Goal: Task Accomplishment & Management: Manage account settings

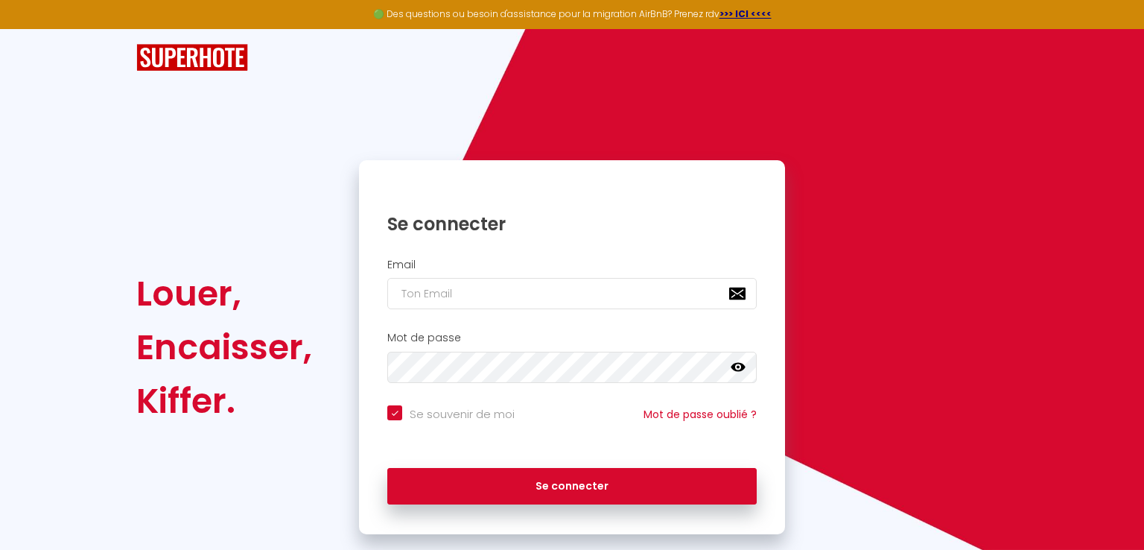
checkbox input "true"
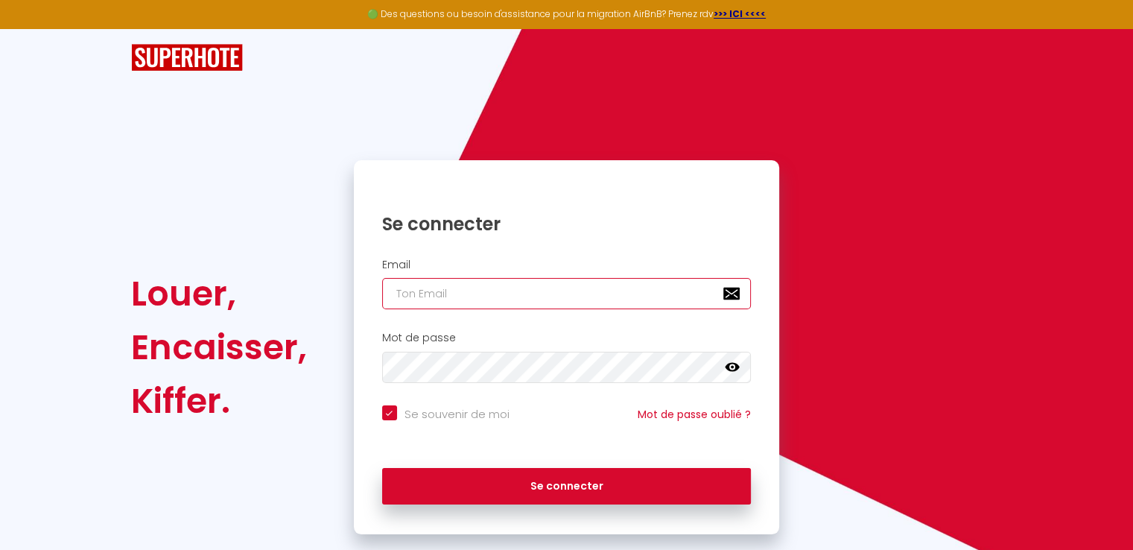
click at [429, 289] on input "email" at bounding box center [566, 293] width 369 height 31
type input "d"
checkbox input "true"
type input "h"
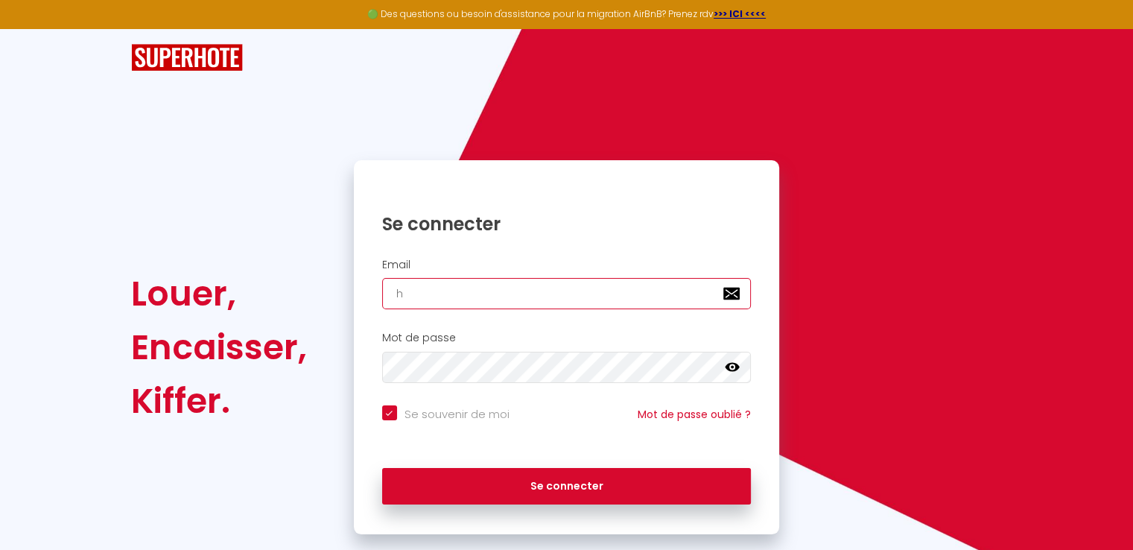
checkbox input "true"
type input "ho"
checkbox input "true"
type input "hom"
checkbox input "true"
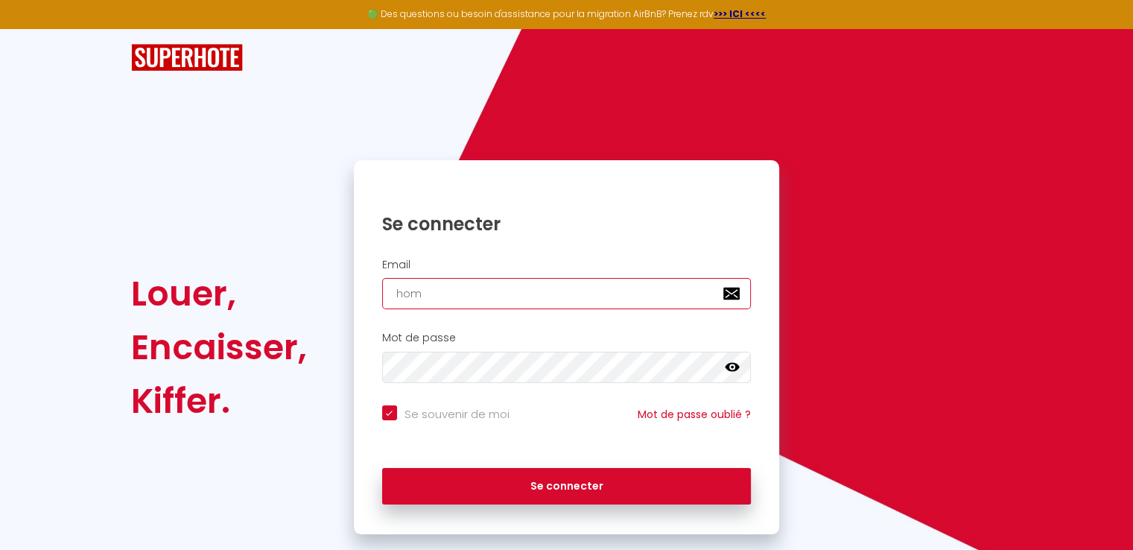
type input "home"
checkbox input "true"
type input "homec"
checkbox input "true"
type input "homeco"
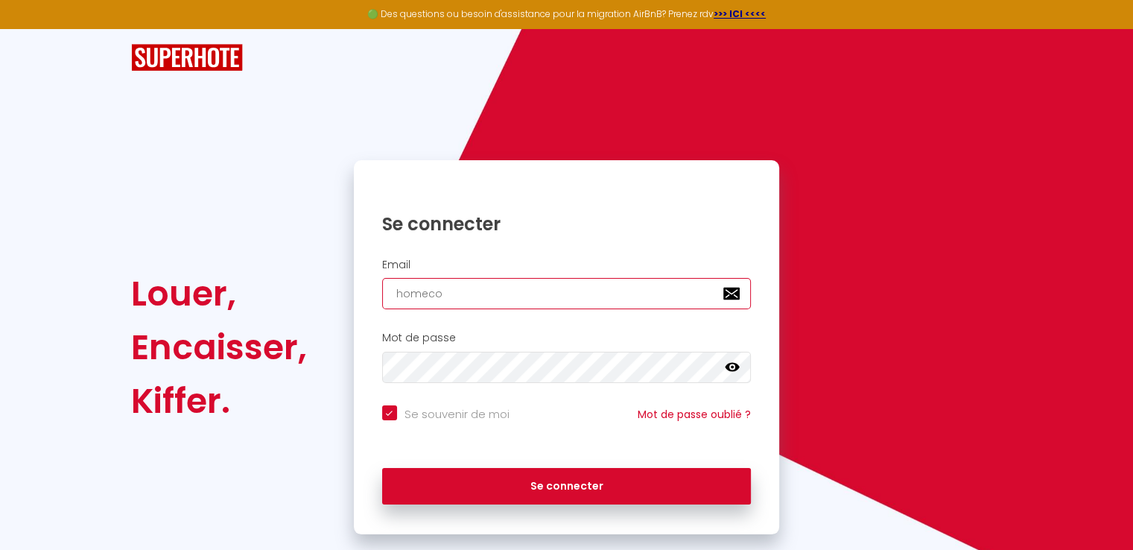
checkbox input "true"
type input "homecon"
checkbox input "true"
type input "homeconc"
checkbox input "true"
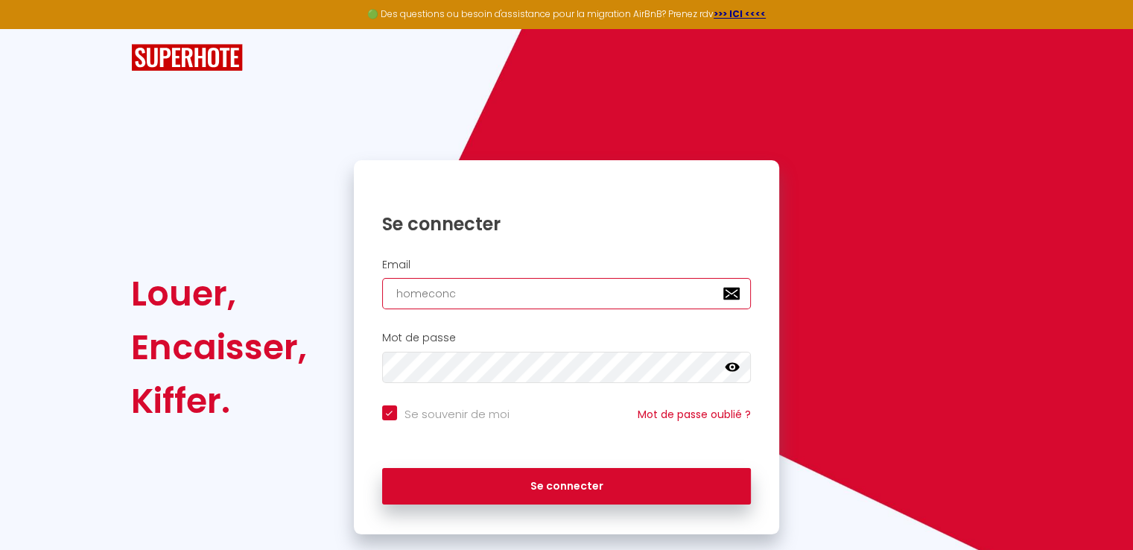
type input "homeconci"
checkbox input "true"
type input "homeconcie"
checkbox input "true"
type input "homeconcier"
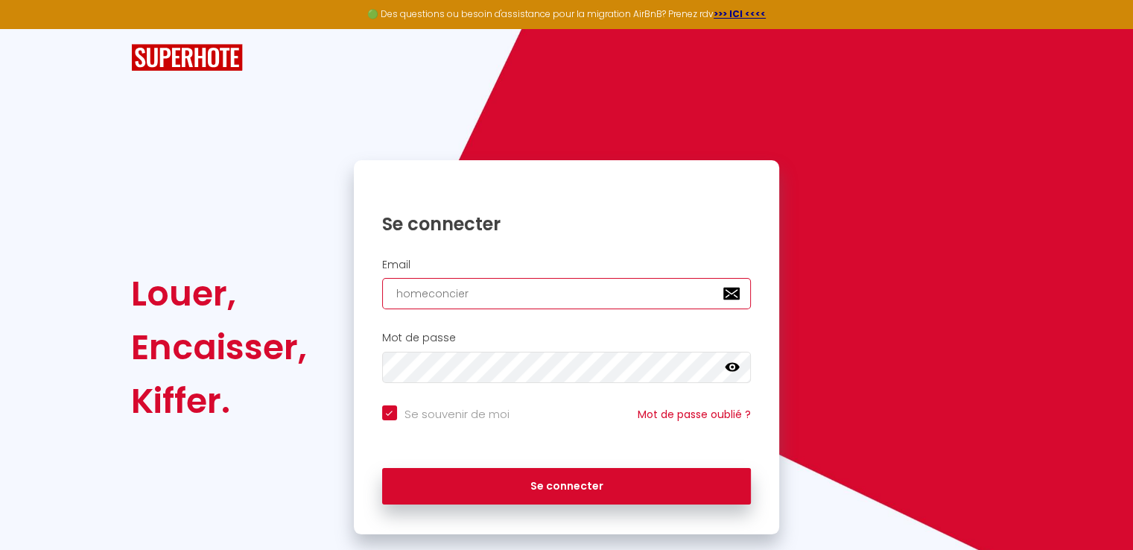
checkbox input "true"
type input "homeconcierg"
checkbox input "true"
type input "homeconcierge"
checkbox input "true"
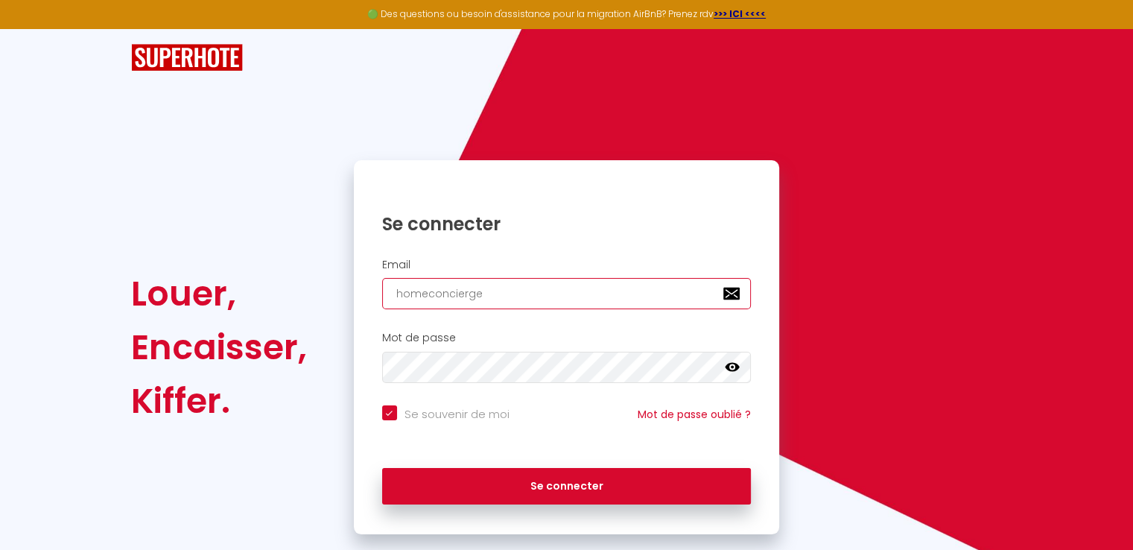
type input "homeconcierger"
checkbox input "true"
type input "homeconciergeri"
checkbox input "true"
type input "homeconciergerie"
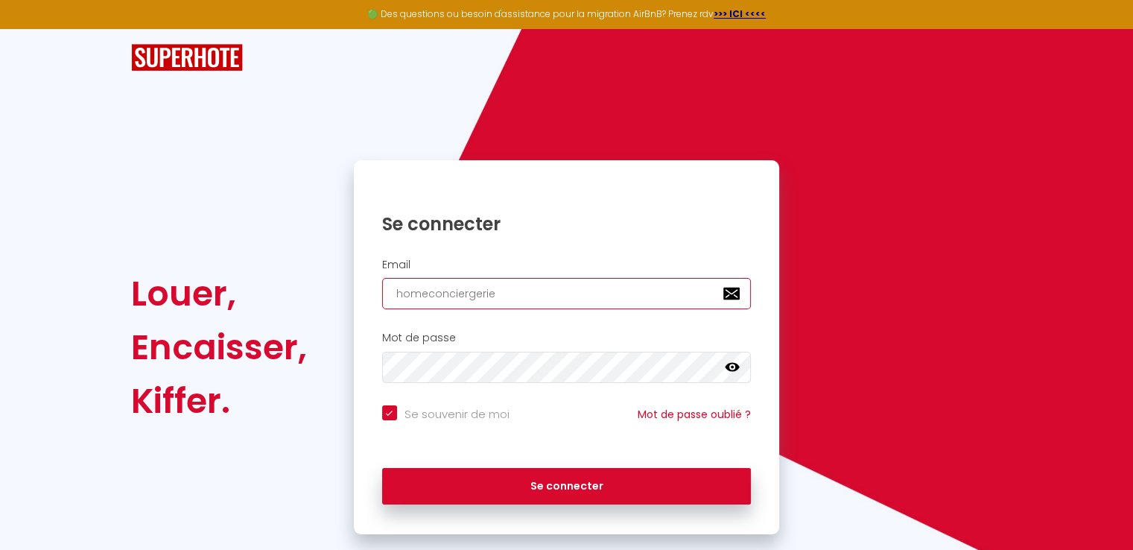
checkbox input "true"
type input "homeconciergerie6"
checkbox input "true"
type input "homeconciergerie67"
checkbox input "true"
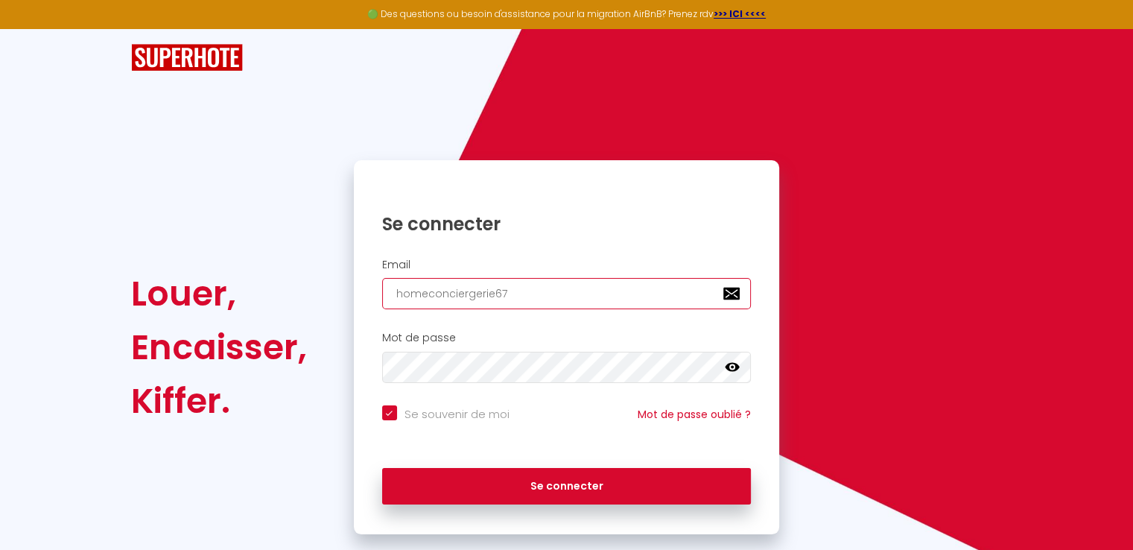
type input "homeconciergerie67@"
checkbox input "true"
type input "homeconciergerie67@g"
checkbox input "true"
type input "homeconciergerie67@gm"
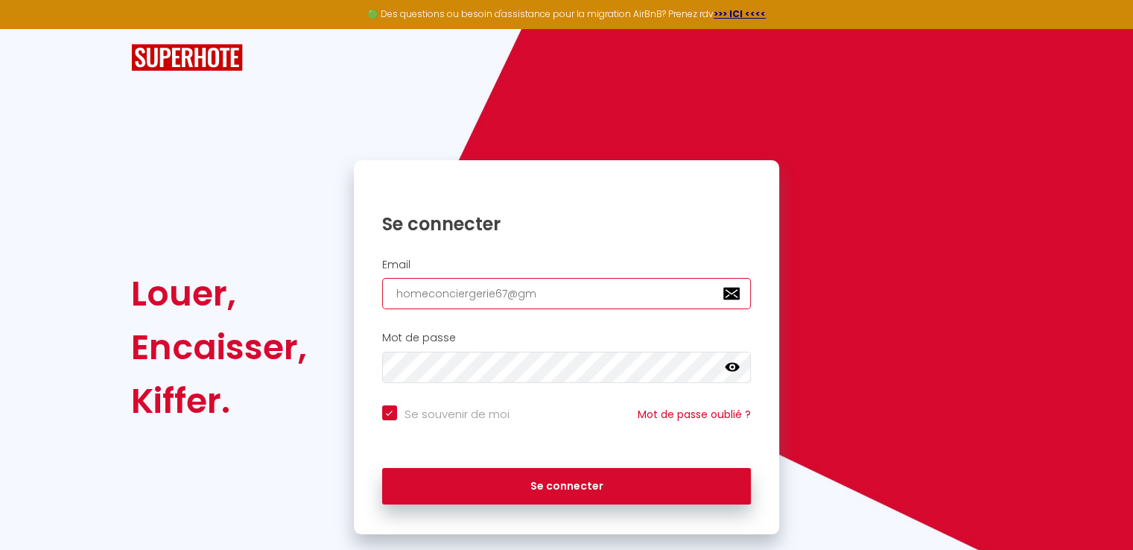
checkbox input "true"
type input "homeconciergerie67@gma"
checkbox input "true"
type input "homeconciergerie67@gmai"
checkbox input "true"
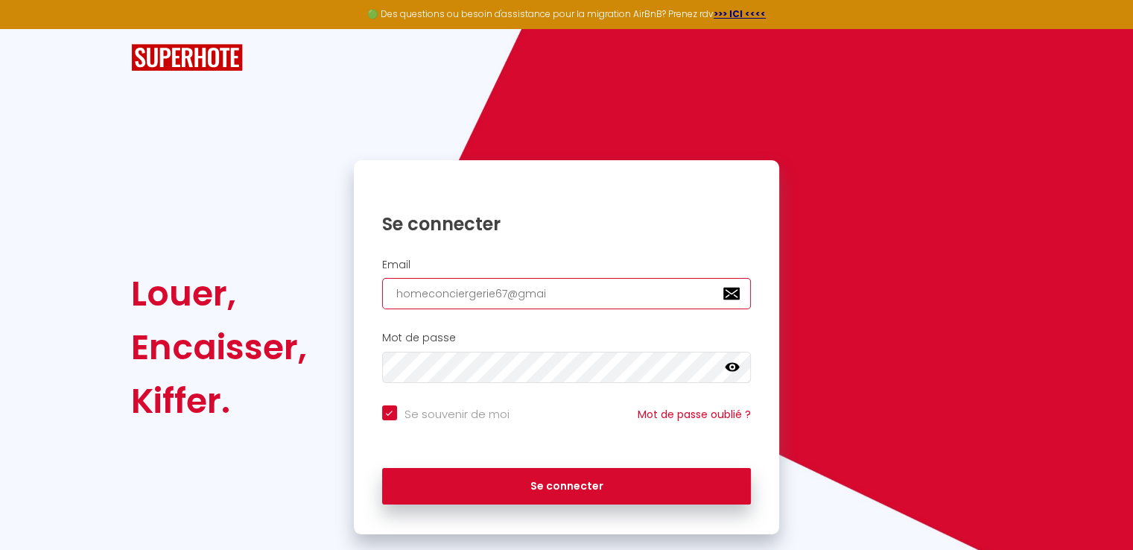
type input "[EMAIL_ADDRESS]"
checkbox input "true"
type input "[EMAIL_ADDRESS]."
checkbox input "true"
type input "homeconciergerie67@gmail.c"
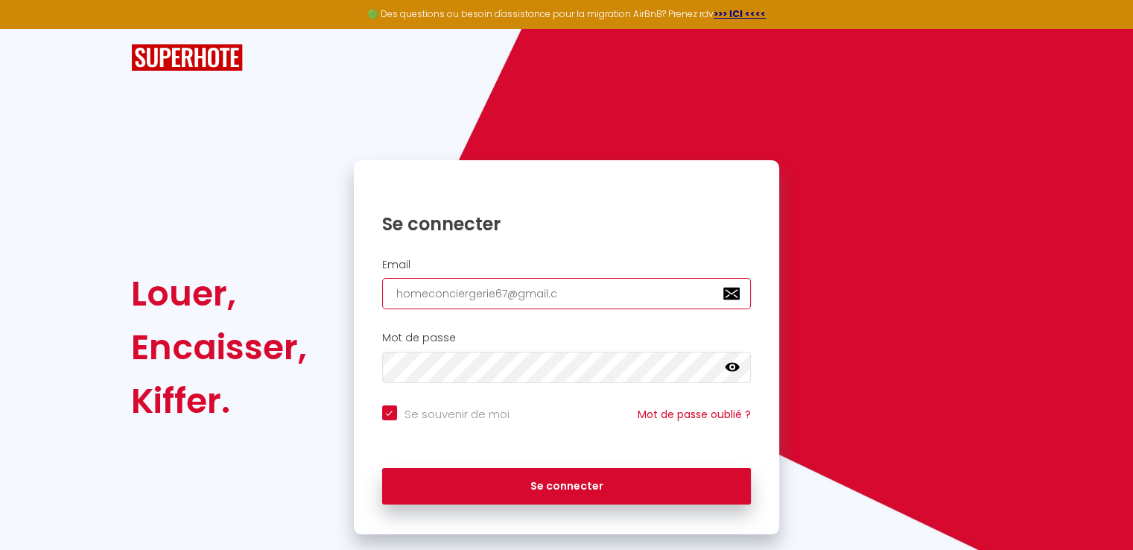
checkbox input "true"
type input "[EMAIL_ADDRESS][DOMAIN_NAME]"
checkbox input "true"
type input "[EMAIL_ADDRESS][DOMAIN_NAME]"
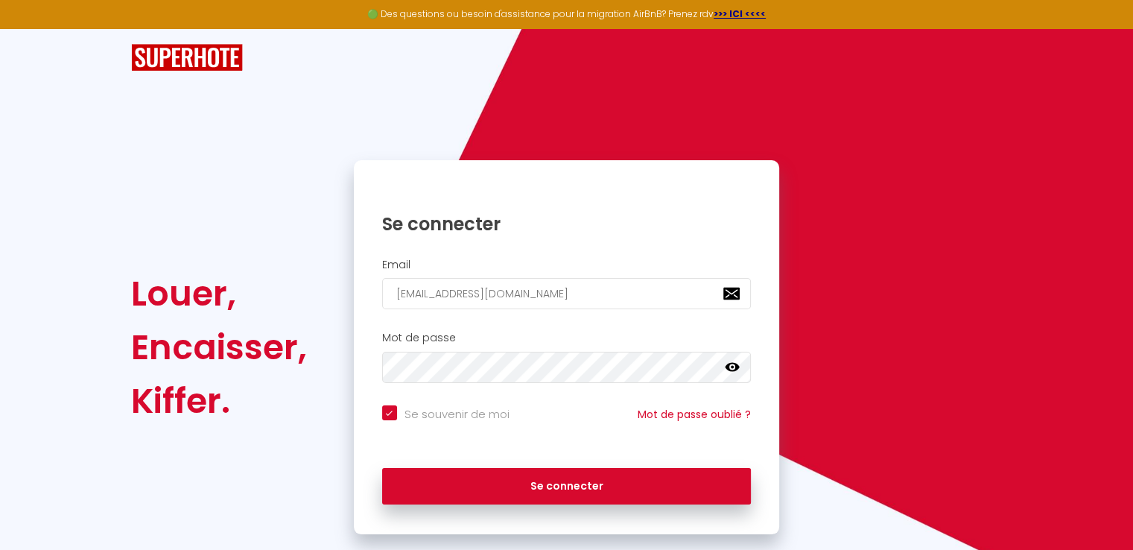
checkbox input "true"
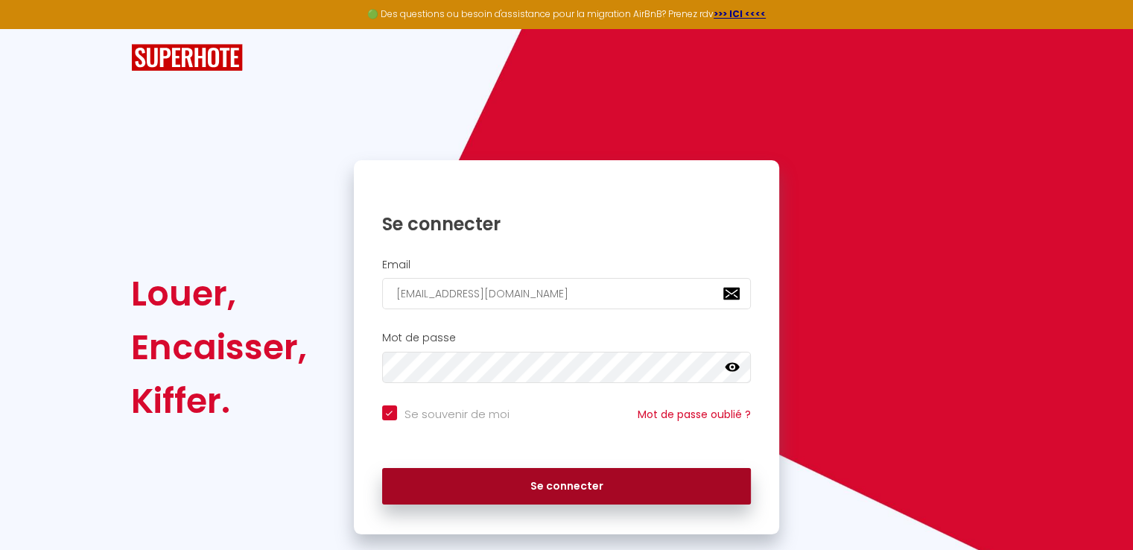
type input "[EMAIL_ADDRESS][DOMAIN_NAME]"
click at [556, 493] on button "Se connecter" at bounding box center [566, 486] width 369 height 37
checkbox input "true"
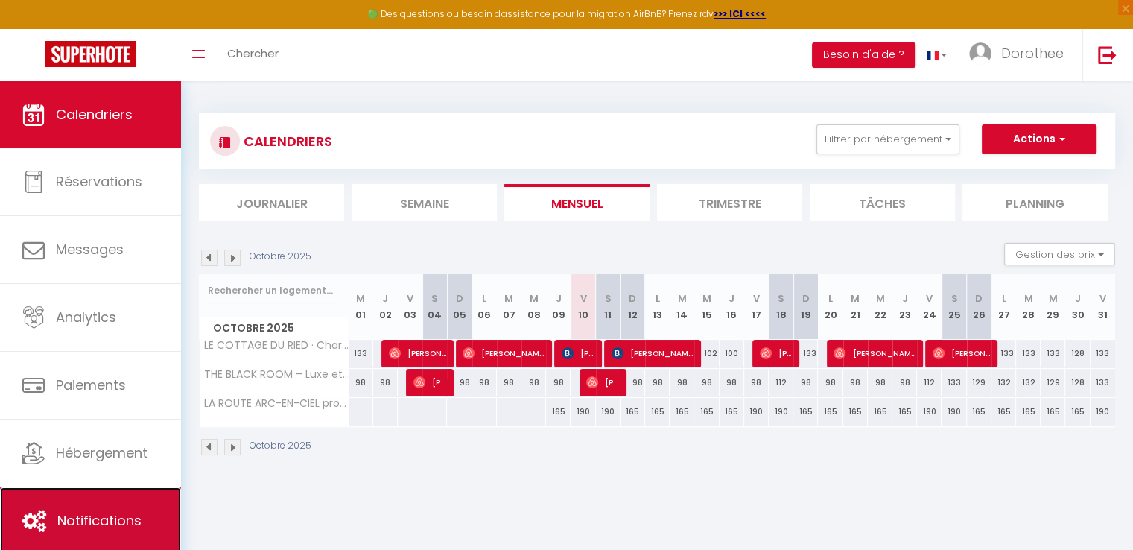
click at [77, 511] on span "Notifications" at bounding box center [99, 520] width 84 height 19
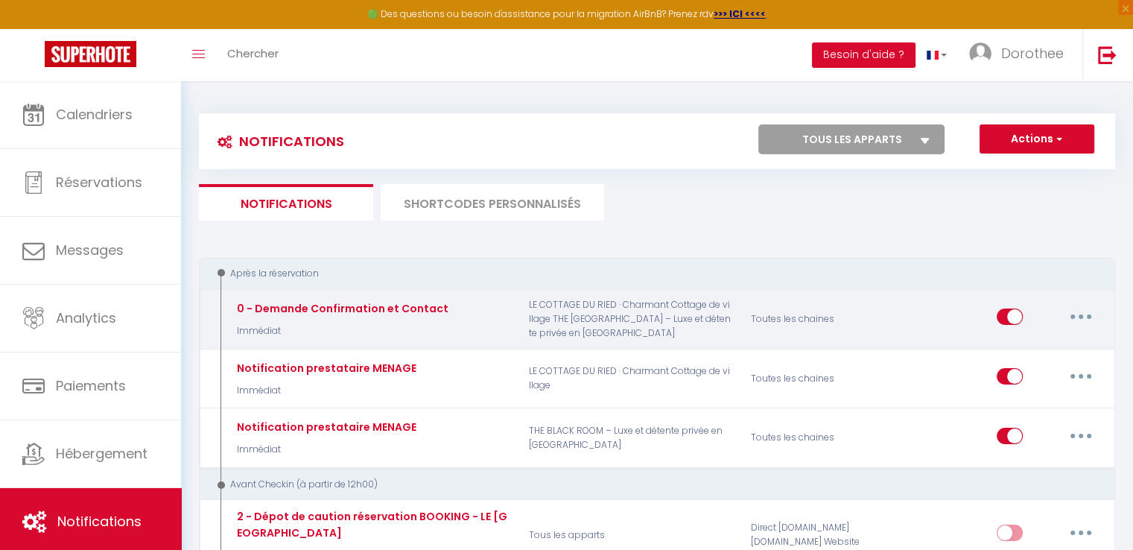
click at [1082, 314] on icon "button" at bounding box center [1081, 316] width 4 height 4
click at [1012, 346] on link "Editer" at bounding box center [1042, 350] width 110 height 25
type input "0 - Demande Confirmation et Contact"
select select "Immédiat"
select select "if_booking_is_paid"
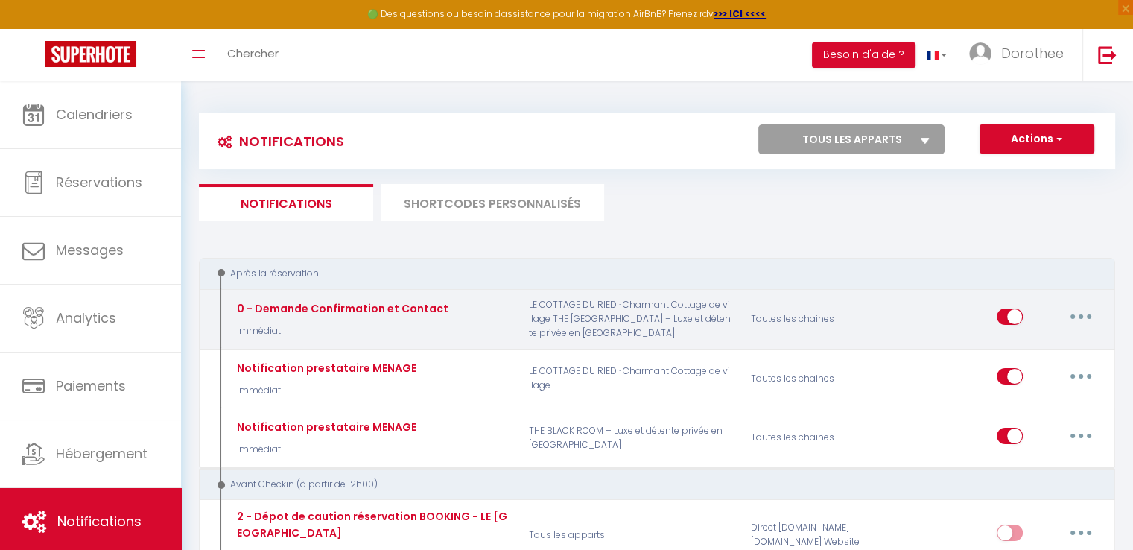
checkbox input "true"
checkbox input "false"
radio input "true"
type input "Merci de confirmer votre réservation - [BOOKING:ID] - [GUEST:FIRST_NAME] [GUEST…"
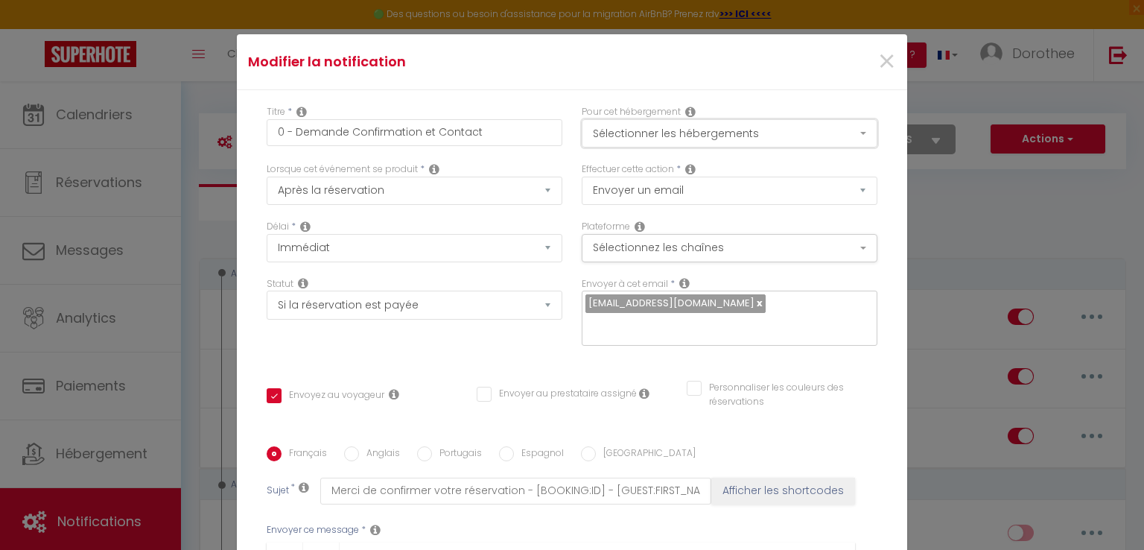
click at [760, 134] on button "Sélectionner les hébergements" at bounding box center [730, 133] width 296 height 28
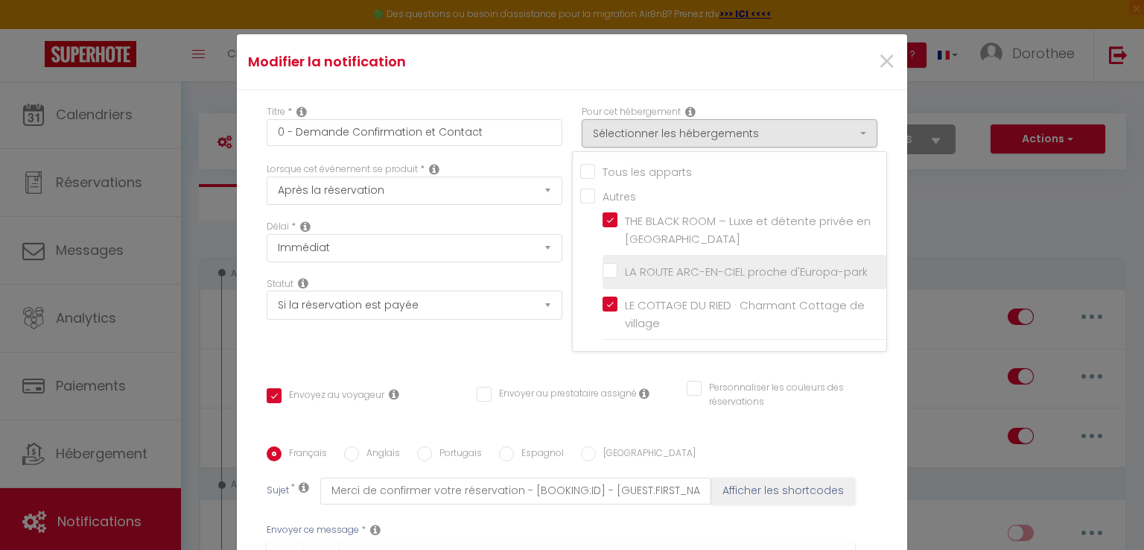
click at [603, 271] on input "LA ROUTE ARC-EN-CIEL proche d'Europa-park" at bounding box center [745, 271] width 284 height 15
checkbox input "true"
checkbox input "false"
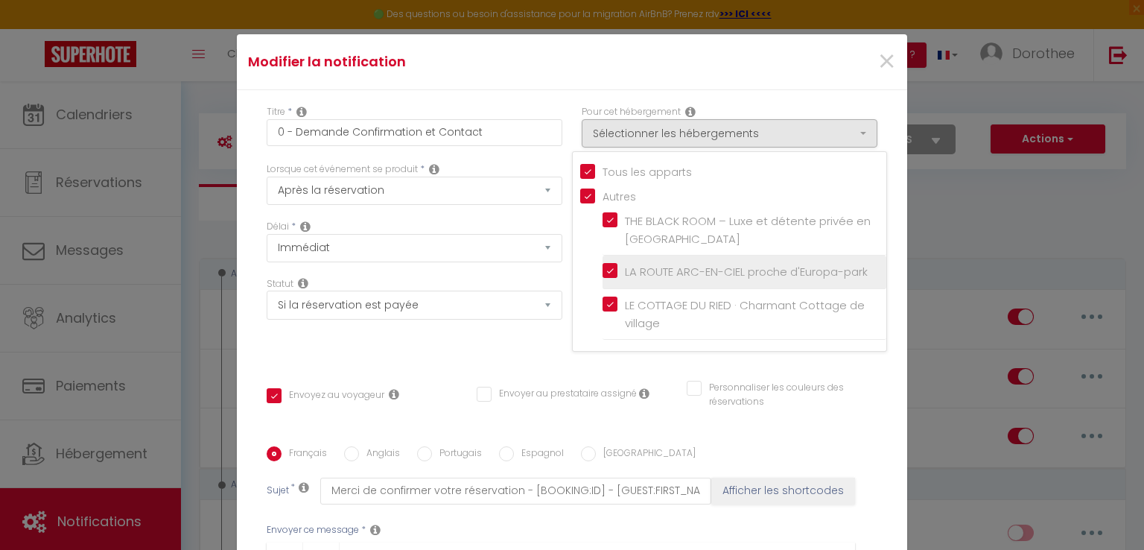
checkbox input "false"
checkbox input "true"
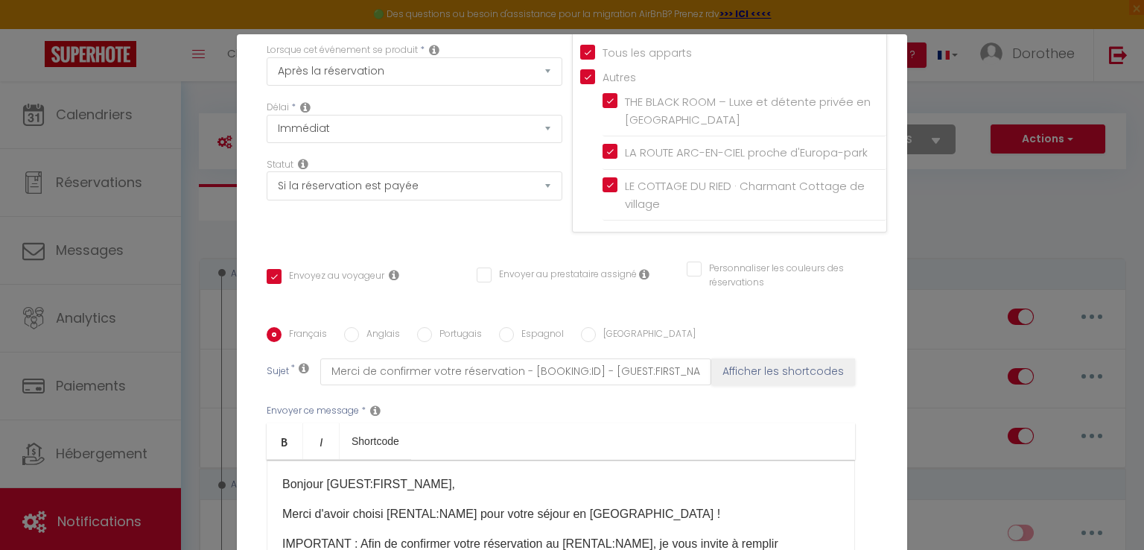
scroll to position [302, 0]
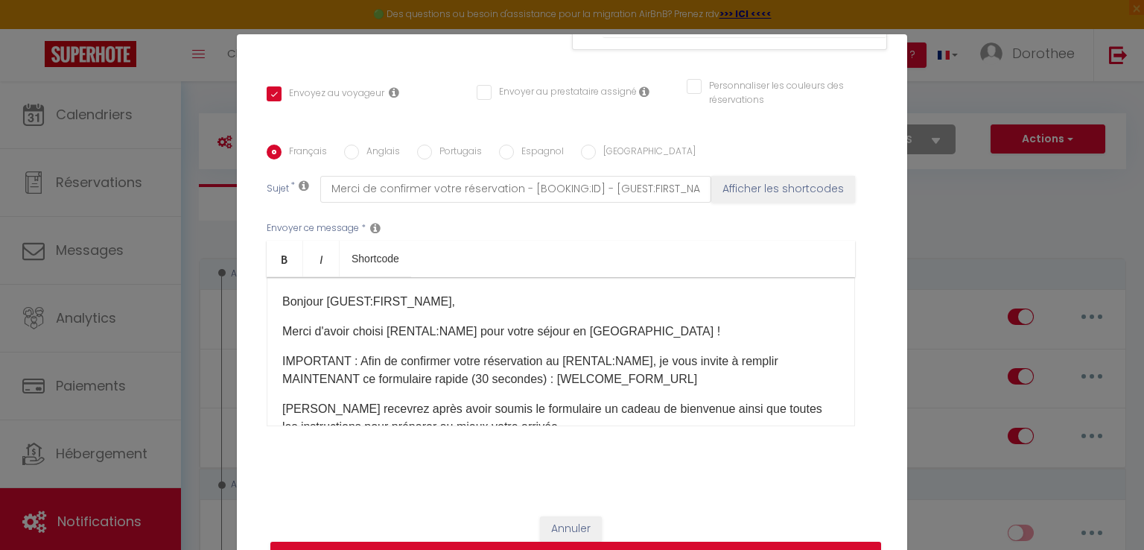
drag, startPoint x: 904, startPoint y: 435, endPoint x: 892, endPoint y: 526, distance: 91.8
click at [892, 526] on div "Modifier la notification × Titre * 0 - Demande Confirmation et Contact Pour cet…" at bounding box center [572, 275] width 1144 height 550
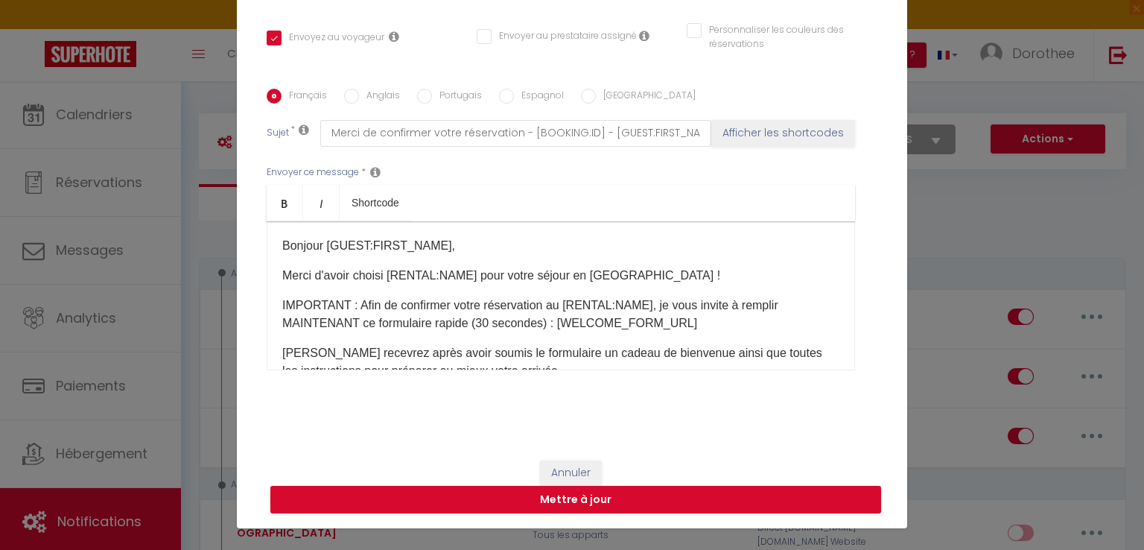
scroll to position [68, 0]
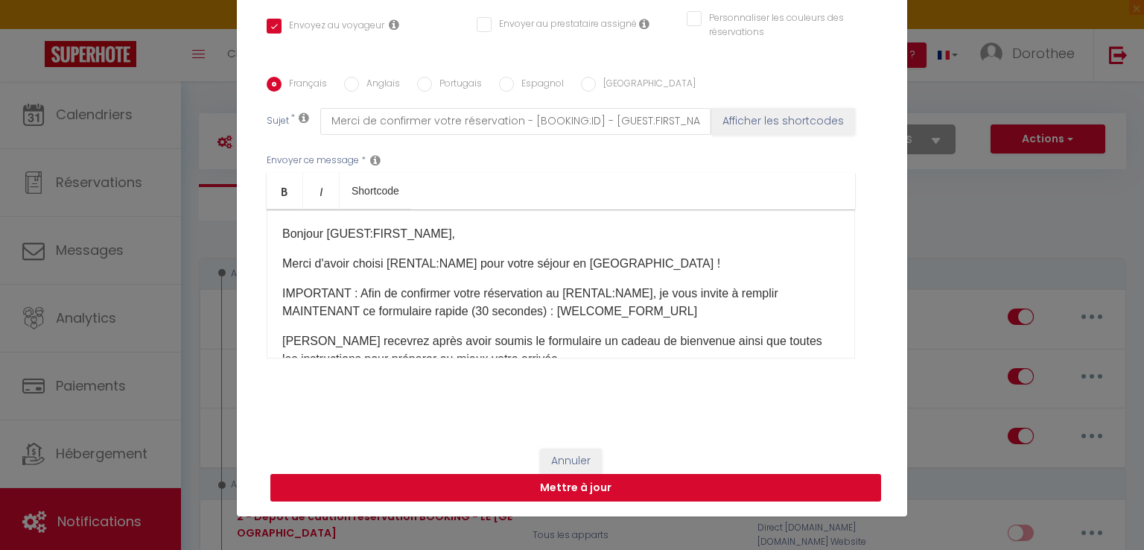
click at [524, 488] on button "Mettre à jour" at bounding box center [575, 488] width 611 height 28
checkbox input "true"
checkbox input "false"
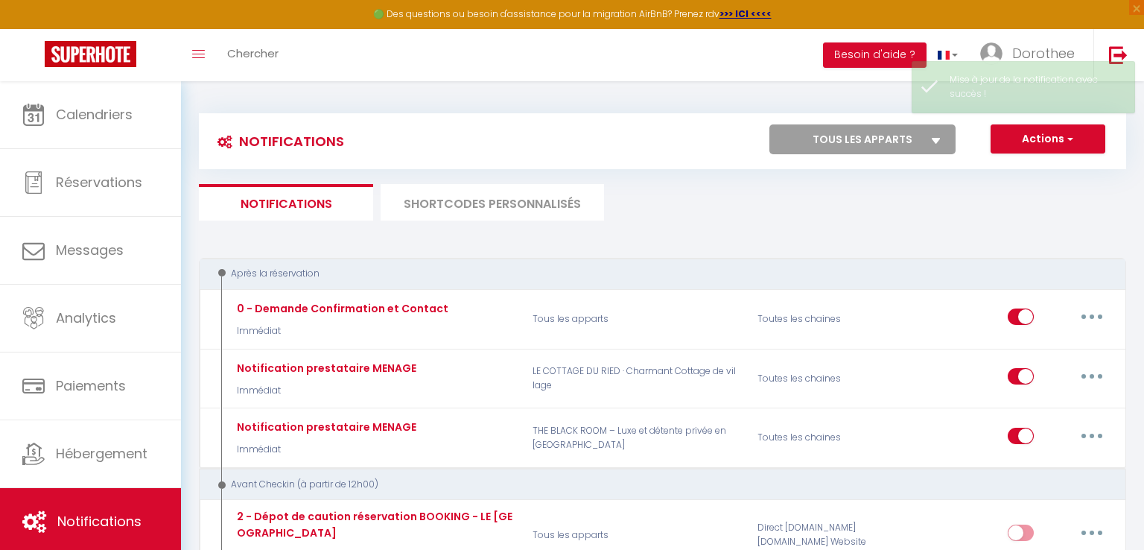
scroll to position [0, 0]
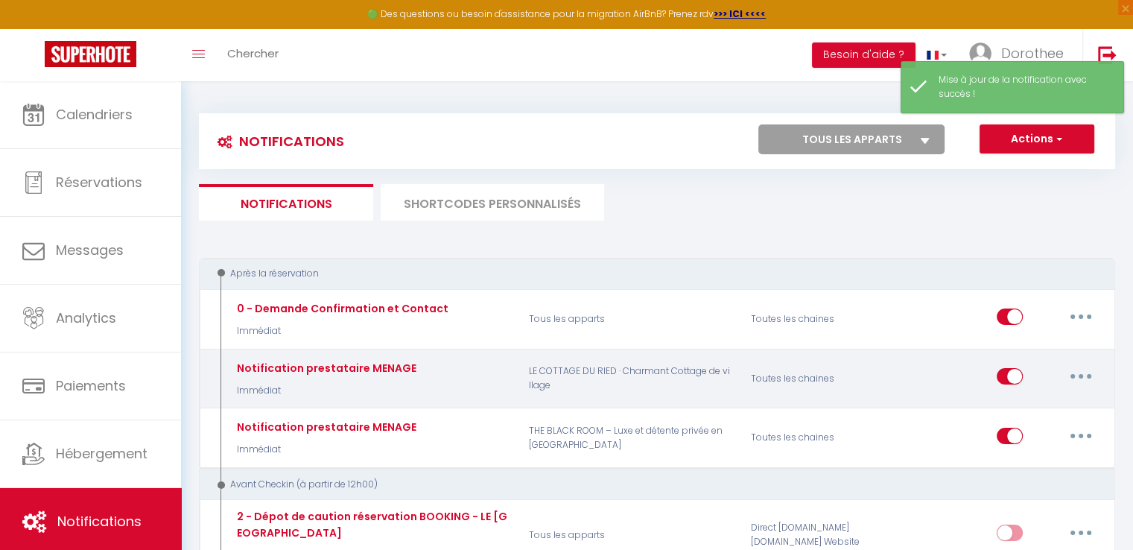
click at [1079, 369] on button "button" at bounding box center [1081, 376] width 42 height 24
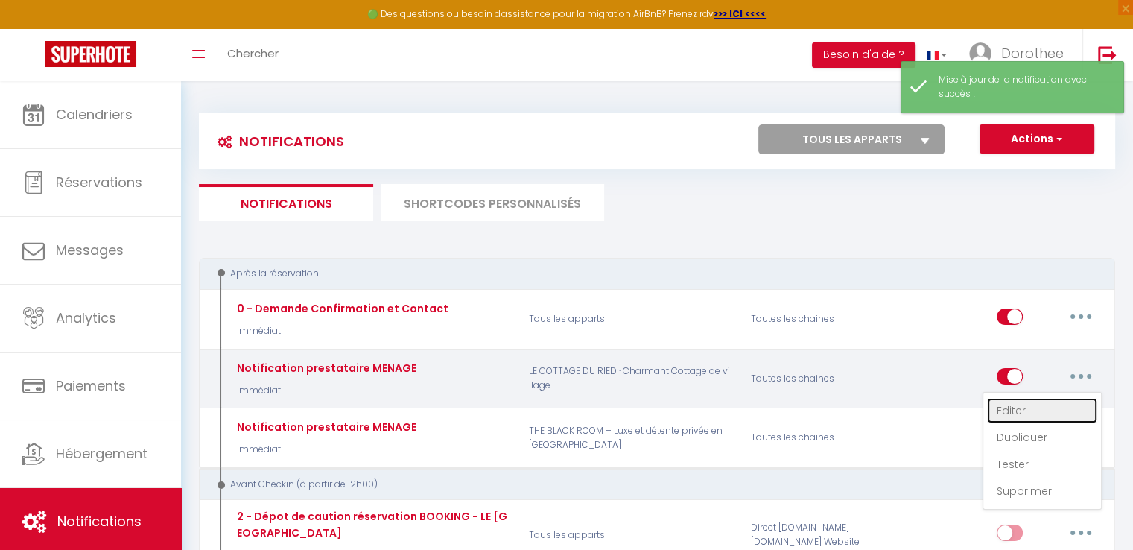
click at [1006, 405] on link "Editer" at bounding box center [1042, 410] width 110 height 25
type input "Notification prestataire MENAGE"
select select "Immédiat"
select select
checkbox input "false"
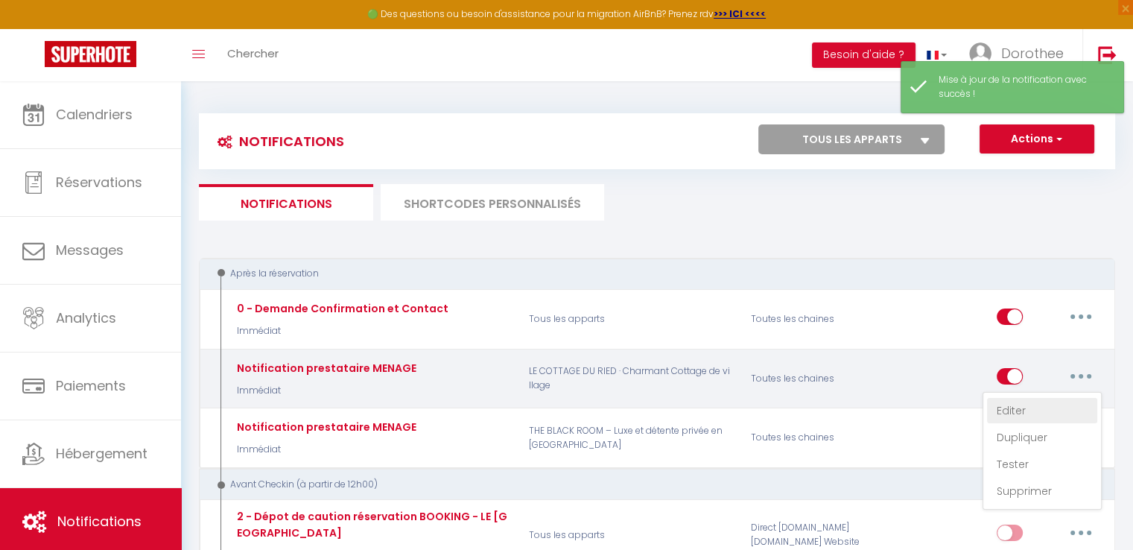
checkbox input "true"
radio input "true"
type input "Nouvelle réservation - [RENTAL:NAME] - [GUEST:NAME] - [CHECKING:DD-MM-YYYY] au …"
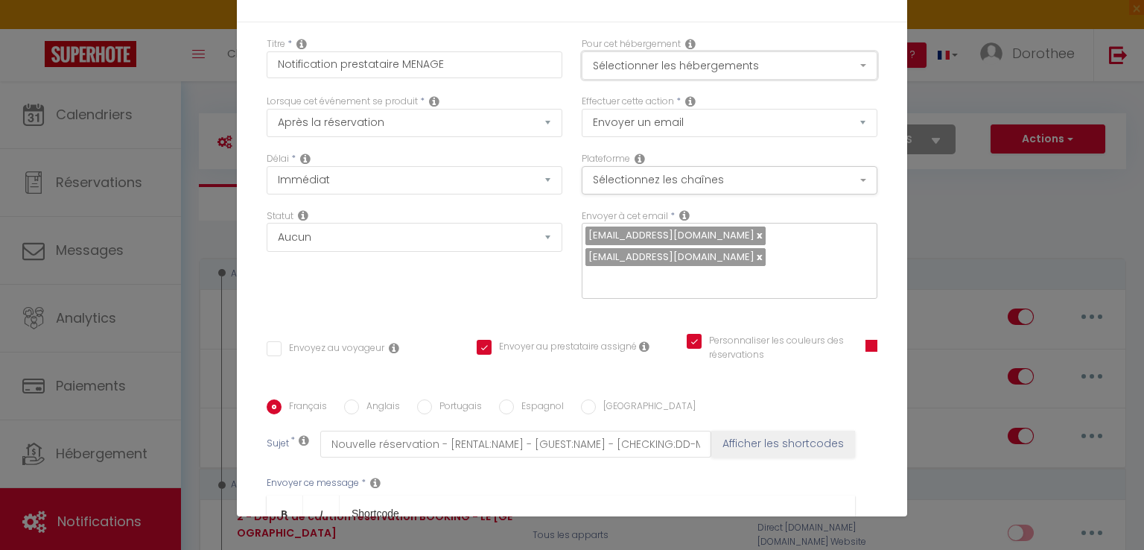
click at [705, 60] on button "Sélectionner les hébergements" at bounding box center [730, 65] width 296 height 28
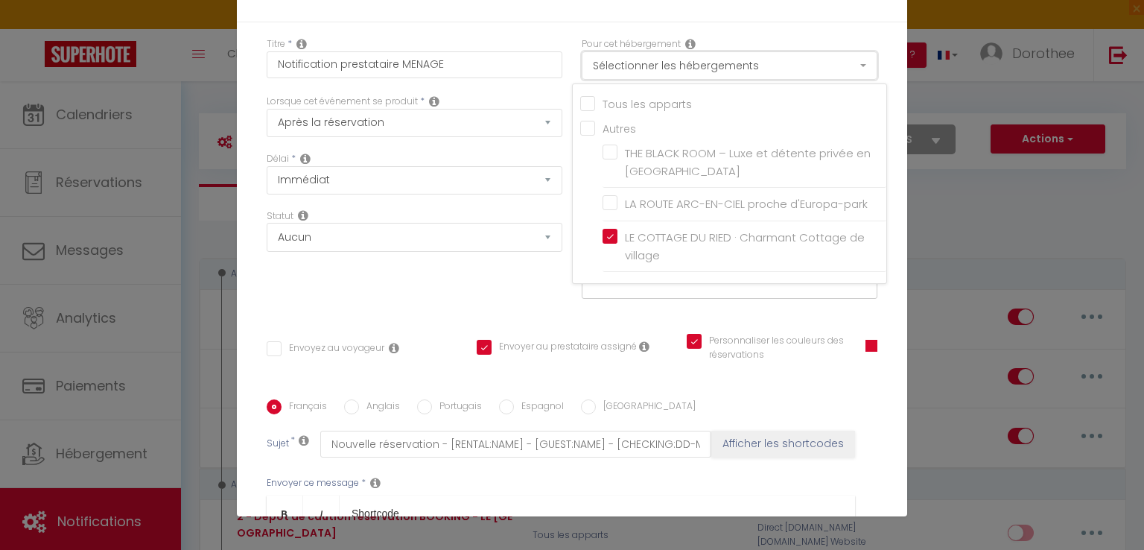
click at [705, 60] on button "Sélectionner les hébergements" at bounding box center [730, 65] width 296 height 28
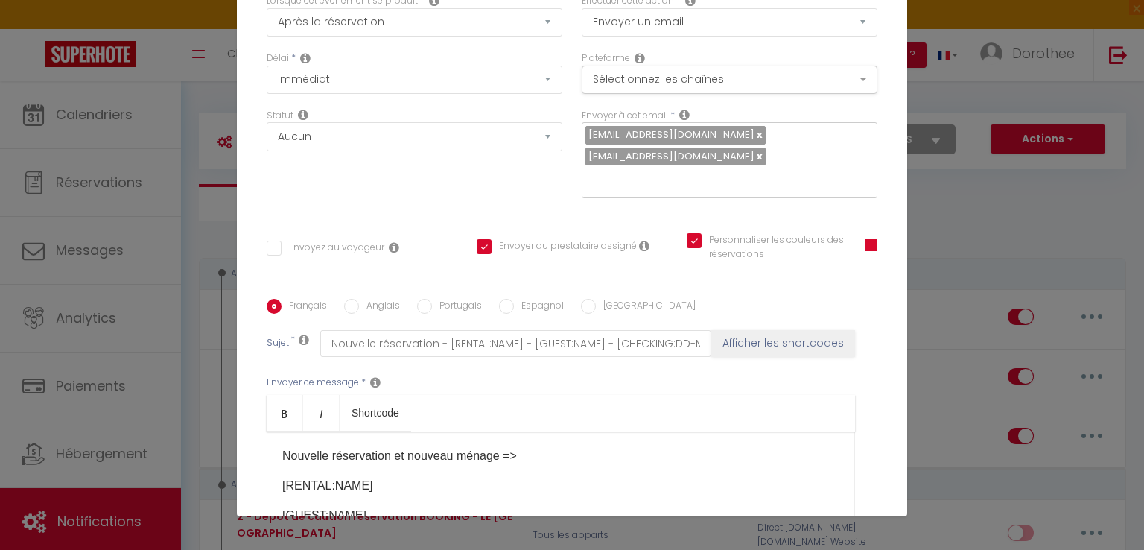
scroll to position [302, 0]
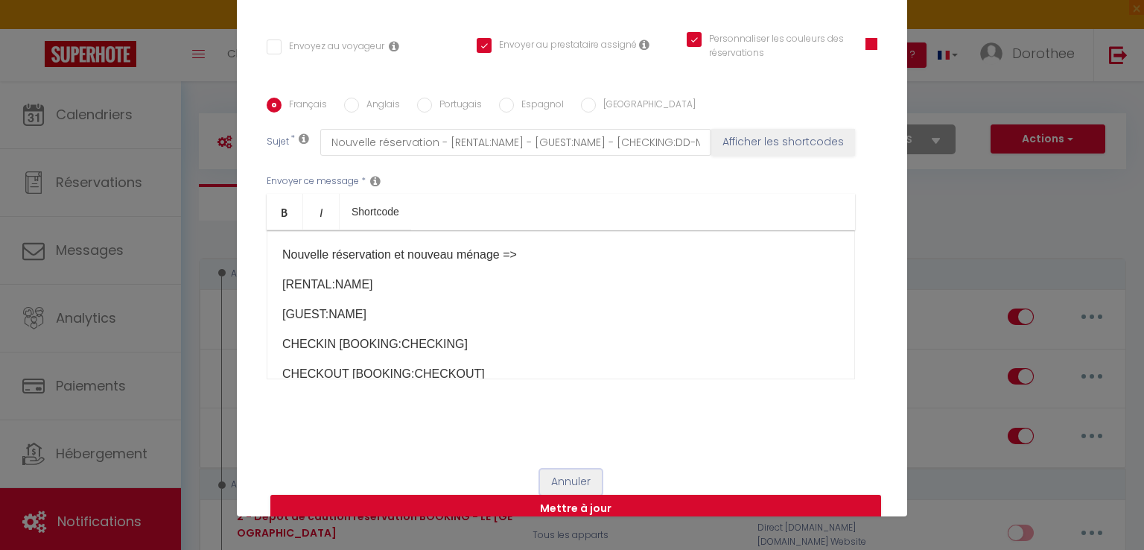
click at [577, 469] on button "Annuler" at bounding box center [571, 481] width 62 height 25
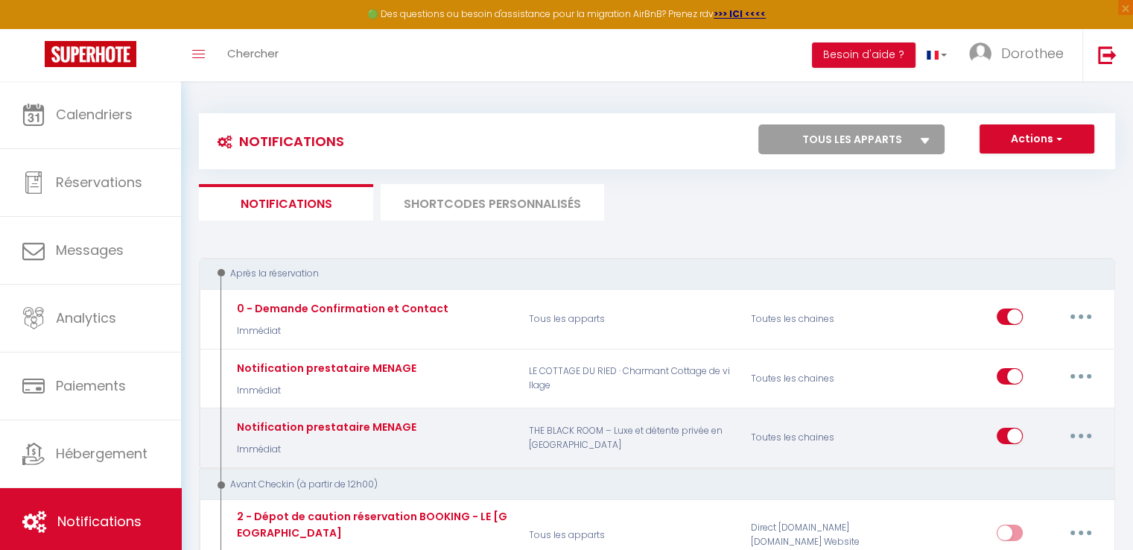
click at [1081, 436] on button "button" at bounding box center [1081, 436] width 42 height 24
click at [1000, 466] on link "Editer" at bounding box center [1042, 469] width 110 height 25
type input "Notification prestataire MENAGE"
checkbox input "false"
checkbox input "true"
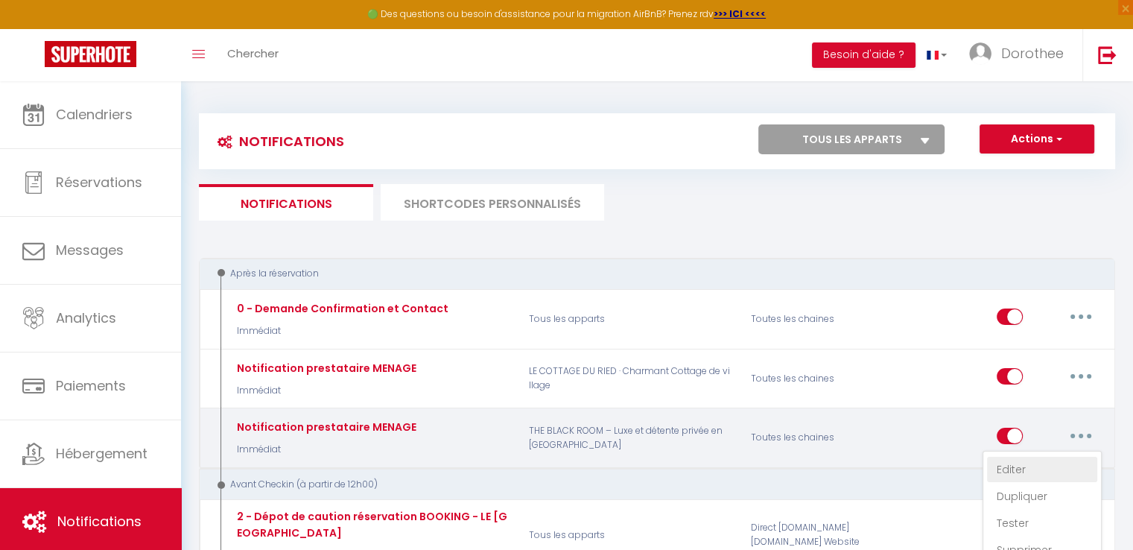
checkbox input "false"
type input "PRESTATION DE MÉNAGE - Nouvelle réservation - [RENTAL:NAME] - [GUEST:NAME] - [C…"
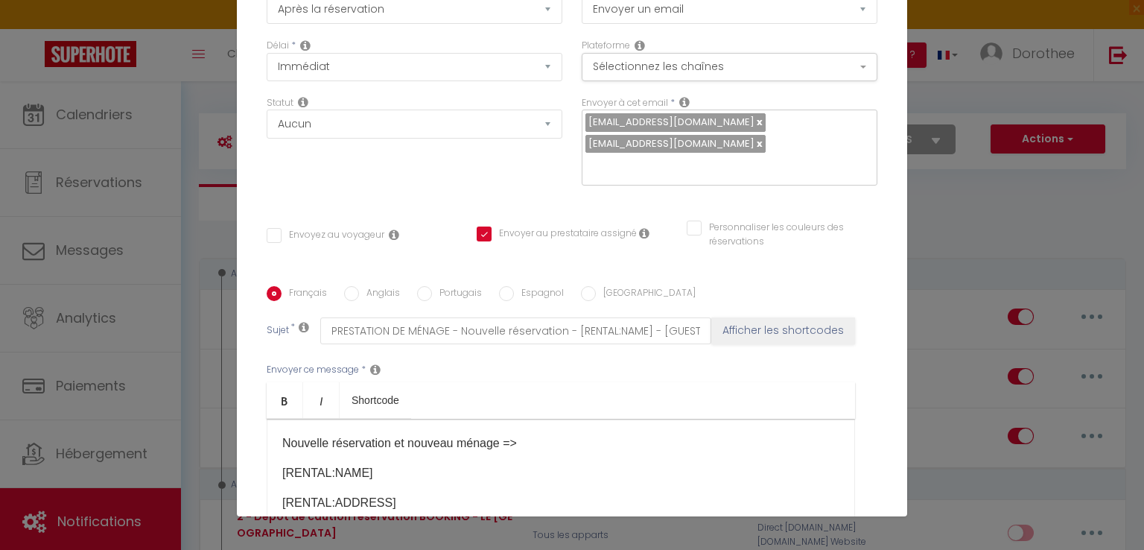
scroll to position [0, 0]
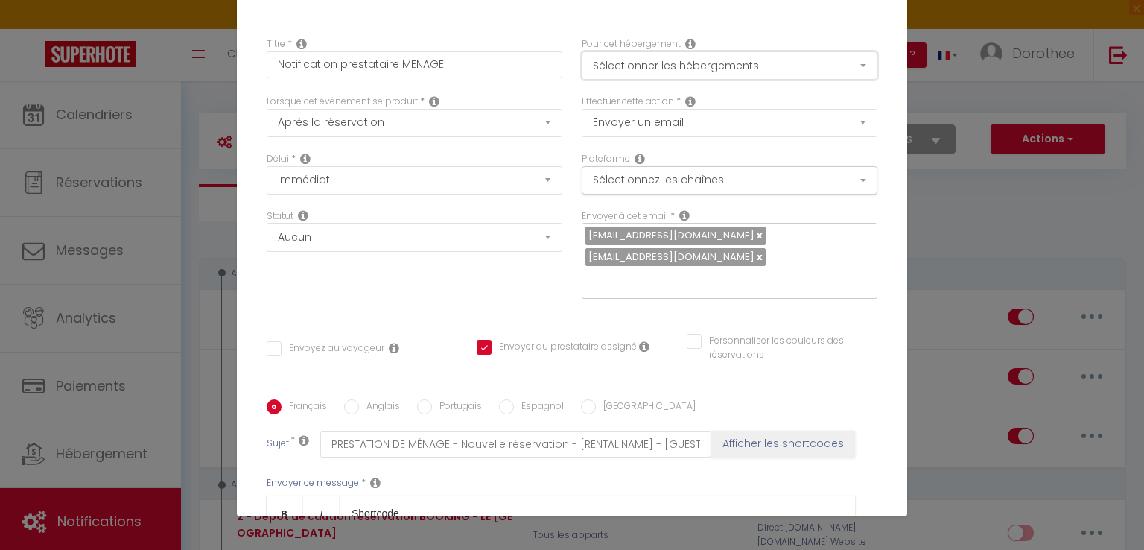
click at [714, 60] on button "Sélectionner les hébergements" at bounding box center [730, 65] width 296 height 28
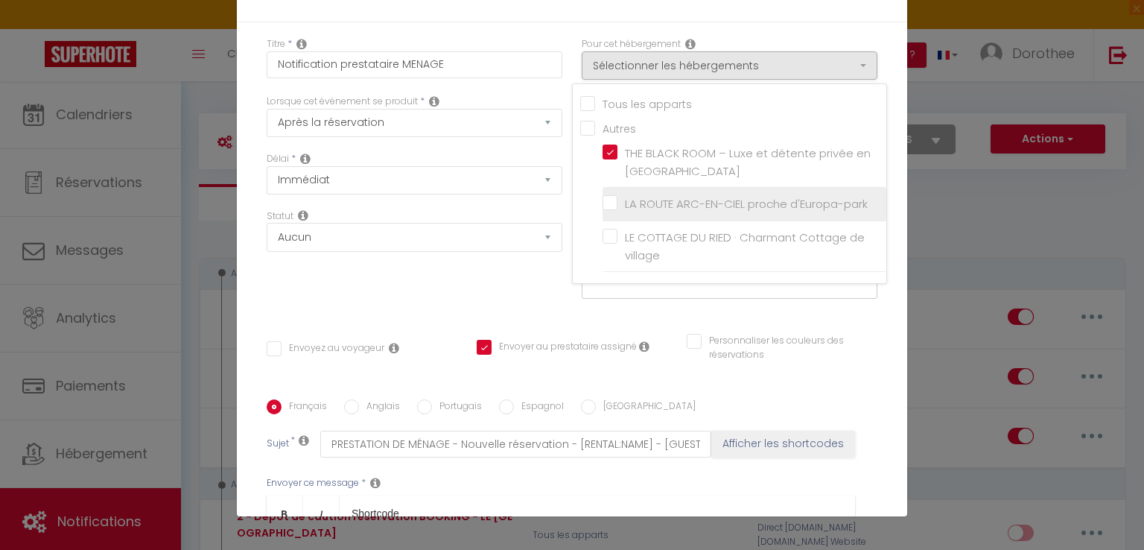
click at [603, 199] on input "LA ROUTE ARC-EN-CIEL proche d'Europa-park" at bounding box center [745, 204] width 284 height 15
checkbox input "true"
checkbox input "false"
checkbox input "true"
checkbox input "false"
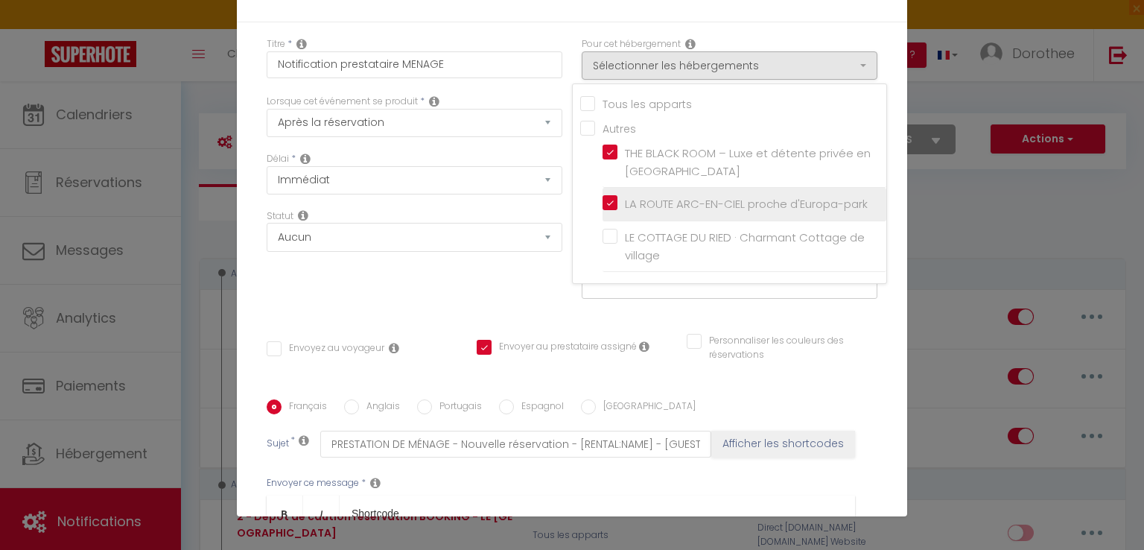
checkbox input "false"
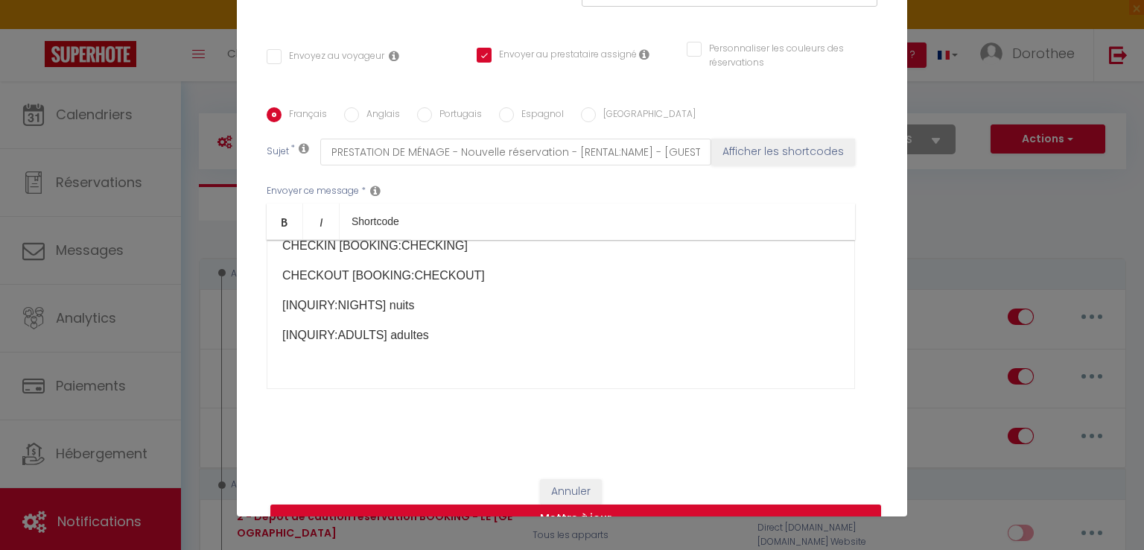
scroll to position [182, 0]
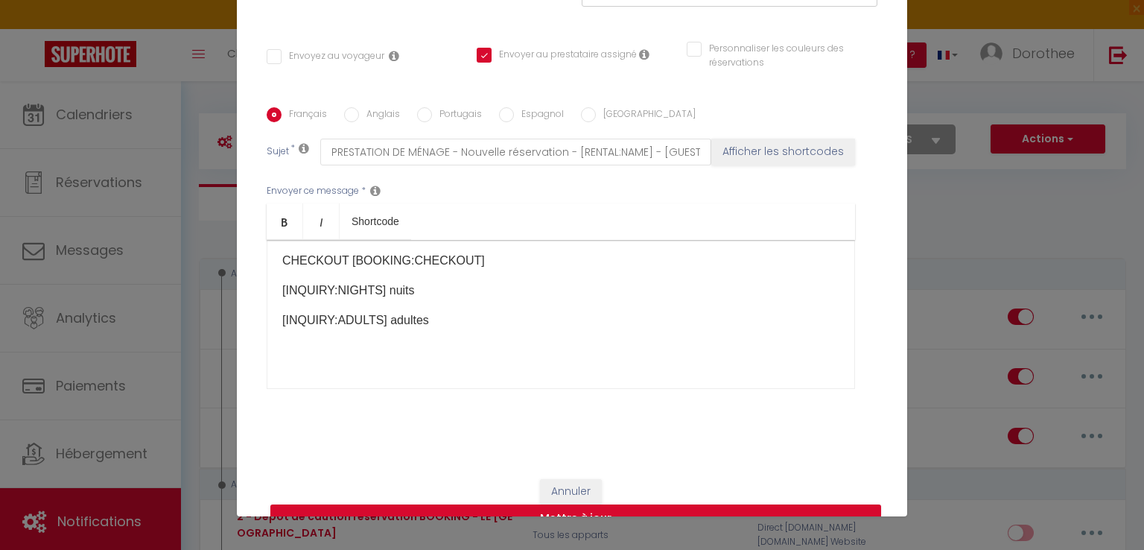
click at [819, 448] on div "Titre * Notification prestataire MENAGE Pour cet hébergement Sélectionner les h…" at bounding box center [572, 97] width 670 height 734
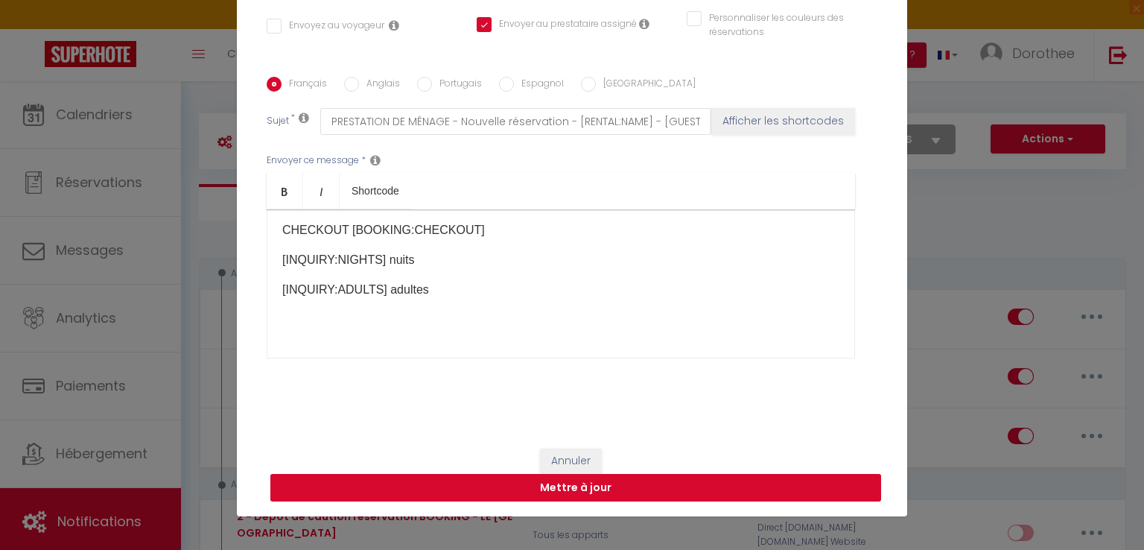
click at [547, 486] on button "Mettre à jour" at bounding box center [575, 488] width 611 height 28
checkbox input "false"
checkbox input "true"
checkbox input "false"
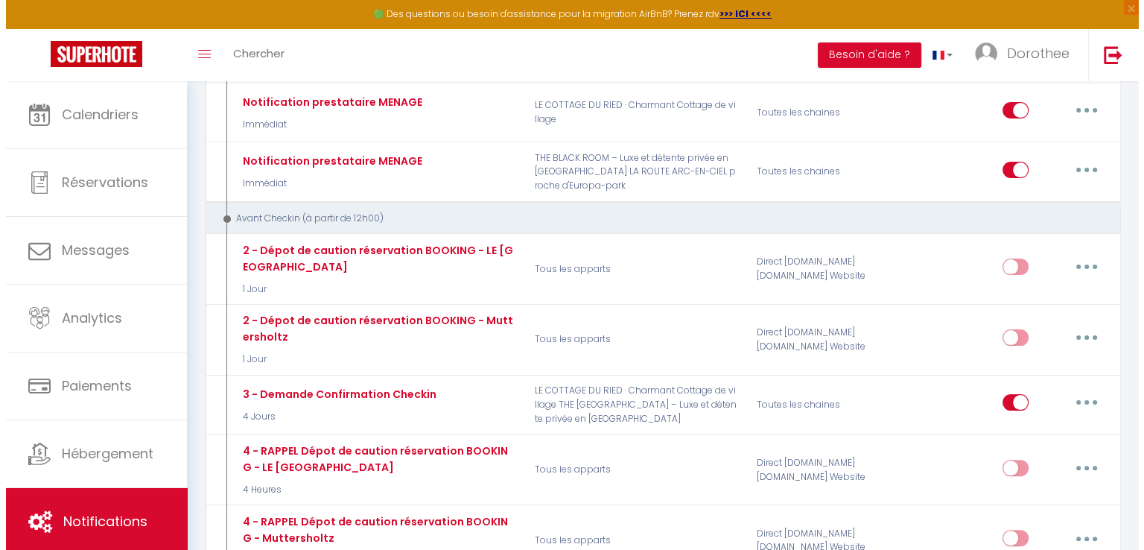
scroll to position [270, 0]
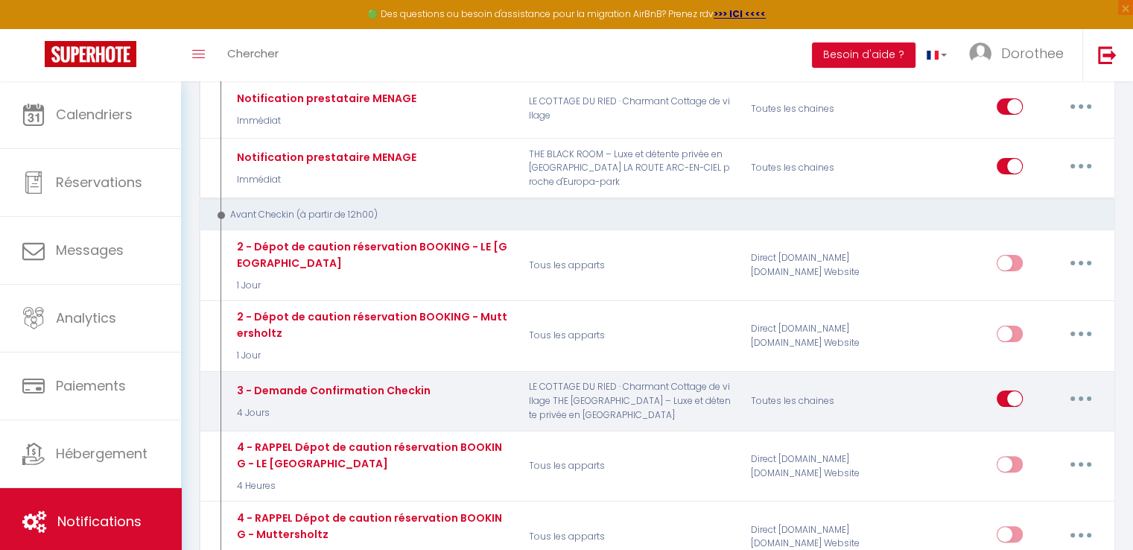
click at [1075, 392] on button "button" at bounding box center [1081, 399] width 42 height 24
click at [1004, 431] on link "Editer" at bounding box center [1042, 432] width 110 height 25
type input "3 - Demande Confirmation Checkin"
select select "4 Jours"
select select "if_booking_is_paid"
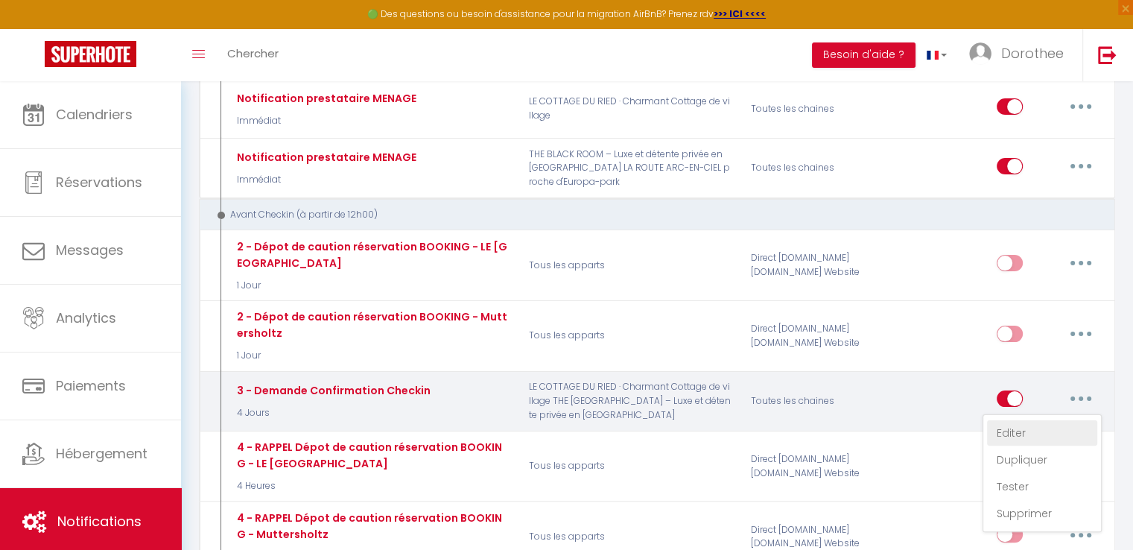
checkbox input "true"
checkbox input "false"
radio input "true"
type input "Procédure pour le checkin - [RENTAL:NAME]"
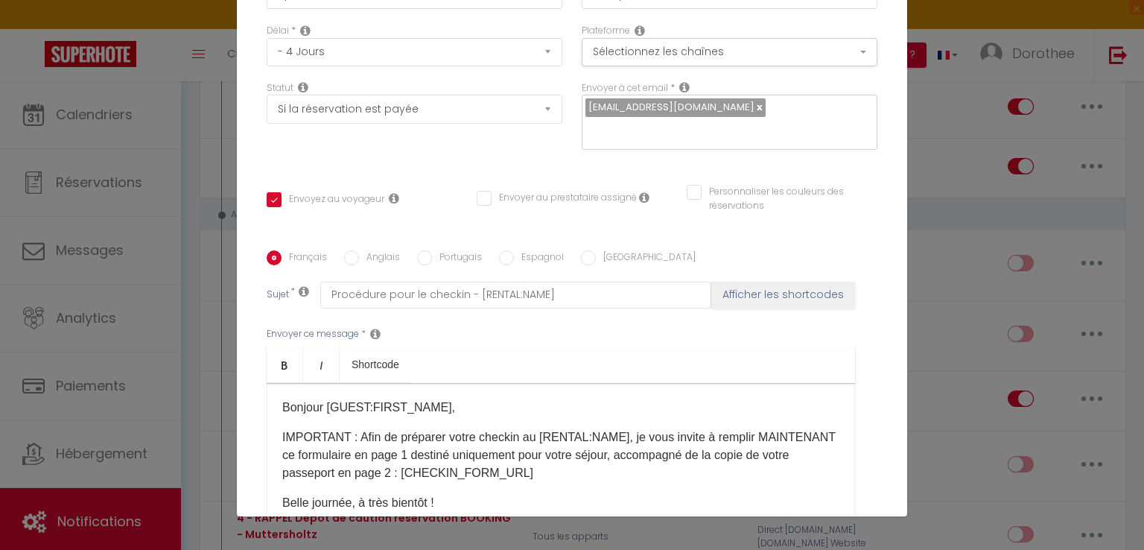
scroll to position [0, 0]
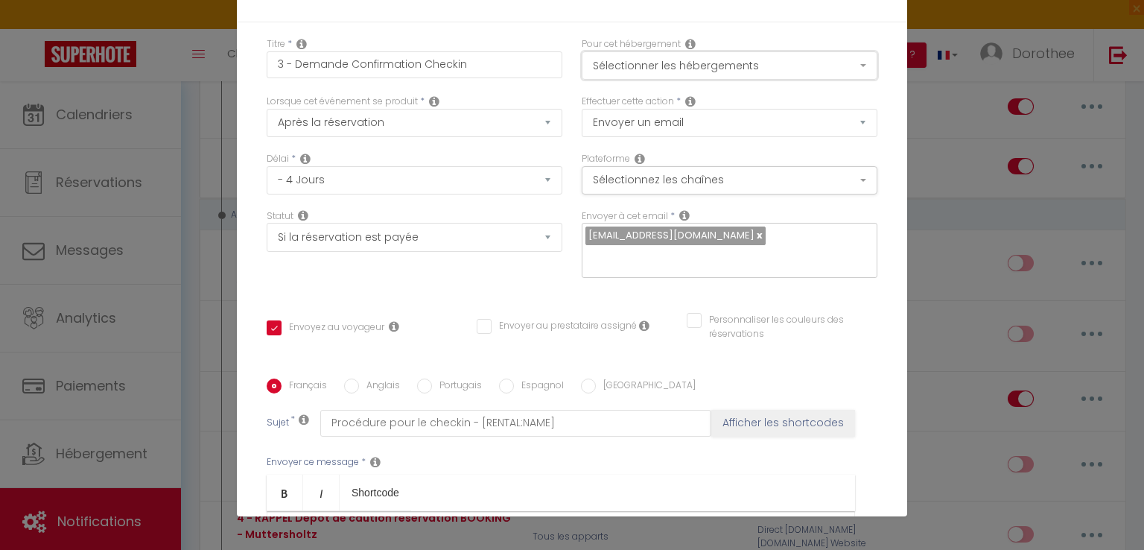
click at [757, 64] on button "Sélectionner les hébergements" at bounding box center [730, 65] width 296 height 28
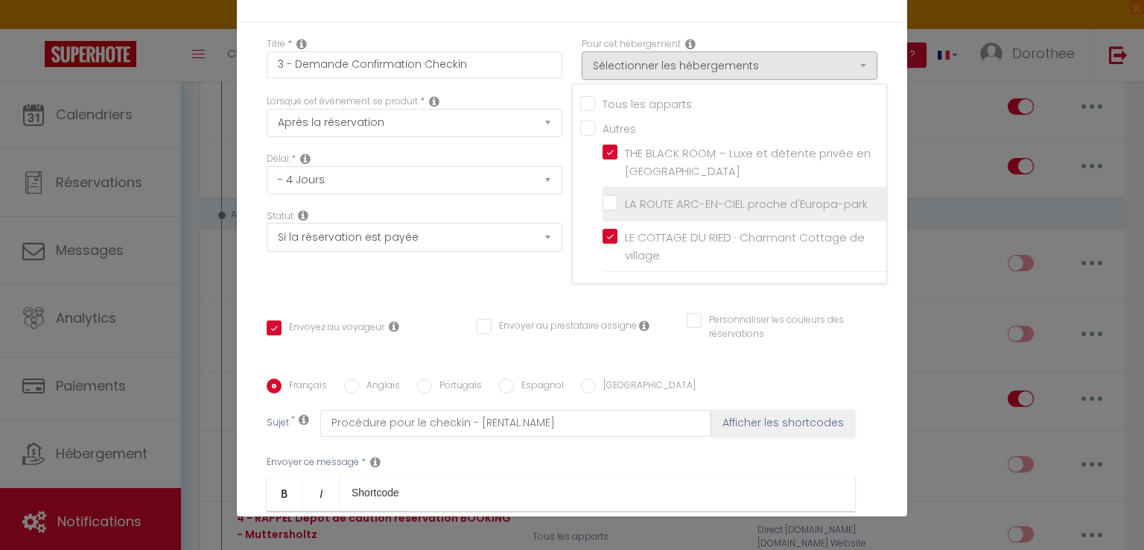
click at [603, 205] on input "LA ROUTE ARC-EN-CIEL proche d'Europa-park" at bounding box center [745, 204] width 284 height 15
checkbox input "true"
checkbox input "false"
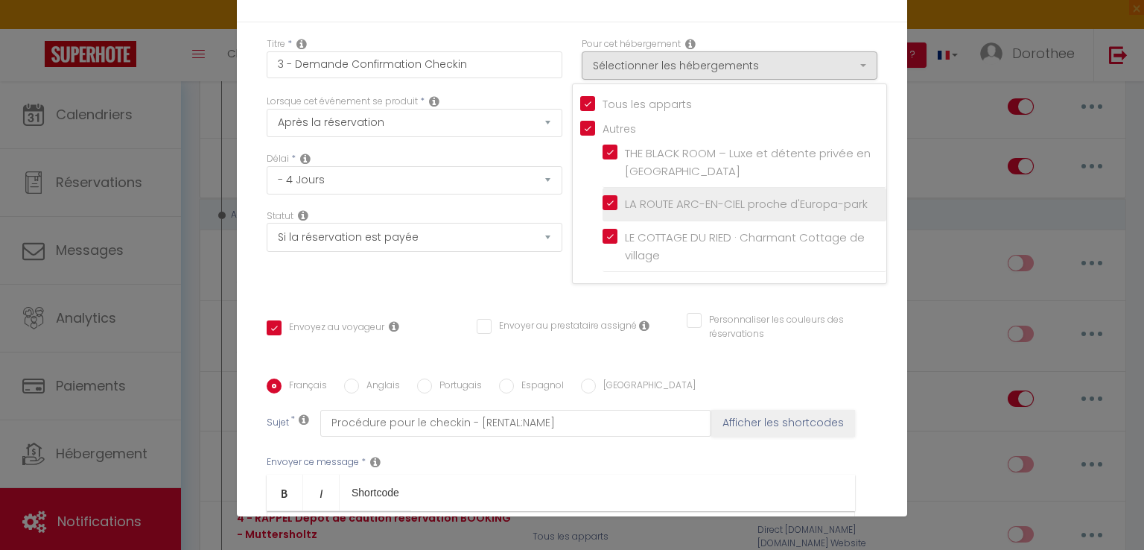
checkbox input "false"
checkbox input "true"
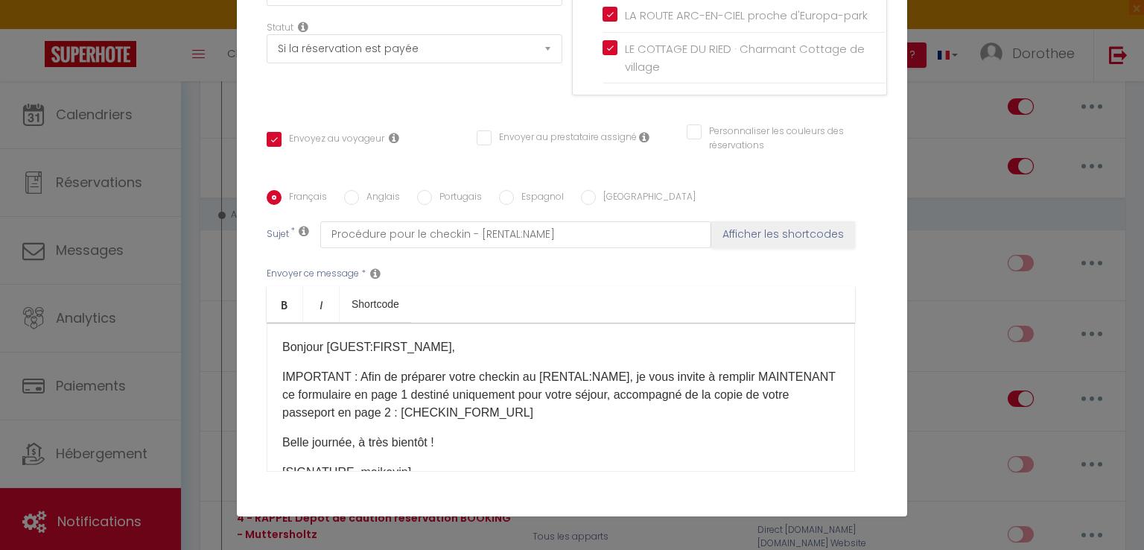
scroll to position [302, 0]
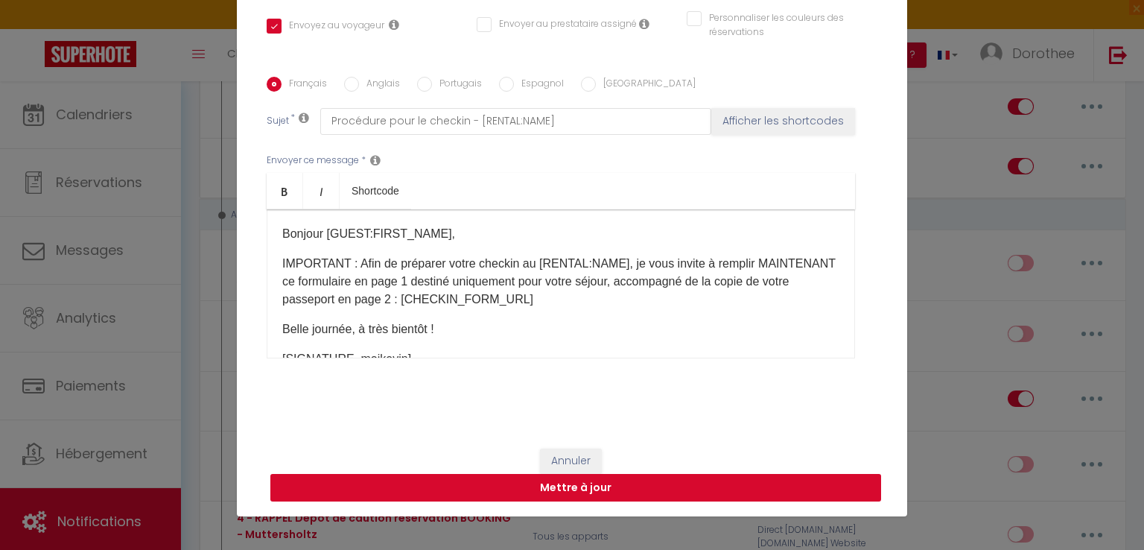
click at [574, 483] on button "Mettre à jour" at bounding box center [575, 488] width 611 height 28
checkbox input "true"
checkbox input "false"
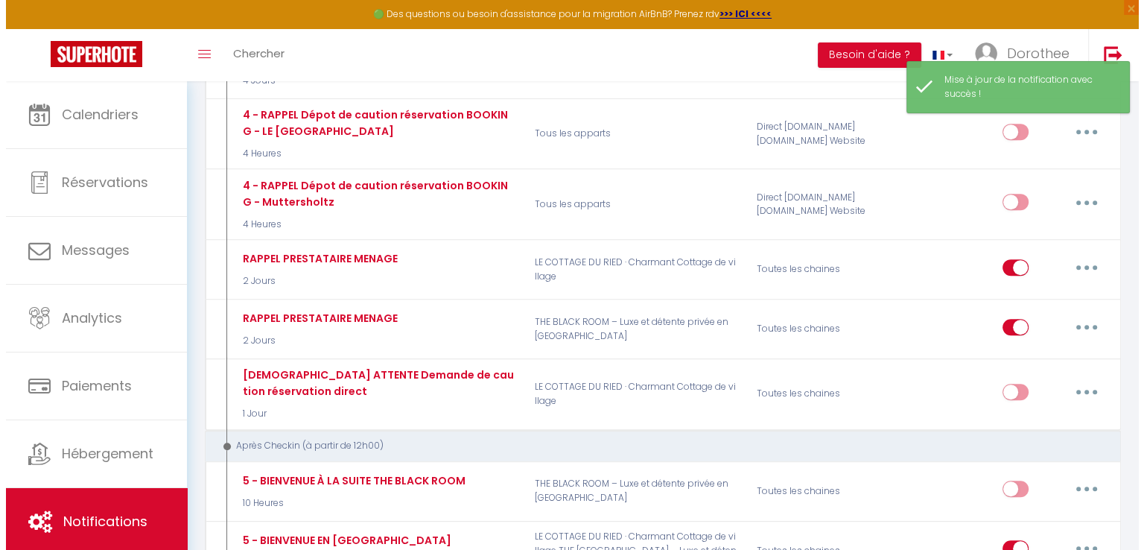
scroll to position [606, 0]
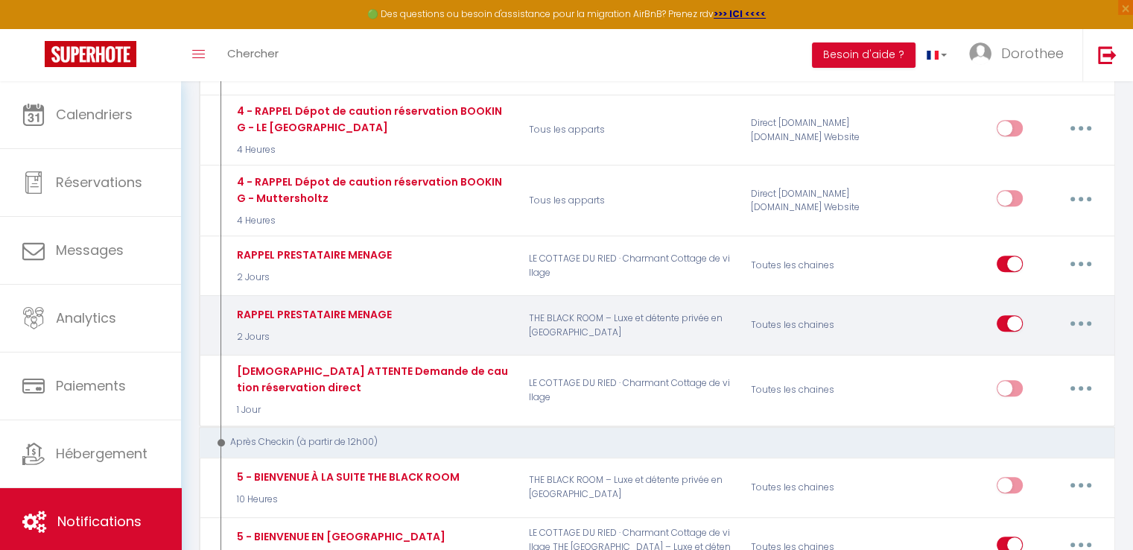
click at [1086, 314] on button "button" at bounding box center [1081, 323] width 42 height 24
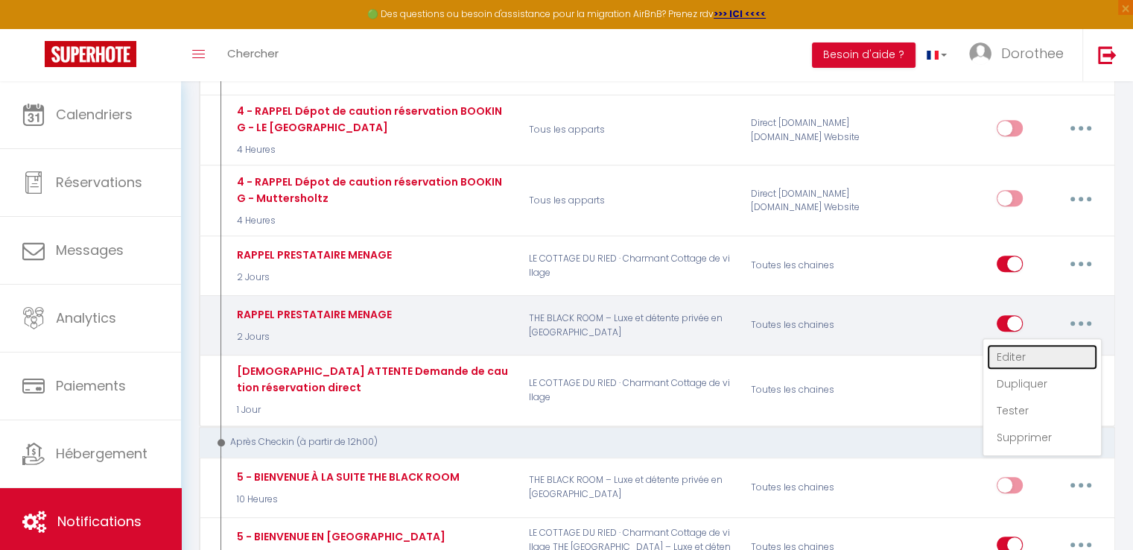
click at [1012, 349] on link "Editer" at bounding box center [1042, 356] width 110 height 25
type input "RAPPEL PRESTATAIRE MENAGE"
select select "2 Jours"
select select "if_booking_is_paid"
checkbox input "false"
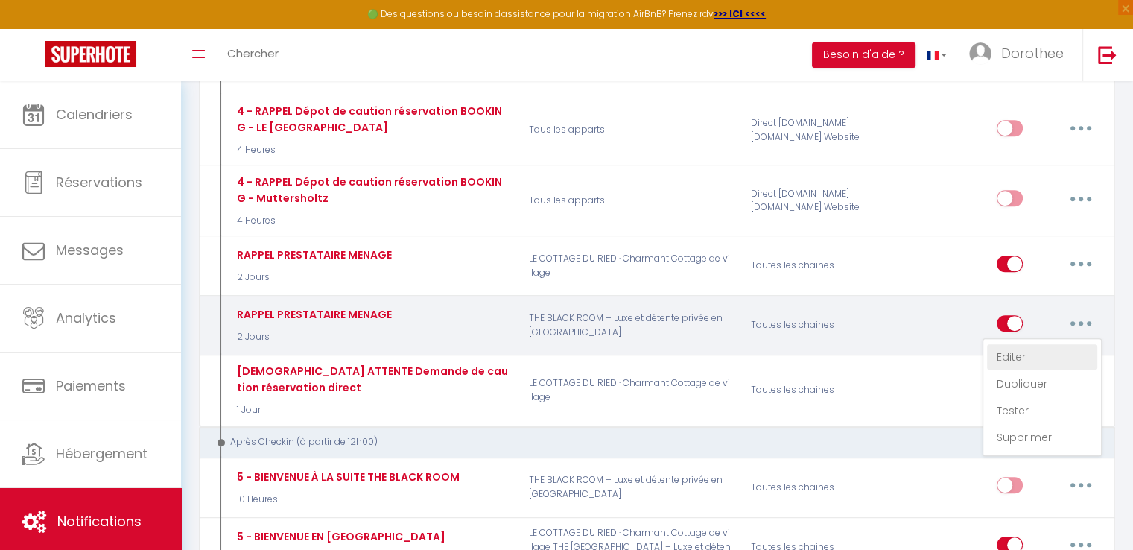
checkbox input "true"
checkbox input "false"
radio input "true"
type input "RAPPEL MENAGE [RENTAL:NAME]"
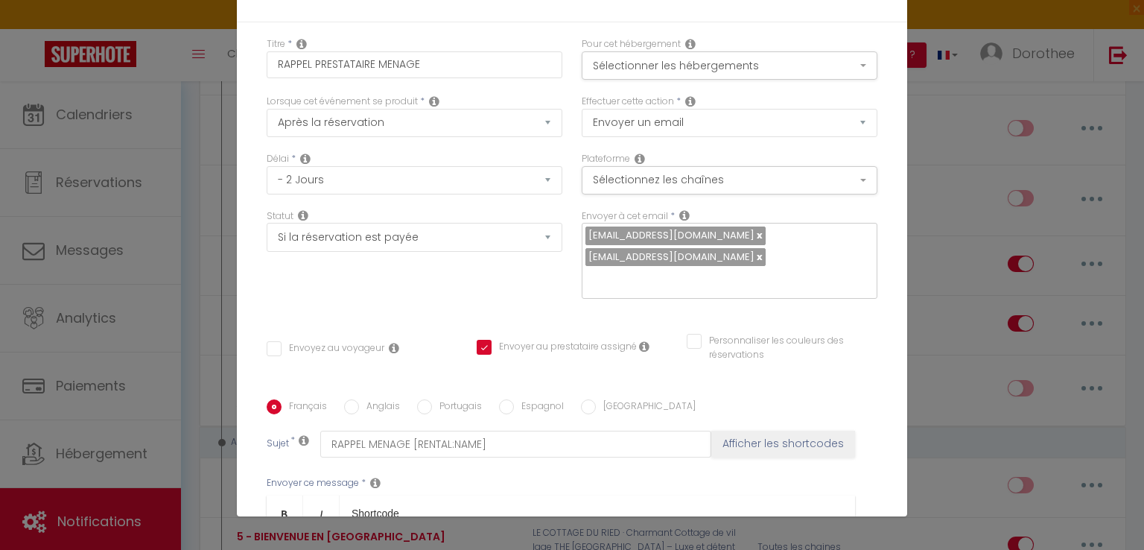
scroll to position [0, 0]
click at [697, 67] on button "Sélectionner les hébergements" at bounding box center [730, 65] width 296 height 28
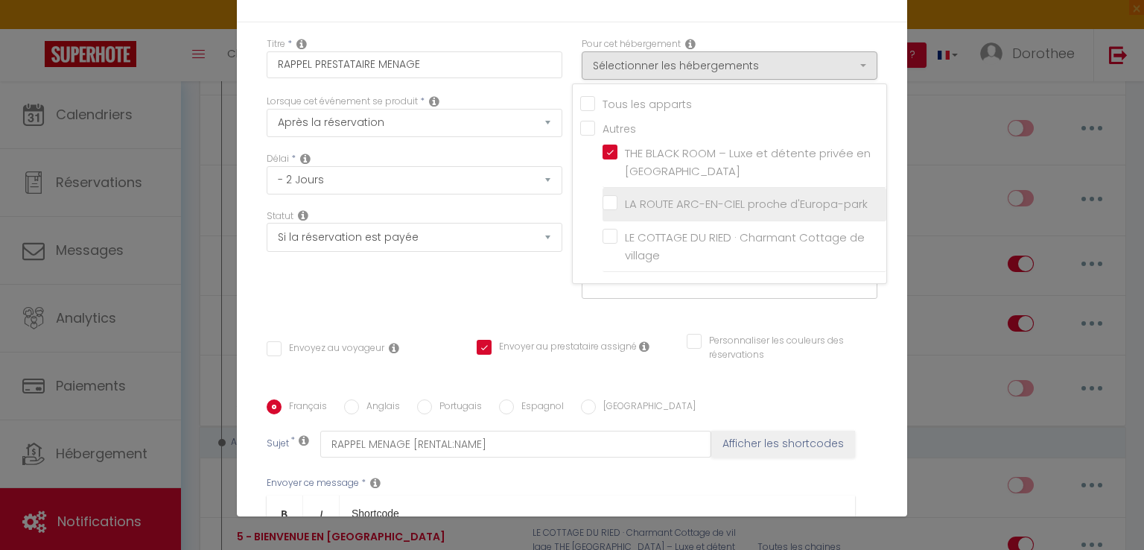
click at [603, 199] on input "LA ROUTE ARC-EN-CIEL proche d'Europa-park" at bounding box center [745, 204] width 284 height 15
checkbox input "true"
checkbox input "false"
checkbox input "true"
checkbox input "false"
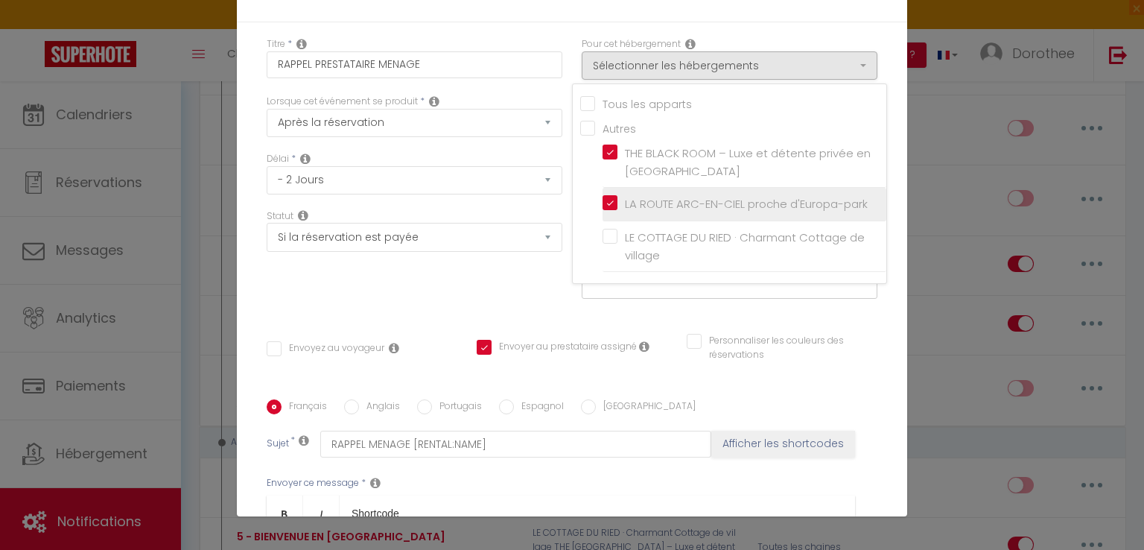
checkbox input "false"
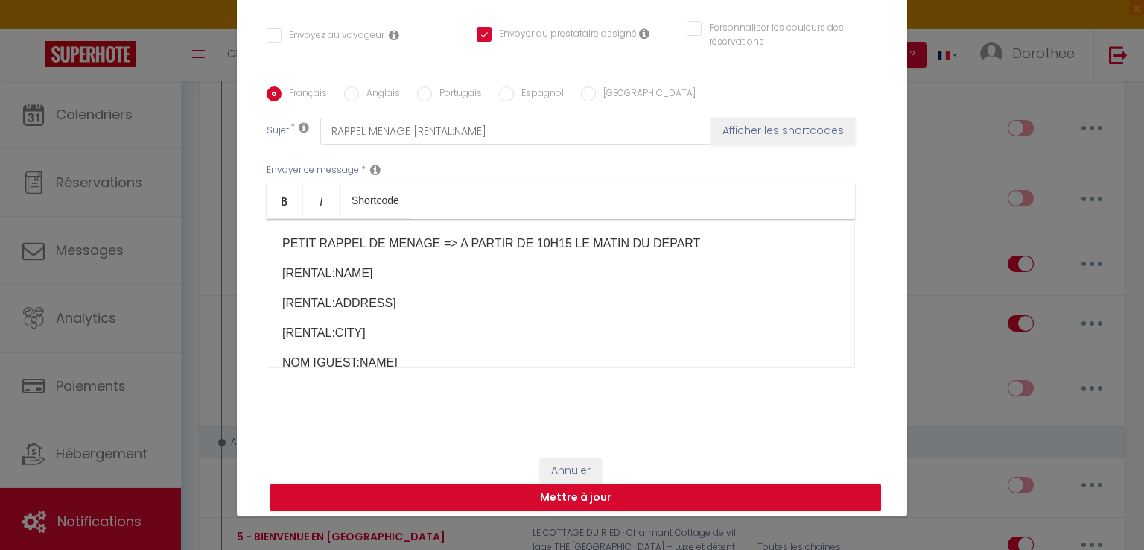
scroll to position [314, 0]
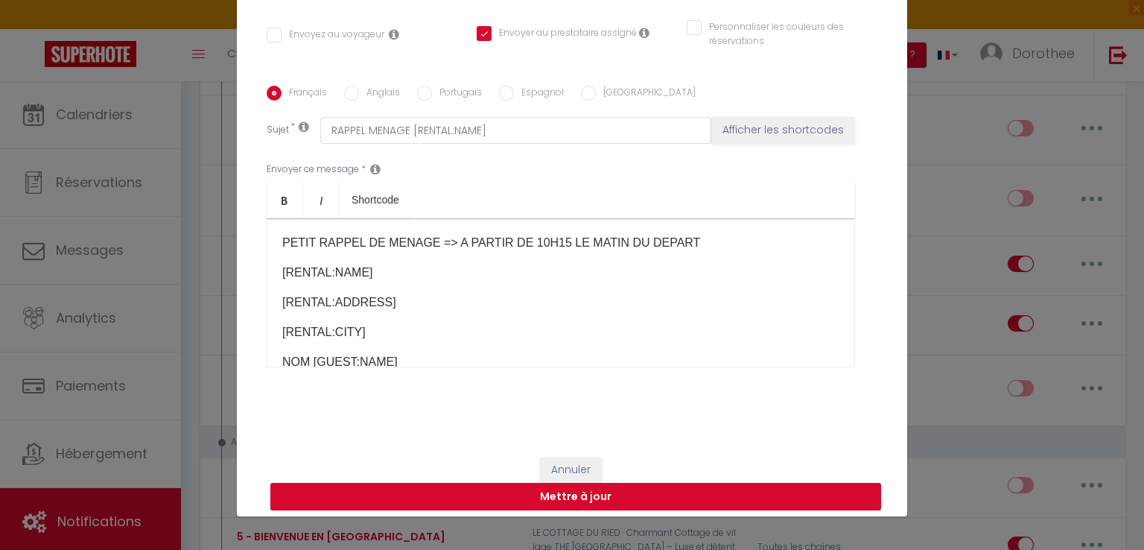
click at [564, 492] on button "Mettre à jour" at bounding box center [575, 497] width 611 height 28
checkbox input "false"
checkbox input "true"
checkbox input "false"
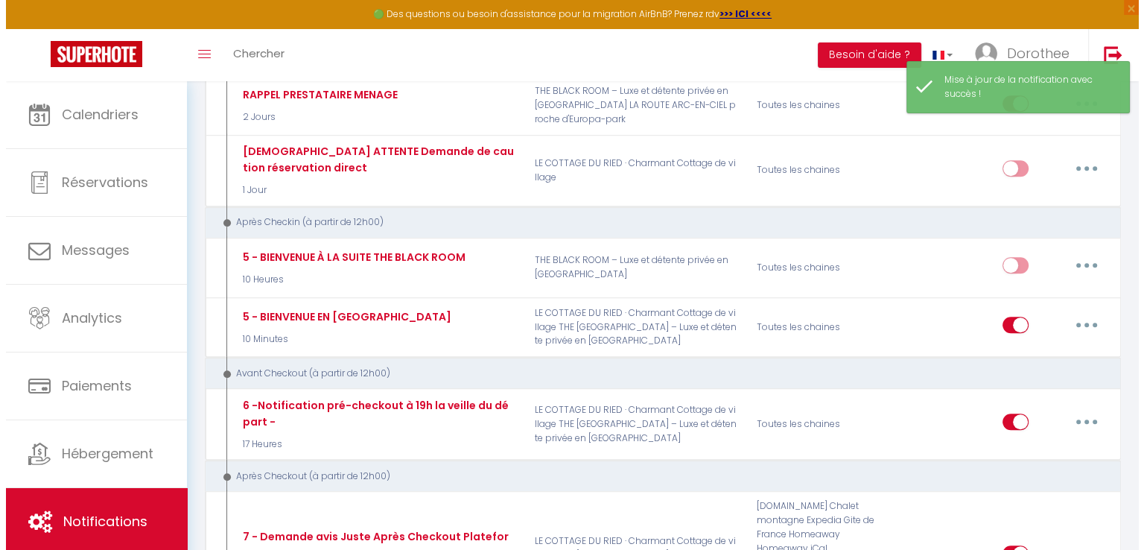
scroll to position [872, 0]
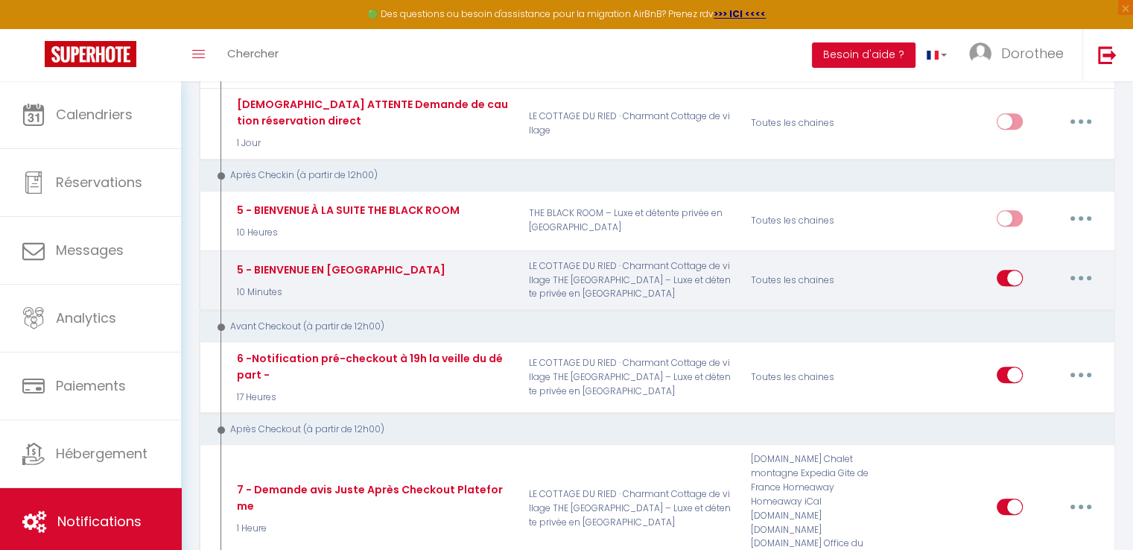
click at [1085, 268] on button "button" at bounding box center [1081, 278] width 42 height 24
click at [1012, 303] on link "Editer" at bounding box center [1042, 311] width 110 height 25
type input "5 - BIENVENUE EN [GEOGRAPHIC_DATA]"
select select "3"
select select "10 Minutes"
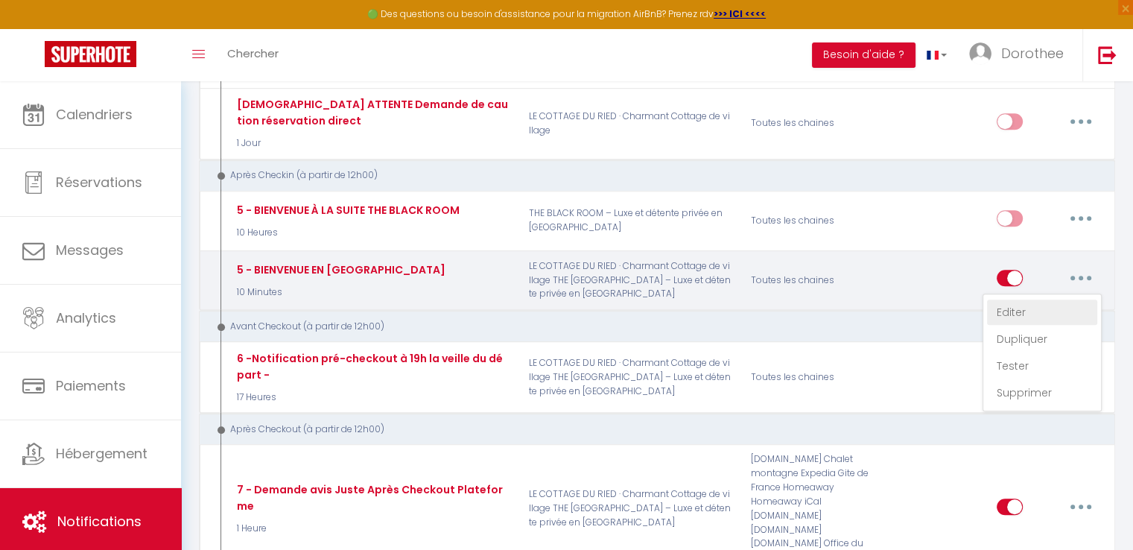
select select "if_booking_is_paid"
checkbox input "true"
checkbox input "false"
radio input "true"
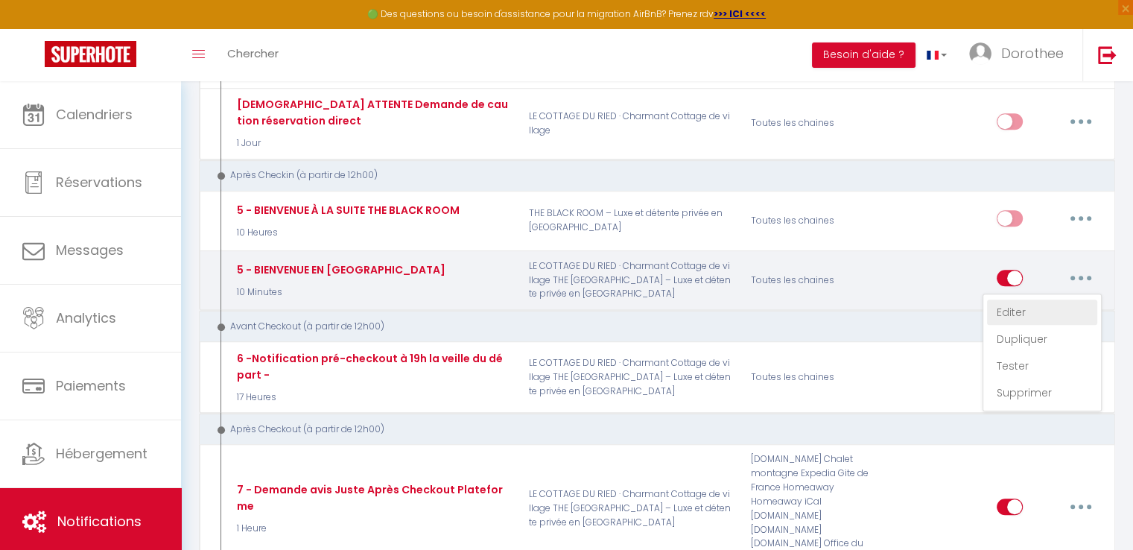
type input "DES NOUVELLES DE VOTRE ARRIVEE"
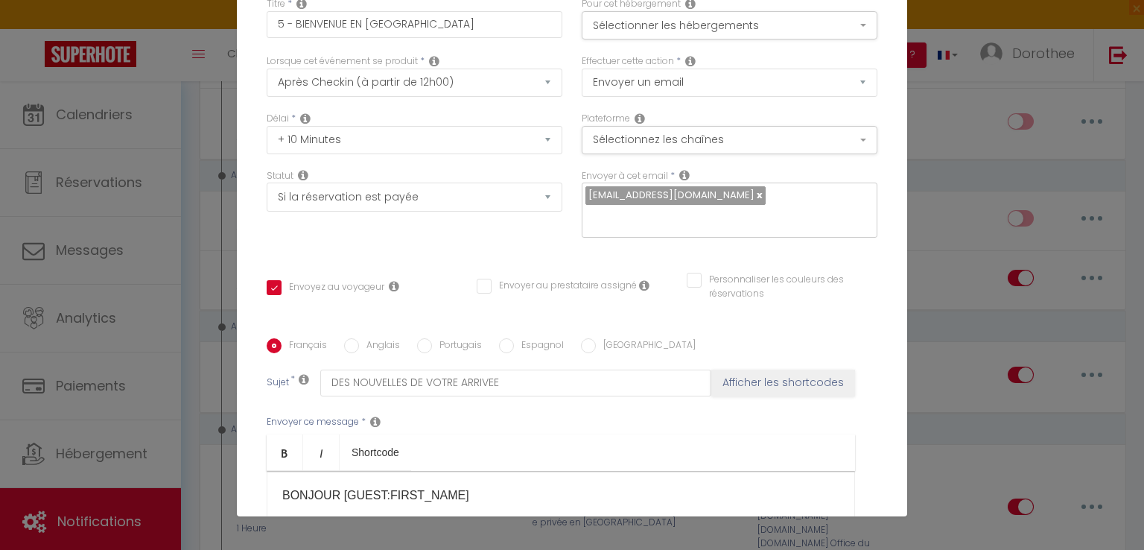
scroll to position [10, 0]
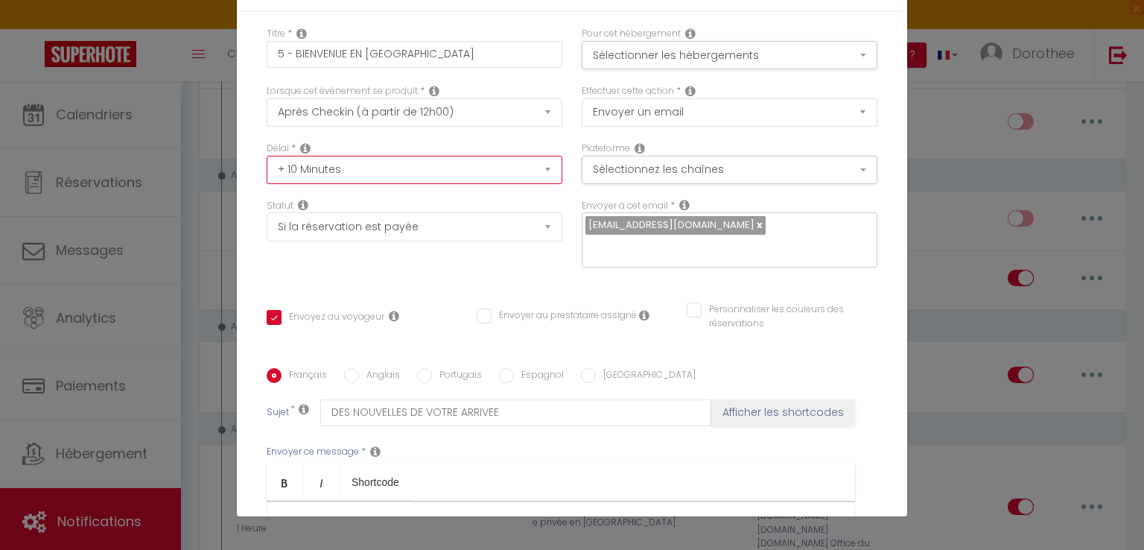
click at [533, 169] on select "Immédiat + 10 Minutes + 1 Heure + 2 Heures + 3 Heures + 4 Heures + 5 Heures + 6…" at bounding box center [415, 170] width 296 height 28
click at [848, 54] on button "Sélectionner les hébergements" at bounding box center [730, 55] width 296 height 28
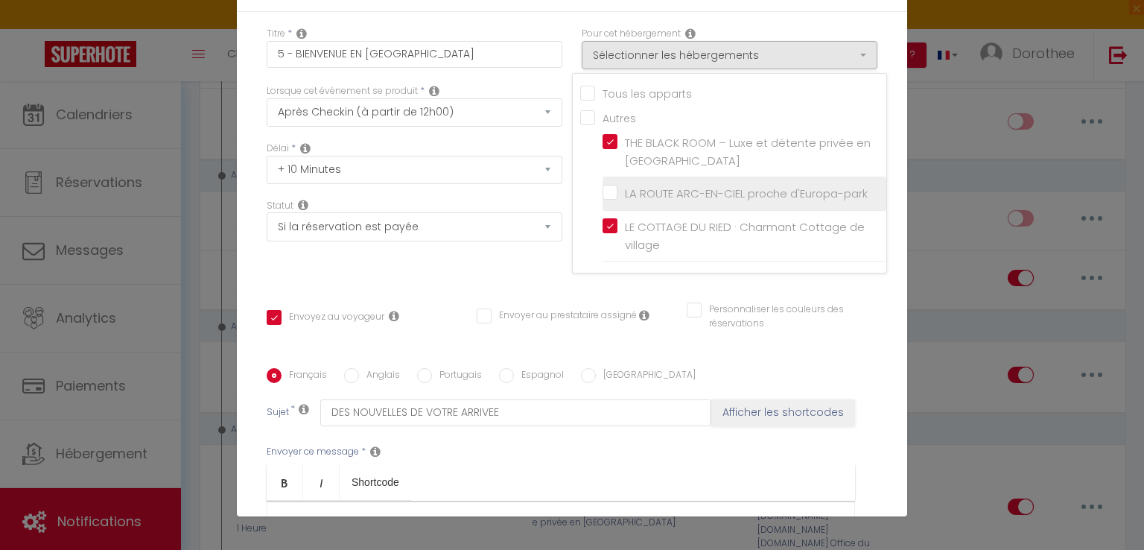
click at [603, 194] on input "LA ROUTE ARC-EN-CIEL proche d'Europa-park" at bounding box center [745, 193] width 284 height 15
checkbox input "true"
checkbox input "false"
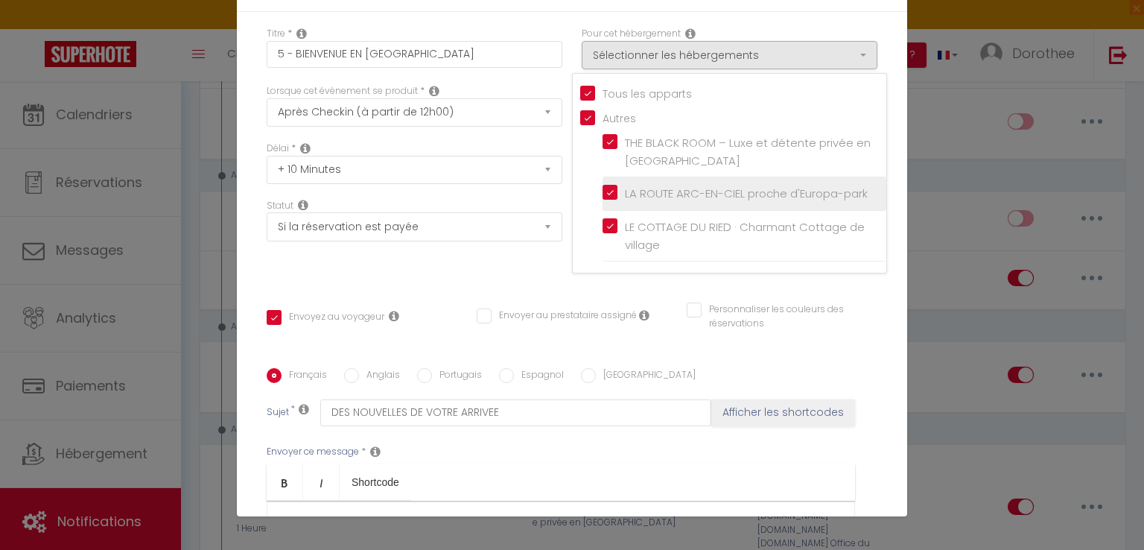
checkbox input "false"
checkbox input "true"
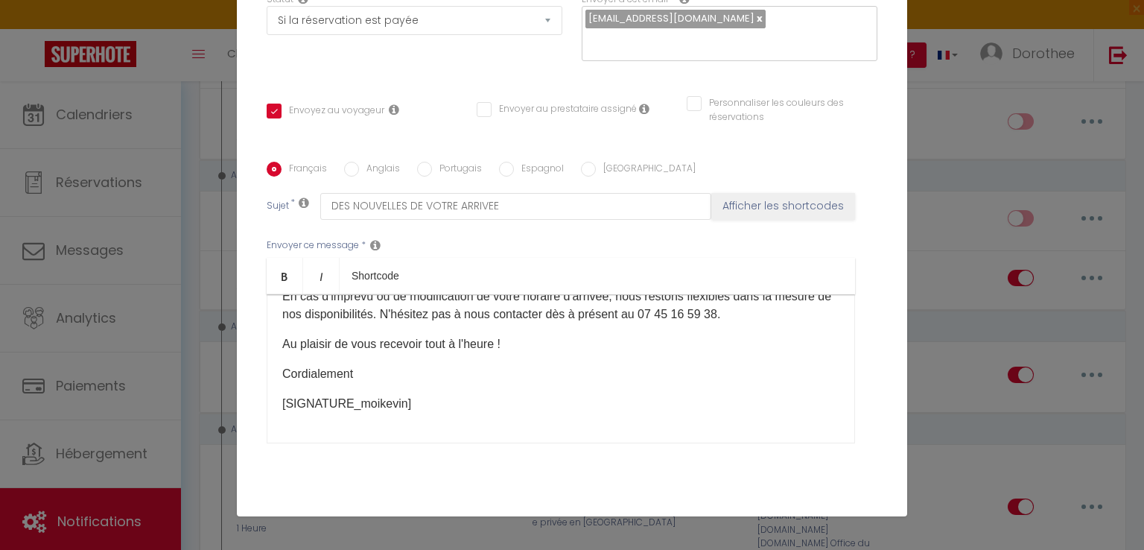
scroll to position [302, 0]
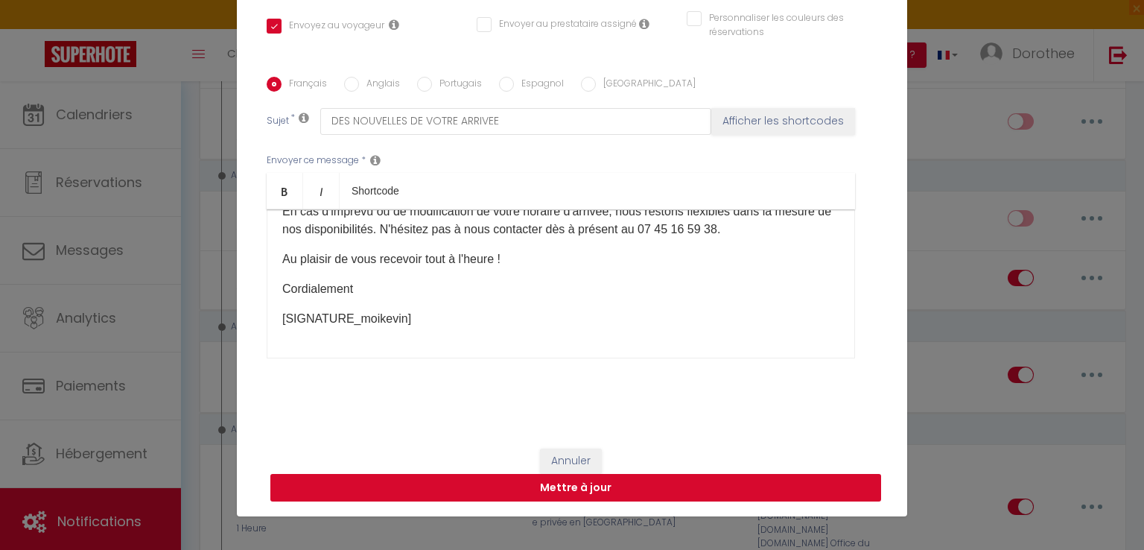
click at [568, 485] on button "Mettre à jour" at bounding box center [575, 488] width 611 height 28
checkbox input "true"
checkbox input "false"
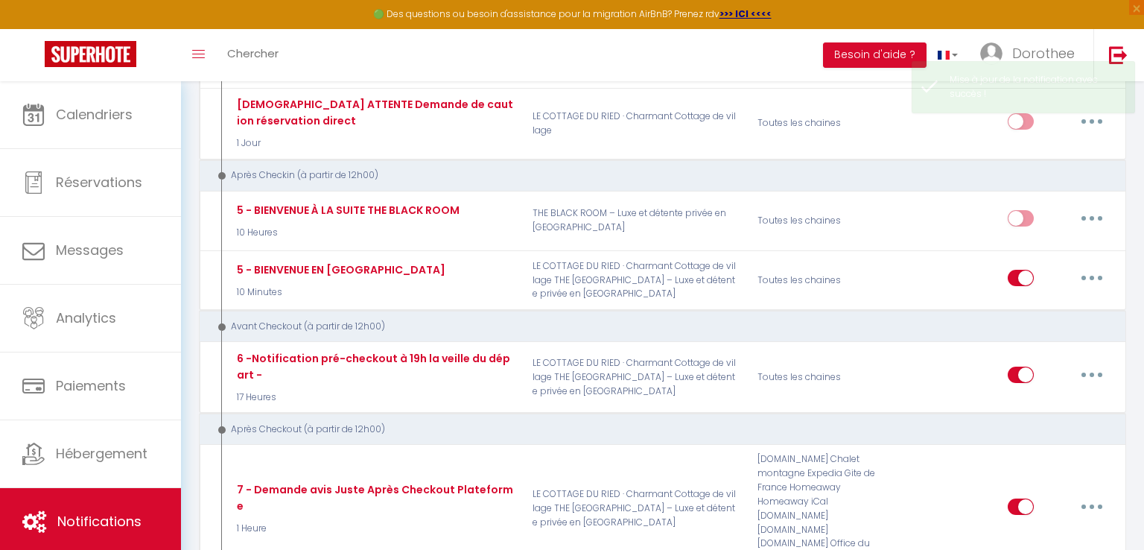
scroll to position [0, 0]
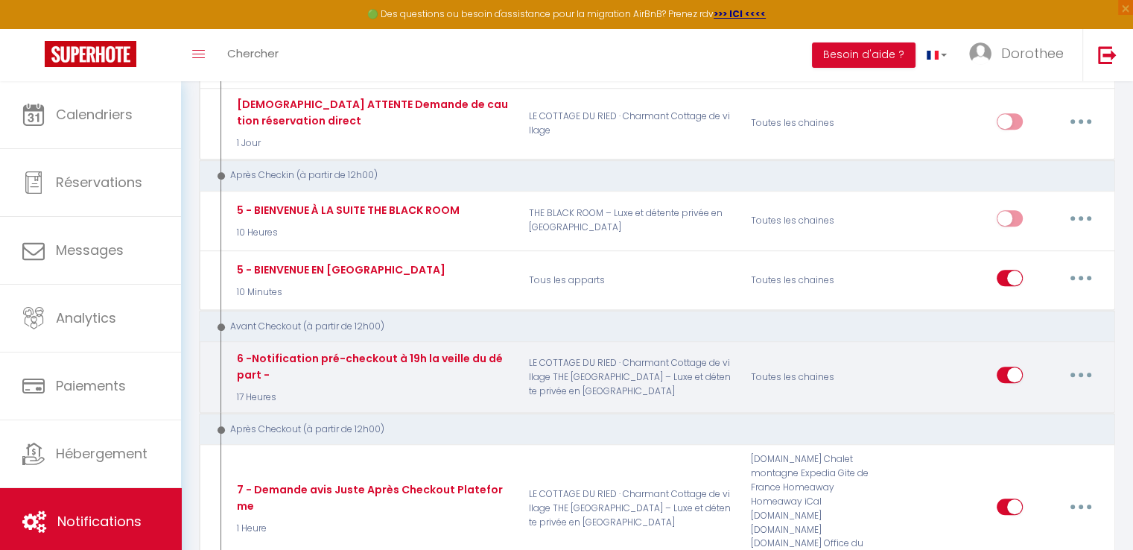
click at [1073, 367] on button "button" at bounding box center [1081, 375] width 42 height 24
click at [1004, 402] on link "Editer" at bounding box center [1042, 408] width 110 height 25
type input "6 -Notification pré-checkout à 19h la veille du départ -"
select select "4"
select select "17 Heures"
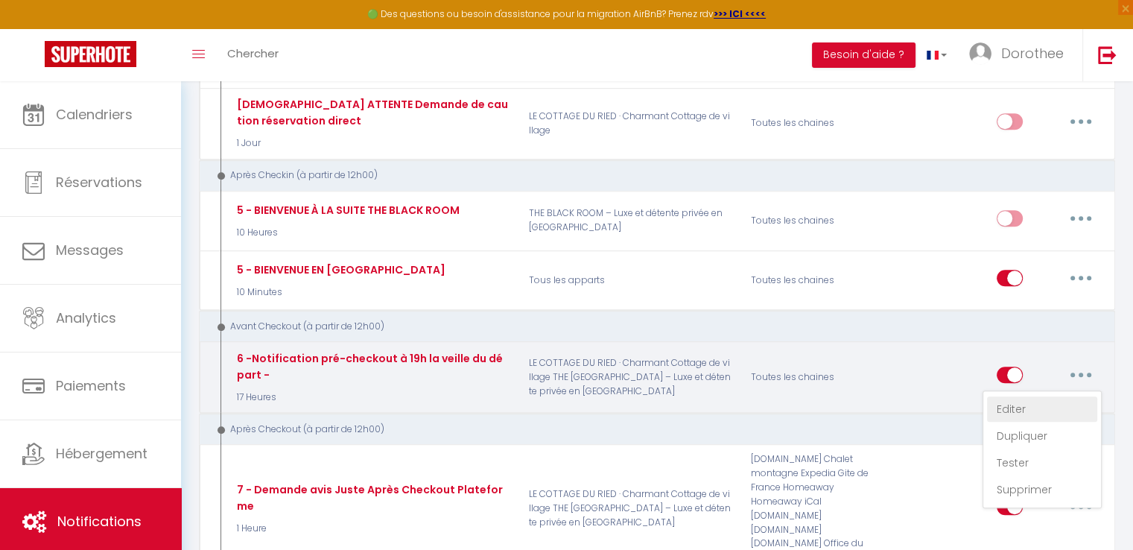
select select "if_booking_is_paid"
checkbox input "true"
checkbox input "false"
radio input "true"
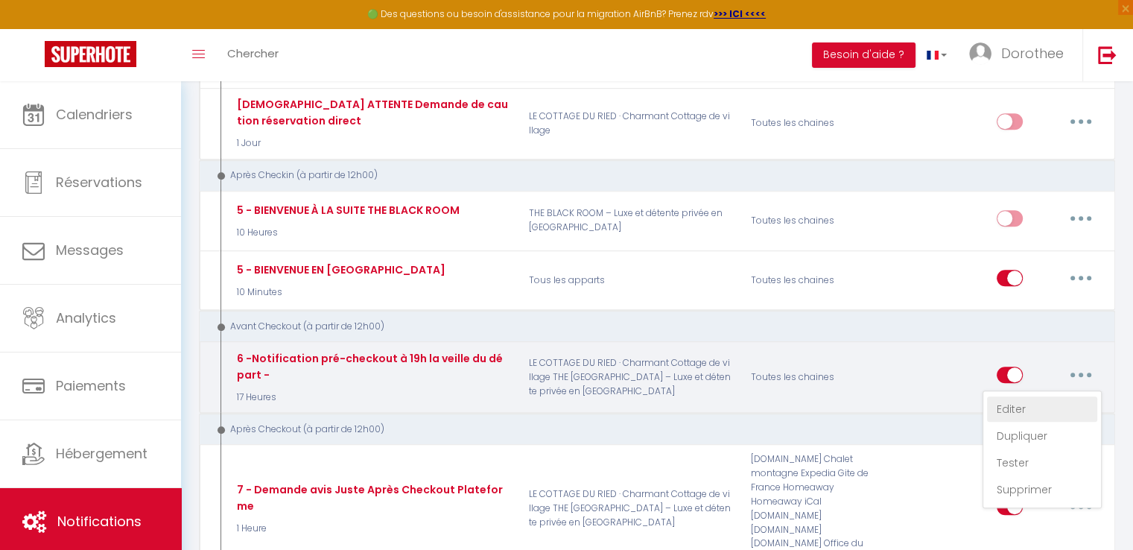
type input "Procédure pour votre départ - [RENTAL:NAME] - [GUEST:FIRST_NAME] [GUEST:NAME]"
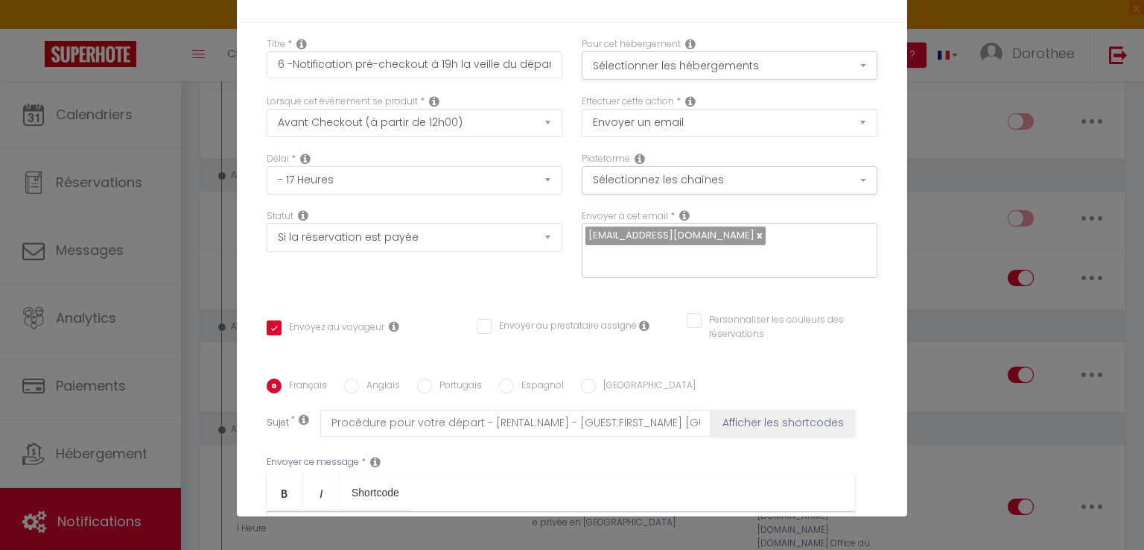
drag, startPoint x: 873, startPoint y: 307, endPoint x: 575, endPoint y: 498, distance: 354.1
click at [575, 498] on form "Modifier la notification × Titre * 6 -Notification pré-checkout à 19h la veille…" at bounding box center [572, 391] width 670 height 851
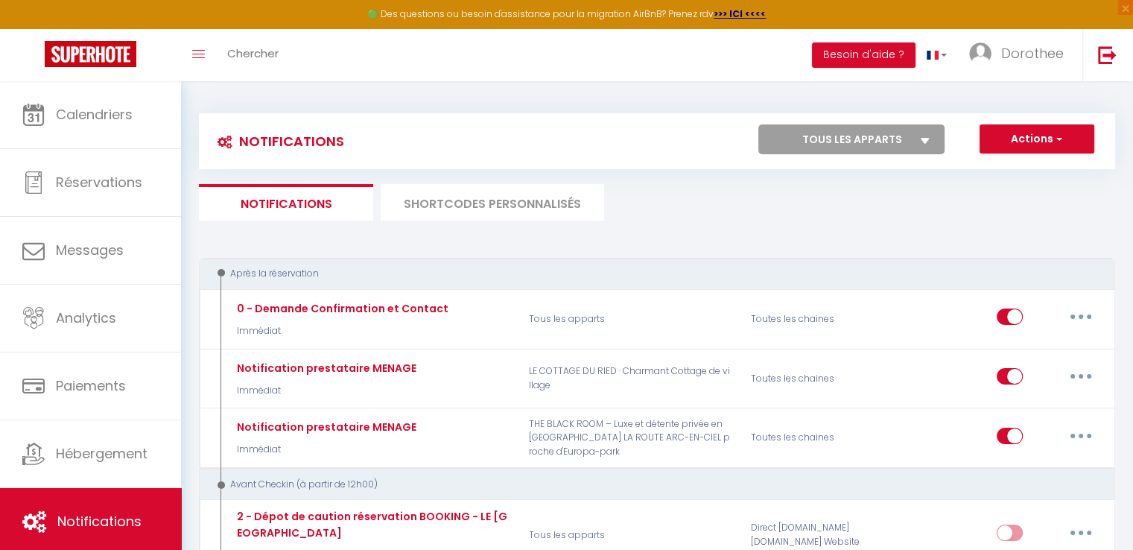
click at [419, 206] on li "SHORTCODES PERSONNALISÉS" at bounding box center [492, 202] width 223 height 36
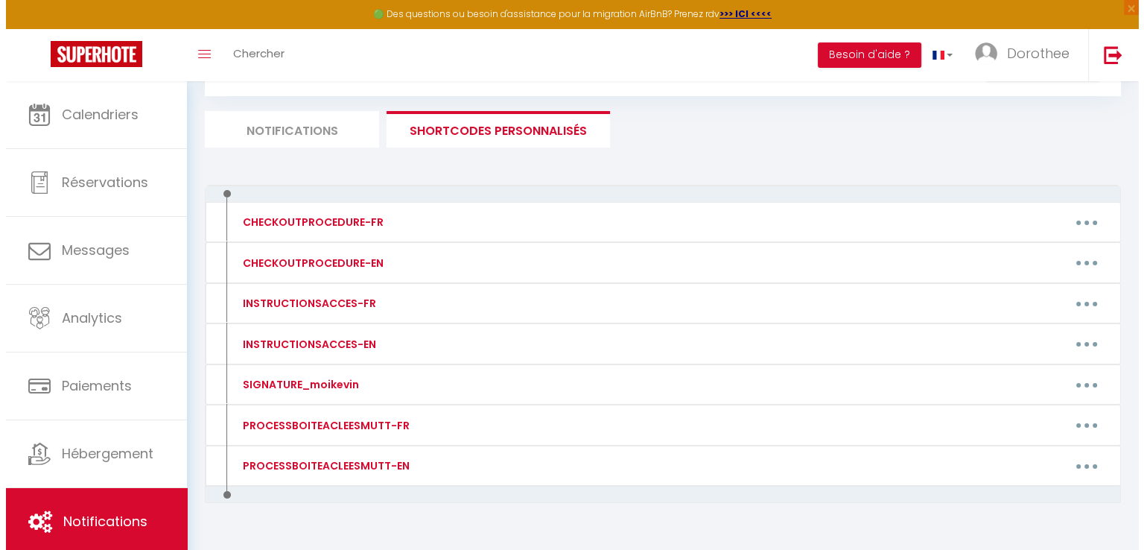
scroll to position [104, 0]
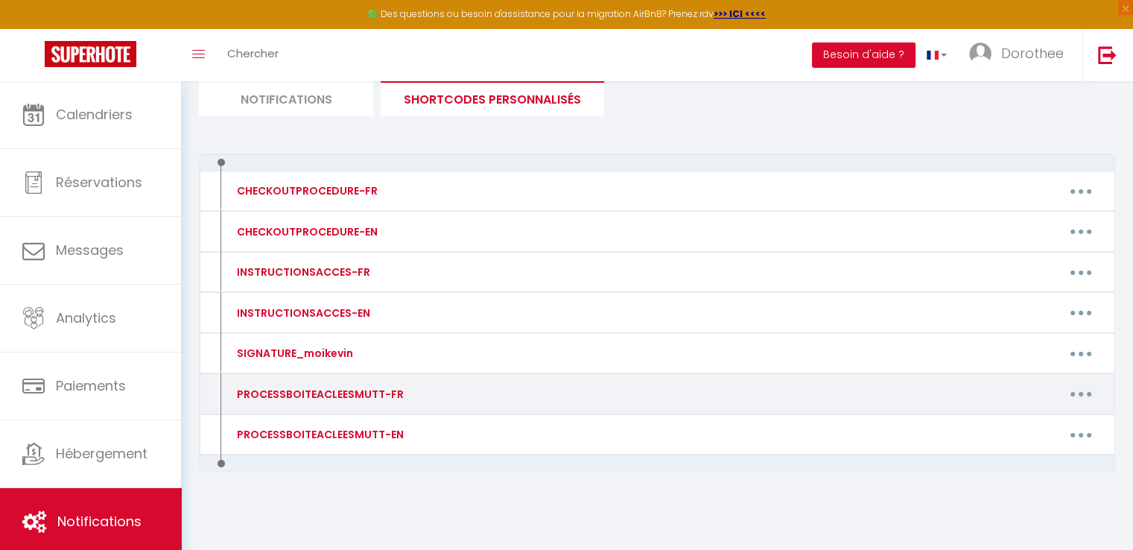
click at [1084, 392] on button "button" at bounding box center [1081, 394] width 42 height 24
click at [1003, 425] on link "Editer" at bounding box center [1042, 427] width 110 height 25
type input "PROCESSBOITEACLEESMUTT-FR"
type textarea "BONJOUR,"
type textarea "1 - Descendre le couvercle vers vous 2 - Appuyer sur l'écran pour qu'il s'allum…"
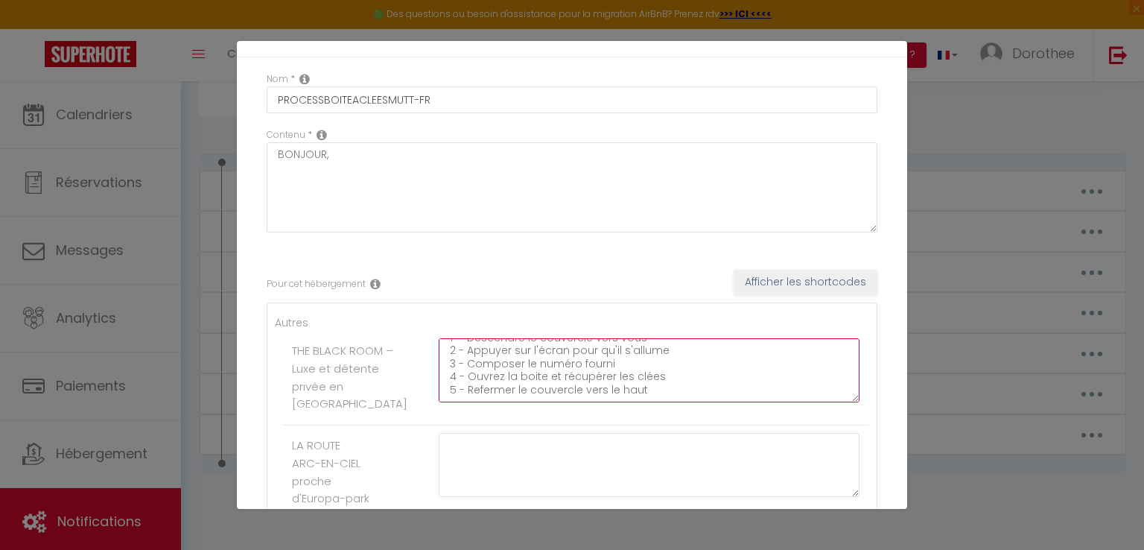
scroll to position [0, 0]
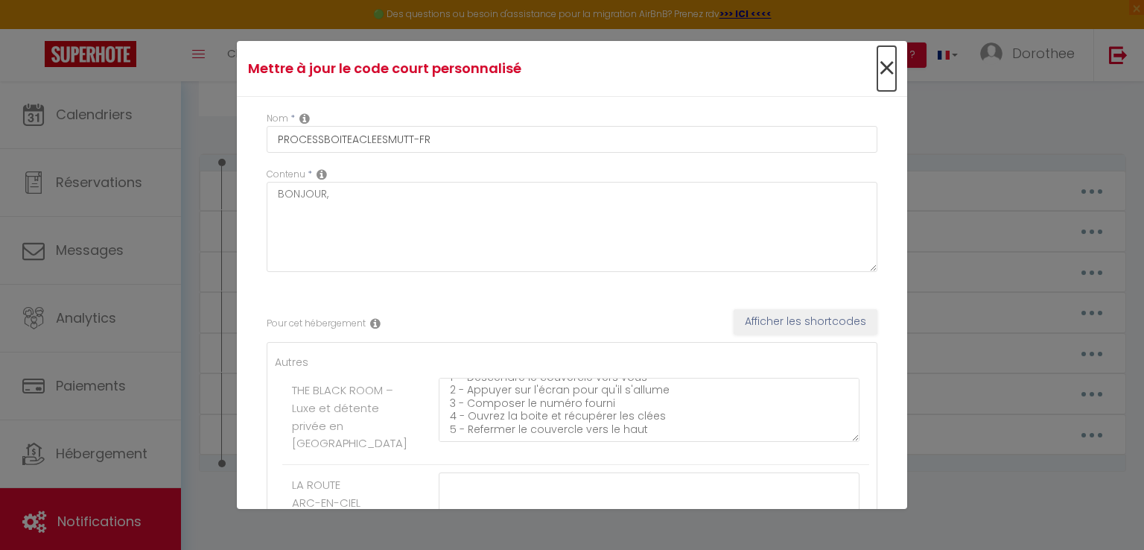
click at [877, 68] on span "×" at bounding box center [886, 68] width 19 height 45
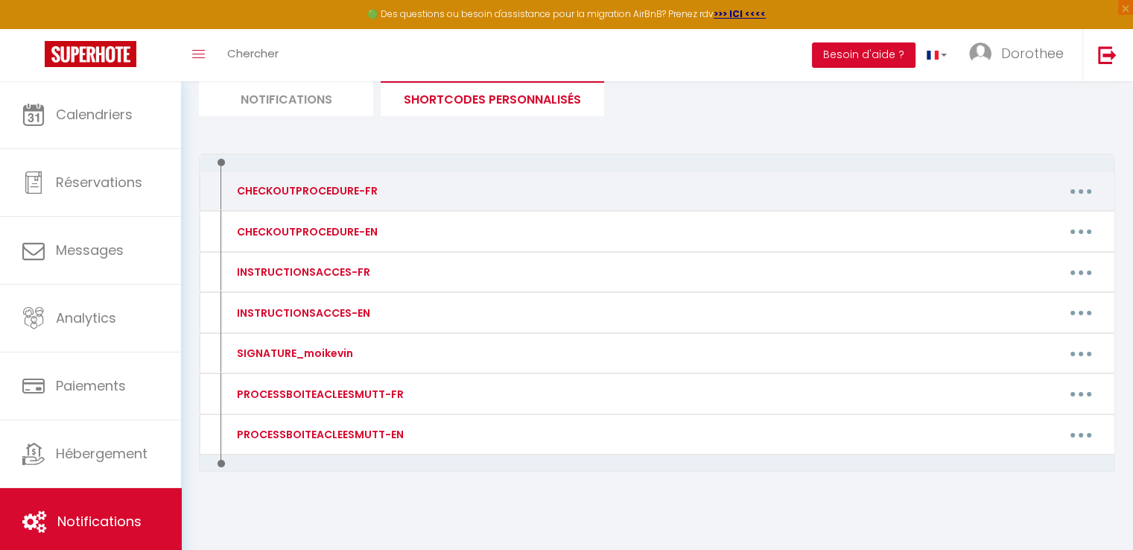
click at [1076, 191] on button "button" at bounding box center [1081, 191] width 42 height 24
click at [1007, 223] on link "Editer" at bounding box center [1042, 224] width 110 height 25
type input "CHECKOUTPROCEDURE-FR"
type textarea "Bonsoir,"
type textarea "✅ Pour des raisons d’organisation, le code d’accès de la Suite Élégance The Bla…"
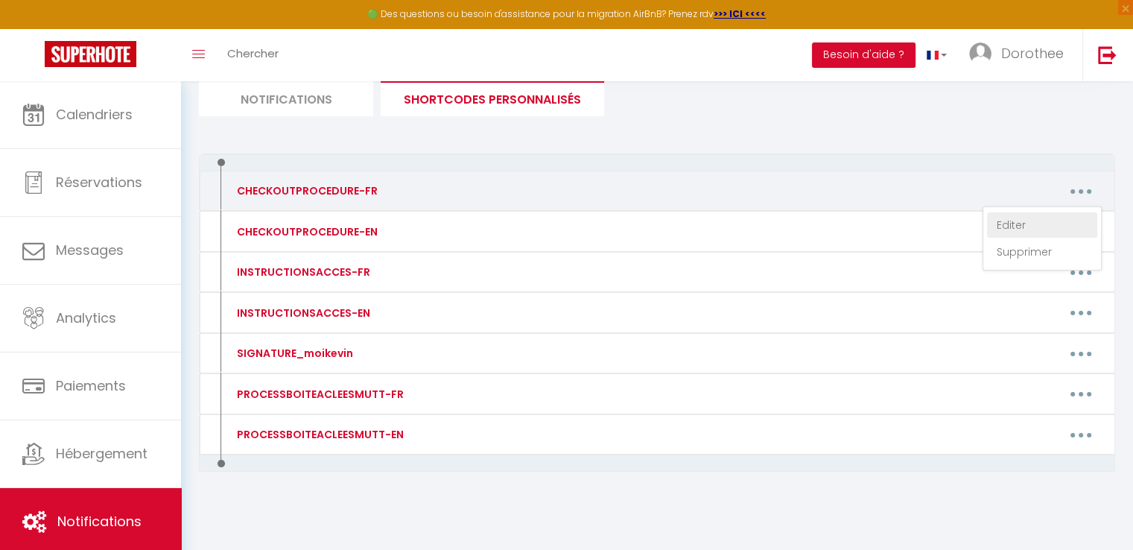
type textarea "- Faire la vaisselle et la ranger - Sortir la poubelle jaune, la poubelle grise…"
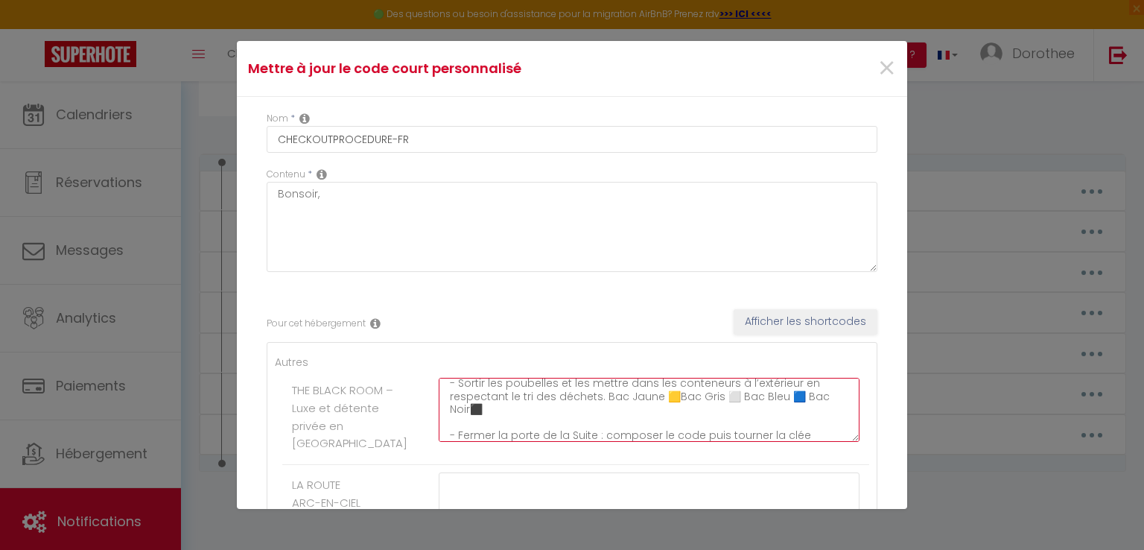
scroll to position [209, 0]
click at [495, 409] on textarea "✅ Pour des raisons d’organisation, le code d’accès de la Suite Élégance The Bla…" at bounding box center [649, 410] width 421 height 64
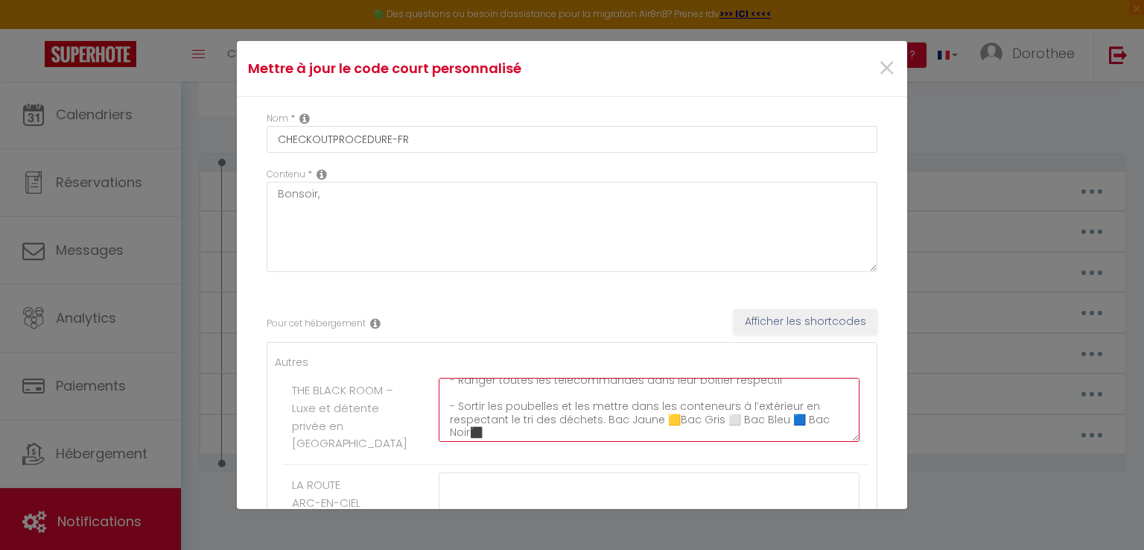
scroll to position [179, 0]
click at [620, 409] on textarea "✅ Pour des raisons d’organisation, le code d’accès de la Suite Élégance The Bla…" at bounding box center [649, 410] width 421 height 64
click at [501, 423] on textarea "✅ Pour des raisons d’organisation, le code d’accès de la Suite Élégance The Bla…" at bounding box center [649, 410] width 421 height 64
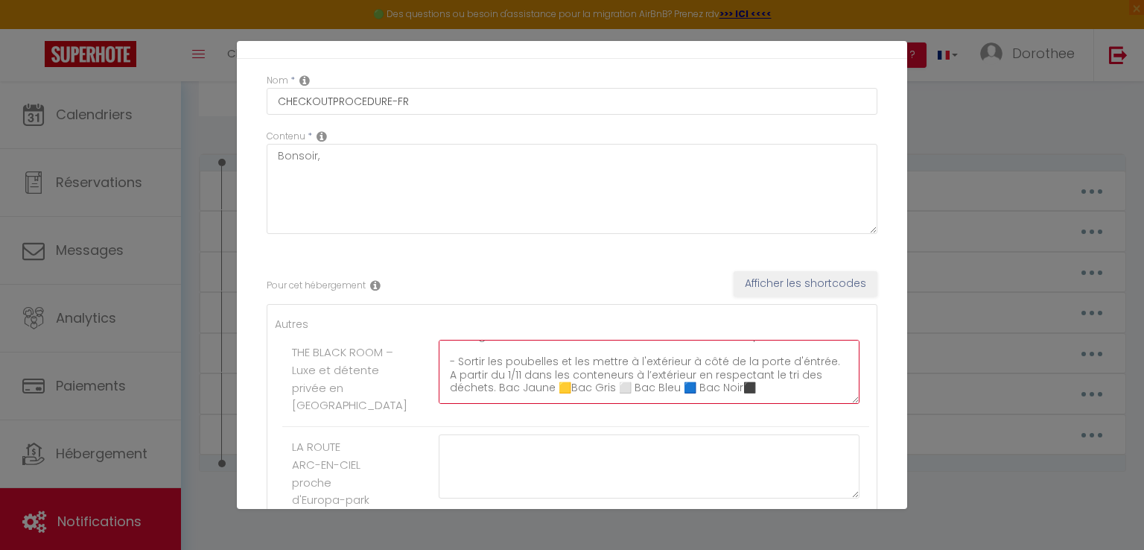
scroll to position [201, 0]
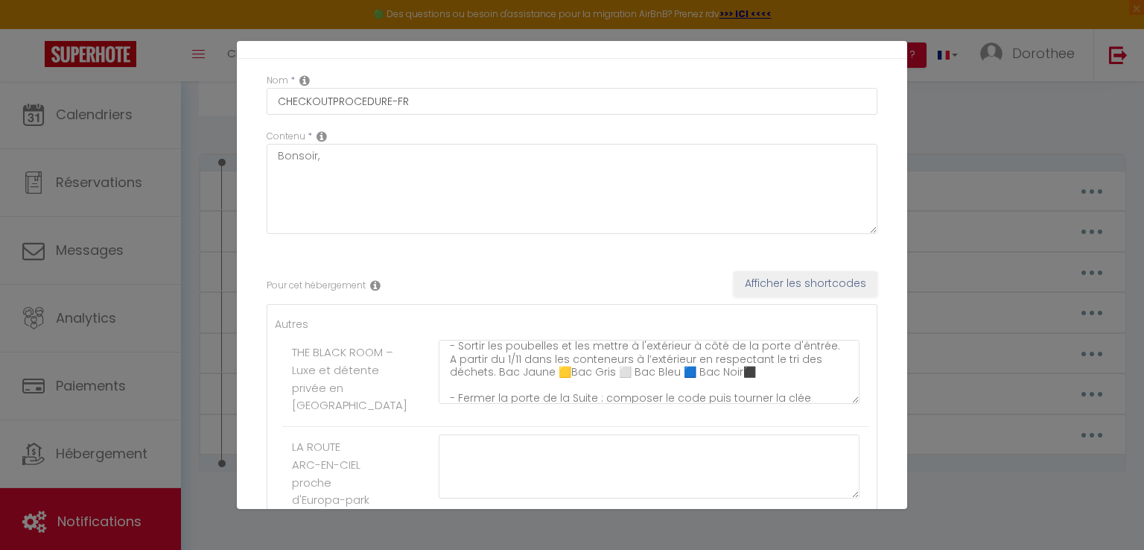
click at [763, 314] on div "Autres THE BLACK ROOM – Luxe et détente privée en Alsace ✅ Pour des raisons d’o…" at bounding box center [572, 470] width 611 height 333
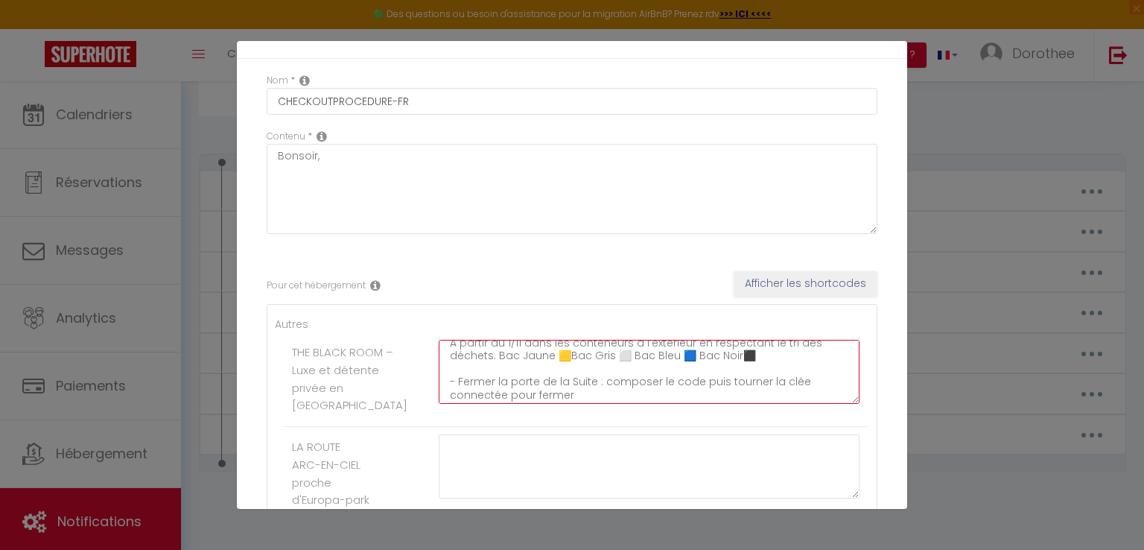
scroll to position [231, 0]
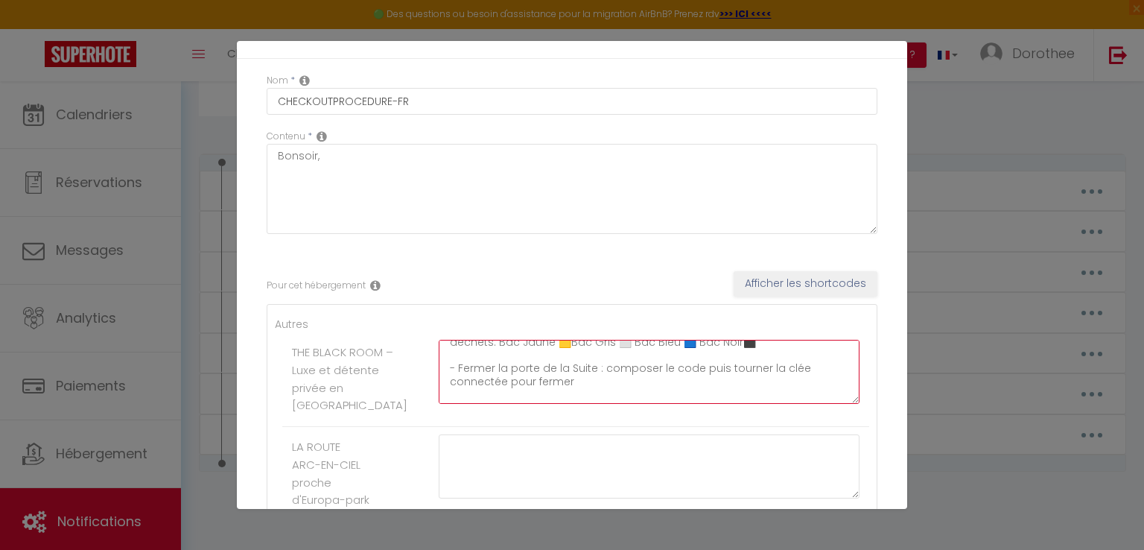
click at [694, 371] on textarea "✅ Pour des raisons d’organisation, le code d’accès de la Suite Élégance The Bla…" at bounding box center [649, 372] width 421 height 64
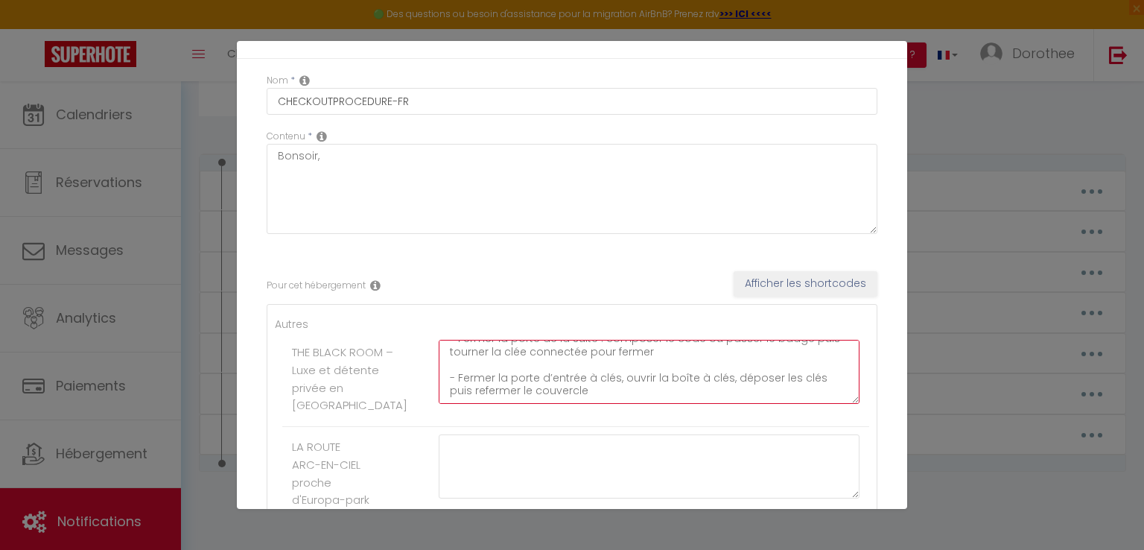
click at [721, 379] on textarea "✅ Pour des raisons d’organisation, le code d’accès de la Suite Élégance The Bla…" at bounding box center [649, 372] width 421 height 64
click at [506, 394] on textarea "✅ Pour des raisons d’organisation, le code d’accès de la Suite Élégance The Bla…" at bounding box center [649, 372] width 421 height 64
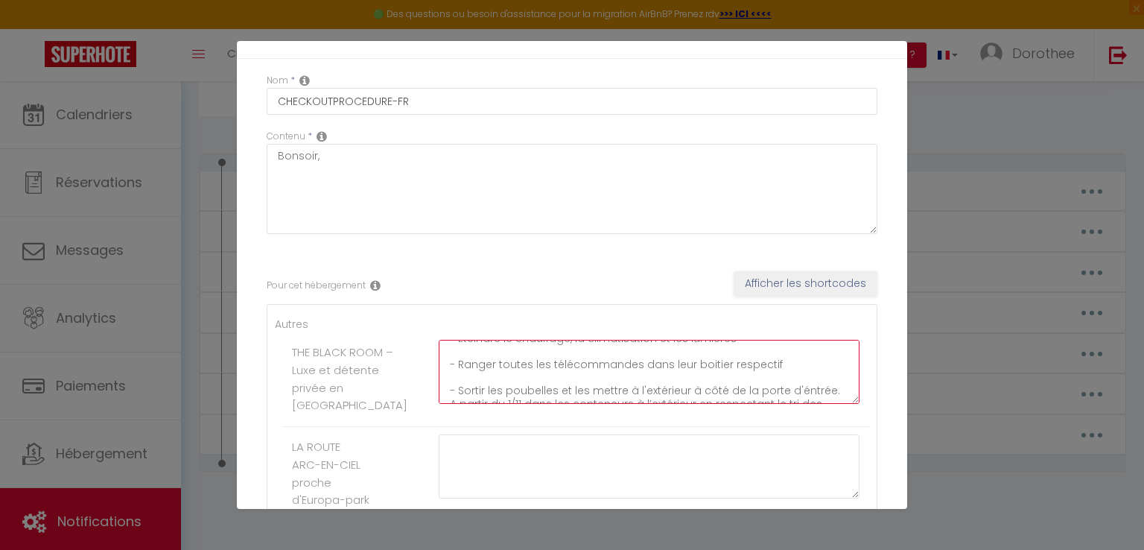
scroll to position [299, 0]
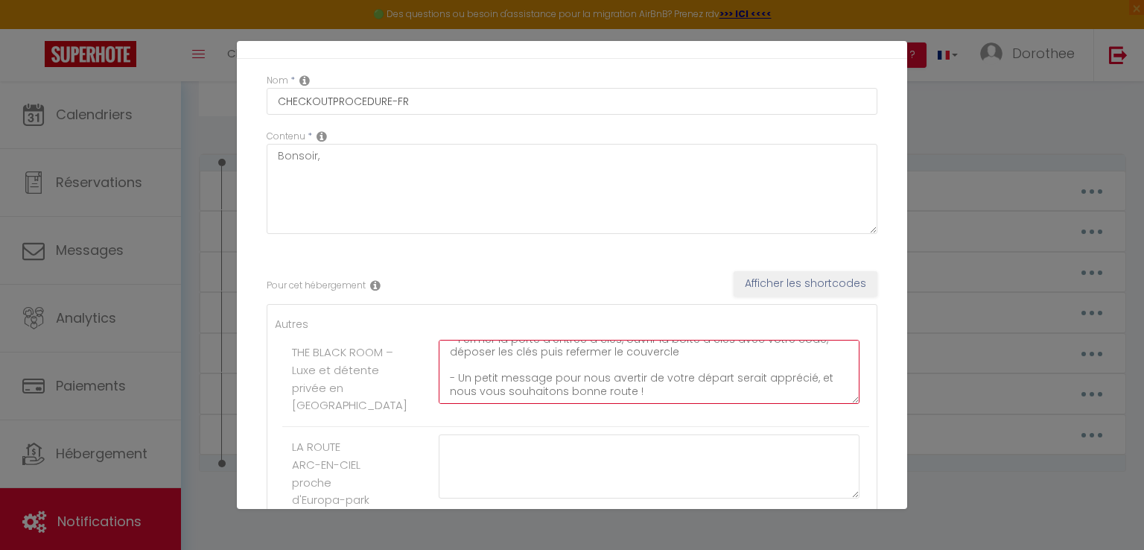
drag, startPoint x: 445, startPoint y: 355, endPoint x: 696, endPoint y: 399, distance: 254.1
click at [696, 399] on textarea "✅ Pour des raisons d’organisation, le code d’accès de la Suite Élégance The Bla…" at bounding box center [649, 372] width 421 height 64
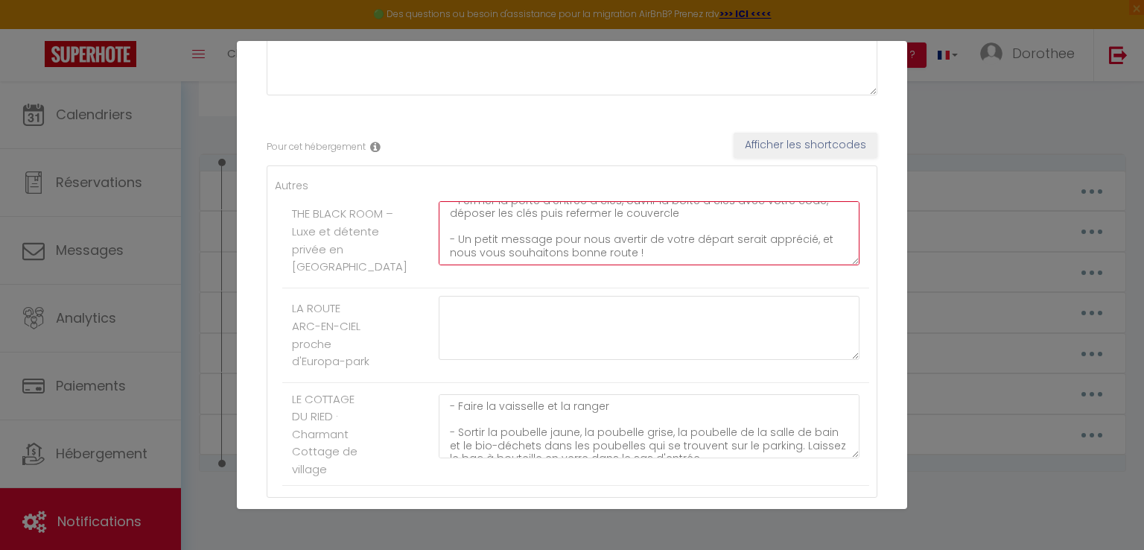
scroll to position [184, 0]
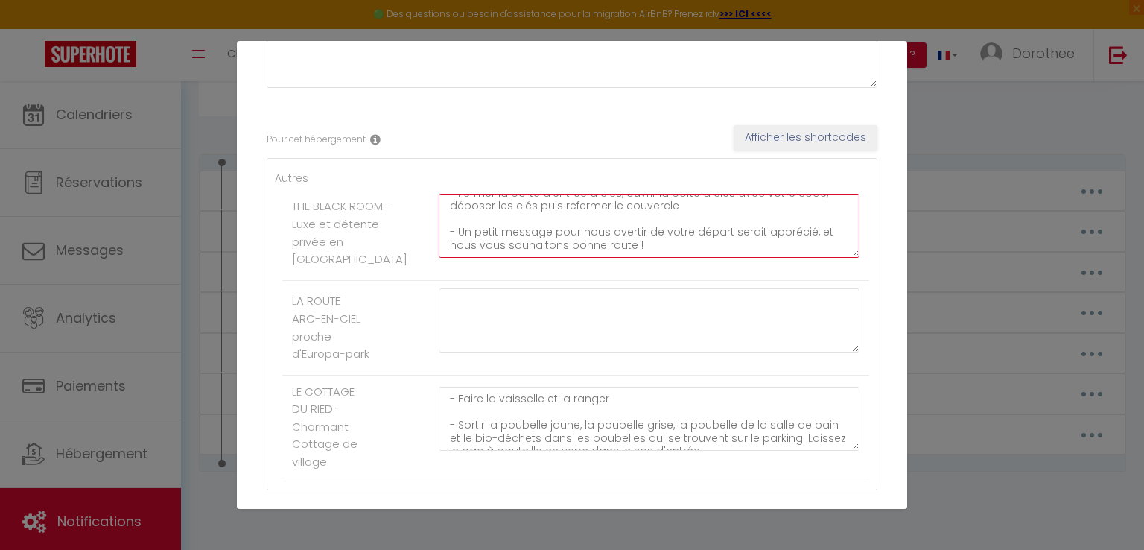
type textarea "✅ Pour des raisons d’organisation, le code d’accès de la Suite Élégance The Bla…"
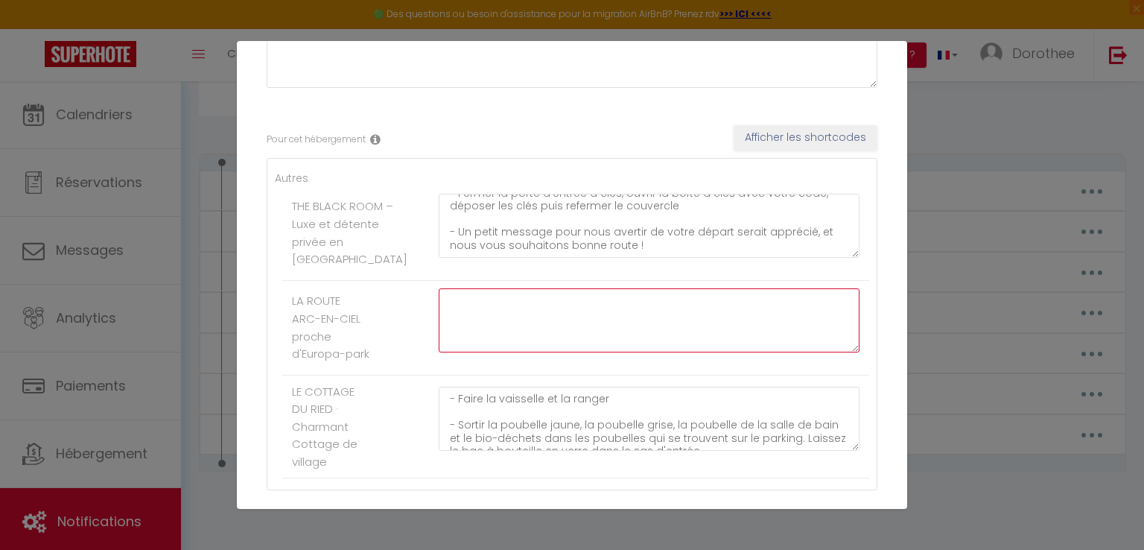
click at [457, 314] on textarea at bounding box center [649, 320] width 421 height 64
paste textarea "✅ Pour des raisons d’organisation, le code d’accès de la Suite Élégance The Bla…"
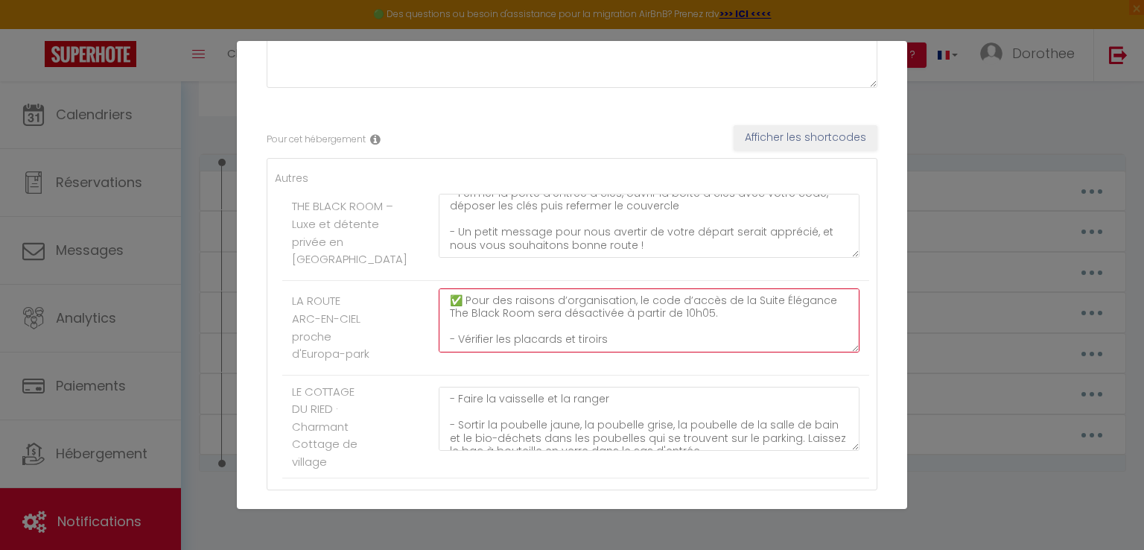
click at [745, 311] on textarea "✅ Pour des raisons d’organisation, le code d’accès de la Suite Élégance The Bla…" at bounding box center [649, 320] width 421 height 64
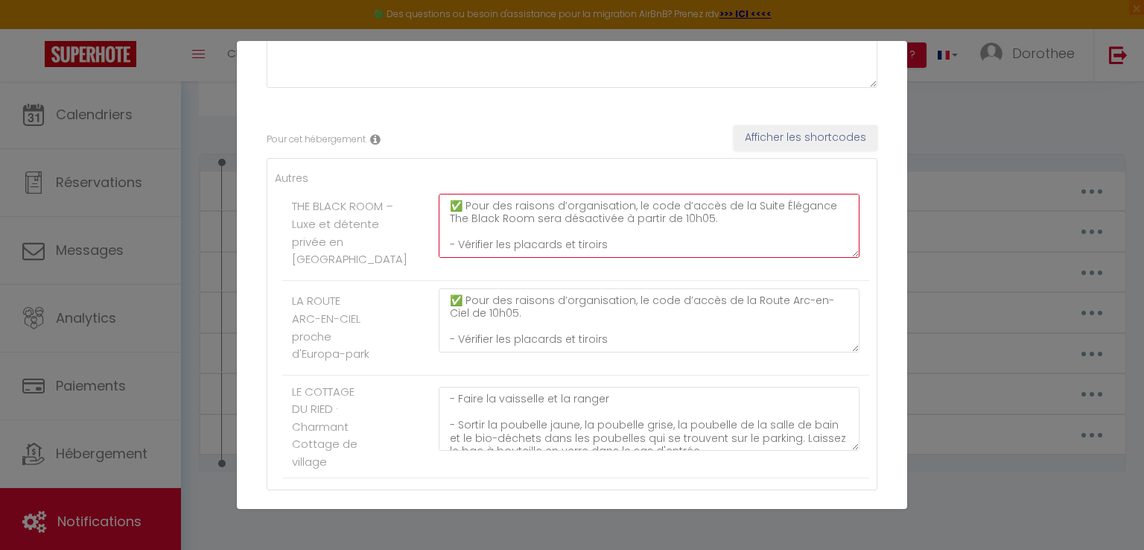
drag, startPoint x: 532, startPoint y: 223, endPoint x: 652, endPoint y: 223, distance: 120.7
click at [652, 223] on textarea "✅ Pour des raisons d’organisation, le code d’accès de la Suite Élégance The Bla…" at bounding box center [649, 226] width 421 height 64
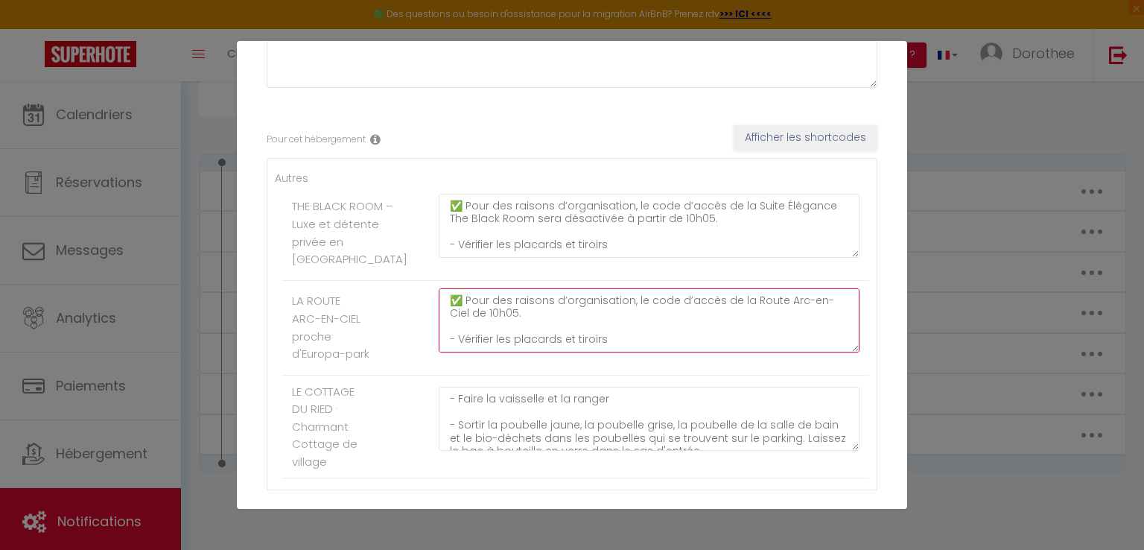
click at [469, 326] on textarea "✅ Pour des raisons d’organisation, le code d’accès de la Route Arc-en-Ciel de 1…" at bounding box center [649, 320] width 421 height 64
paste textarea "sera désactivée à partir"
click at [661, 331] on textarea "✅ Pour des raisons d’organisation, le code d’accès de la Route Arc-en-Ciel sera…" at bounding box center [649, 320] width 421 height 64
paste textarea "Quitter le jeu en cours en appuyant sur le bouton X de la manette"
click at [456, 347] on textarea at bounding box center [649, 320] width 421 height 64
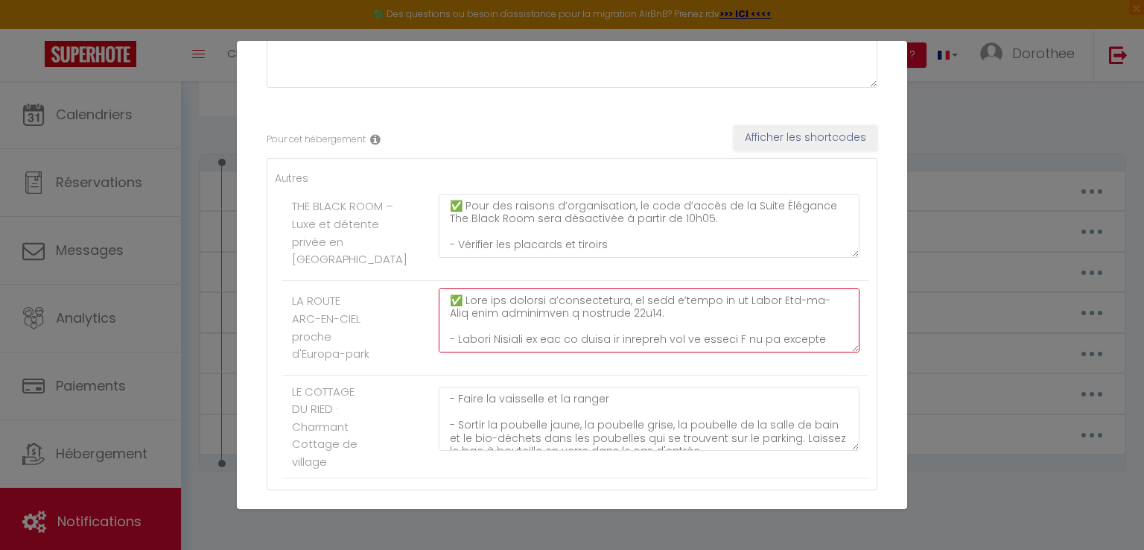
scroll to position [30, 0]
paste textarea "Verifier que tout le matériel : jeux, manettes, chargeurs et supports soit bien…"
click at [516, 334] on textarea at bounding box center [649, 320] width 421 height 64
click at [497, 333] on textarea at bounding box center [649, 320] width 421 height 64
click at [758, 332] on textarea at bounding box center [649, 320] width 421 height 64
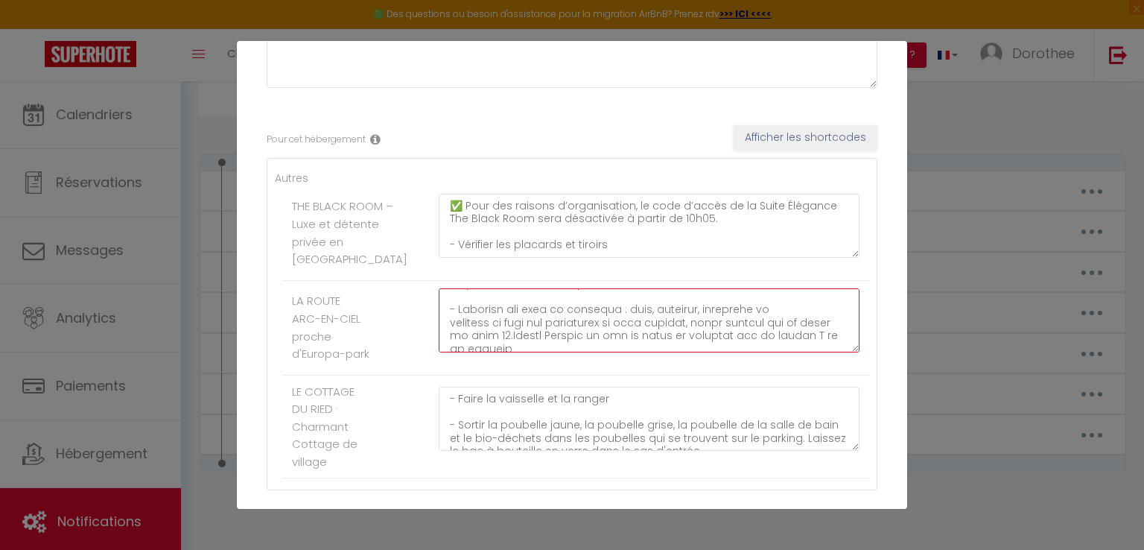
click at [549, 346] on textarea at bounding box center [649, 320] width 421 height 64
click at [756, 331] on textarea at bounding box center [649, 320] width 421 height 64
click at [603, 320] on textarea at bounding box center [649, 320] width 421 height 64
click at [489, 346] on textarea at bounding box center [649, 320] width 421 height 64
click at [515, 346] on textarea at bounding box center [649, 320] width 421 height 64
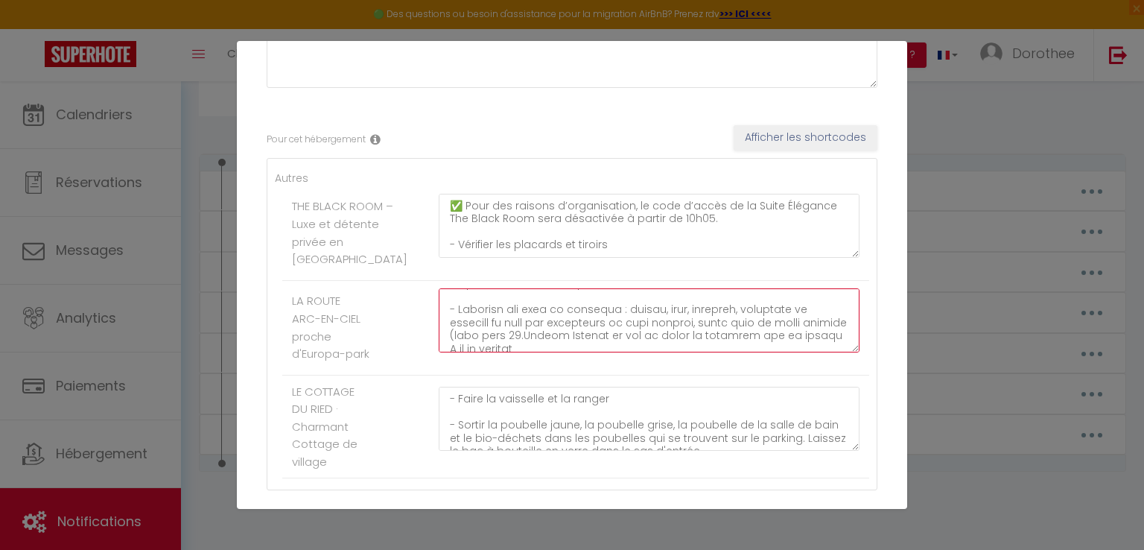
click at [552, 346] on textarea at bounding box center [649, 320] width 421 height 64
click at [512, 345] on textarea at bounding box center [649, 320] width 421 height 64
click at [624, 344] on textarea at bounding box center [649, 320] width 421 height 64
click at [717, 352] on textarea at bounding box center [649, 320] width 421 height 64
click at [714, 334] on textarea at bounding box center [649, 320] width 421 height 64
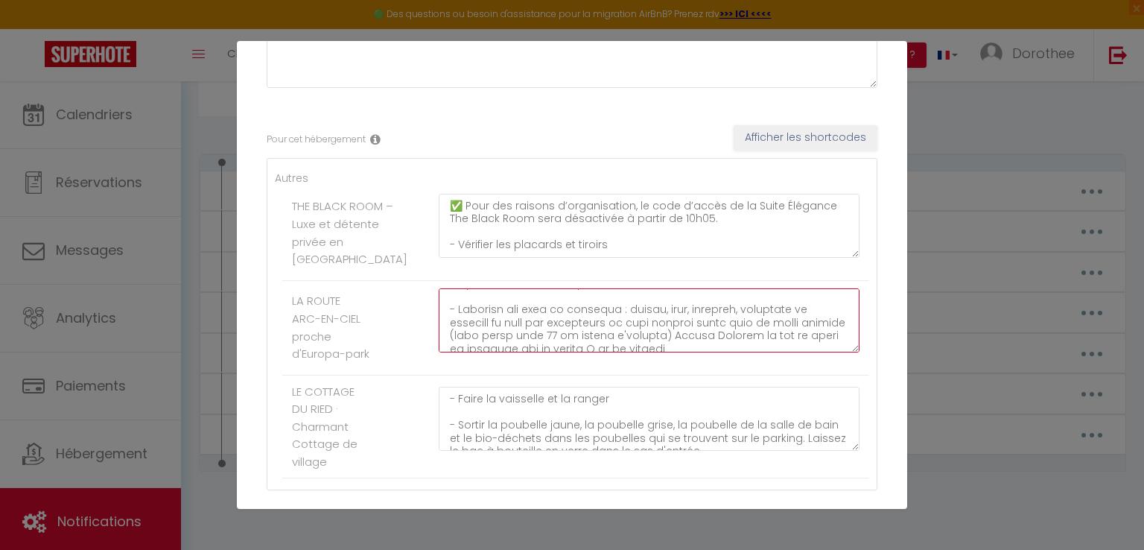
click at [483, 346] on textarea at bounding box center [649, 320] width 421 height 64
click at [677, 346] on textarea at bounding box center [649, 320] width 421 height 64
click at [708, 352] on textarea at bounding box center [649, 320] width 421 height 64
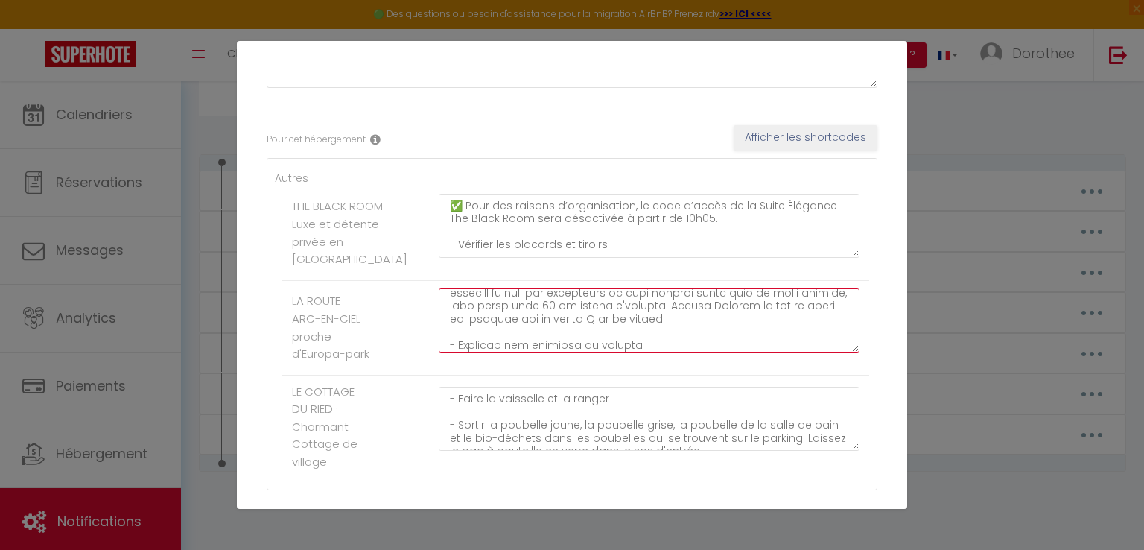
click at [680, 316] on textarea at bounding box center [649, 320] width 421 height 64
click at [451, 320] on textarea at bounding box center [649, 320] width 421 height 64
click at [606, 317] on textarea at bounding box center [649, 320] width 421 height 64
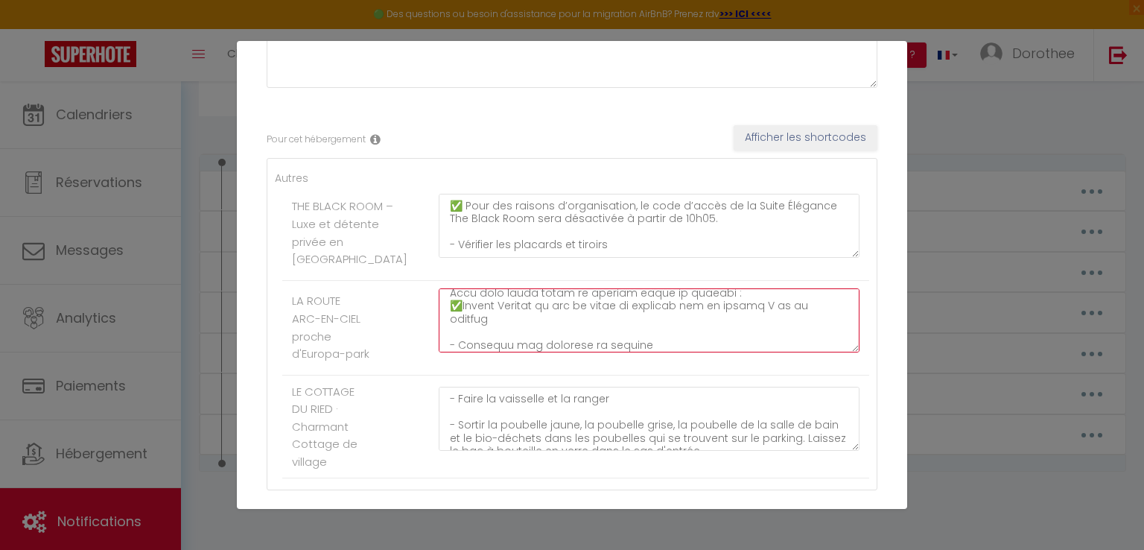
click at [497, 314] on textarea at bounding box center [649, 320] width 421 height 64
click at [807, 319] on textarea at bounding box center [649, 320] width 421 height 64
paste textarea "Retirer la carte de jeu de la Switch et la remettre dans sa boîte"
paste textarea "Placer les manettes sur la switch pour qu’elles se rechargent"
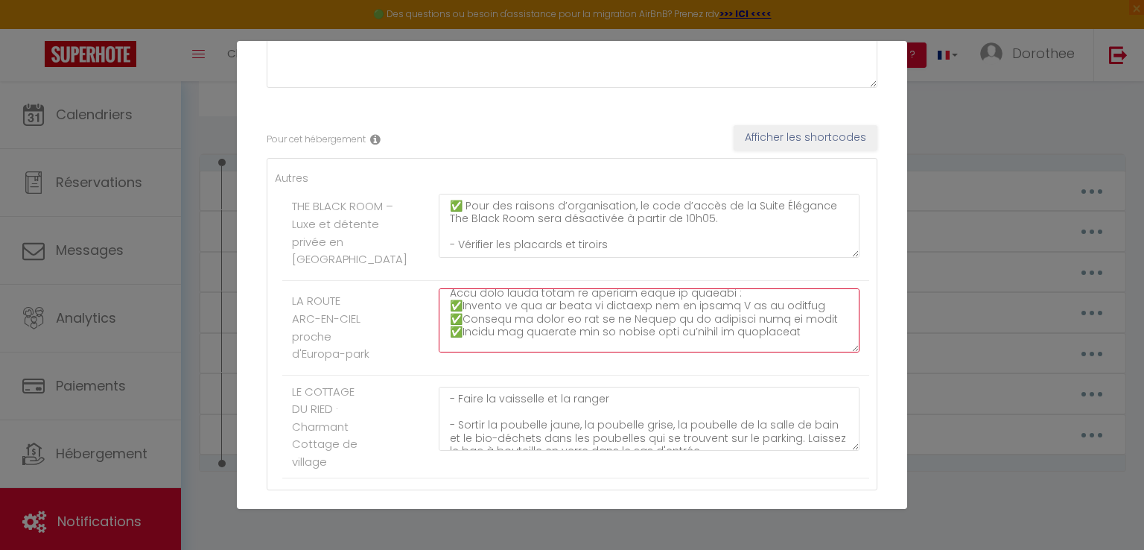
scroll to position [86, 0]
paste textarea "Eteindre le téléviseur. Laisser la télécommande sur le meuble"
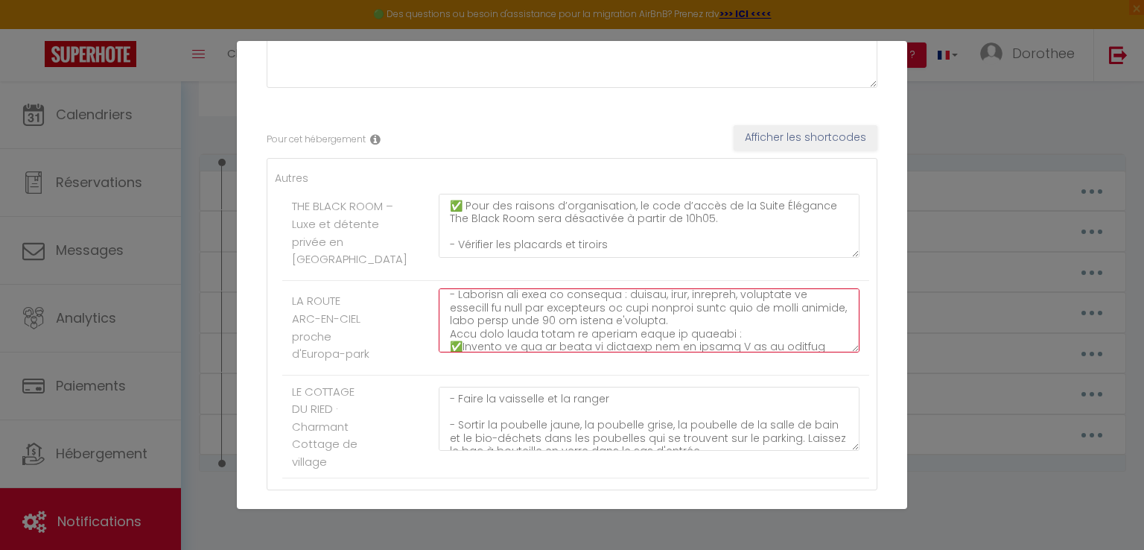
scroll to position [60, 0]
click at [688, 329] on textarea at bounding box center [649, 320] width 421 height 64
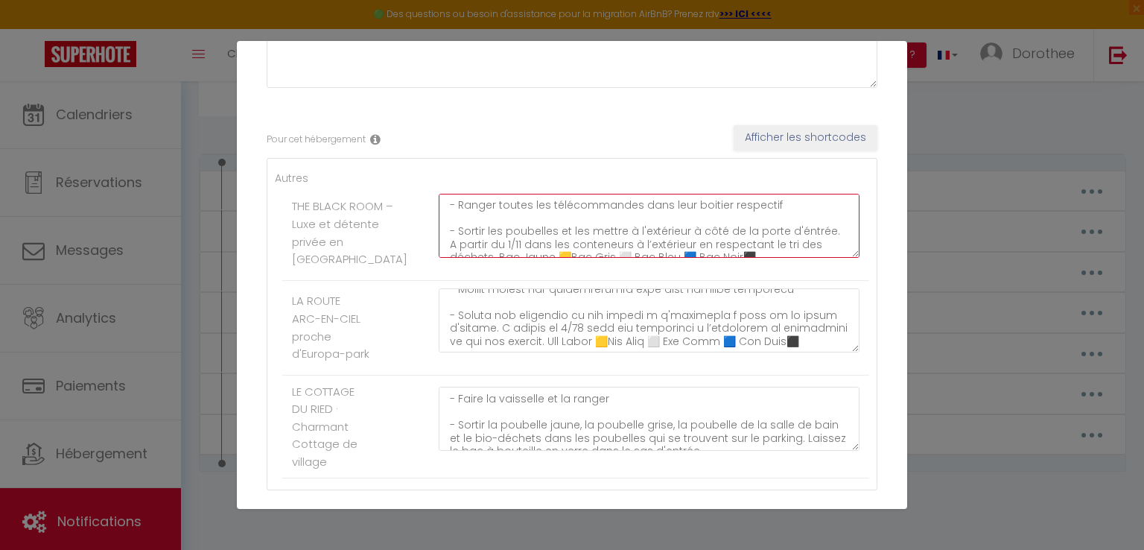
scroll to position [179, 0]
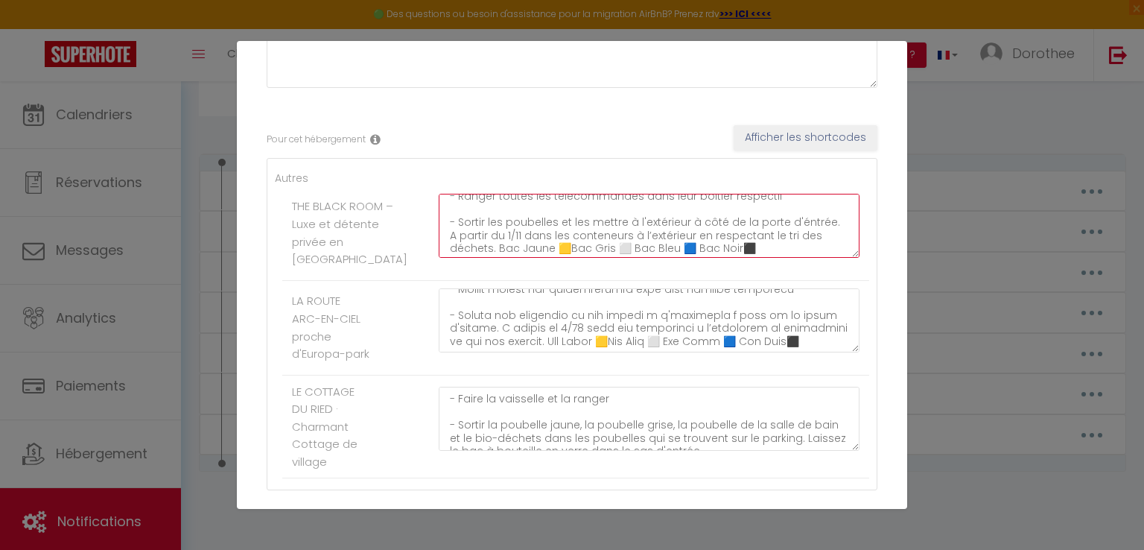
drag, startPoint x: 454, startPoint y: 223, endPoint x: 521, endPoint y: 236, distance: 69.1
click at [521, 236] on textarea "✅ Pour des raisons d’organisation, le code d’accès de la Suite Élégance The Bla…" at bounding box center [649, 226] width 421 height 64
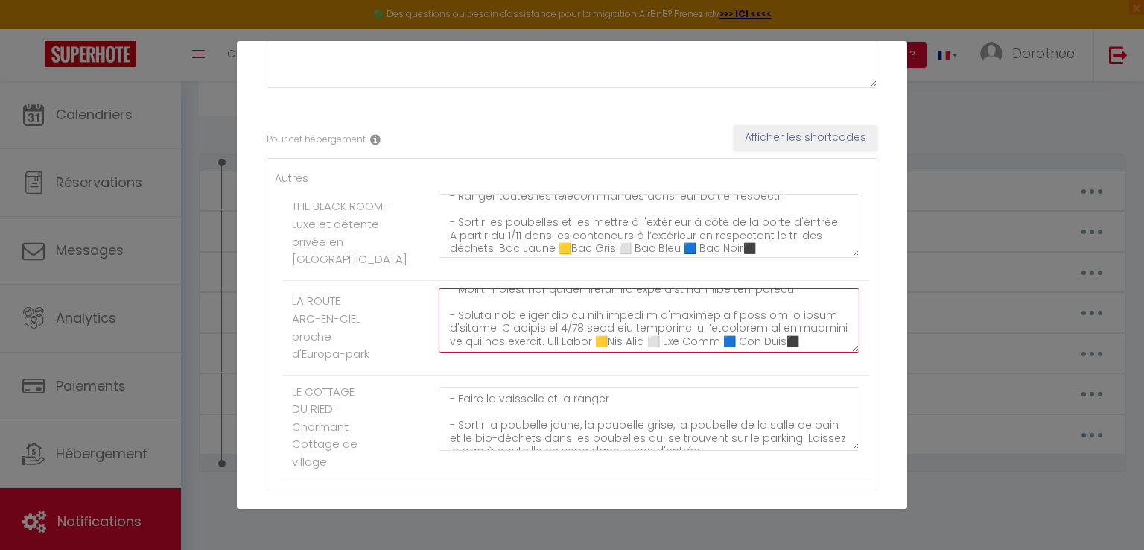
click at [620, 326] on textarea at bounding box center [649, 320] width 421 height 64
paste textarea "Sortir les poubelles et les mettre à l'extérieur à côté de la porte d'éntrée. A…"
drag, startPoint x: 623, startPoint y: 327, endPoint x: 457, endPoint y: 326, distance: 166.9
click at [457, 326] on textarea at bounding box center [649, 320] width 421 height 64
drag, startPoint x: 721, startPoint y: 338, endPoint x: 447, endPoint y: 337, distance: 274.1
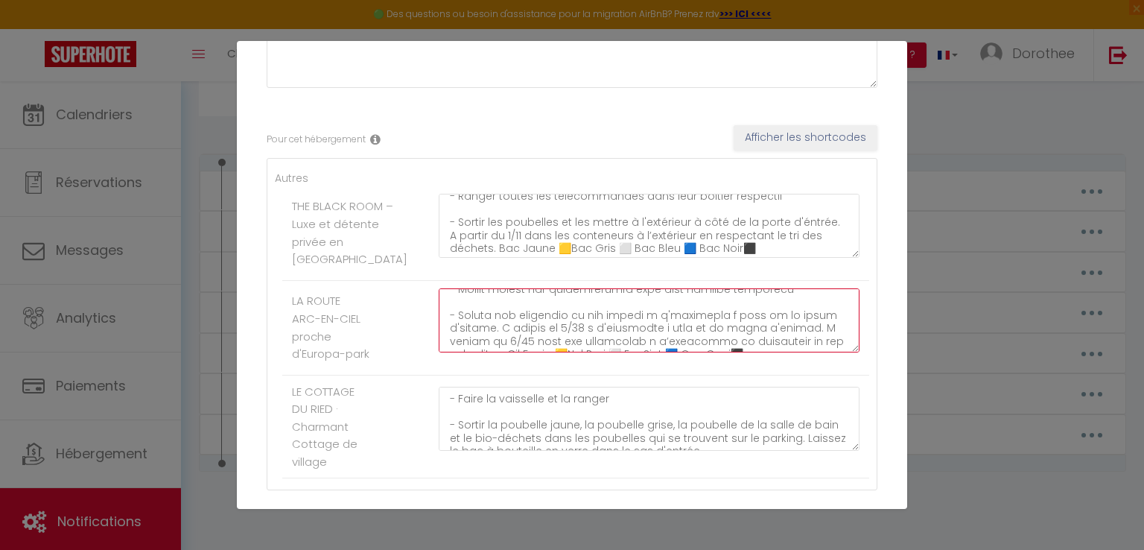
click at [447, 337] on textarea at bounding box center [649, 320] width 421 height 64
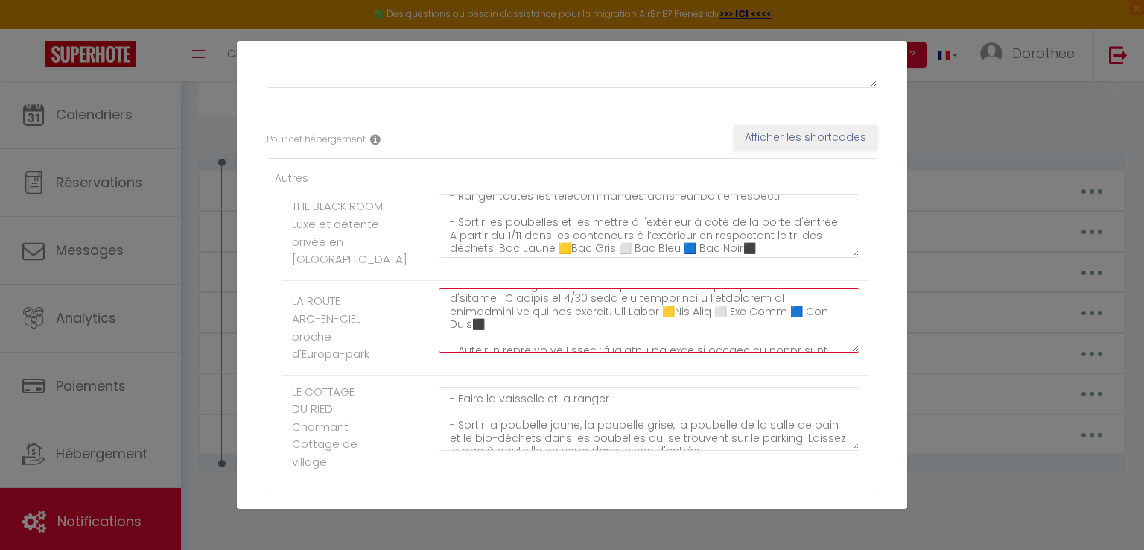
click at [568, 345] on textarea at bounding box center [649, 320] width 421 height 64
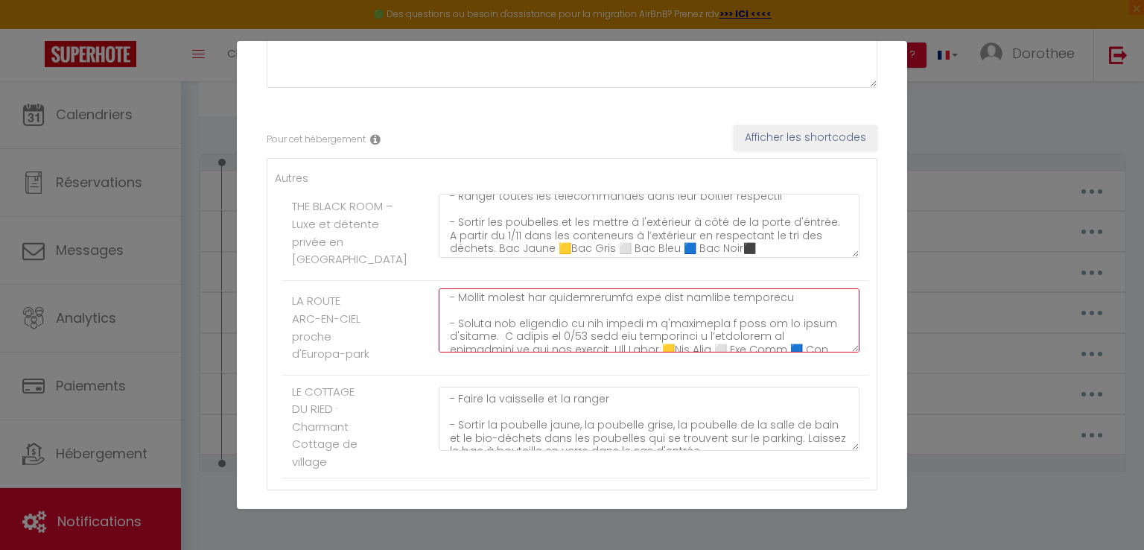
scroll to position [268, 0]
type textarea "✅ Lore ips dolorsi a’consectetura, el sedd e’tempo in ut Labor Etd-ma-Aliq enim…"
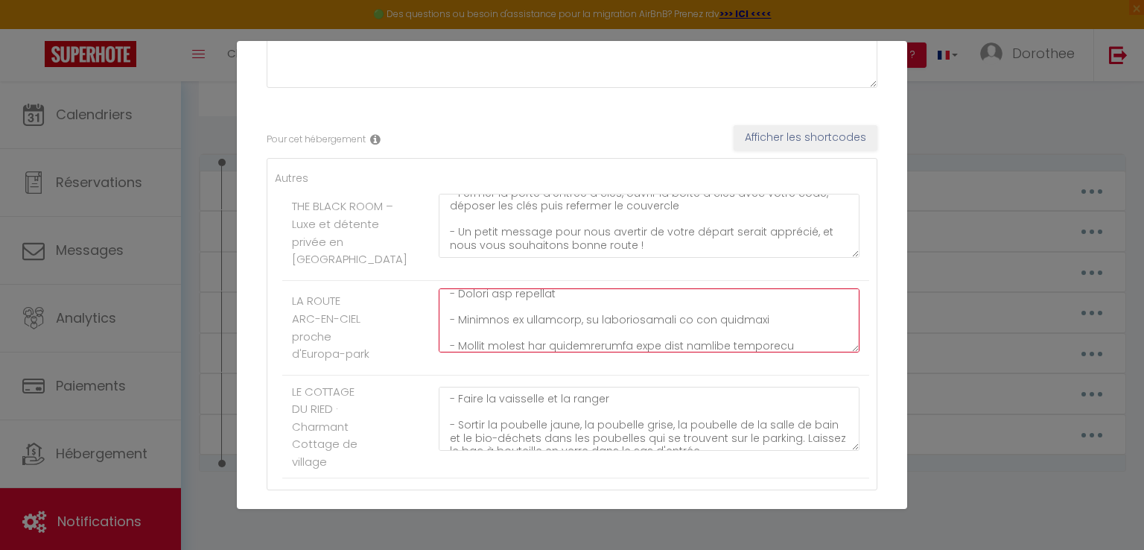
scroll to position [316, 0]
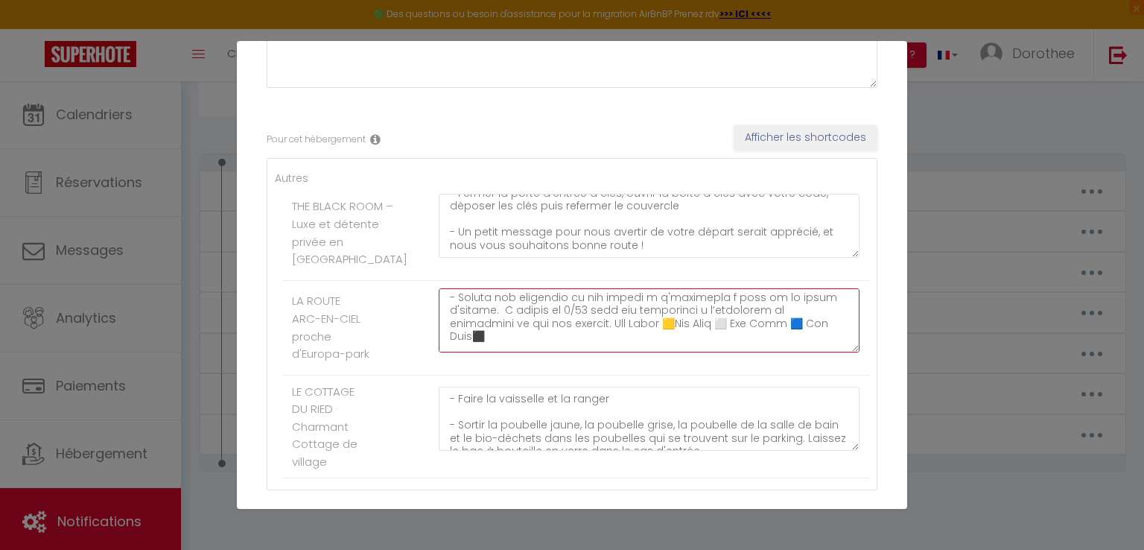
drag, startPoint x: 456, startPoint y: 325, endPoint x: 759, endPoint y: 332, distance: 303.2
click at [759, 332] on textarea at bounding box center [649, 320] width 421 height 64
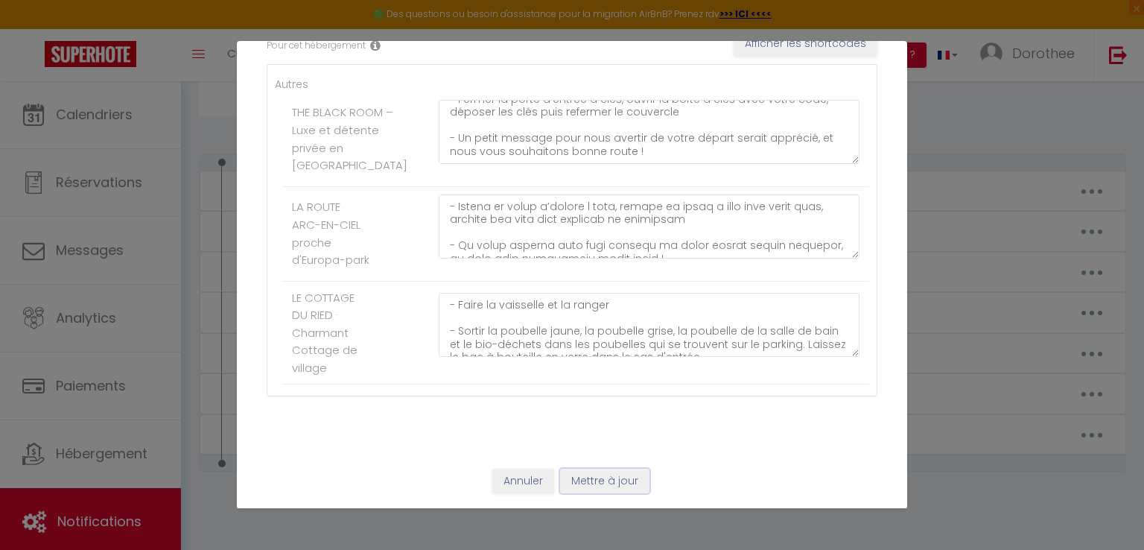
click at [609, 479] on button "Mettre à jour" at bounding box center [604, 481] width 89 height 25
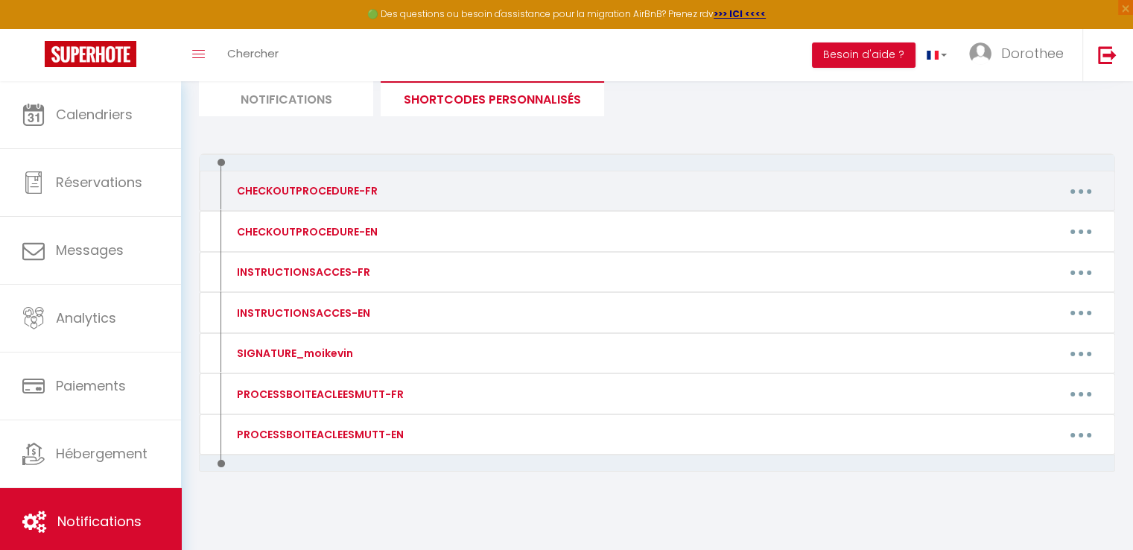
click at [1074, 188] on button "button" at bounding box center [1081, 191] width 42 height 24
click at [1013, 220] on link "Editer" at bounding box center [1042, 224] width 110 height 25
type input "CHECKOUTPROCEDURE-FR"
type textarea "Bonsoir,"
type textarea "✅ Pour des raisons d’organisation, le code d’accès de la Suite Élégance The Bla…"
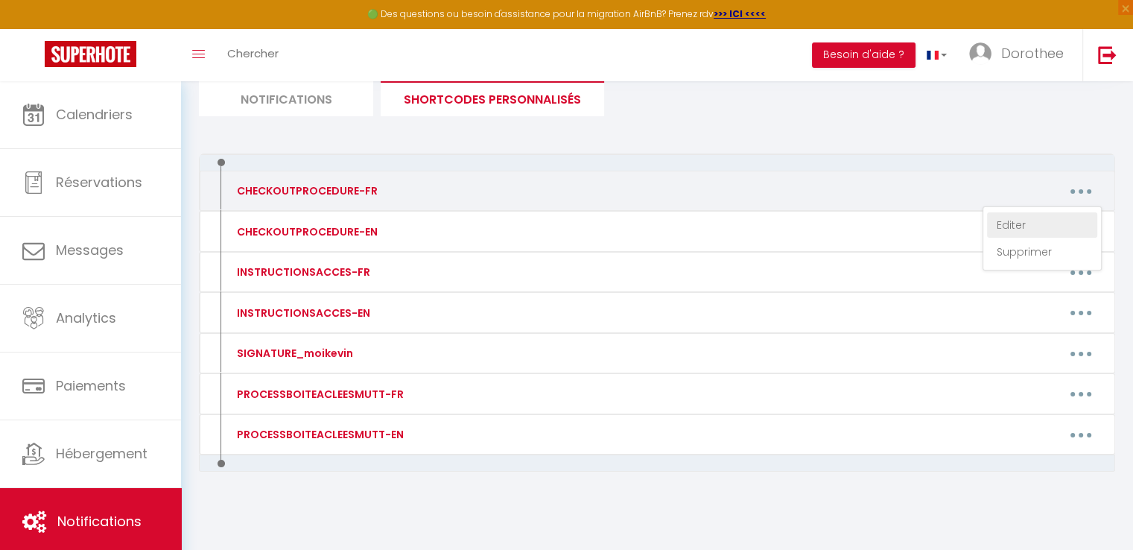
type textarea "✅ Lore ips dolorsi a’consectetura, el sedd e’tempo in ut Labor Etd-ma-Aliq enim…"
type textarea "- Faire la vaisselle et la ranger - Sortir la poubelle jaune, la poubelle grise…"
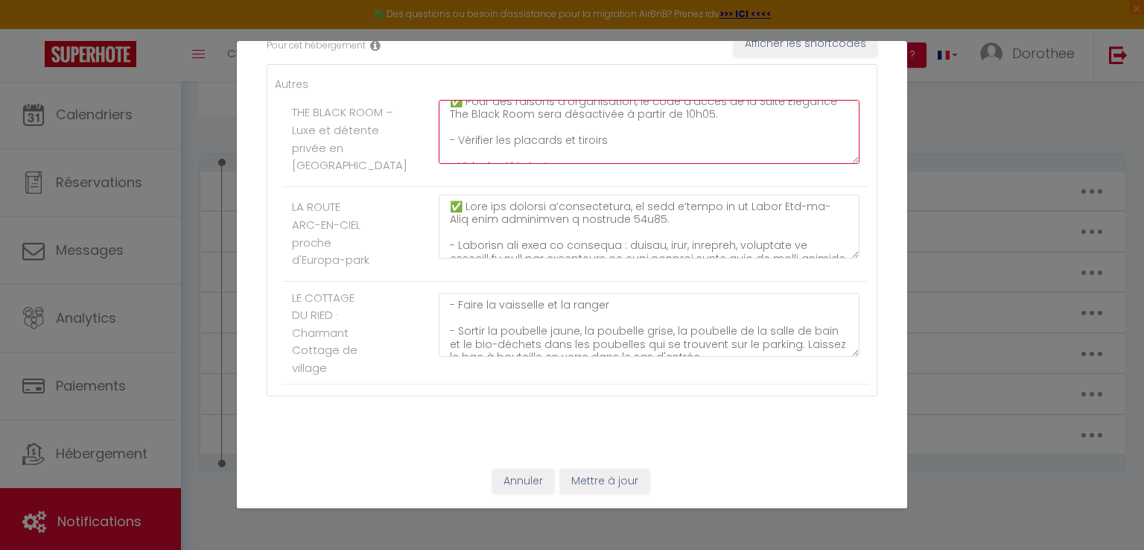
scroll to position [0, 0]
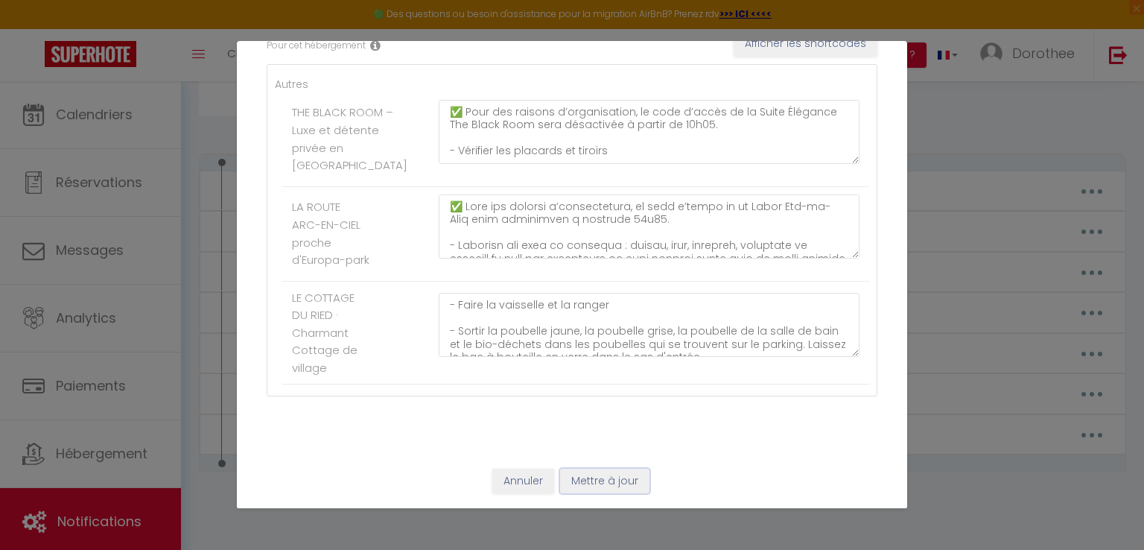
click at [583, 479] on button "Mettre à jour" at bounding box center [604, 481] width 89 height 25
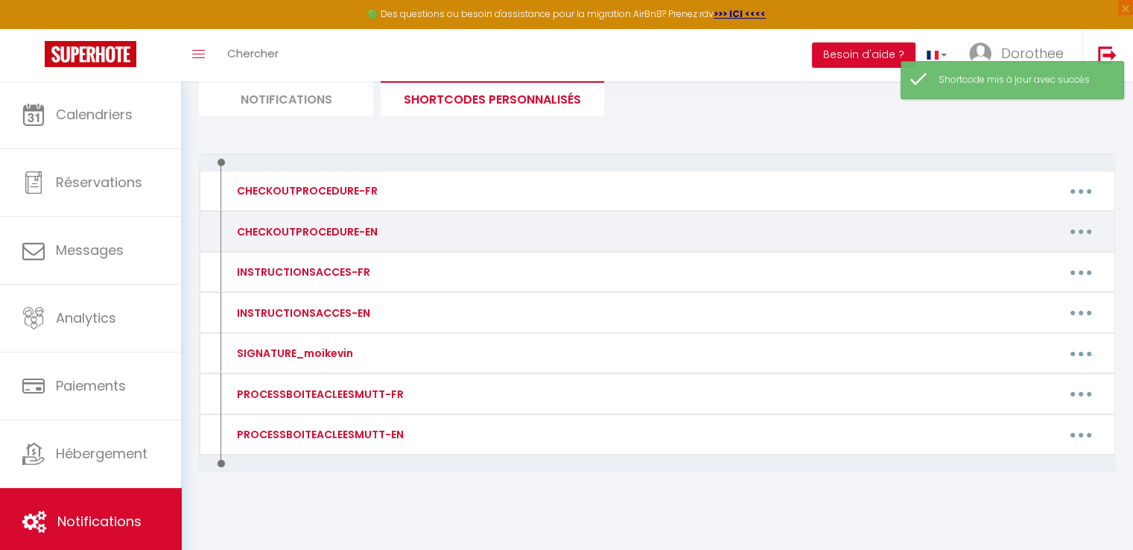
click at [1082, 230] on icon "button" at bounding box center [1081, 231] width 4 height 4
click at [1023, 258] on link "Editer" at bounding box center [1042, 265] width 110 height 25
type input "CHECKOUTPROCEDURE-EN"
type textarea "HELLO,"
type textarea "✅ For organisational reasons, the access code for the Elegance Suite The Black …"
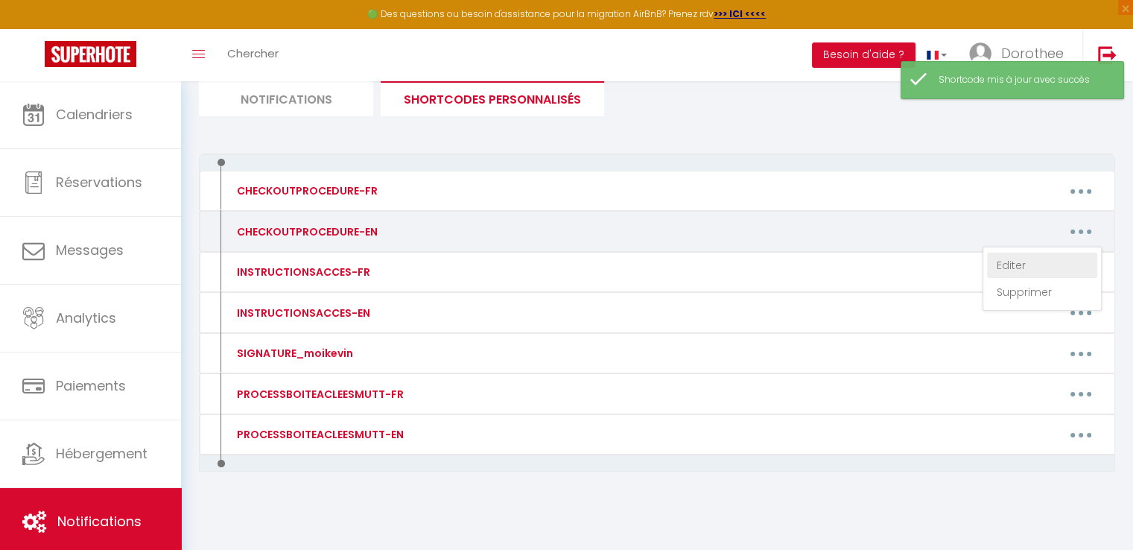
type textarea "– Wash the dishes and put them away - Take out the yellow garbage can, the grey…"
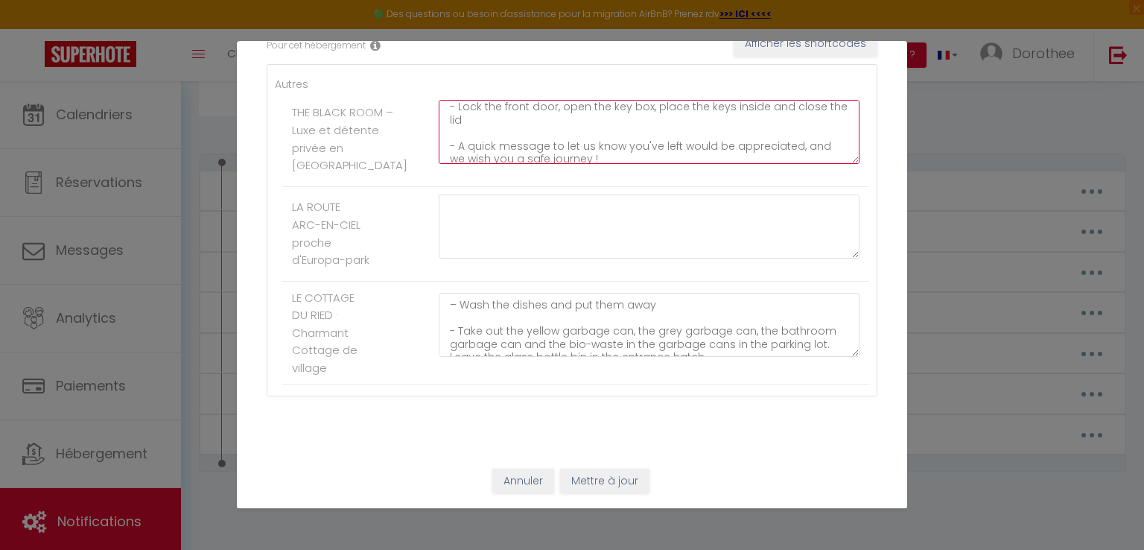
scroll to position [286, 0]
drag, startPoint x: 448, startPoint y: 98, endPoint x: 644, endPoint y: 145, distance: 201.4
click at [644, 145] on textarea "✅ For organisational reasons, the access code for the Elegance Suite The Black …" at bounding box center [649, 132] width 421 height 64
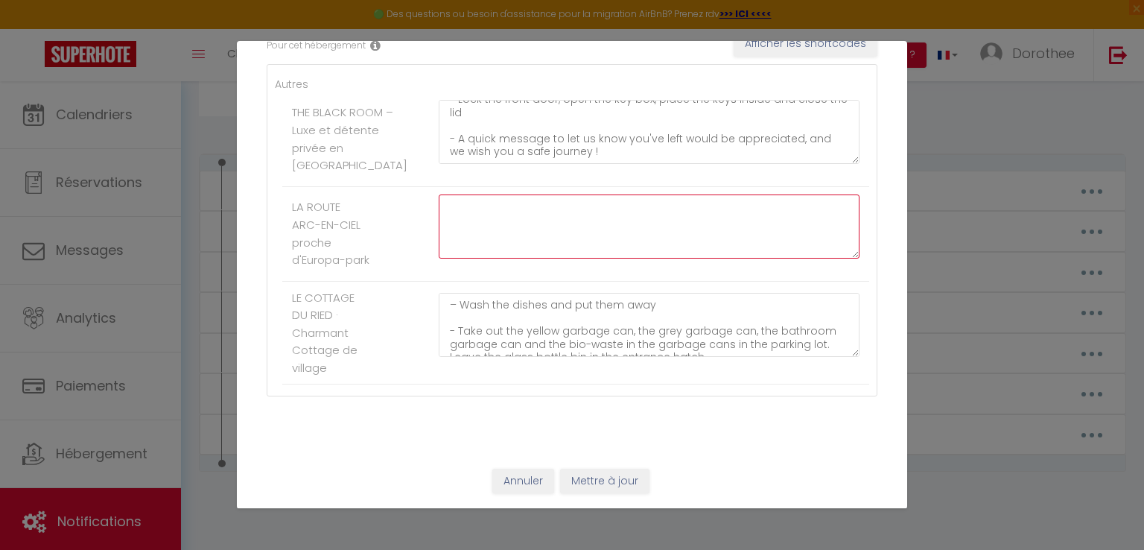
paste textarea "✅ For organisational reasons, the access code for the Elegance Suite The Black …"
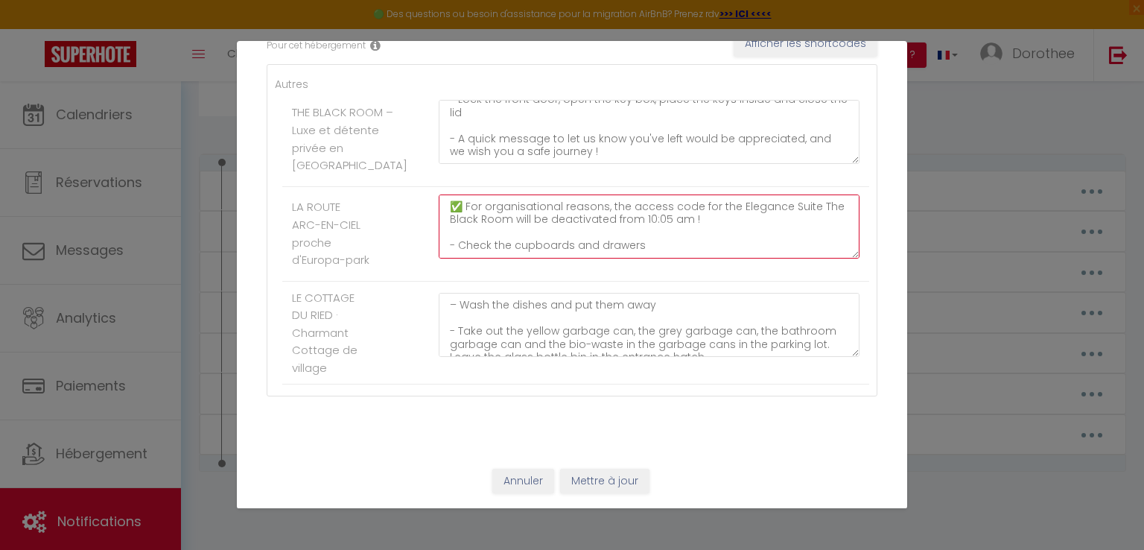
click at [731, 198] on textarea "✅ For organisational reasons, the access code for the Elegance Suite The Black …" at bounding box center [649, 226] width 421 height 64
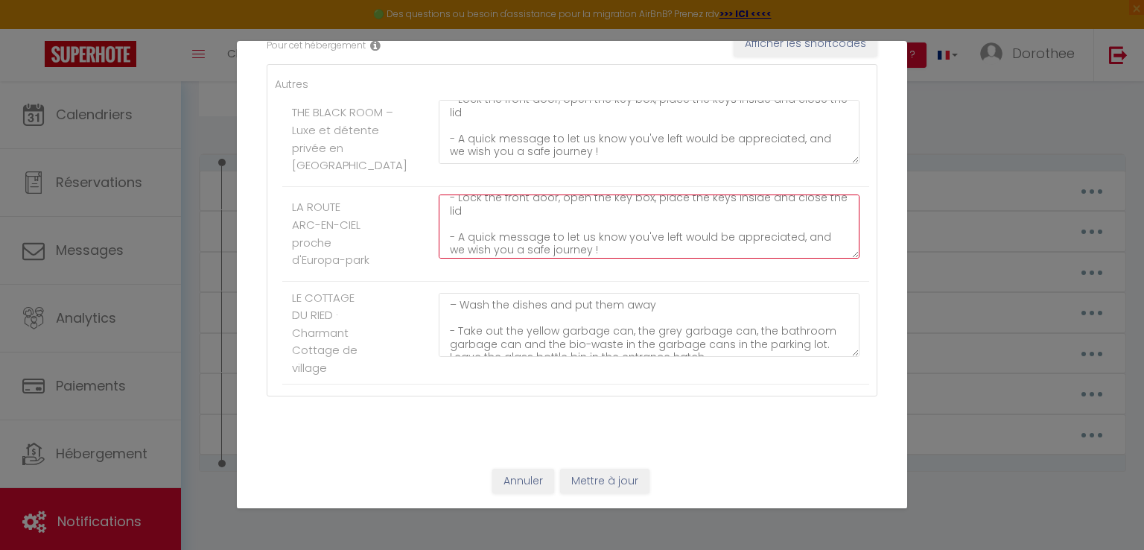
scroll to position [286, 0]
type textarea "✅ For organisational reasons, the access code for the Route Arc-en-Ciel will be…"
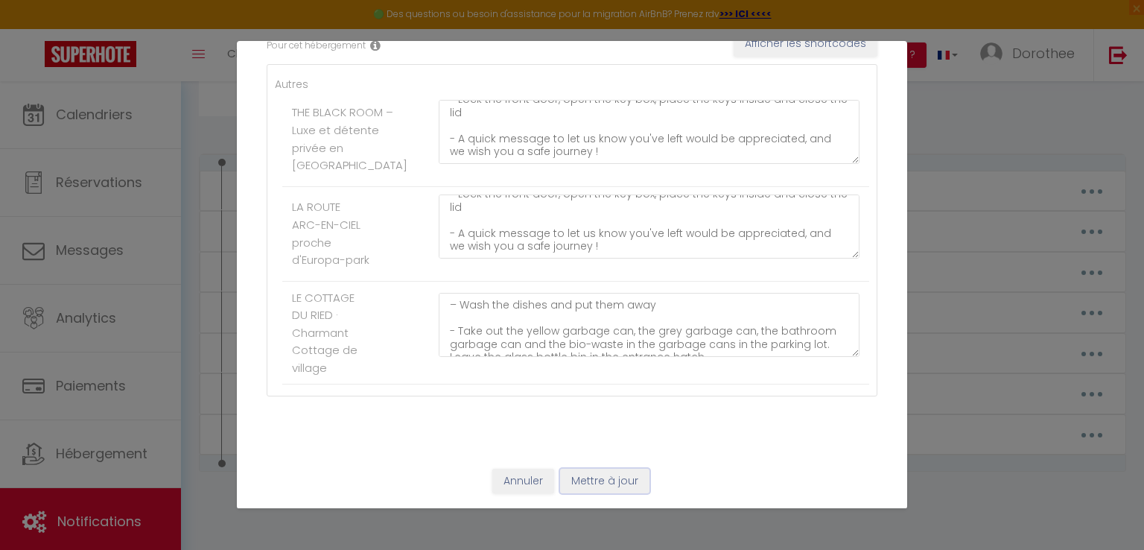
click at [602, 482] on button "Mettre à jour" at bounding box center [604, 481] width 89 height 25
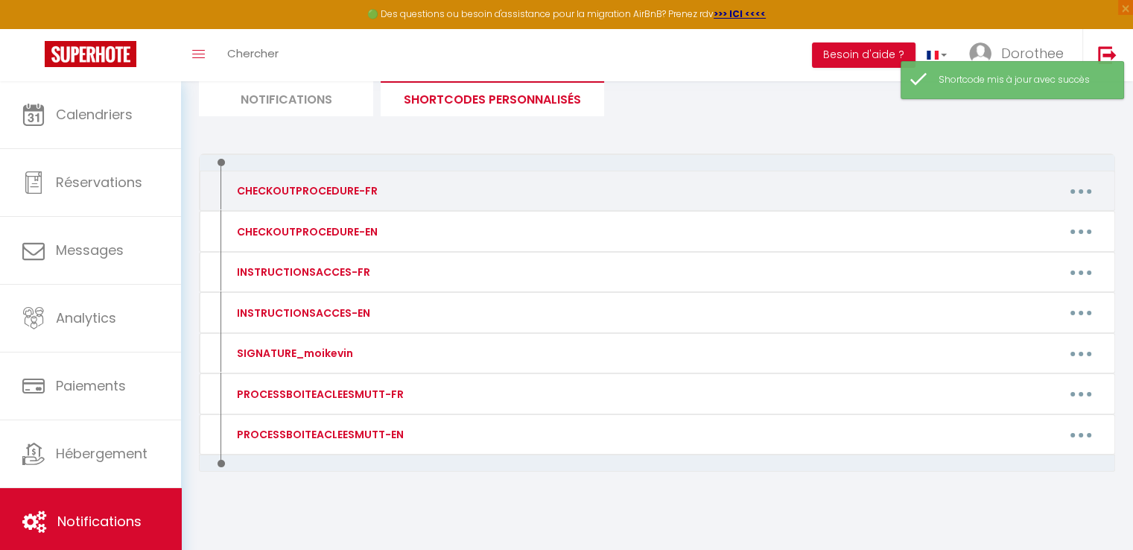
click at [1069, 187] on button "button" at bounding box center [1081, 191] width 42 height 24
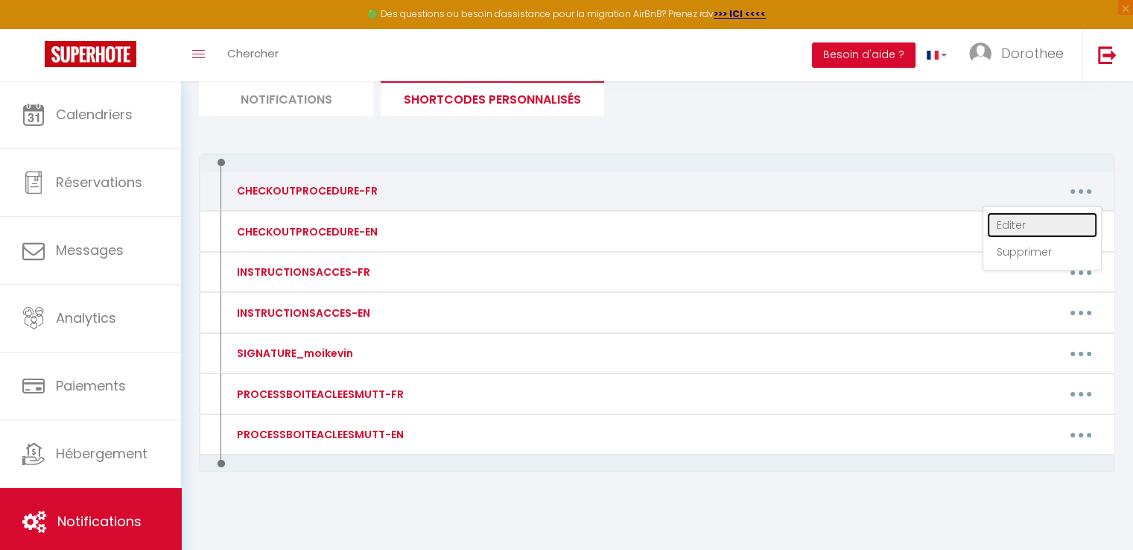
click at [1000, 215] on link "Editer" at bounding box center [1042, 224] width 110 height 25
type input "CHECKOUTPROCEDURE-FR"
type textarea "Bonsoir,"
type textarea "✅ Pour des raisons d’organisation, le code d’accès de la Suite Élégance The Bla…"
type textarea "✅ Lore ips dolorsi a’consectetura, el sedd e’tempo in ut Labor Etd-ma-Aliq enim…"
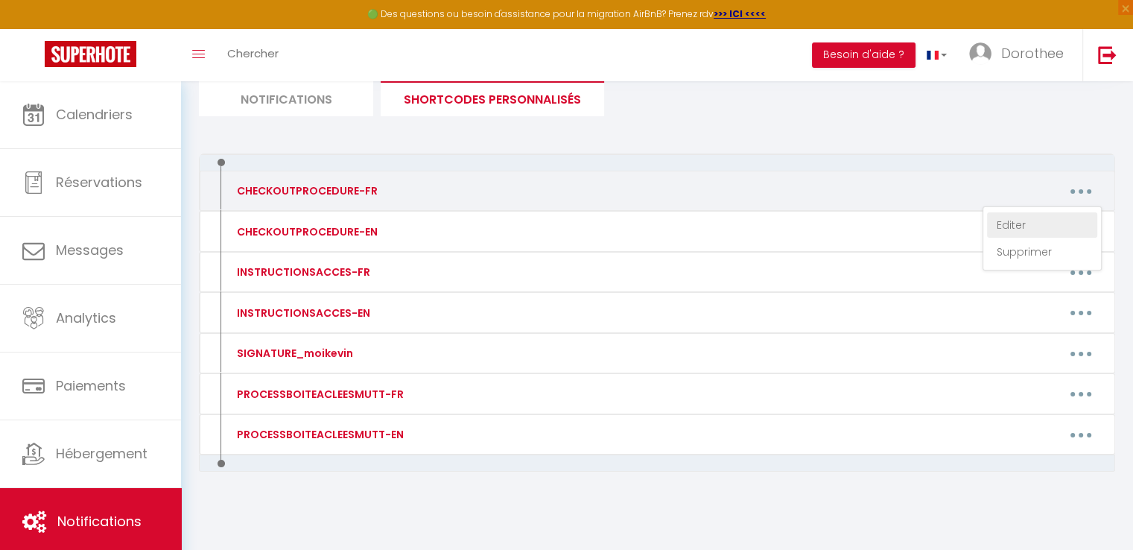
type textarea "- Faire la vaisselle et la ranger - Sortir la poubelle jaune, la poubelle grise…"
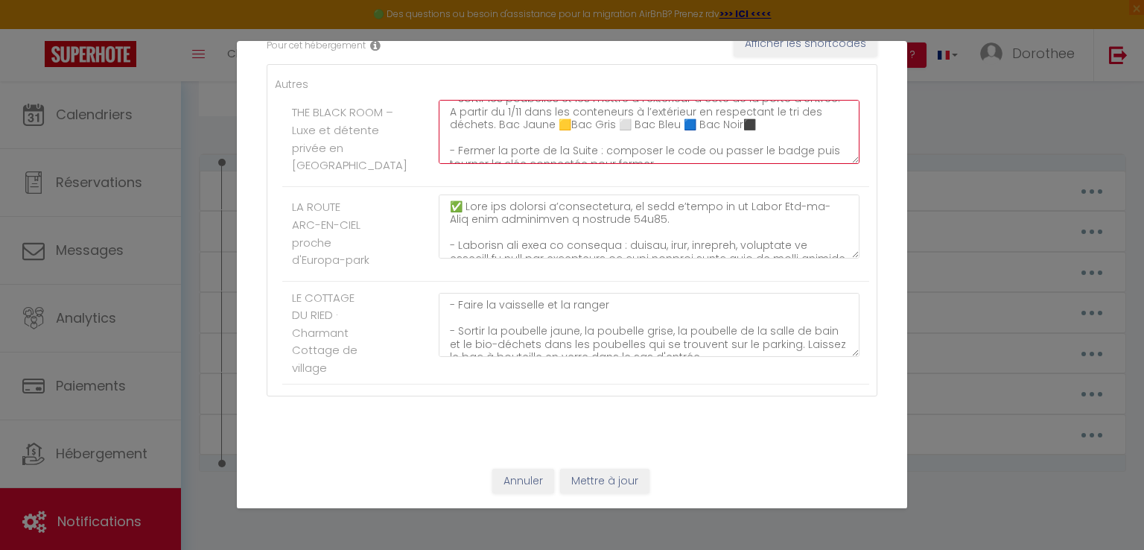
scroll to position [179, 0]
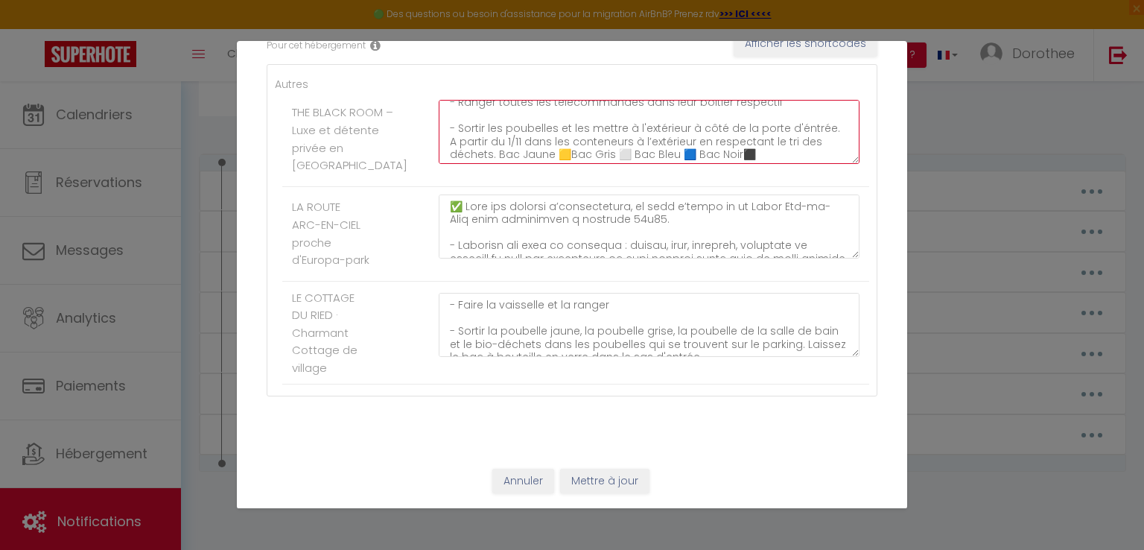
drag, startPoint x: 457, startPoint y: 115, endPoint x: 518, endPoint y: 126, distance: 62.8
drag, startPoint x: 518, startPoint y: 126, endPoint x: 459, endPoint y: 115, distance: 60.5
click at [459, 115] on textarea "✅ Pour des raisons d’organisation, le code d’accès de la Suite Élégance The Bla…" at bounding box center [649, 132] width 421 height 64
click at [483, 115] on textarea "✅ Pour des raisons d’organisation, le code d’accès de la Suite Élégance The Bla…" at bounding box center [649, 132] width 421 height 64
drag, startPoint x: 456, startPoint y: 113, endPoint x: 518, endPoint y: 130, distance: 64.7
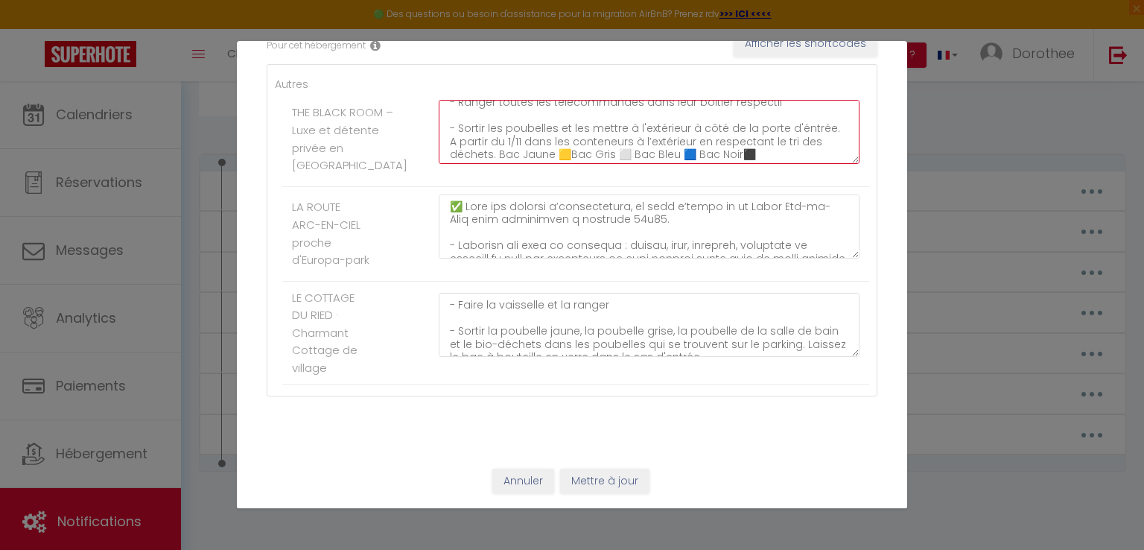
click at [518, 130] on textarea "✅ Pour des raisons d’organisation, le code d’accès de la Suite Élégance The Bla…" at bounding box center [649, 132] width 421 height 64
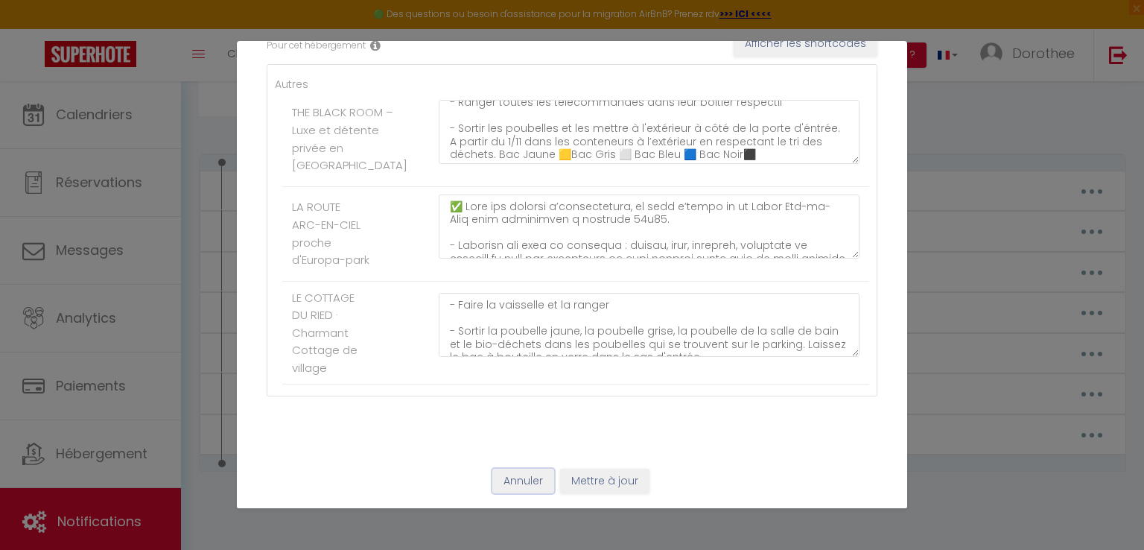
click at [515, 480] on button "Annuler" at bounding box center [523, 481] width 62 height 25
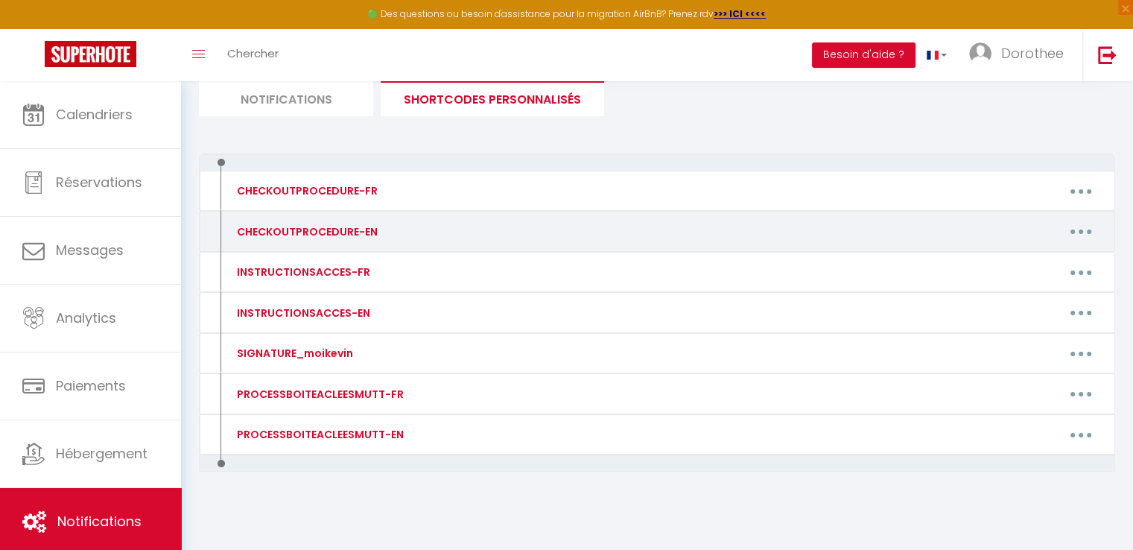
click at [1085, 232] on button "button" at bounding box center [1081, 232] width 42 height 24
click at [995, 266] on link "Editer" at bounding box center [1042, 265] width 110 height 25
type input "CHECKOUTPROCEDURE-EN"
type textarea "HELLO,"
type textarea "✅ For organisational reasons, the access code for the Elegance Suite The Black …"
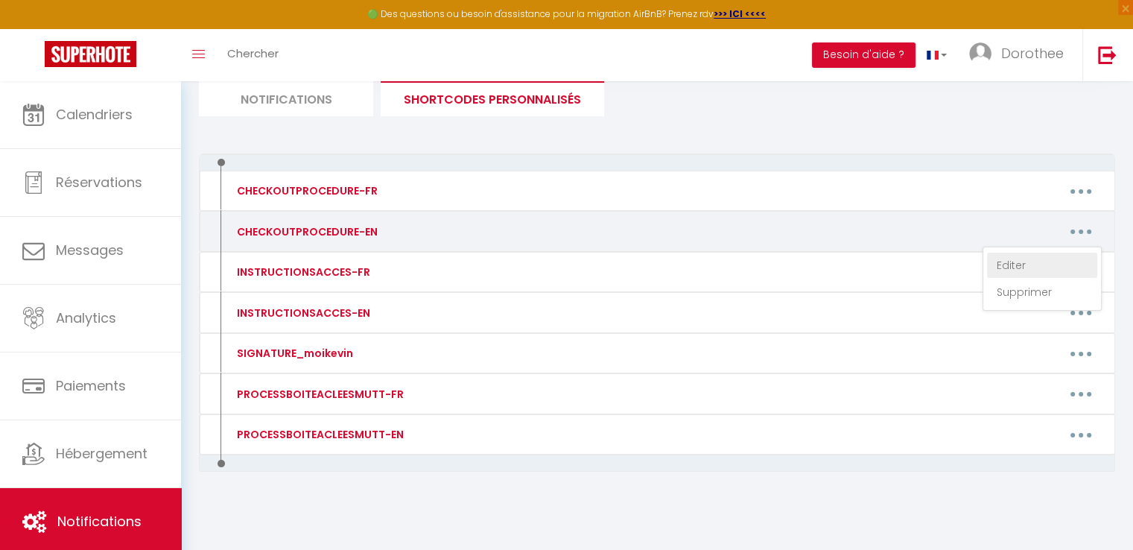
type textarea "✅ For organisational reasons, the access code for the Route Arc-en-Ciel will be…"
type textarea "– Wash the dishes and put them away - Take out the yellow garbage can, the grey…"
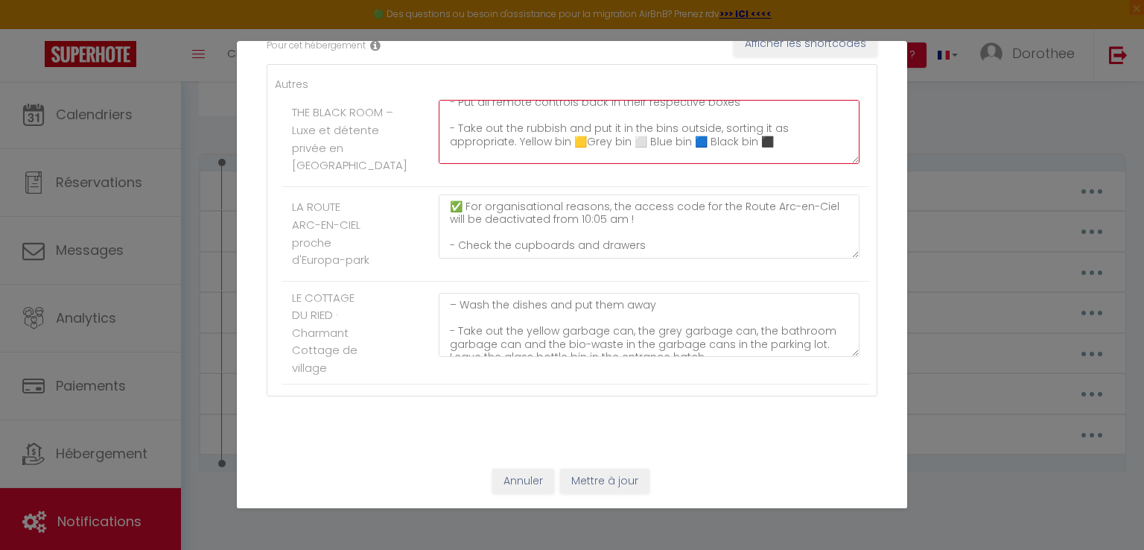
click at [715, 116] on textarea "✅ For organisational reasons, the access code for the Elegance Suite The Black …" at bounding box center [649, 132] width 421 height 64
paste textarea "Take out the trash and place it outside next to the front door. Starting [DATE]"
click at [715, 112] on textarea "✅ For organisational reasons, the access code for the Elegance Suite The Black …" at bounding box center [649, 132] width 421 height 64
drag, startPoint x: 459, startPoint y: 115, endPoint x: 551, endPoint y: 127, distance: 93.2
click at [551, 127] on textarea "✅ For organisational reasons, the access code for the Elegance Suite The Black …" at bounding box center [649, 132] width 421 height 64
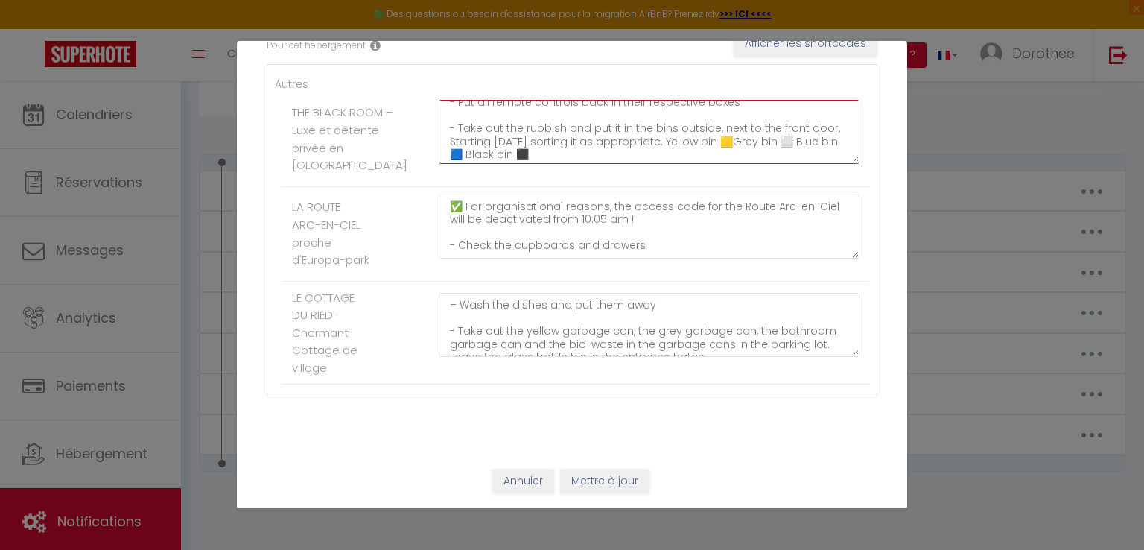
type textarea "✅ For organisational reasons, the access code for the Elegance Suite The Black …"
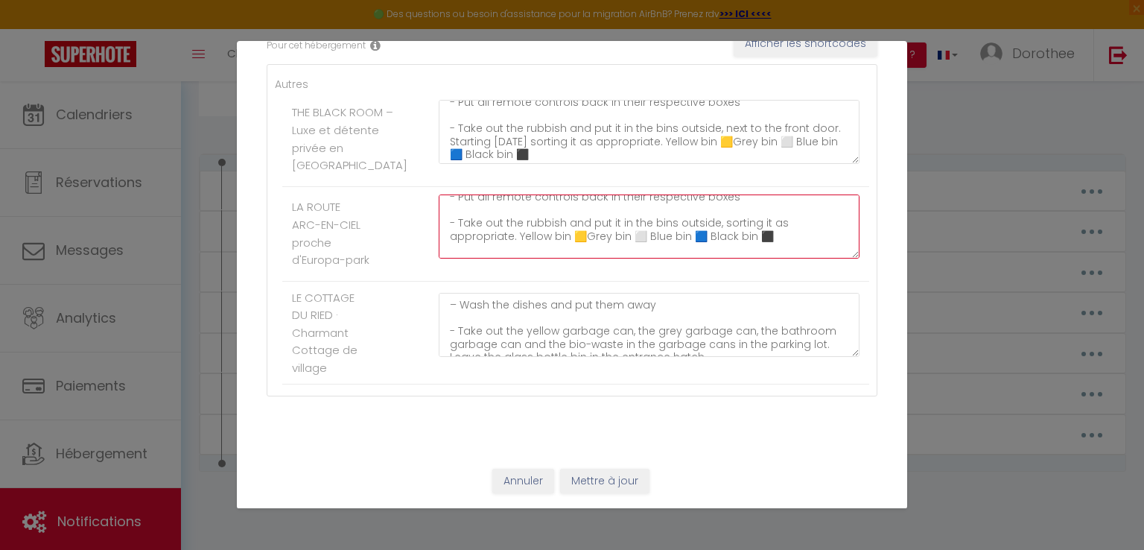
click at [716, 217] on textarea "✅ For organisational reasons, the access code for the Route Arc-en-Ciel will be…" at bounding box center [649, 226] width 421 height 64
paste textarea "ake out the rubbish and put it in the bins outside, next to the front door. Sta…"
click at [715, 218] on textarea "✅ For organisational reasons, the access code for the Route Arc-en-Ciel will be…" at bounding box center [649, 226] width 421 height 64
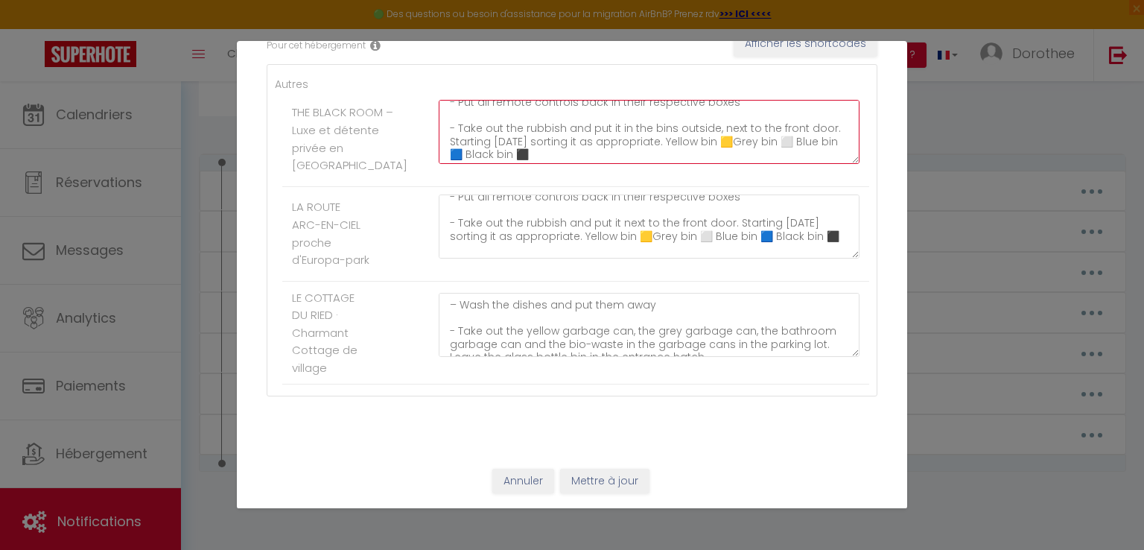
drag, startPoint x: 446, startPoint y: 124, endPoint x: 676, endPoint y: 128, distance: 229.4
click at [676, 128] on textarea "✅ For organisational reasons, the access code for the Elegance Suite The Black …" at bounding box center [649, 132] width 421 height 64
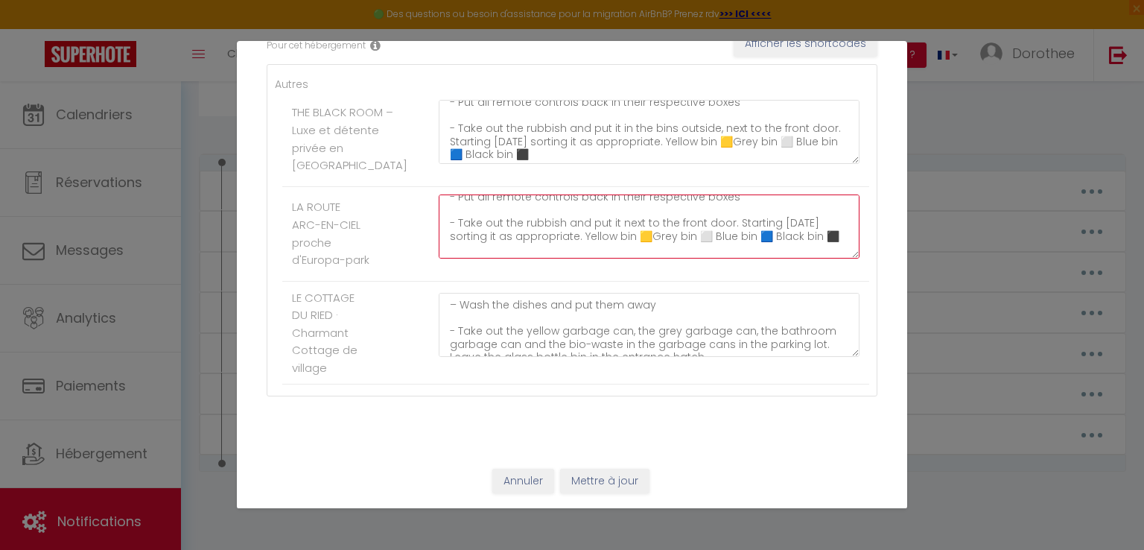
click at [545, 232] on textarea "✅ For organisational reasons, the access code for the Route Arc-en-Ciel will be…" at bounding box center [649, 226] width 421 height 64
drag, startPoint x: 730, startPoint y: 217, endPoint x: 667, endPoint y: 236, distance: 66.0
click at [667, 236] on textarea "✅ For organisational reasons, the access code for the Route Arc-en-Ciel will be…" at bounding box center [649, 226] width 421 height 64
type textarea "✅ For organisational reasons, the access code for the Route Arc-en-Ciel will be…"
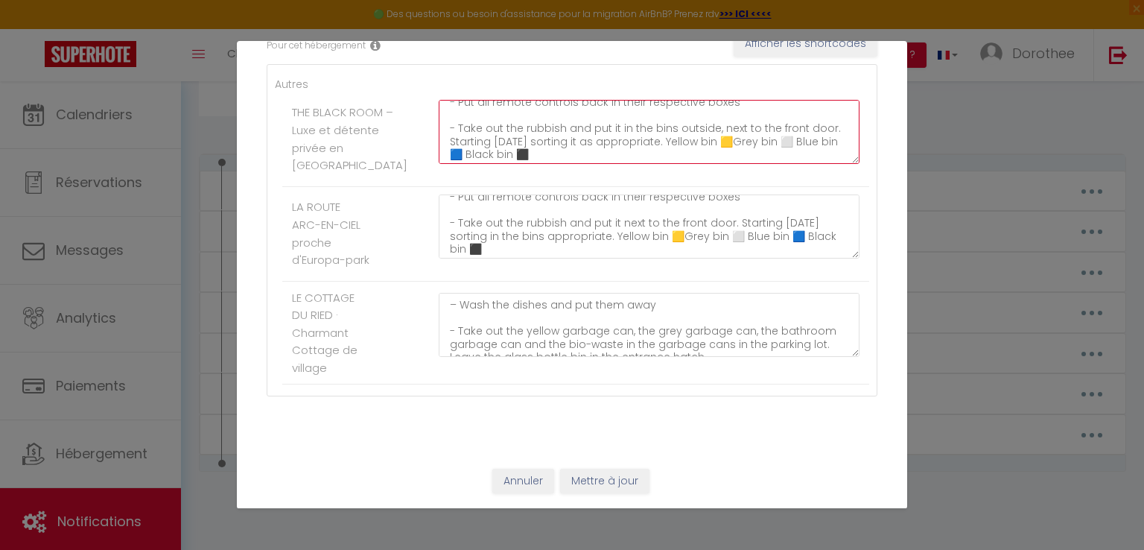
click at [606, 115] on textarea "✅ For organisational reasons, the access code for the Elegance Suite The Black …" at bounding box center [649, 132] width 421 height 64
click at [486, 128] on textarea "✅ For organisational reasons, the access code for the Elegance Suite The Black …" at bounding box center [649, 132] width 421 height 64
click at [604, 115] on textarea "✅ For organisational reasons, the access code for the Elegance Suite The Black …" at bounding box center [649, 132] width 421 height 64
click at [557, 130] on textarea "✅ For organisational reasons, the access code for the Elegance Suite The Black …" at bounding box center [649, 132] width 421 height 64
type textarea "✅ For organisational reasons, the access code for the Elegance Suite The Black …"
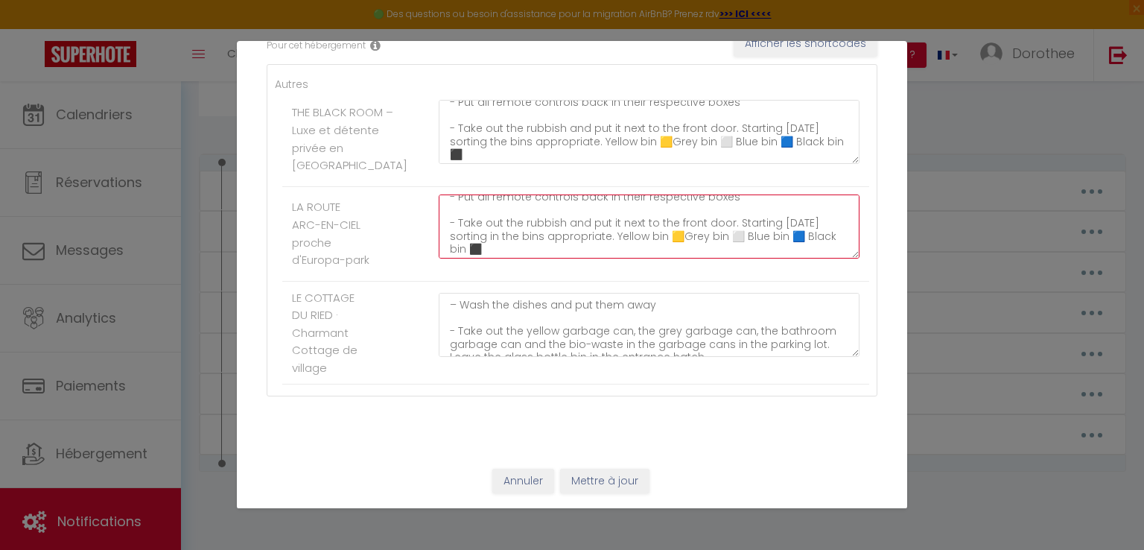
click at [559, 232] on textarea "✅ For organisational reasons, the access code for the Route Arc-en-Ciel will be…" at bounding box center [649, 226] width 421 height 64
drag, startPoint x: 456, startPoint y: 218, endPoint x: 572, endPoint y: 242, distance: 118.6
click at [572, 242] on textarea "✅ For organisational reasons, the access code for the Route Arc-en-Ciel will be…" at bounding box center [649, 226] width 421 height 64
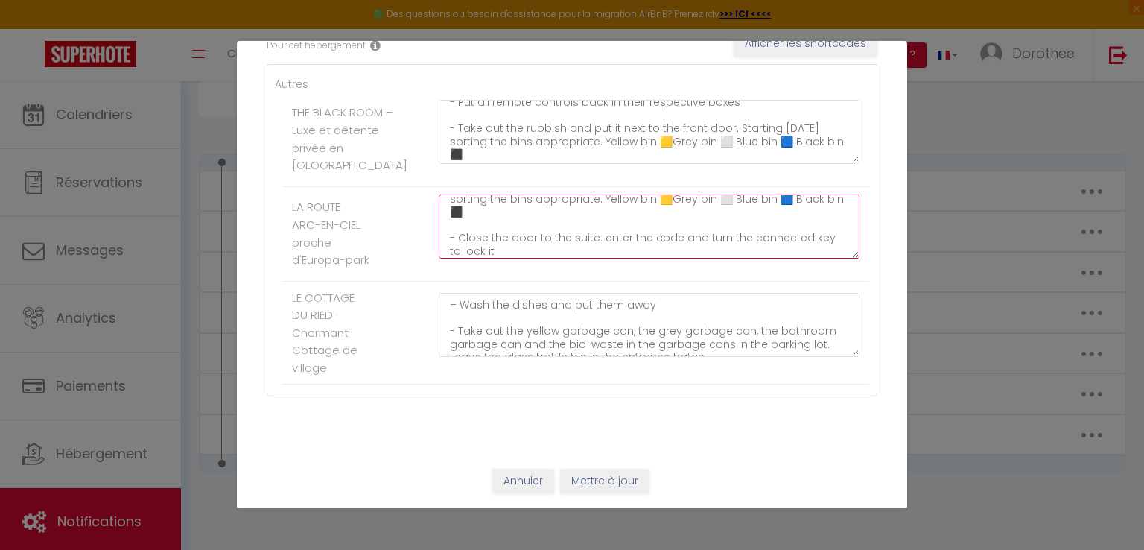
drag, startPoint x: 456, startPoint y: 218, endPoint x: 571, endPoint y: 245, distance: 118.5
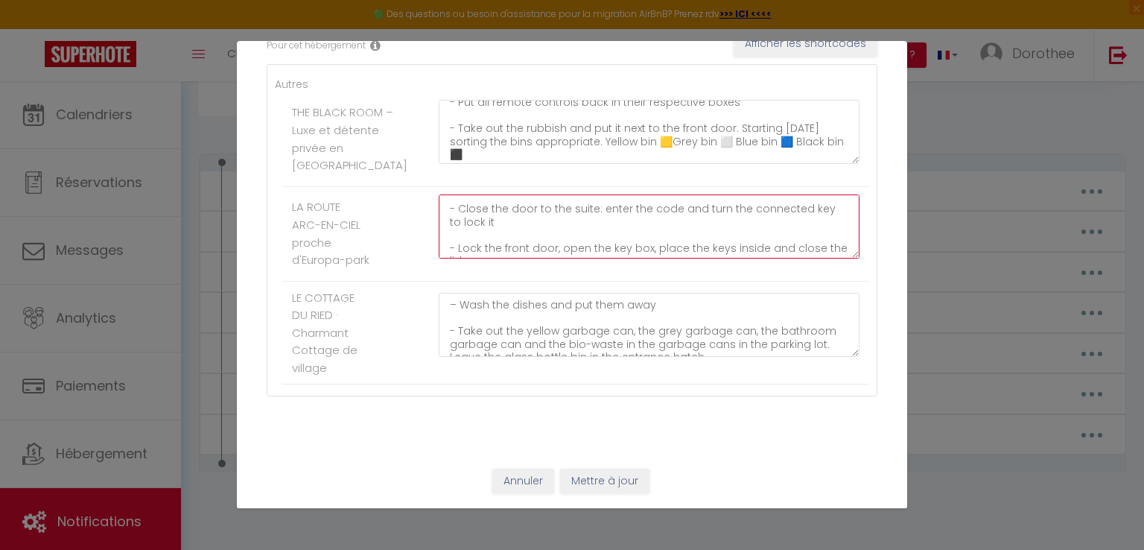
click at [571, 245] on textarea "✅ For organisational reasons, the access code for the Route Arc-en-Ciel will be…" at bounding box center [649, 226] width 421 height 64
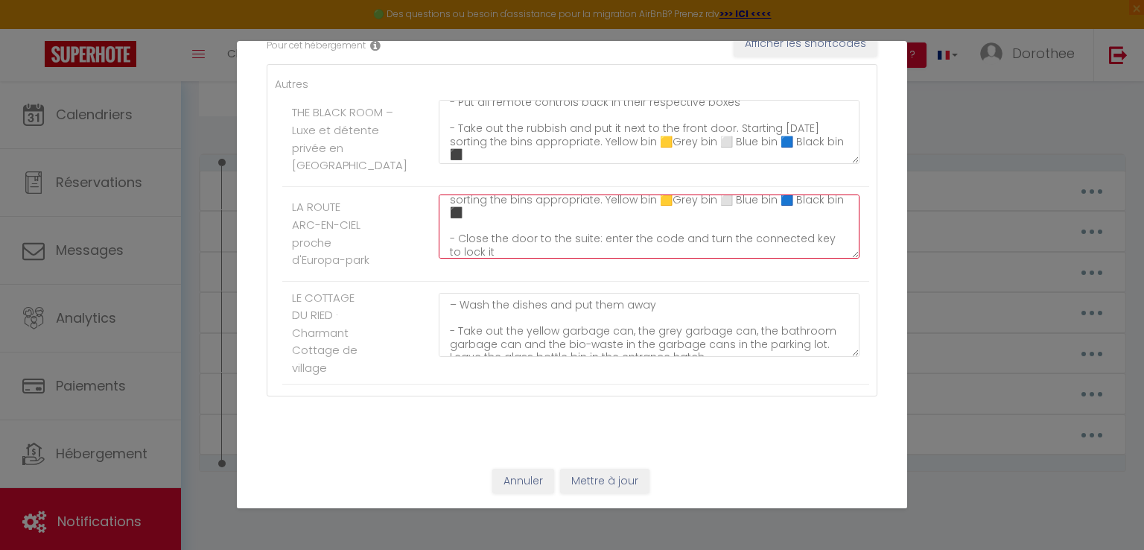
scroll to position [185, 0]
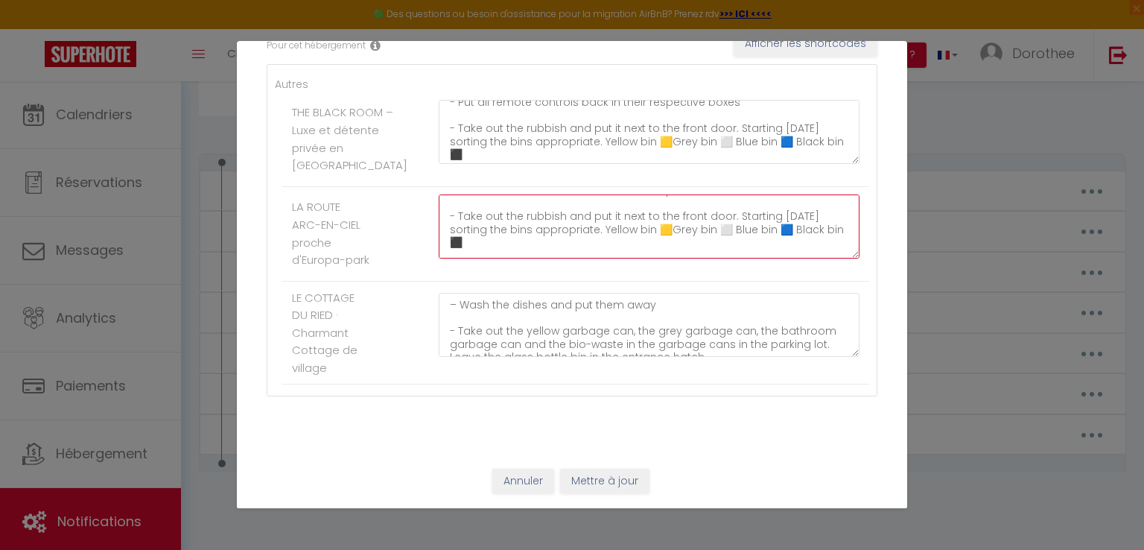
click at [527, 223] on textarea "✅ For organisational reasons, the access code for the Route Arc-en-Ciel will be…" at bounding box center [649, 226] width 421 height 64
drag, startPoint x: 456, startPoint y: 206, endPoint x: 542, endPoint y: 235, distance: 91.4
click at [542, 235] on textarea "✅ For organisational reasons, the access code for the Route Arc-en-Ciel will be…" at bounding box center [649, 226] width 421 height 64
click at [454, 212] on textarea "✅ For organisational reasons, the access code for the Route Arc-en-Ciel will be…" at bounding box center [649, 226] width 421 height 64
paste textarea "bins and place them near the front door. From [DATE], place the bins outside ne…"
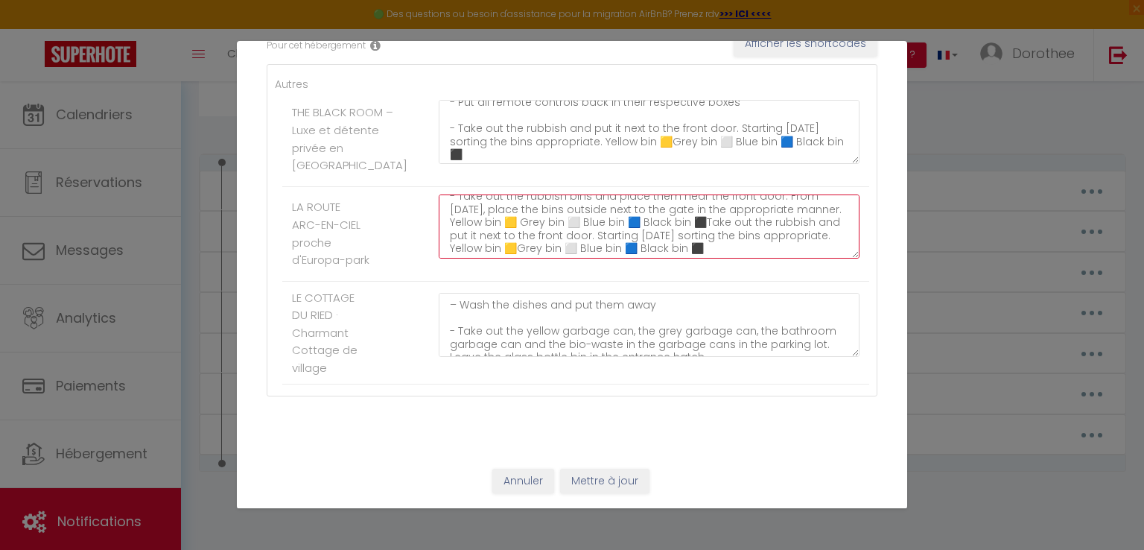
scroll to position [215, 0]
drag, startPoint x: 754, startPoint y: 206, endPoint x: 795, endPoint y: 233, distance: 49.0
click at [795, 233] on textarea "✅ For organisational reasons, the access code for the Route Arc-en-Ciel will be…" at bounding box center [649, 226] width 421 height 64
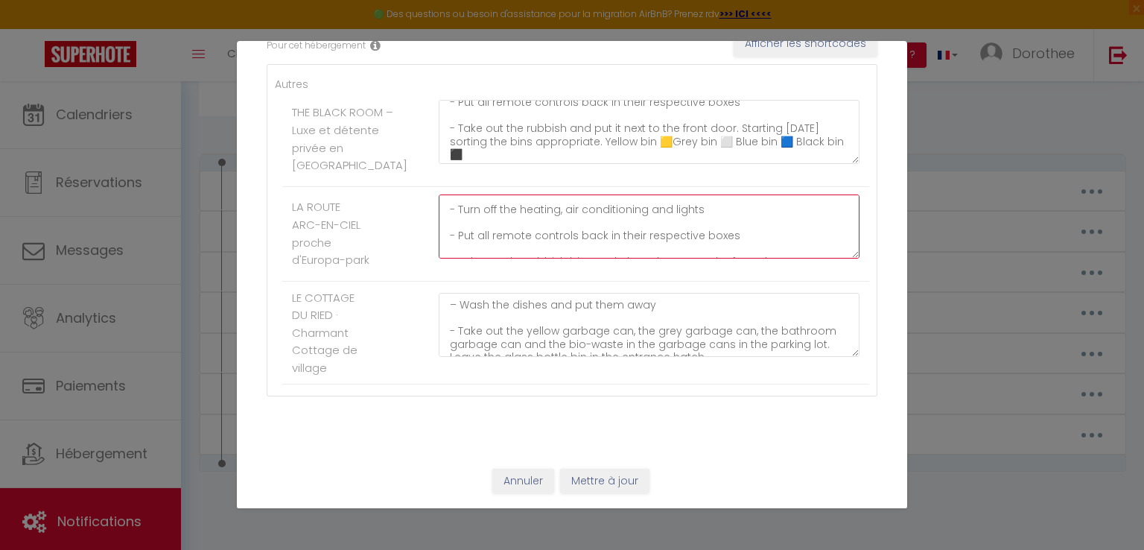
scroll to position [126, 0]
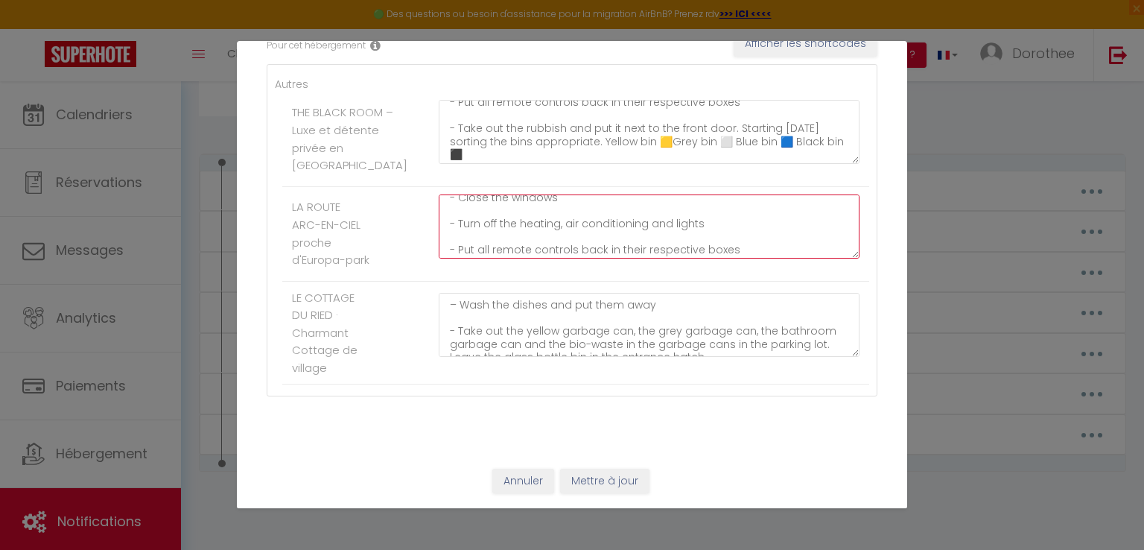
type textarea "✅ For organisational reasons, the access code for the Route Arc-en-Ciel will be…"
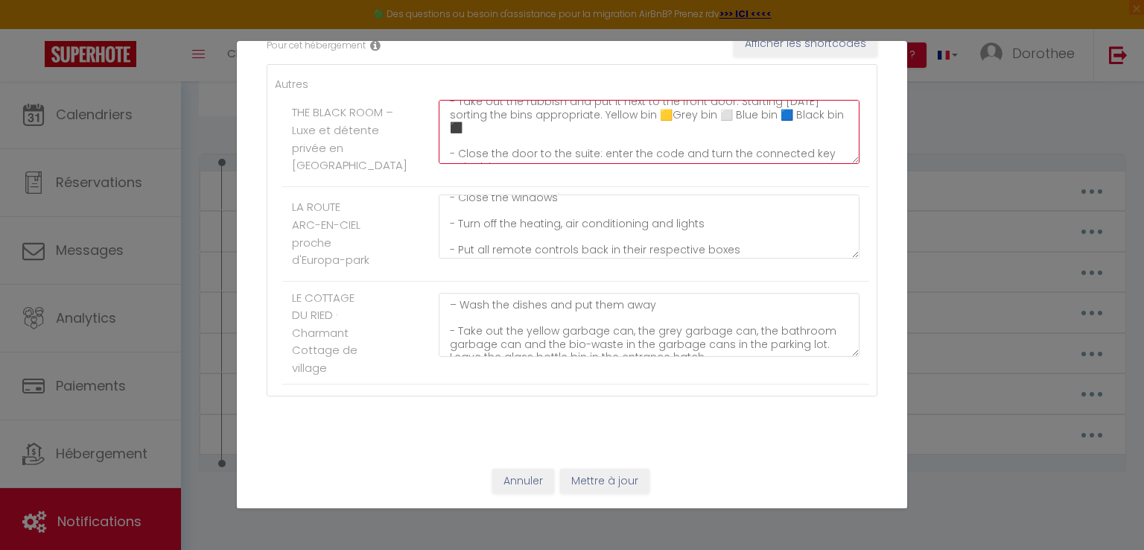
scroll to position [208, 0]
drag, startPoint x: 458, startPoint y: 112, endPoint x: 541, endPoint y: 126, distance: 83.8
click at [541, 126] on textarea "✅ For organisational reasons, the access code for the Elegance Suite The Black …" at bounding box center [649, 132] width 421 height 64
drag, startPoint x: 752, startPoint y: 126, endPoint x: 770, endPoint y: 118, distance: 20.3
click at [770, 118] on textarea "✅ For organisational reasons, the access code for the Elegance Suite The Black …" at bounding box center [649, 132] width 421 height 64
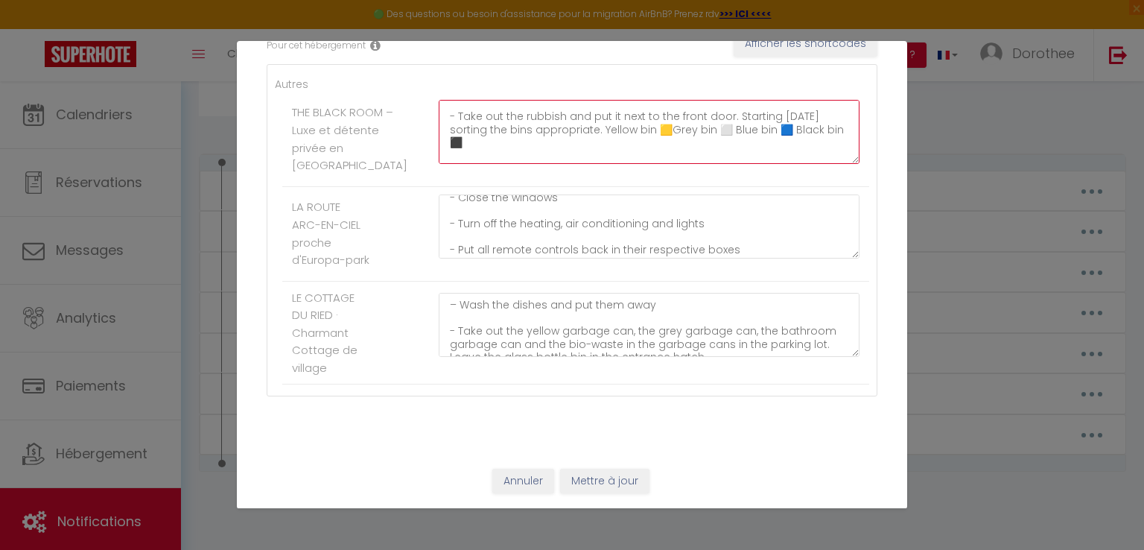
scroll to position [178, 0]
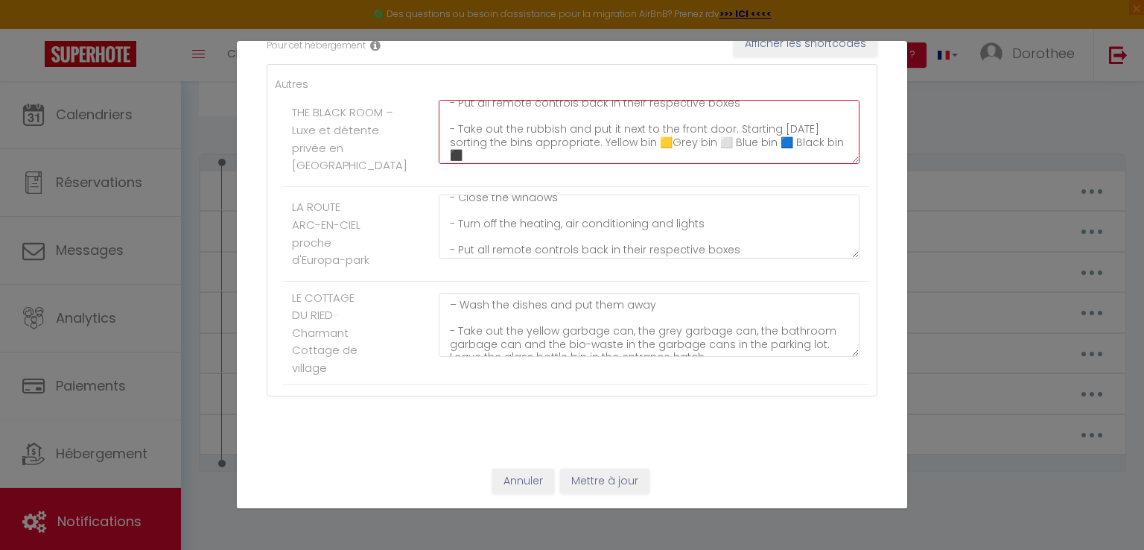
click at [556, 138] on textarea "✅ For organisational reasons, the access code for the Elegance Suite The Black …" at bounding box center [649, 132] width 421 height 64
drag, startPoint x: 457, startPoint y: 114, endPoint x: 542, endPoint y: 139, distance: 89.1
click at [542, 139] on textarea "✅ For organisational reasons, the access code for the Elegance Suite The Black …" at bounding box center [649, 132] width 421 height 64
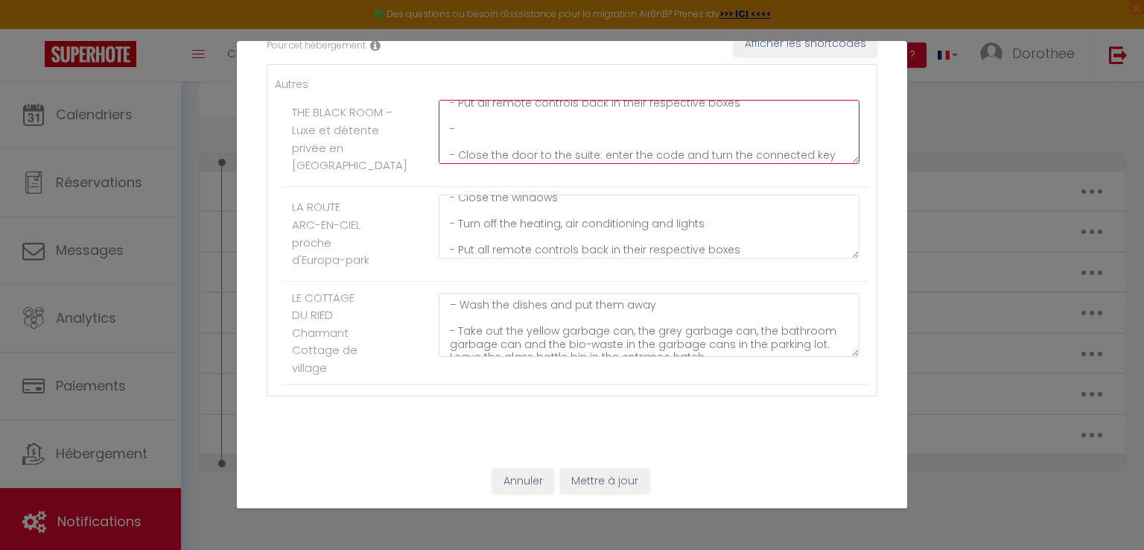
paste textarea "Take out the rubbish bins and place them near the front door. From [DATE], plac…"
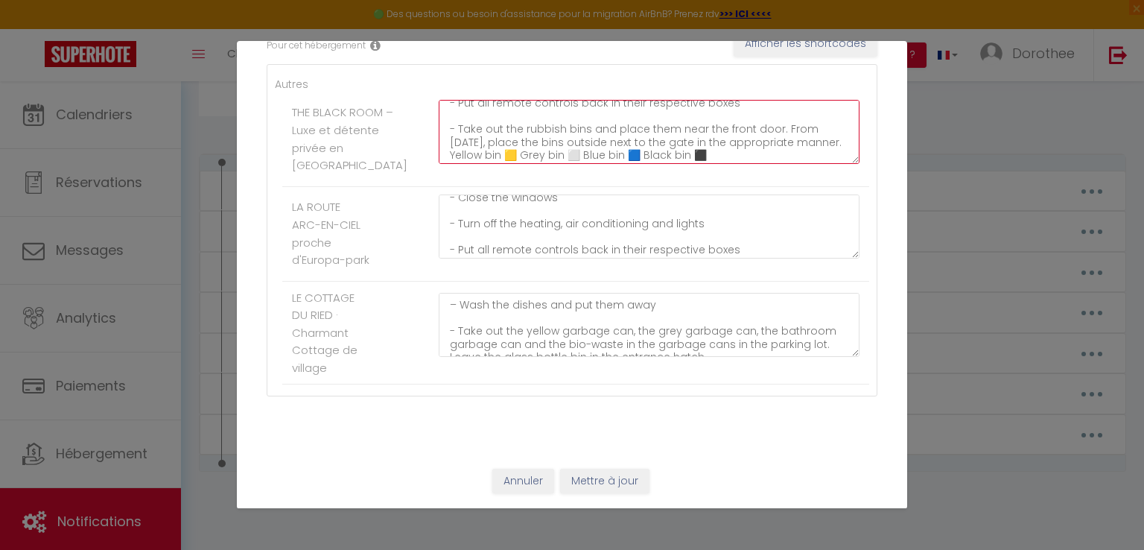
scroll to position [208, 0]
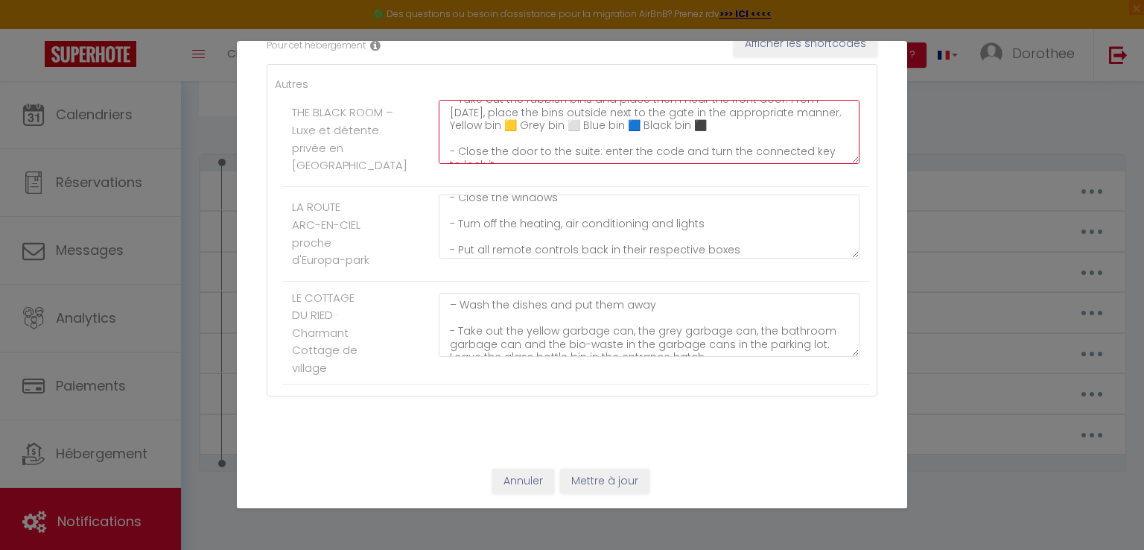
type textarea "✅ For organisational reasons, the access code for the Elegance Suite The Black …"
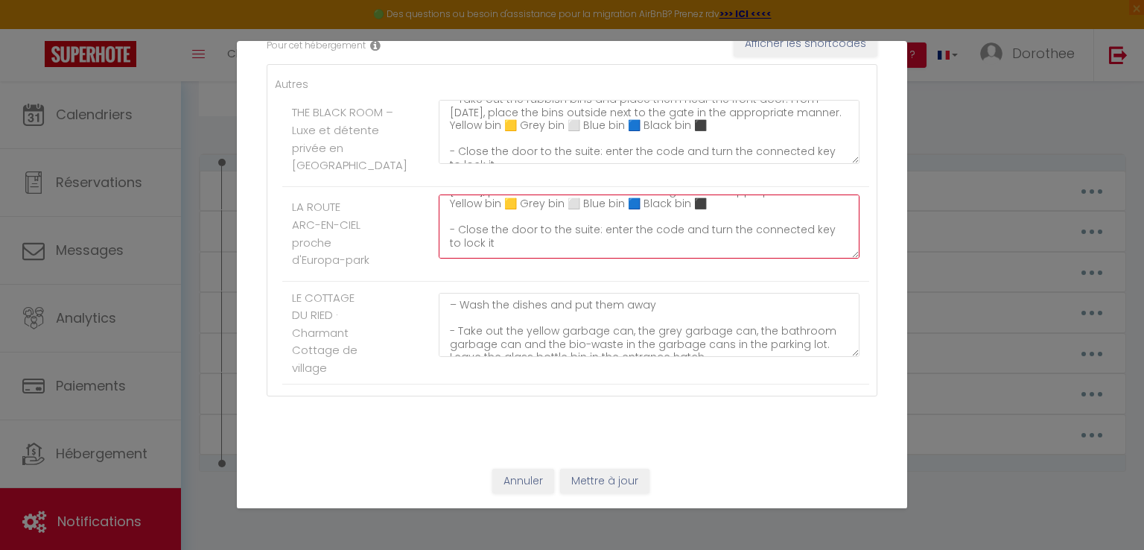
scroll to position [238, 0]
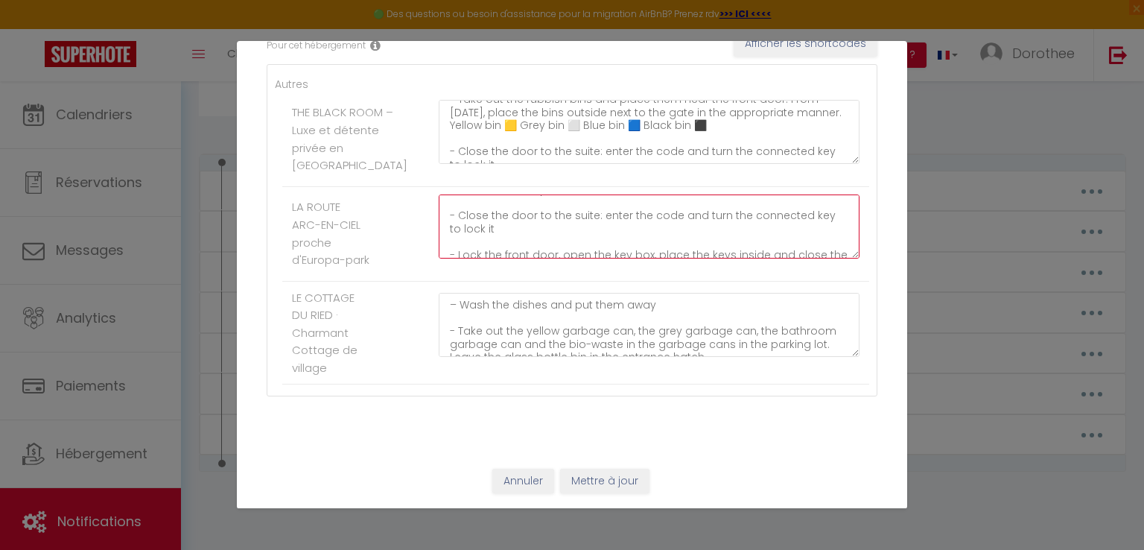
click at [568, 210] on textarea "✅ For organisational reasons, the access code for the Route Arc-en-Ciel will be…" at bounding box center [649, 226] width 421 height 64
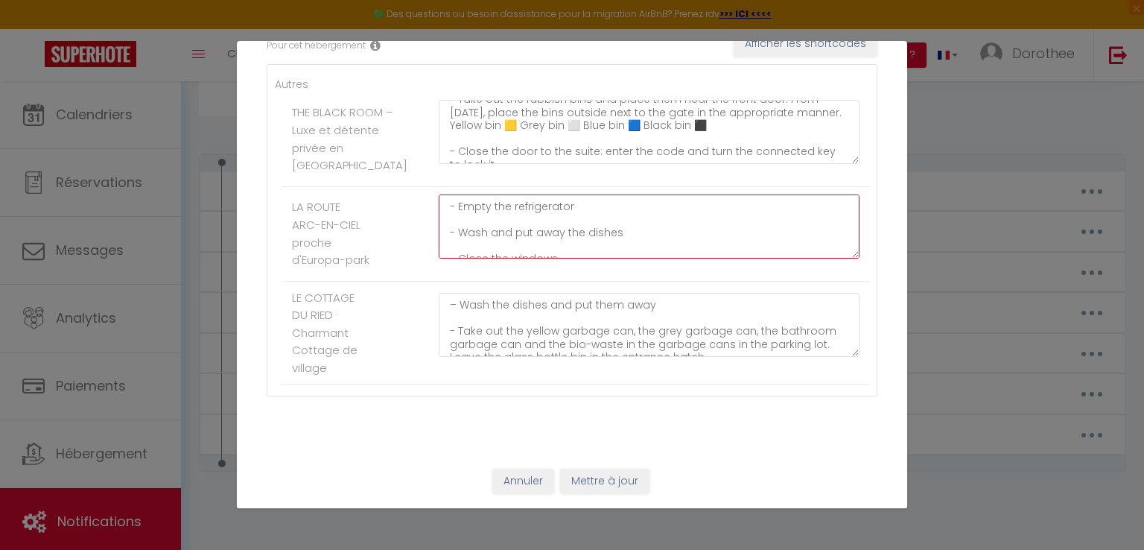
scroll to position [60, 0]
type textarea "✅ For organisational reasons, the access code for the Route Arc-en-Ciel will be…"
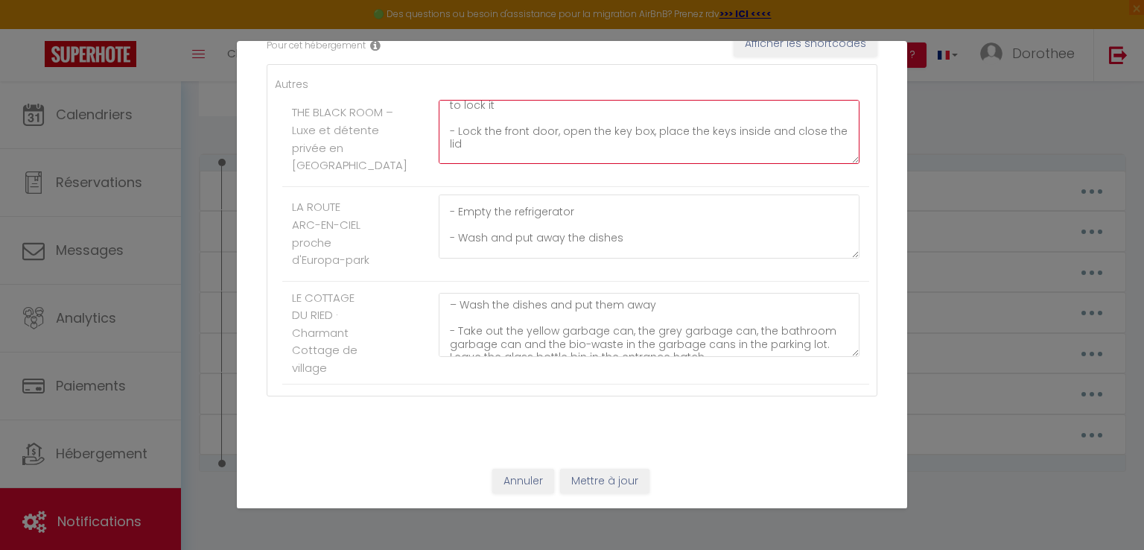
scroll to position [238, 0]
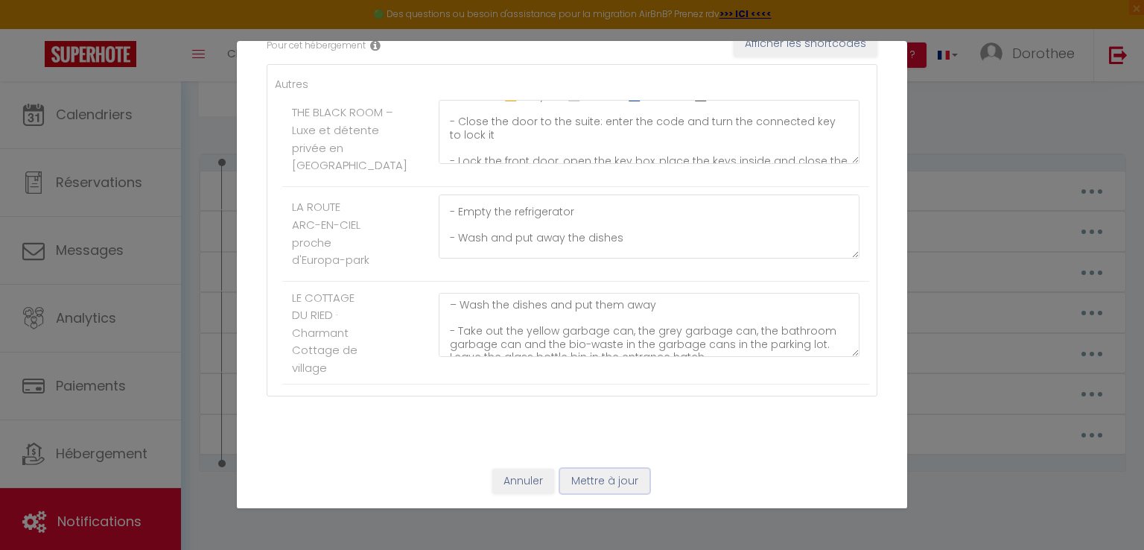
click at [605, 480] on button "Mettre à jour" at bounding box center [604, 481] width 89 height 25
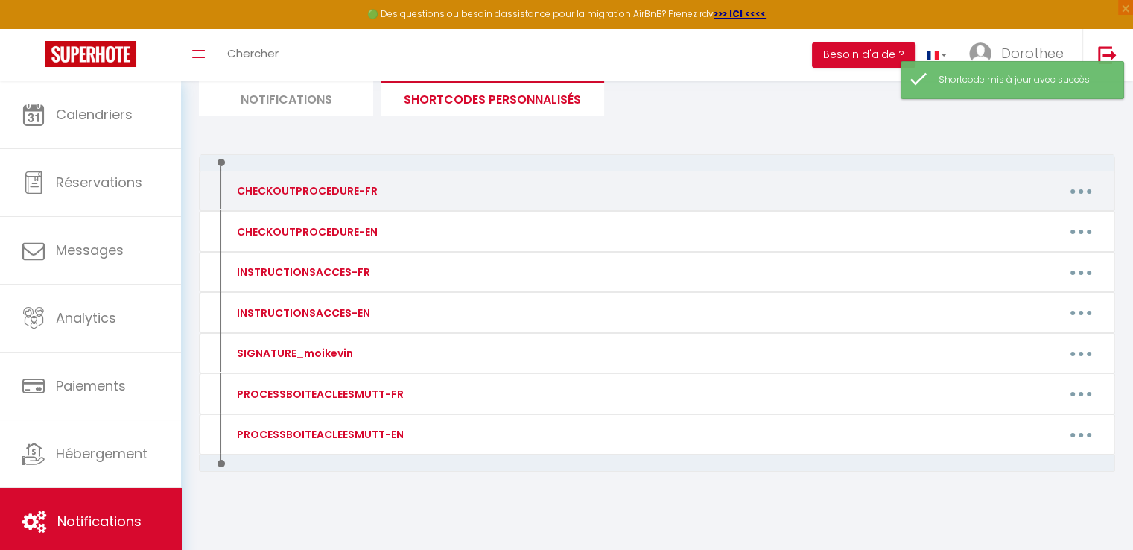
click at [1064, 188] on button "button" at bounding box center [1081, 191] width 42 height 24
click at [1004, 217] on link "Editer" at bounding box center [1042, 224] width 110 height 25
type input "CHECKOUTPROCEDURE-FR"
type textarea "Bonsoir,"
type textarea "✅ Pour des raisons d’organisation, le code d’accès de la Suite Élégance The Bla…"
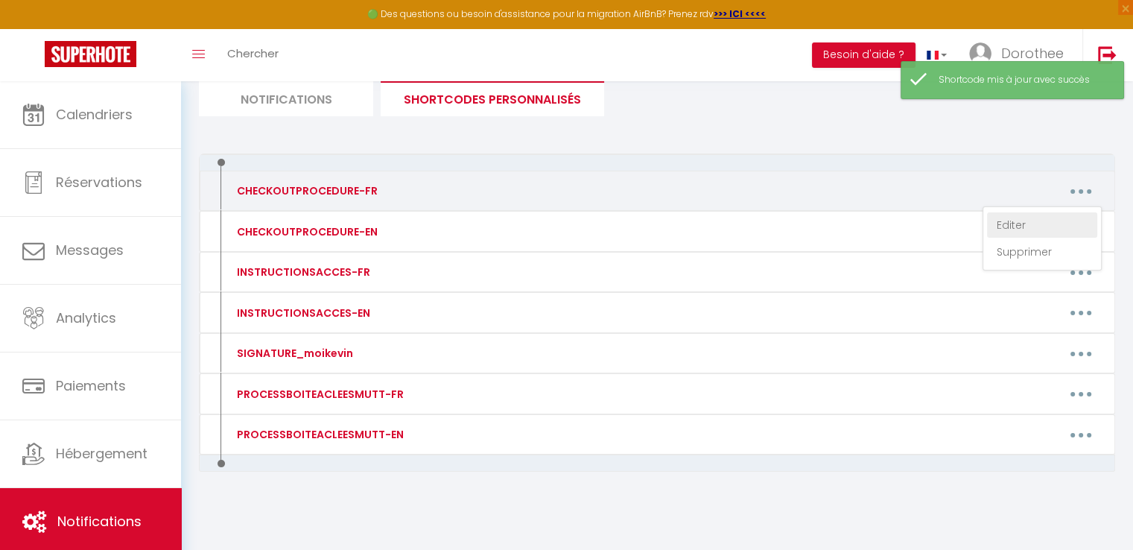
type textarea "✅ Lore ips dolorsi a’consectetura, el sedd e’tempo in ut Labor Etd-ma-Aliq enim…"
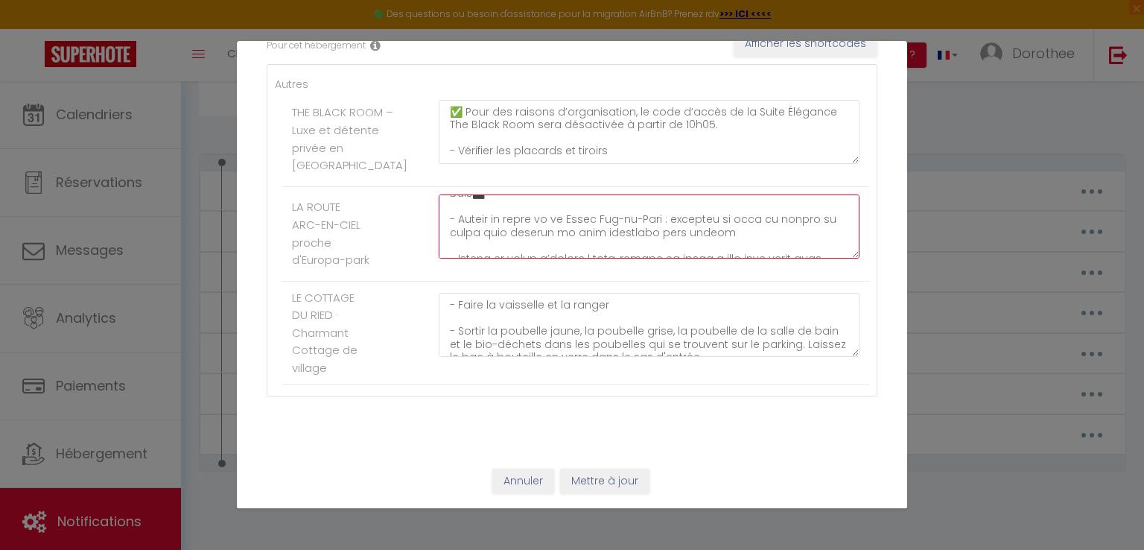
scroll to position [417, 0]
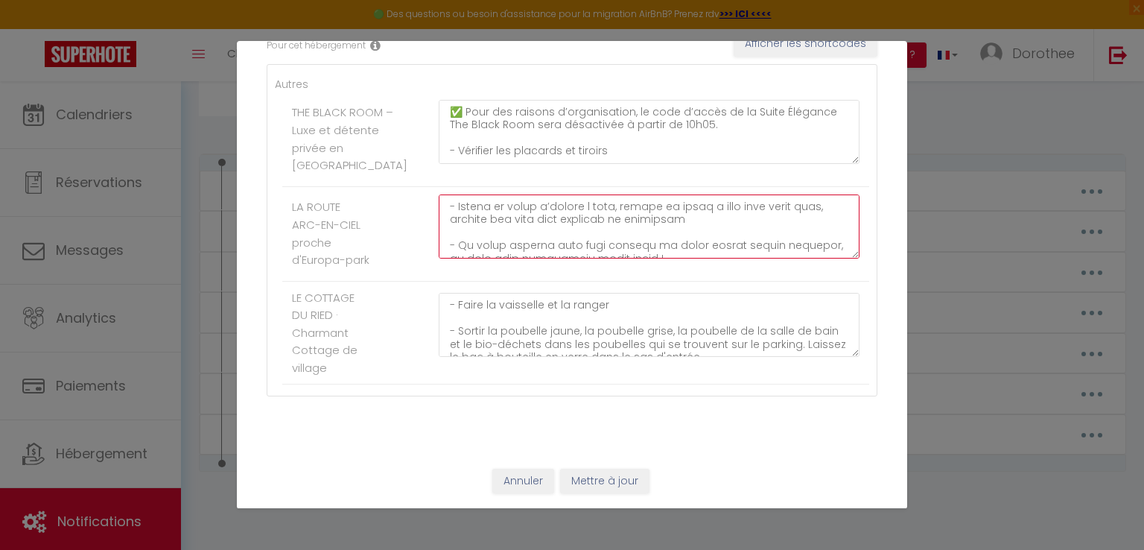
drag, startPoint x: 446, startPoint y: 201, endPoint x: 707, endPoint y: 247, distance: 264.6
click at [707, 247] on textarea at bounding box center [649, 226] width 421 height 64
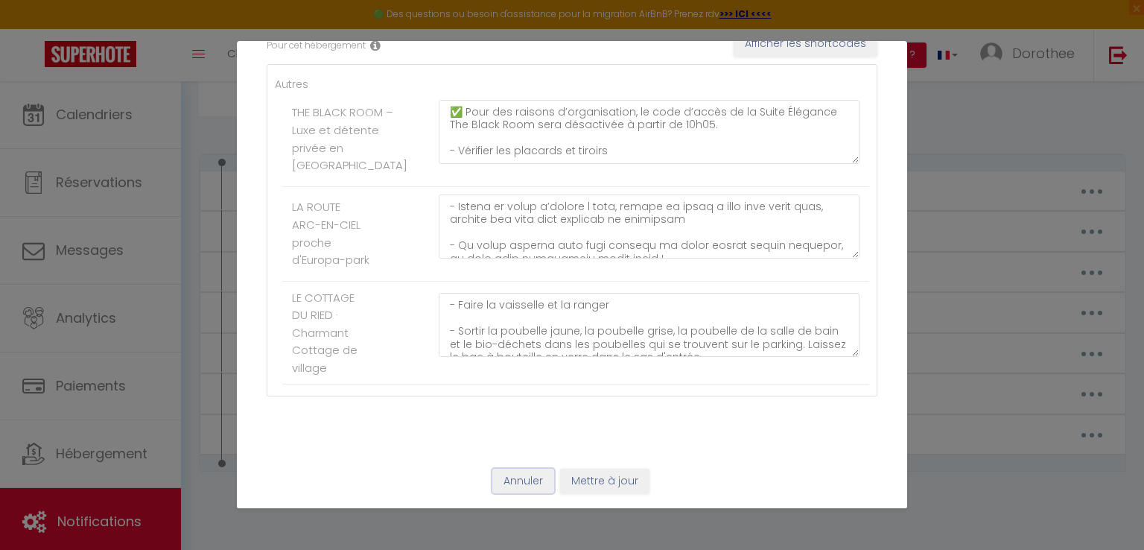
click at [527, 480] on button "Annuler" at bounding box center [523, 481] width 62 height 25
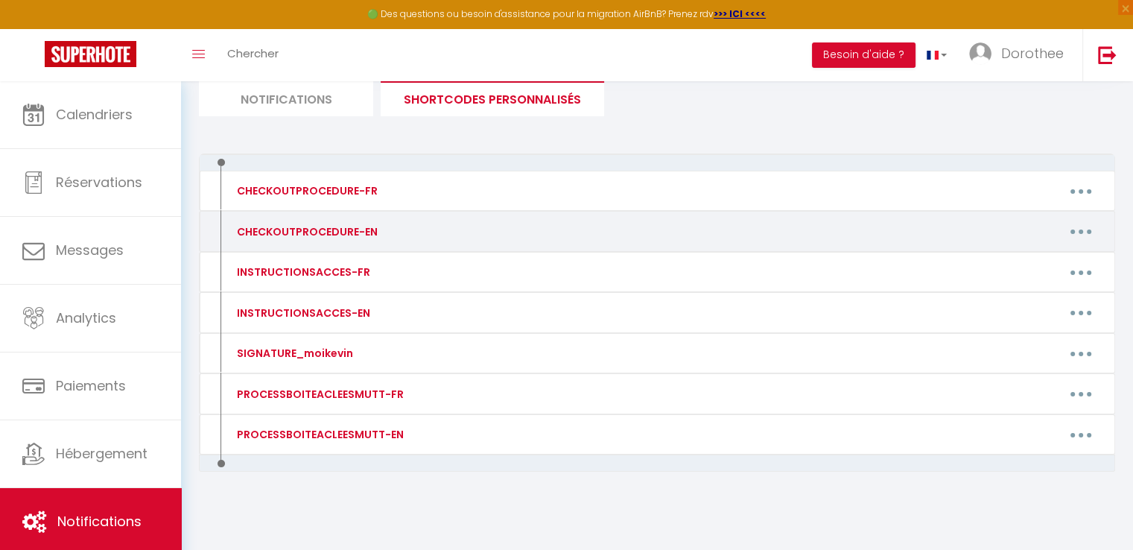
click at [1090, 230] on button "button" at bounding box center [1081, 232] width 42 height 24
click at [1015, 263] on link "Editer" at bounding box center [1042, 265] width 110 height 25
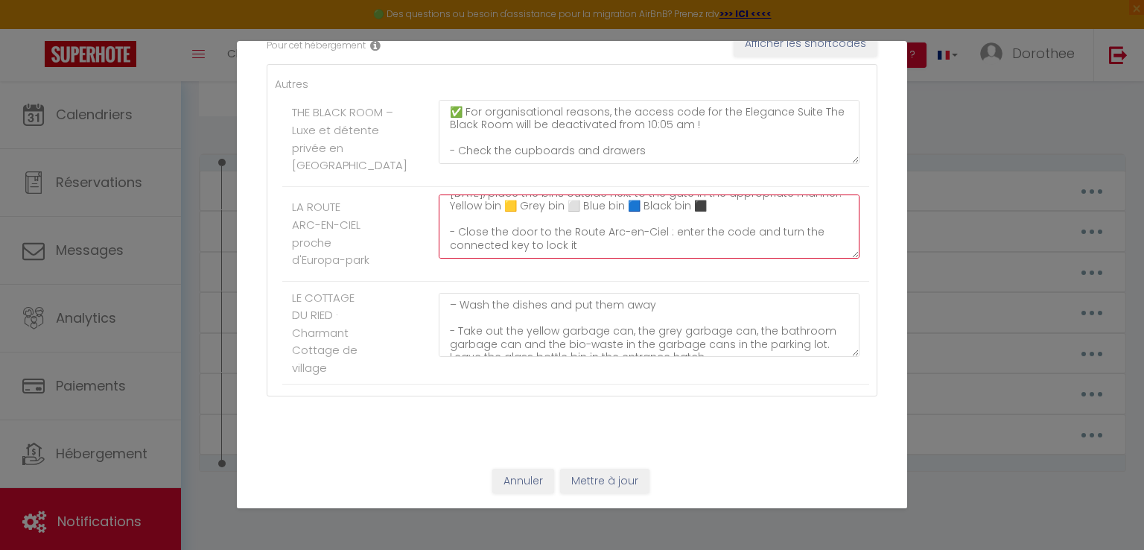
scroll to position [299, 0]
drag, startPoint x: 446, startPoint y: 203, endPoint x: 642, endPoint y: 255, distance: 202.9
click at [642, 255] on div "✅ For organisational reasons, the access code for the Route Arc-en-Ciel will be…" at bounding box center [649, 233] width 440 height 79
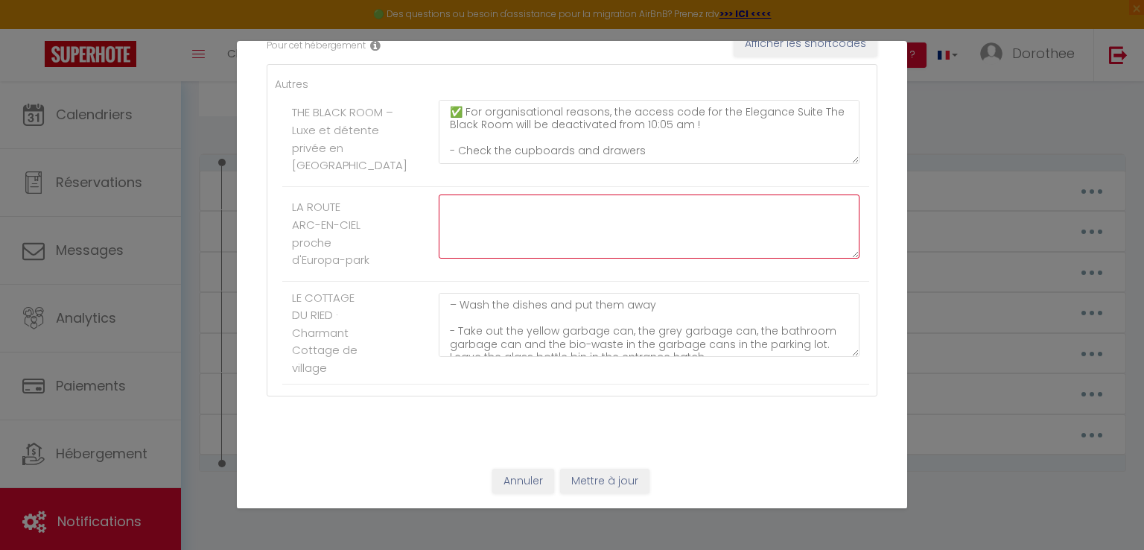
scroll to position [0, 0]
paste textarea "✅ Lor ipsumdolorsita consect, adi Elitsed Doeiu tempor inci utla et doloremagna…"
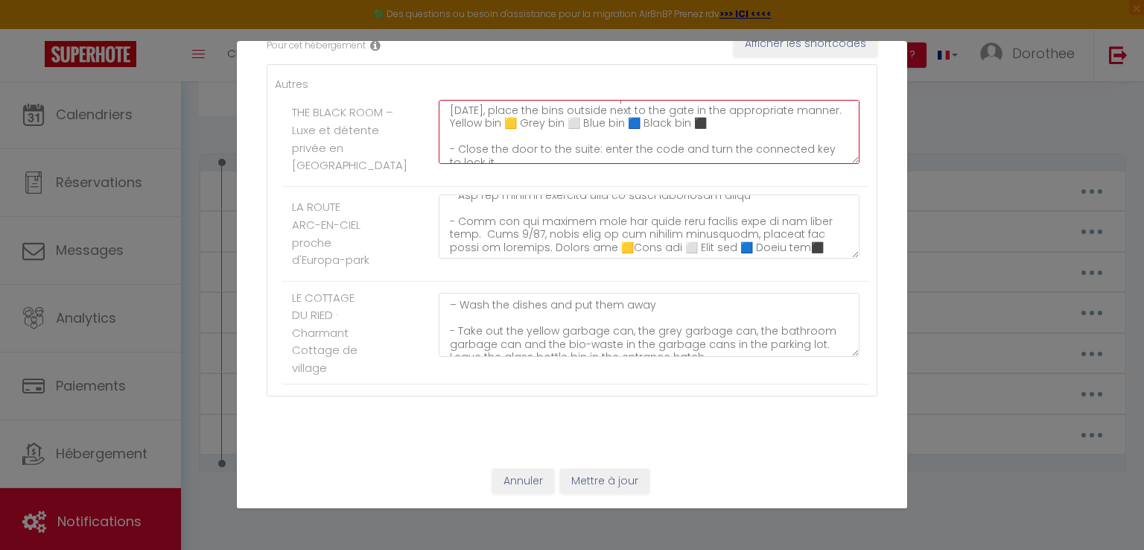
scroll to position [238, 0]
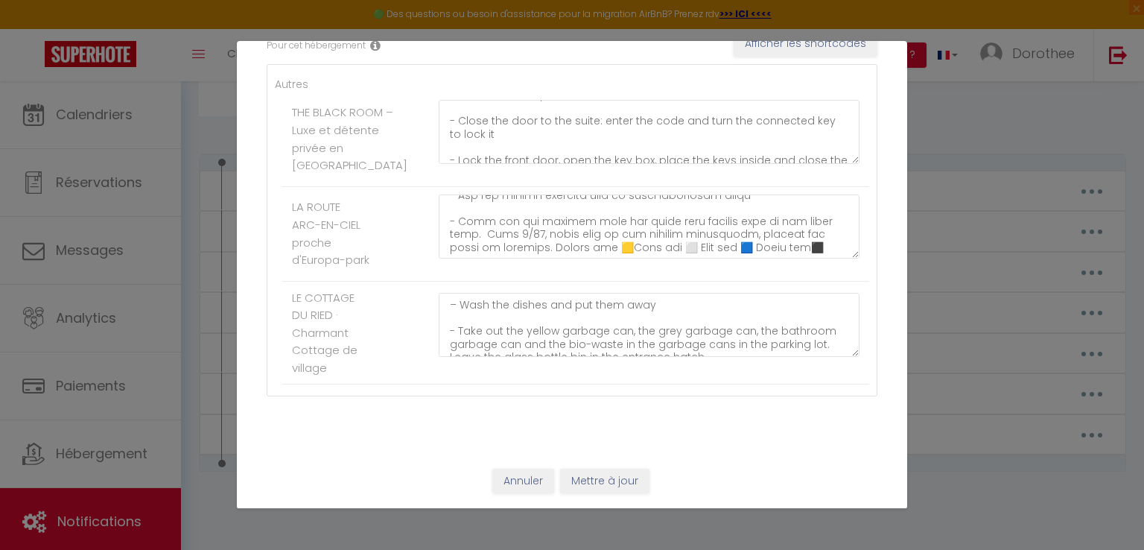
drag, startPoint x: 838, startPoint y: 85, endPoint x: 843, endPoint y: 91, distance: 7.9
click at [843, 92] on li "THE BLACK ROOM – Luxe et détente privée en Alsace ✅ For organisational reasons,…" at bounding box center [575, 139] width 587 height 95
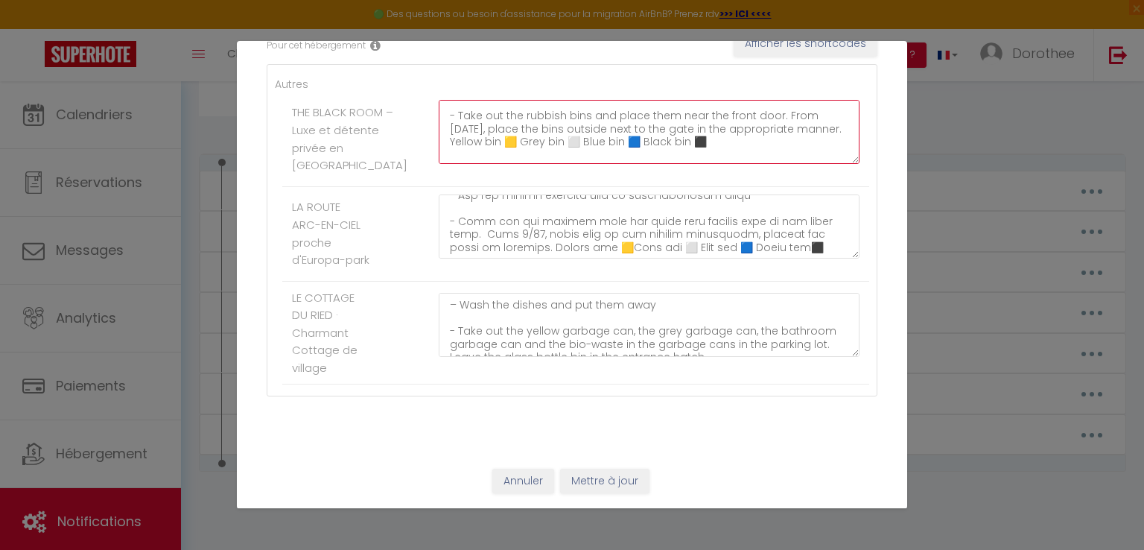
scroll to position [179, 0]
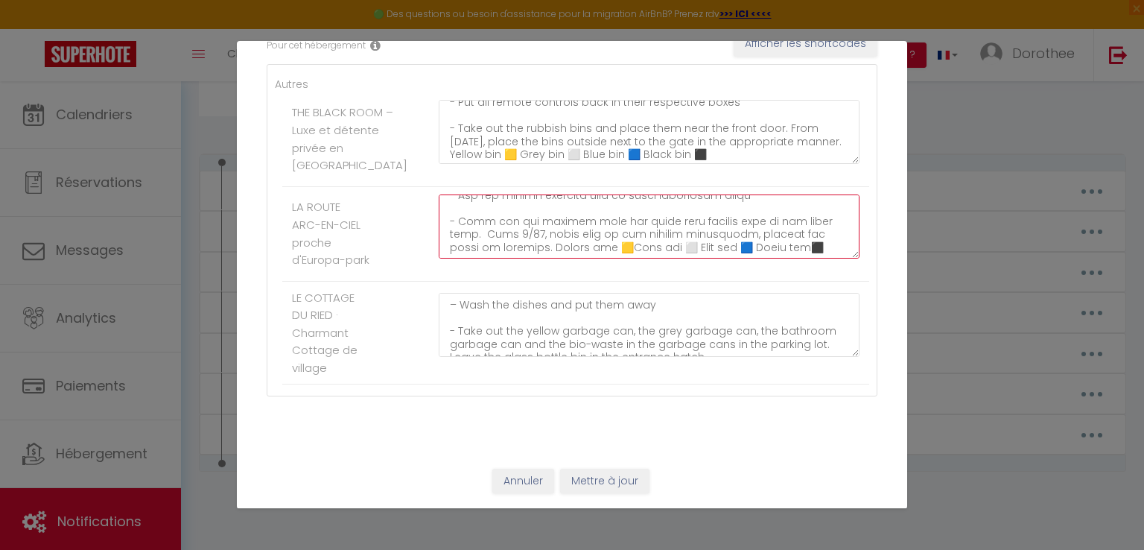
click at [688, 231] on textarea at bounding box center [649, 226] width 421 height 64
click at [816, 247] on textarea at bounding box center [649, 226] width 421 height 64
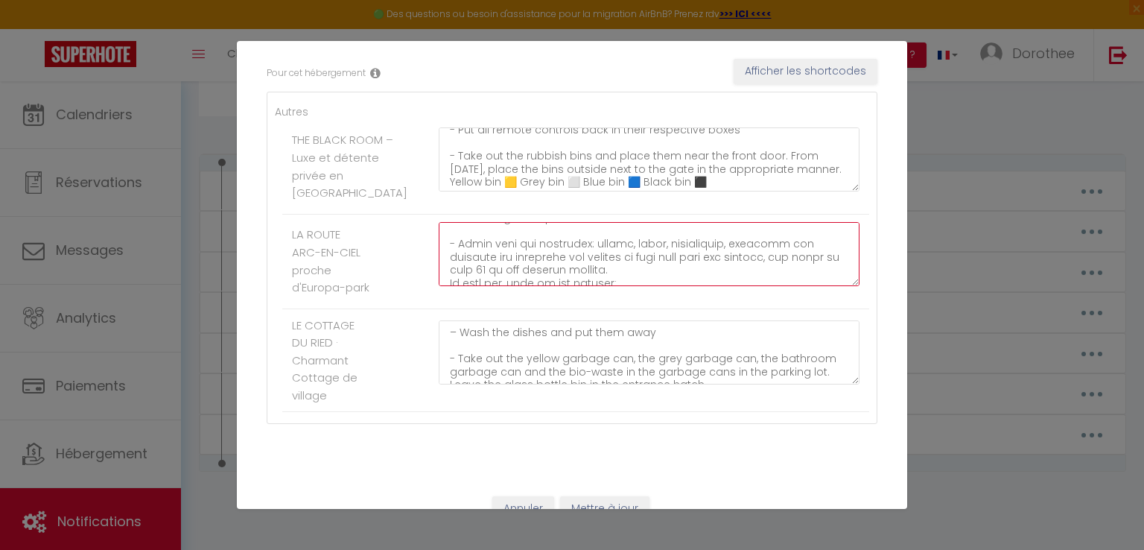
scroll to position [0, 0]
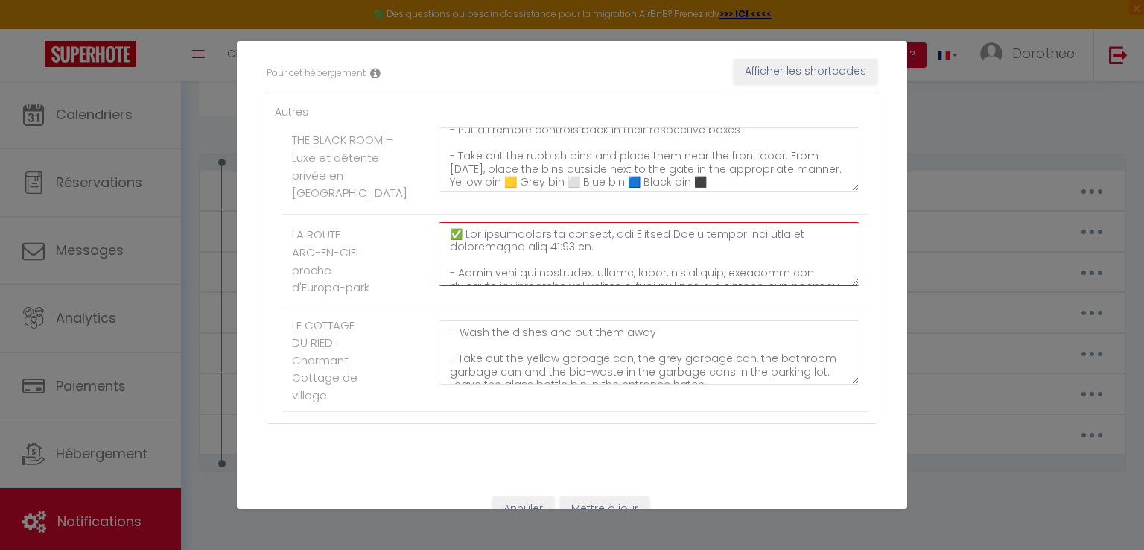
click at [624, 245] on textarea at bounding box center [649, 254] width 421 height 64
drag, startPoint x: 626, startPoint y: 245, endPoint x: 702, endPoint y: 246, distance: 75.2
click at [702, 246] on textarea at bounding box center [649, 254] width 421 height 64
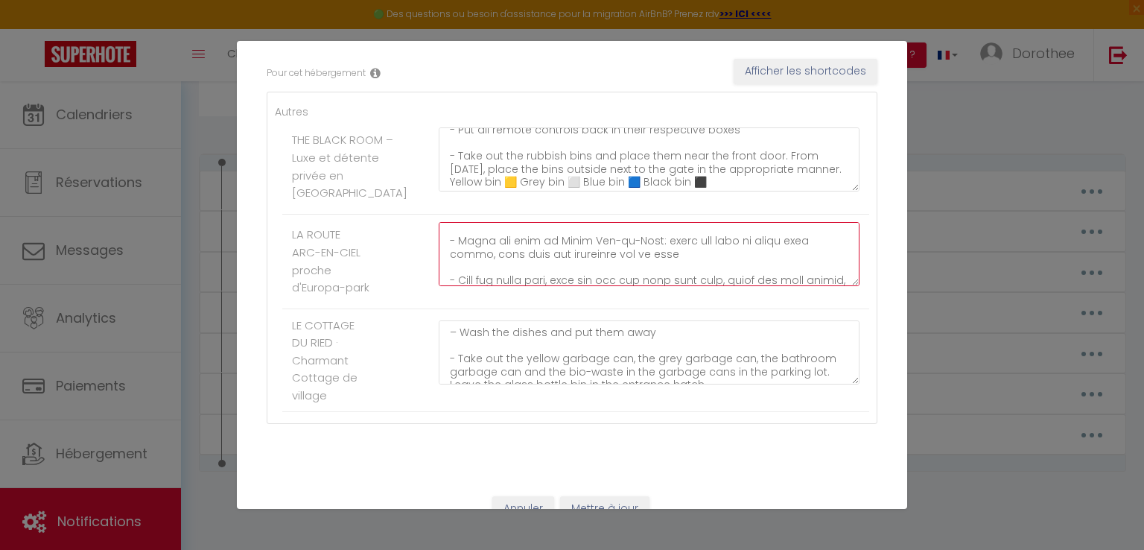
scroll to position [358, 0]
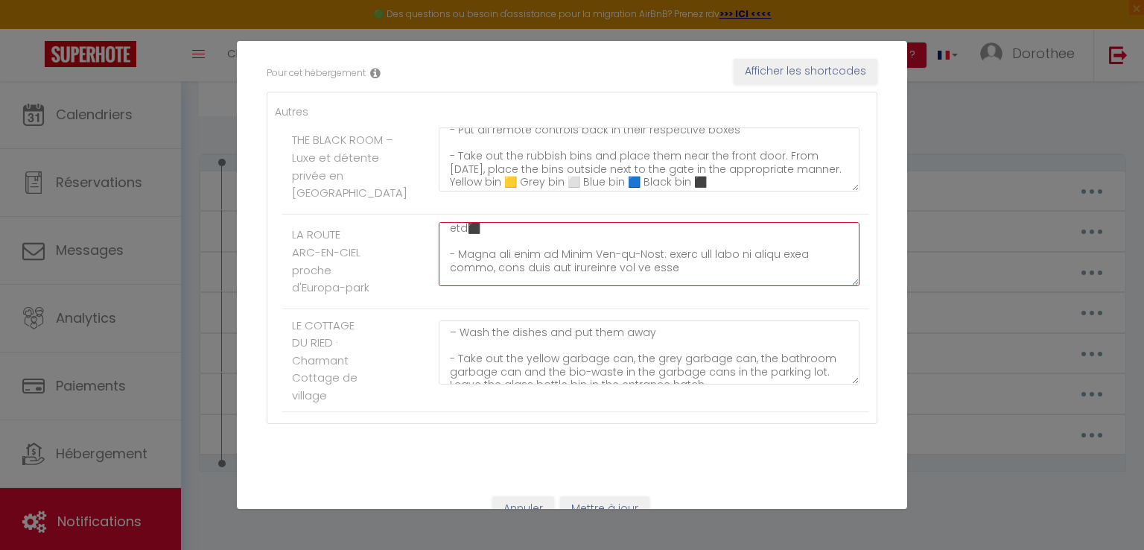
click at [548, 250] on textarea at bounding box center [649, 254] width 421 height 64
paste textarea "ainbow RouteR"
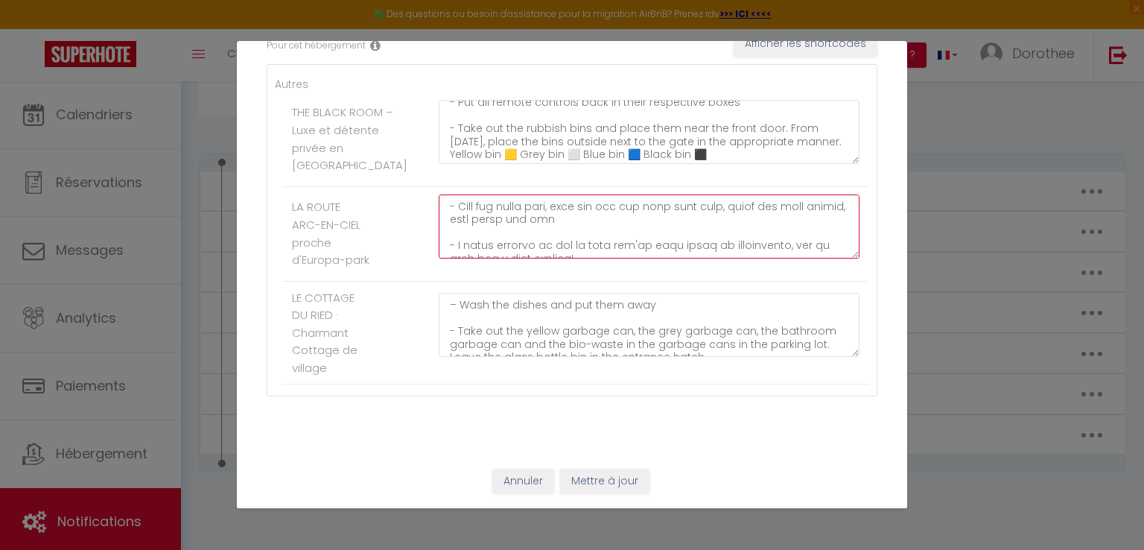
scroll to position [293, 0]
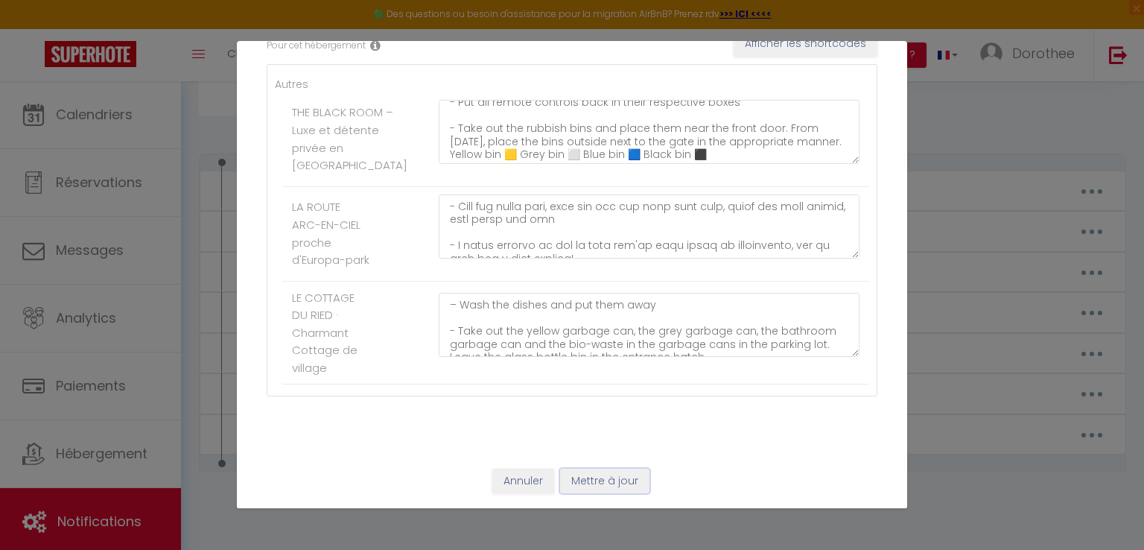
click at [620, 474] on button "Mettre à jour" at bounding box center [604, 481] width 89 height 25
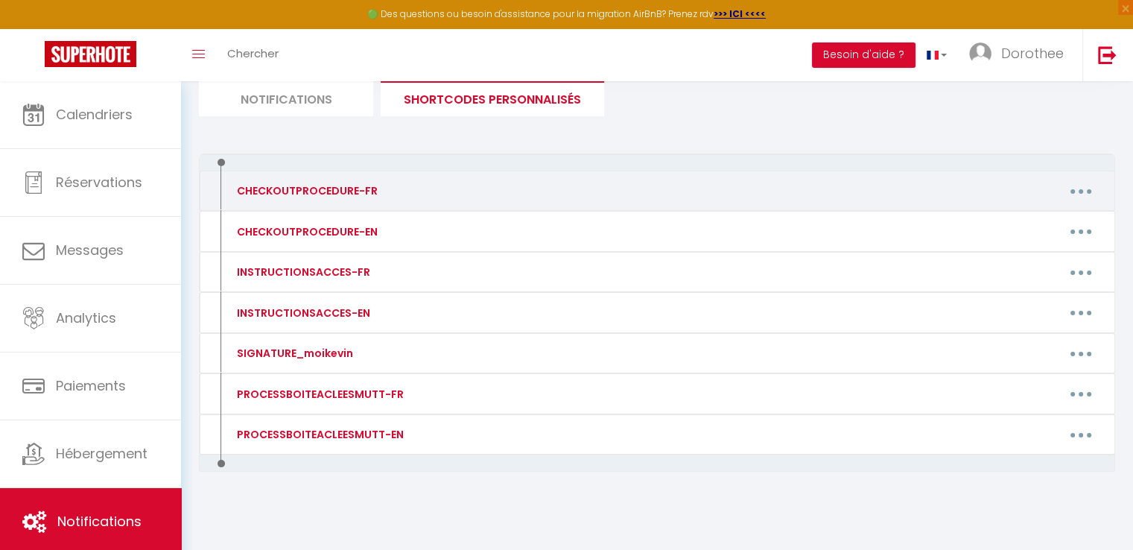
click at [384, 192] on div "CHECKOUTPROCEDURE-FR" at bounding box center [334, 191] width 222 height 24
click at [1073, 192] on button "button" at bounding box center [1081, 191] width 42 height 24
click at [1009, 222] on link "Editer" at bounding box center [1042, 224] width 110 height 25
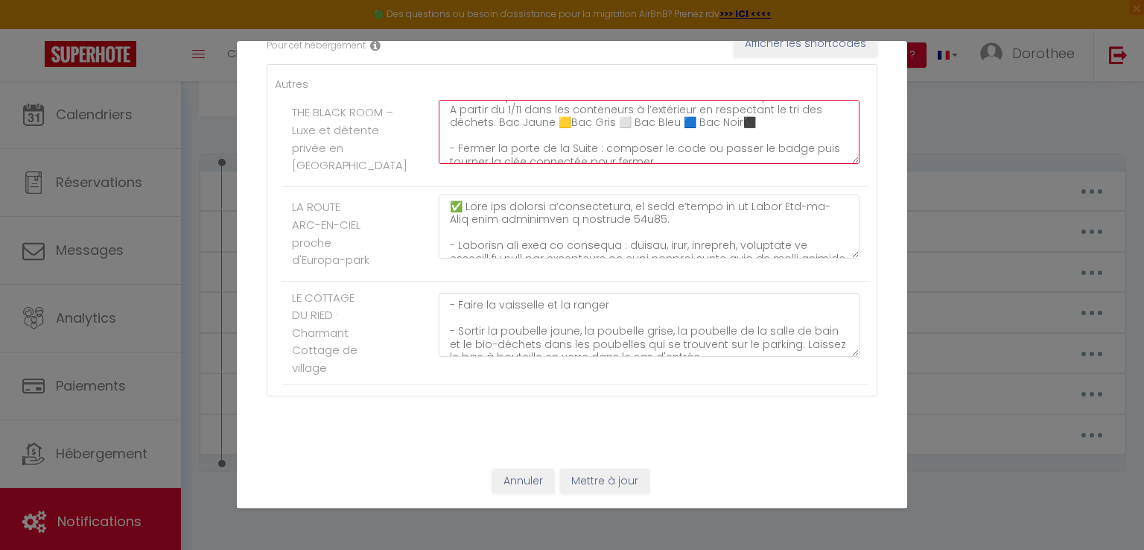
scroll to position [181, 0]
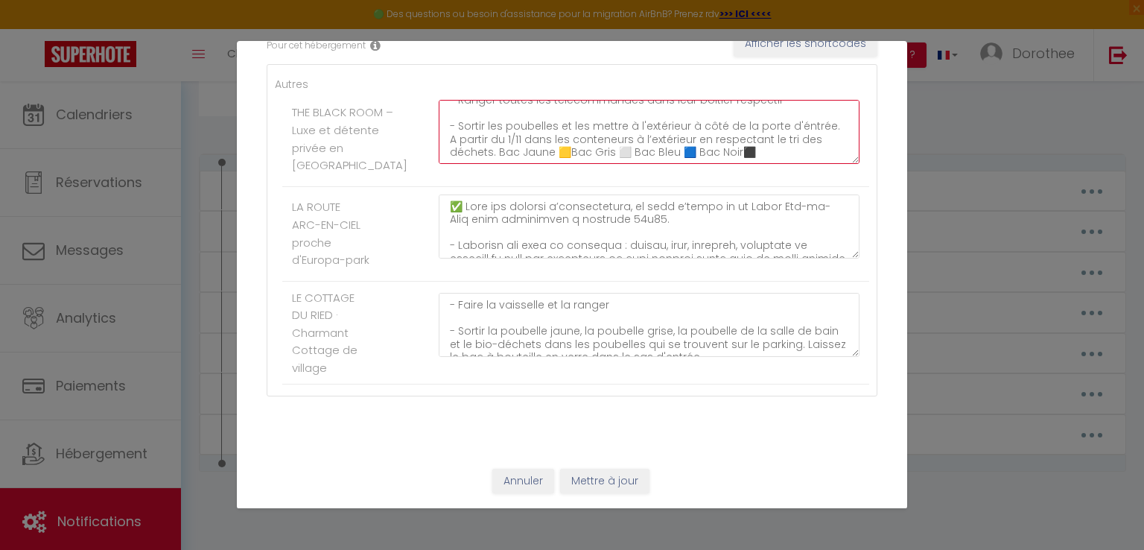
click at [690, 124] on textarea "✅ Pour des raisons d’organisation, le code d’accès de la Suite Élégance The Bla…" at bounding box center [649, 132] width 421 height 64
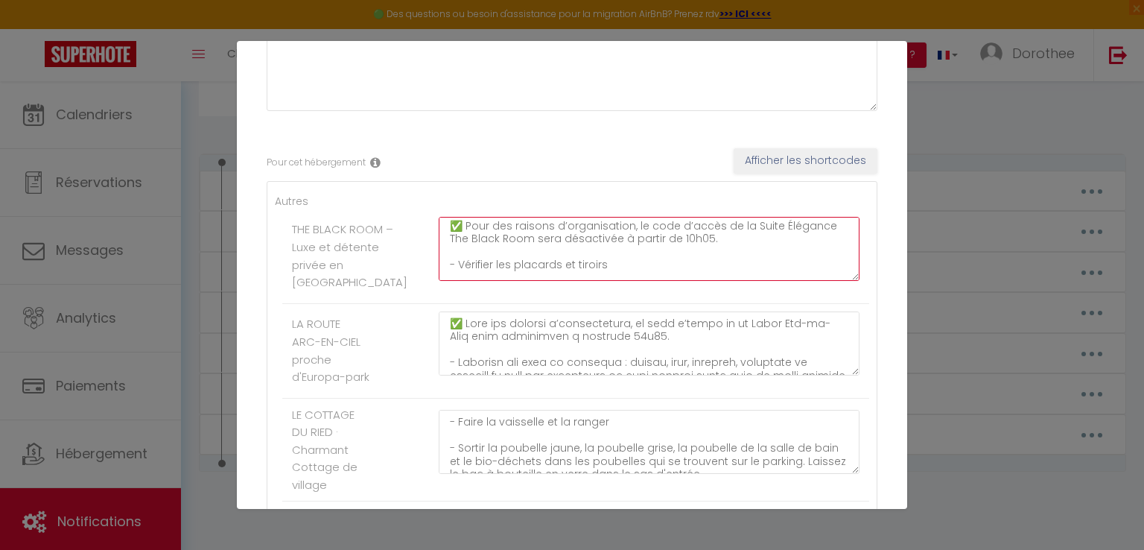
scroll to position [0, 0]
click at [740, 242] on textarea "✅ Pour des raisons d’organisation, le code d’accès de la Suite Élégance The Bla…" at bounding box center [649, 249] width 421 height 64
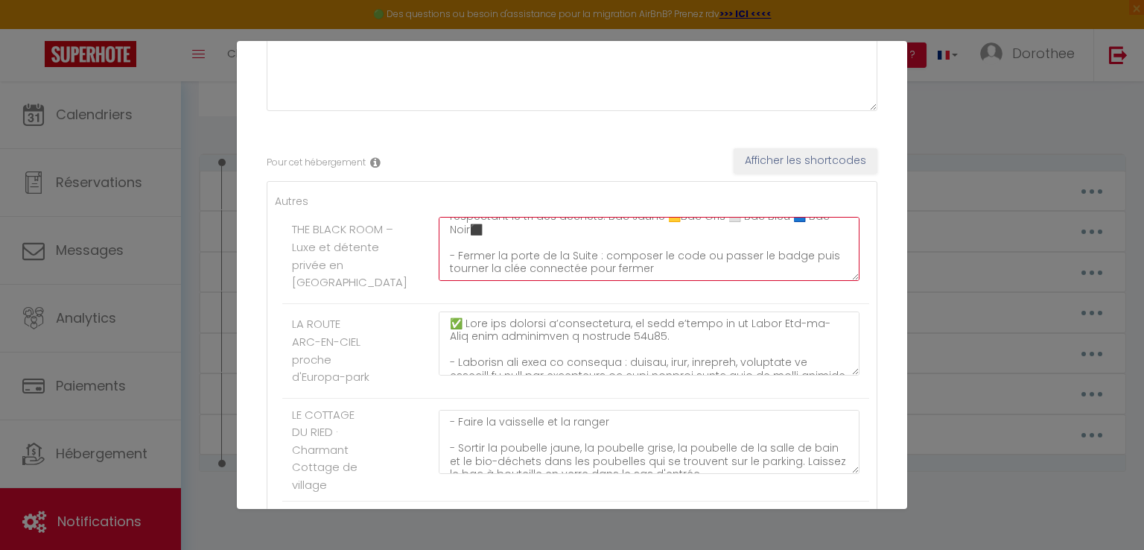
scroll to position [313, 0]
drag, startPoint x: 448, startPoint y: 230, endPoint x: 626, endPoint y: 285, distance: 185.6
click at [626, 285] on div "✅ Pour des raisons d’organisation, le code d’accès de la Suite Élégance The Bla…" at bounding box center [649, 256] width 440 height 79
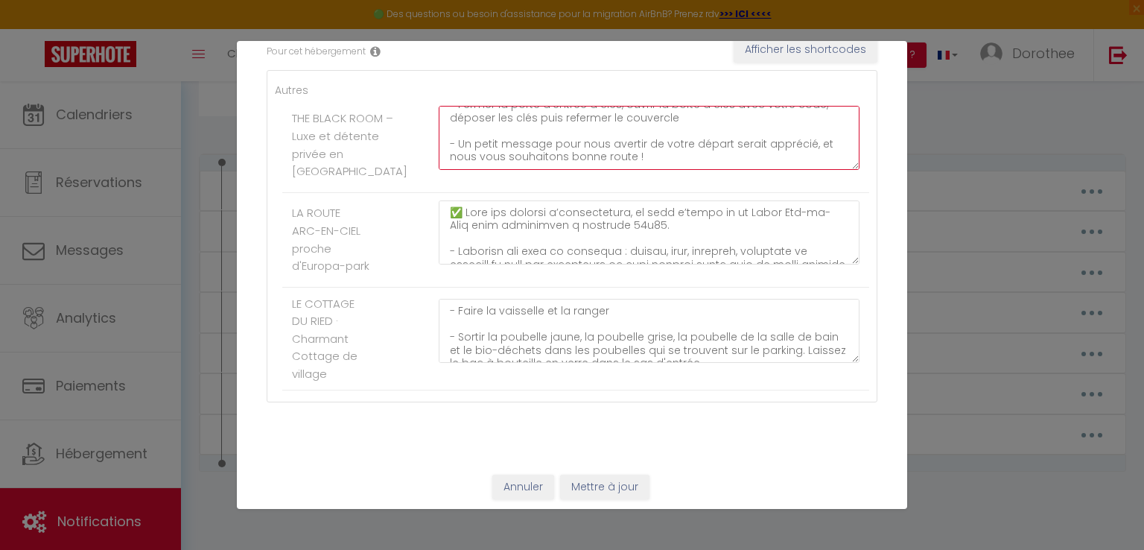
scroll to position [293, 0]
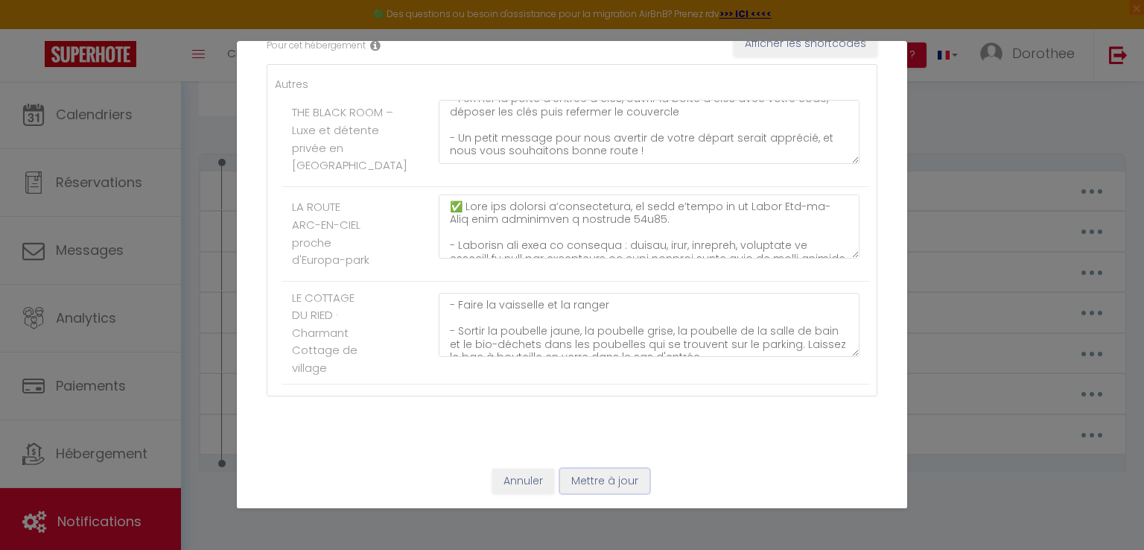
click at [593, 477] on button "Mettre à jour" at bounding box center [604, 481] width 89 height 25
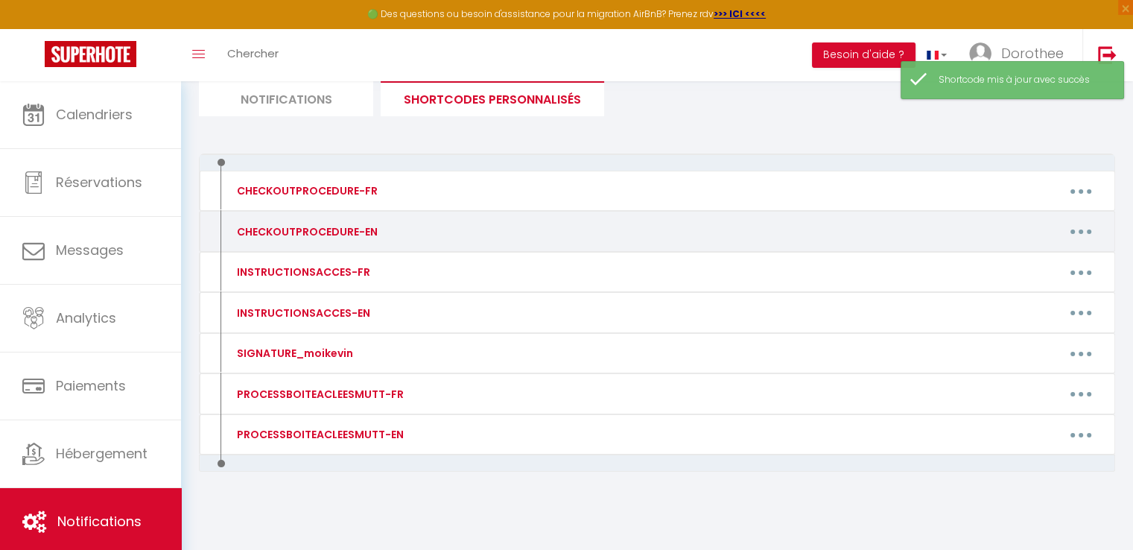
click at [1067, 232] on button "button" at bounding box center [1081, 232] width 42 height 24
click at [1009, 263] on link "Editer" at bounding box center [1042, 265] width 110 height 25
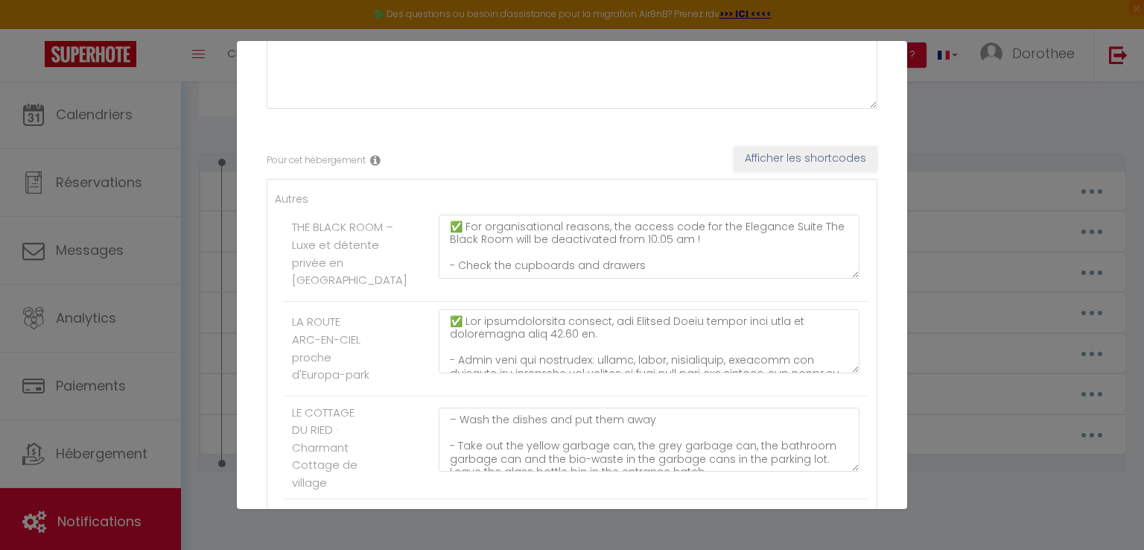
scroll to position [165, 0]
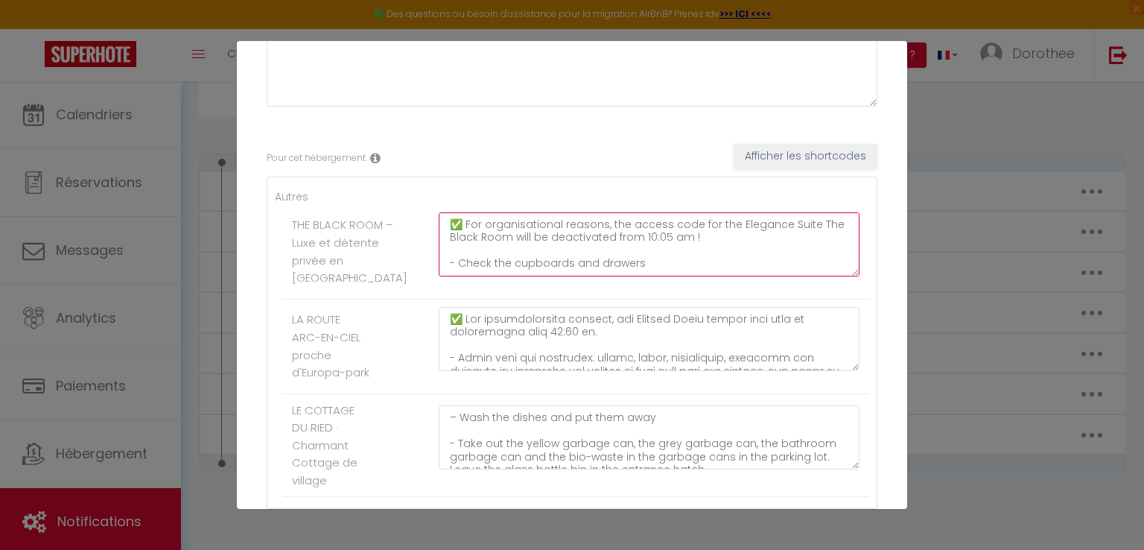
click at [450, 254] on textarea "✅ For organisational reasons, the access code for the Elegance Suite The Black …" at bounding box center [649, 244] width 421 height 64
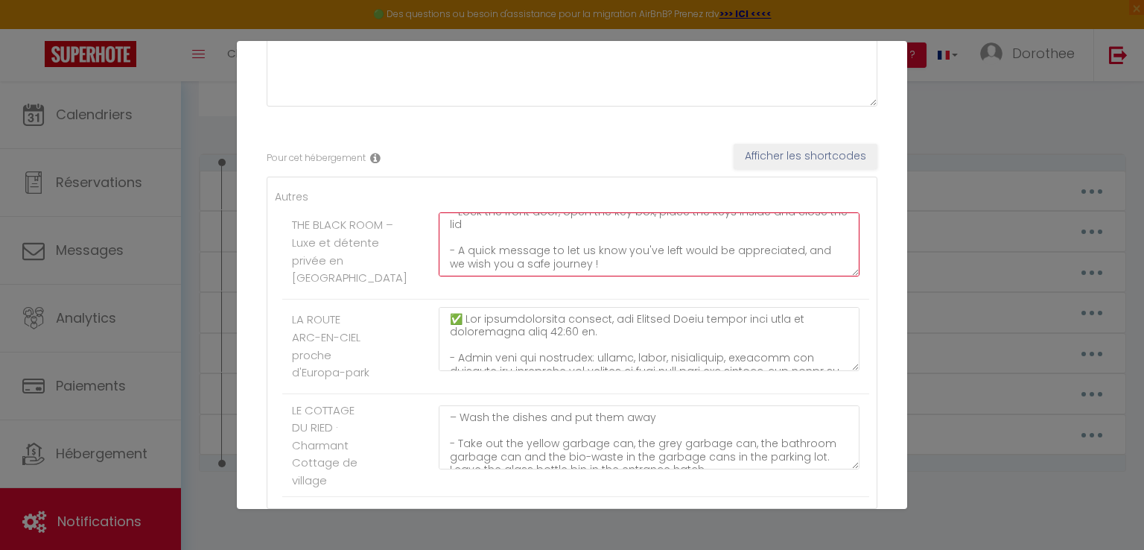
drag, startPoint x: 450, startPoint y: 227, endPoint x: 709, endPoint y: 289, distance: 266.5
click at [709, 289] on div "✅ For organisational reasons, the access code for the Elegance Suite The Black …" at bounding box center [649, 251] width 440 height 79
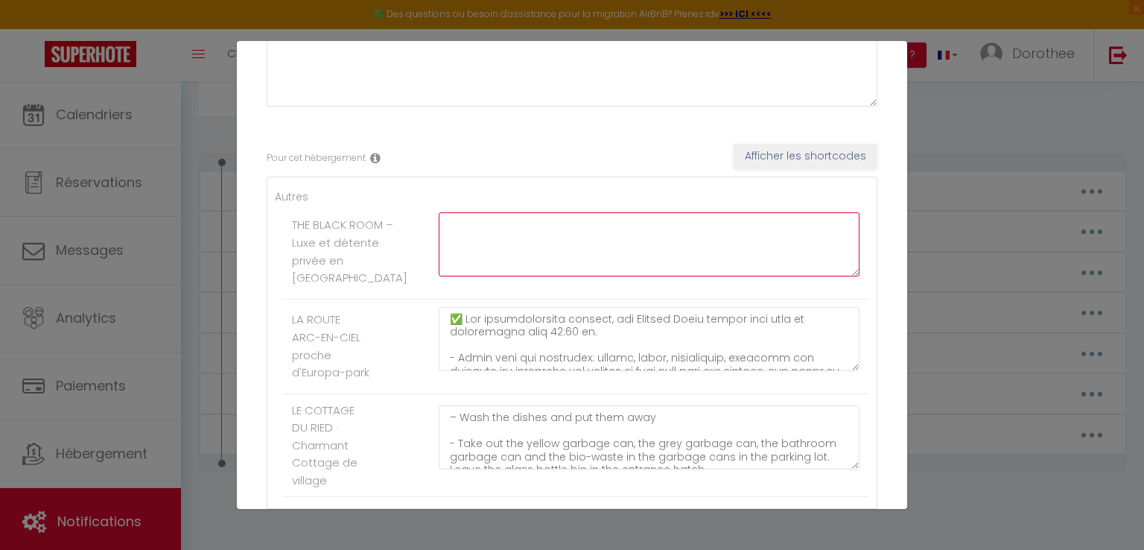
scroll to position [0, 0]
paste textarea "✅ For organisational reasons, the access code for the Elegance Suite The Black …"
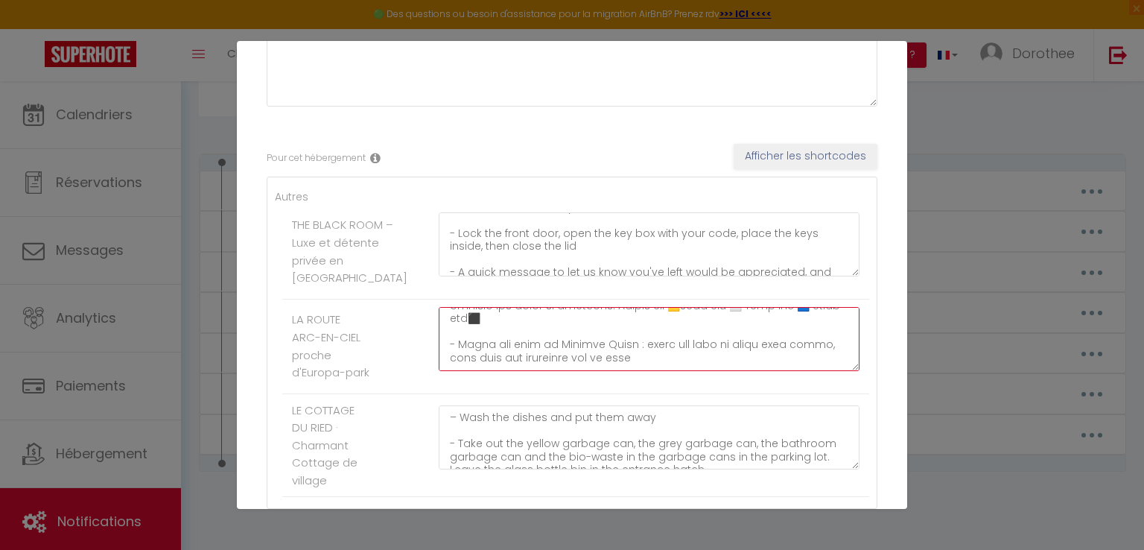
scroll to position [358, 0]
drag, startPoint x: 711, startPoint y: 337, endPoint x: 816, endPoint y: 337, distance: 105.8
click at [816, 337] on textarea at bounding box center [649, 339] width 421 height 64
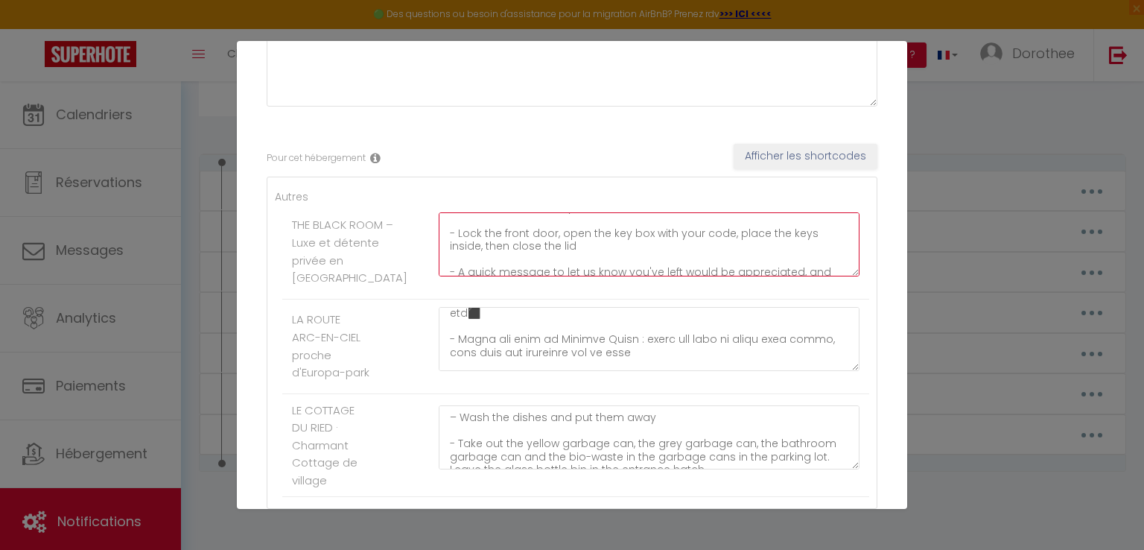
click at [722, 247] on textarea "✅ For organisational reasons, the access code for the Elegance Suite The Black …" at bounding box center [649, 244] width 421 height 64
paste textarea "or swipe your badge"
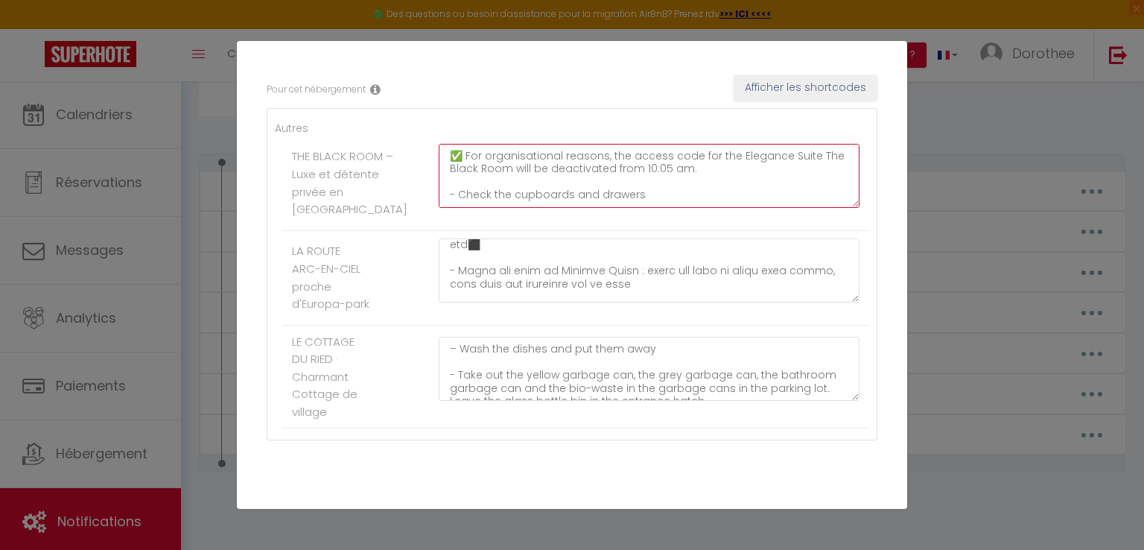
scroll to position [293, 0]
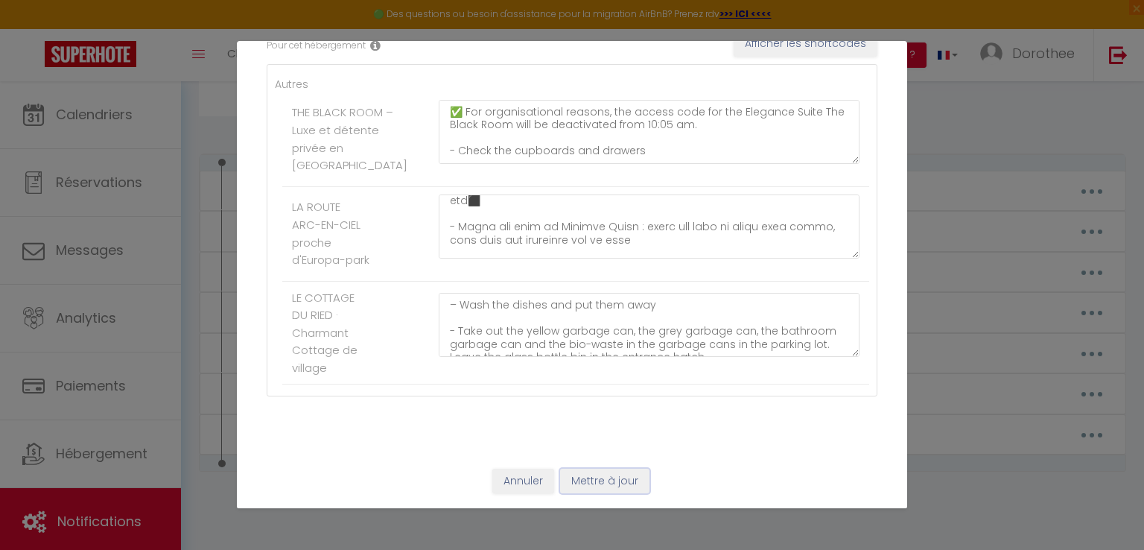
click at [590, 485] on button "Mettre à jour" at bounding box center [604, 481] width 89 height 25
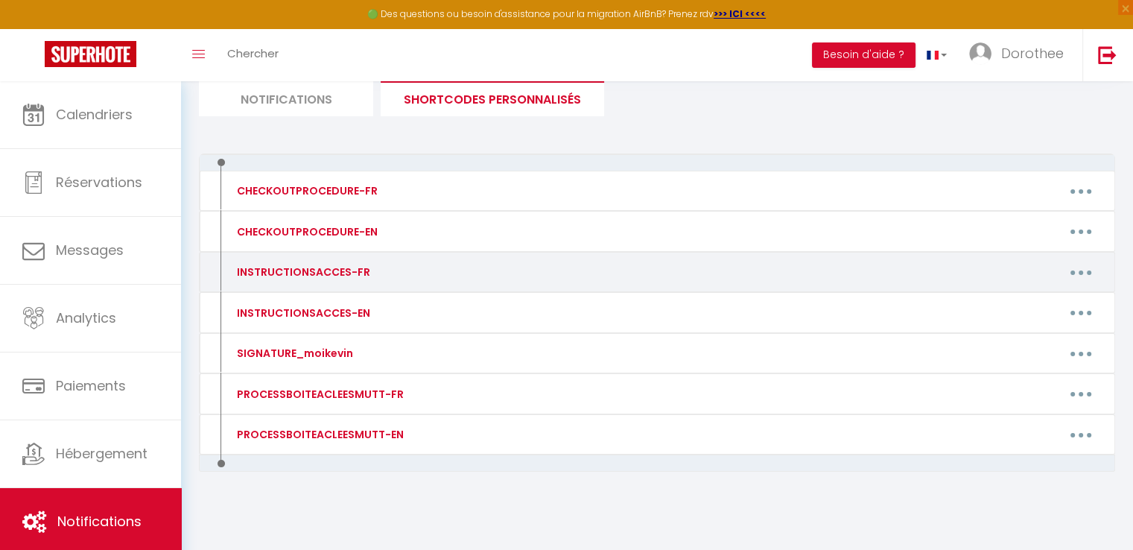
click at [1080, 270] on icon "button" at bounding box center [1081, 272] width 4 height 4
click at [1003, 308] on link "Editer" at bounding box center [1042, 305] width 110 height 25
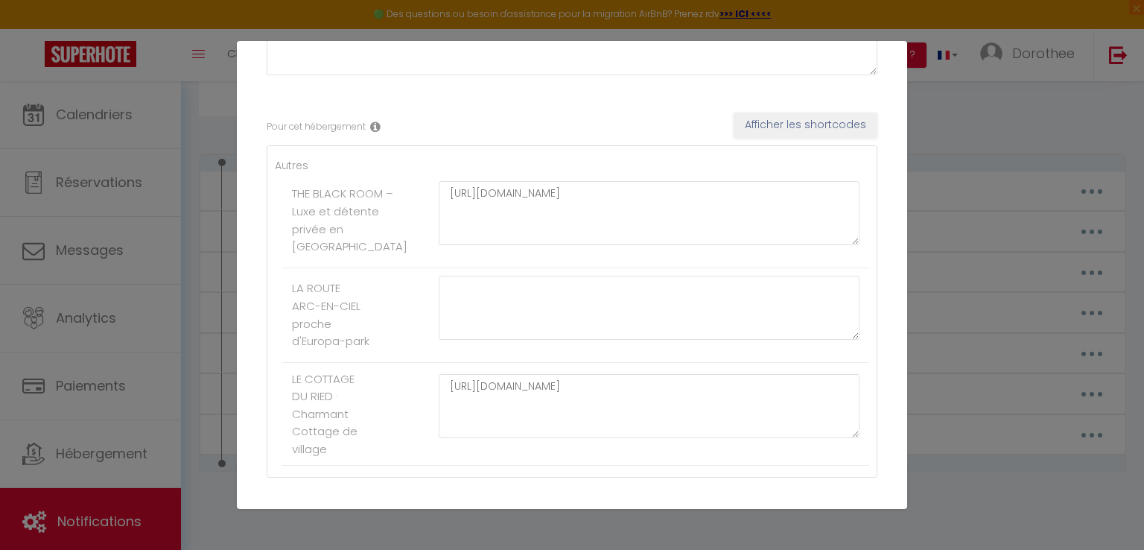
scroll to position [168, 0]
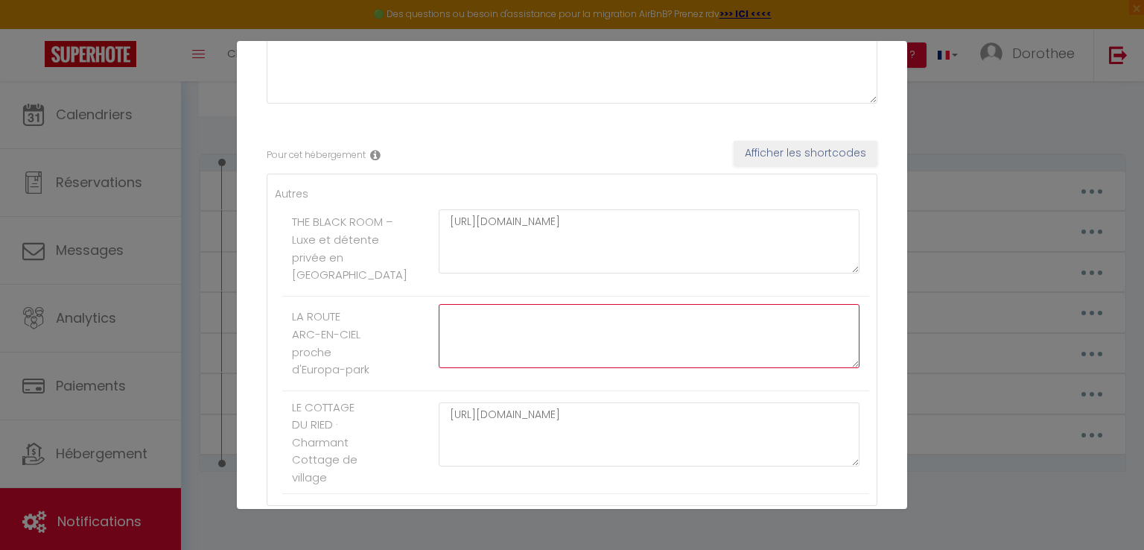
paste textarea "[URL][DOMAIN_NAME]"
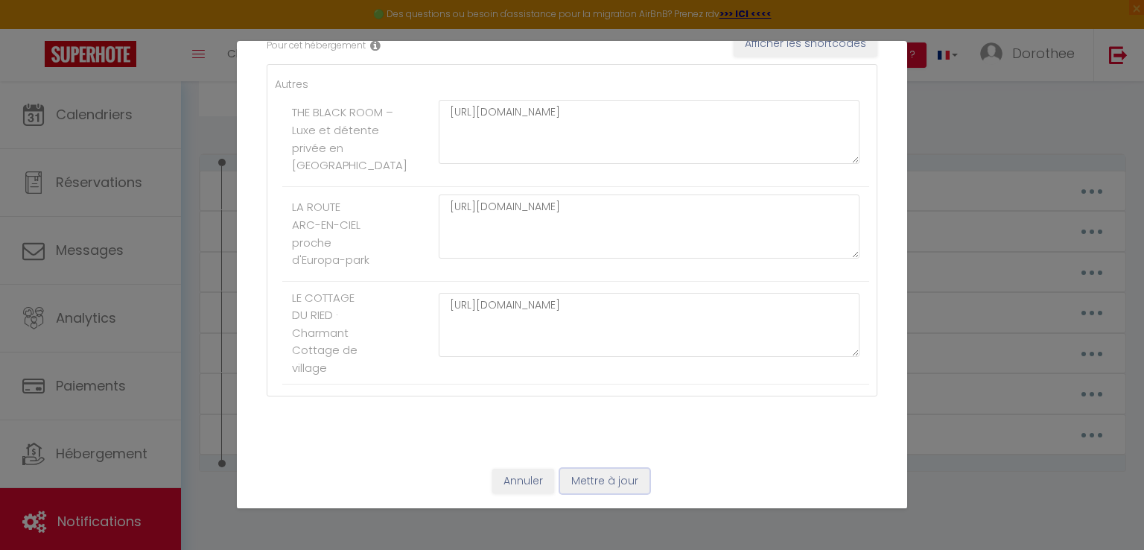
click at [595, 481] on button "Mettre à jour" at bounding box center [604, 481] width 89 height 25
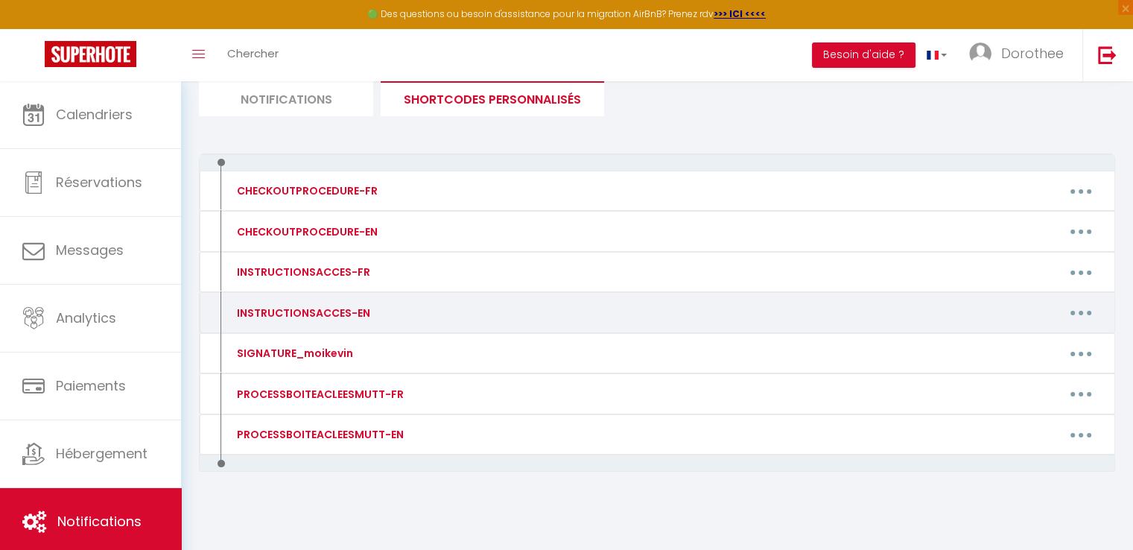
click at [1085, 313] on button "button" at bounding box center [1081, 313] width 42 height 24
click at [1023, 343] on link "Editer" at bounding box center [1042, 346] width 110 height 25
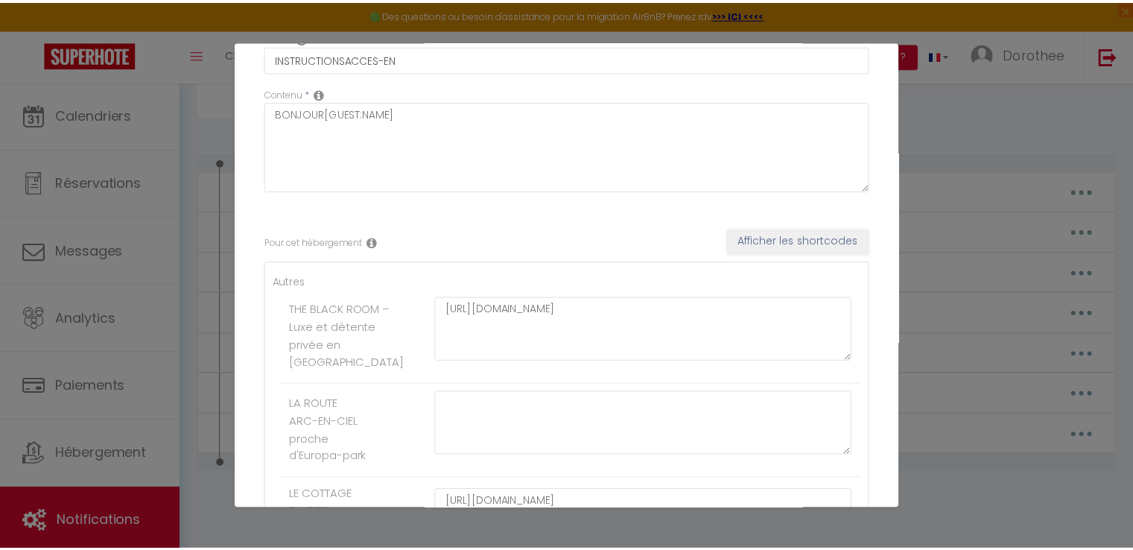
scroll to position [0, 0]
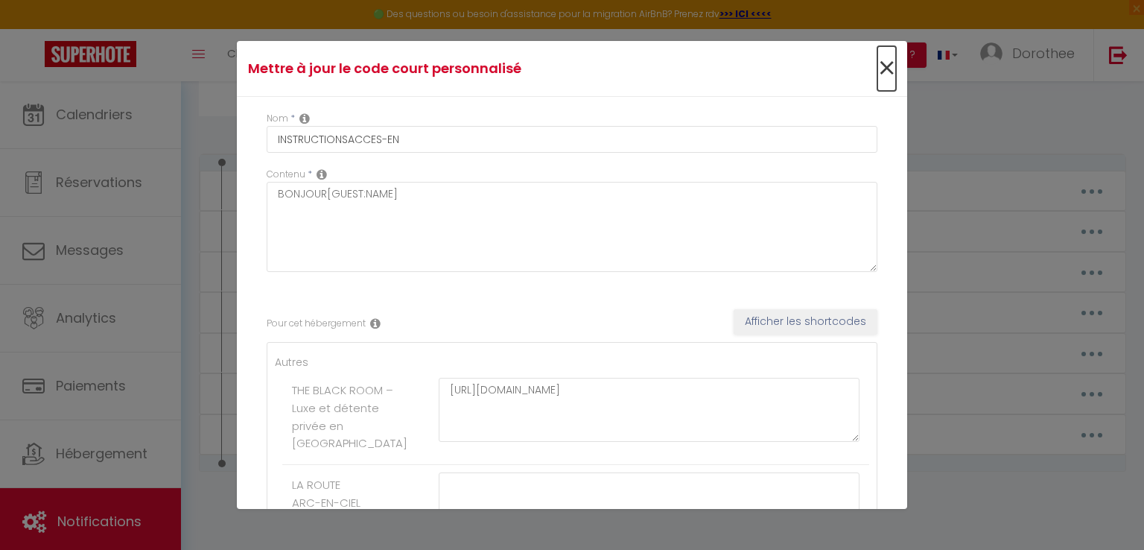
click at [877, 70] on span "×" at bounding box center [886, 68] width 19 height 45
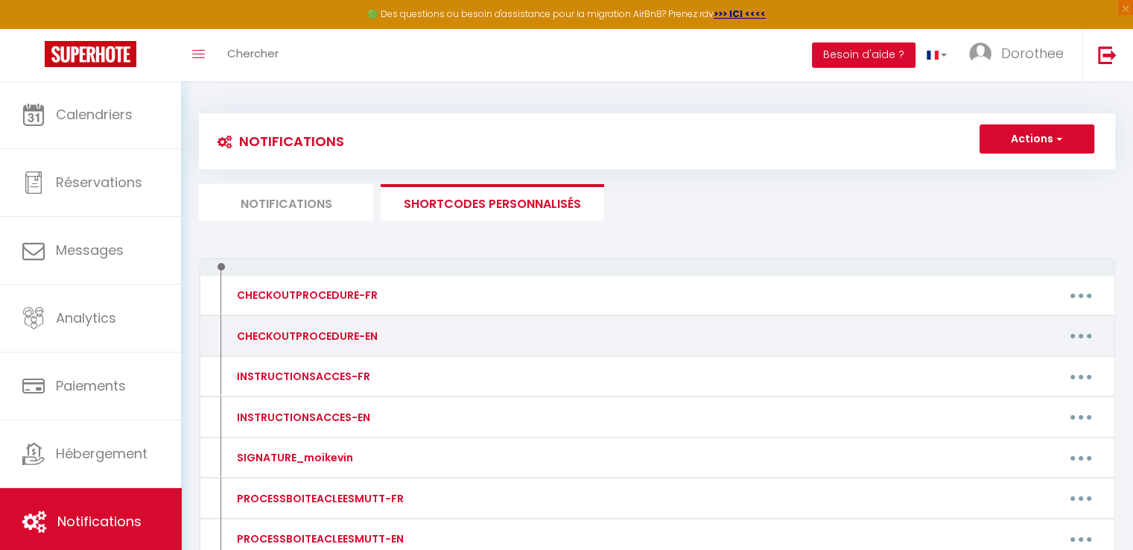
click at [1081, 334] on icon "button" at bounding box center [1081, 336] width 4 height 4
click at [1013, 366] on link "Editer" at bounding box center [1042, 369] width 110 height 25
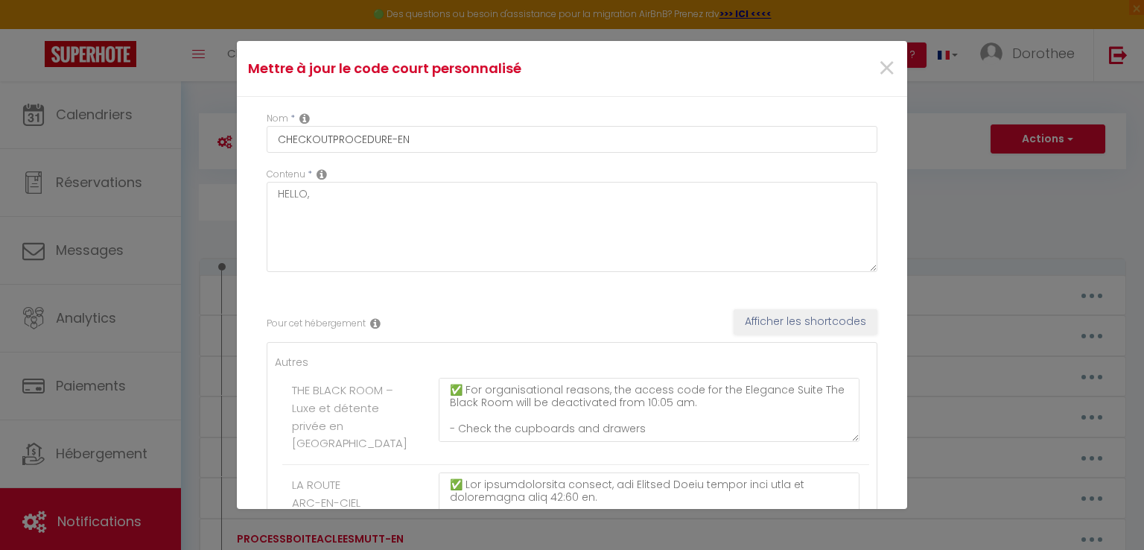
drag, startPoint x: 907, startPoint y: 192, endPoint x: 912, endPoint y: 213, distance: 21.3
click at [912, 213] on div "Mettre à jour le code court personnalisé × Nom * CHECKOUTPROCEDURE-EN Contenu *…" at bounding box center [572, 275] width 1144 height 550
click at [877, 66] on span "×" at bounding box center [886, 68] width 19 height 45
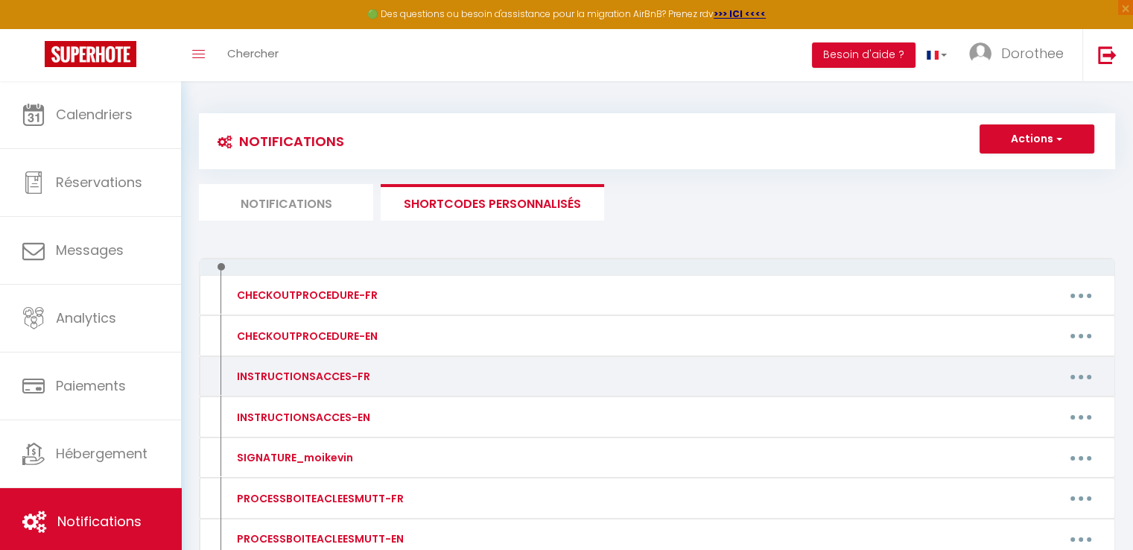
click at [1072, 372] on button "button" at bounding box center [1081, 376] width 42 height 24
click at [1017, 409] on link "Editer" at bounding box center [1042, 410] width 110 height 25
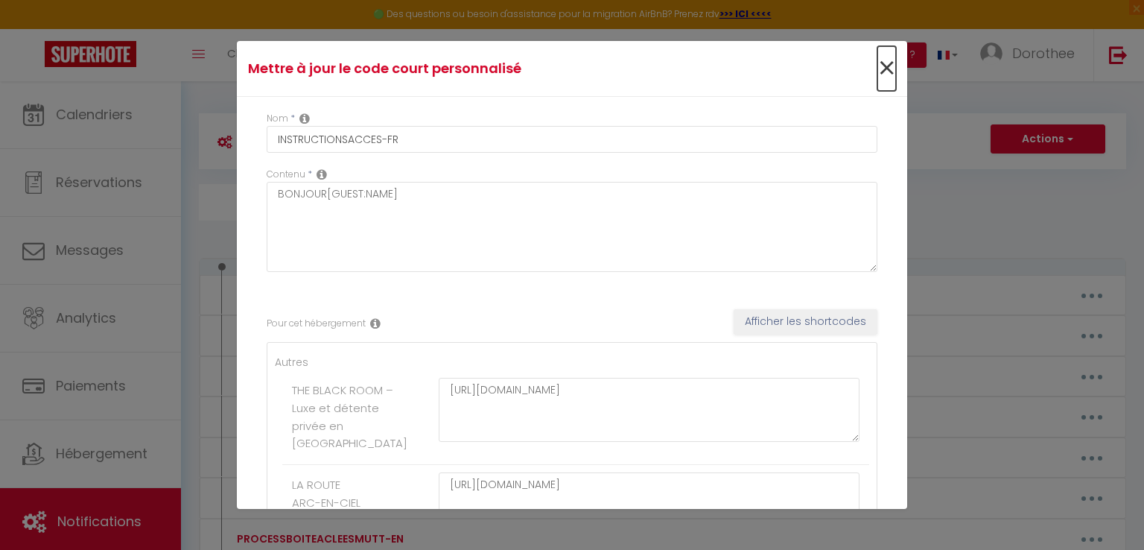
click at [877, 64] on span "×" at bounding box center [886, 68] width 19 height 45
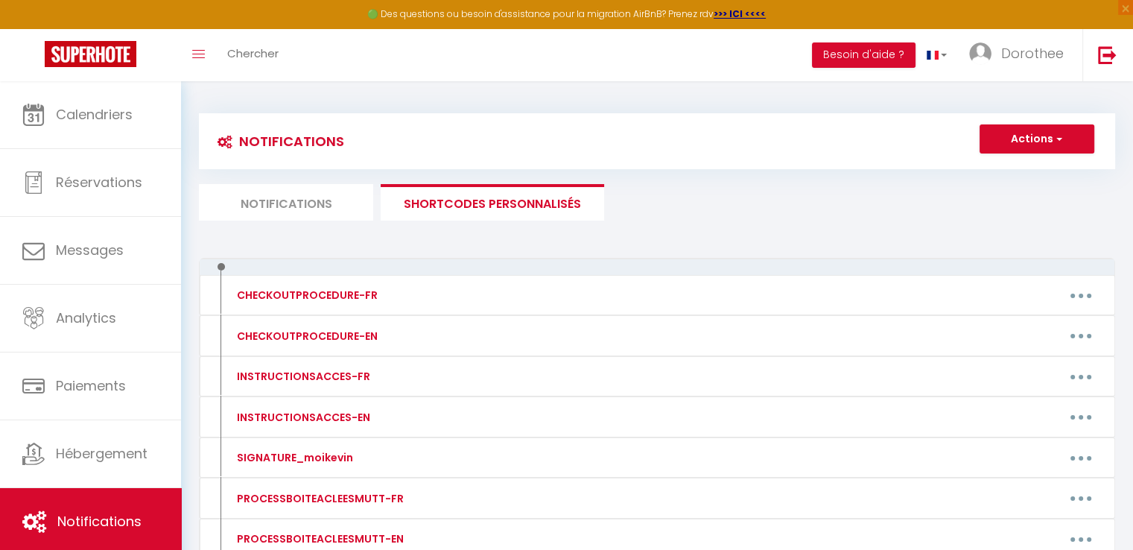
click at [255, 203] on li "Notifications" at bounding box center [286, 202] width 174 height 36
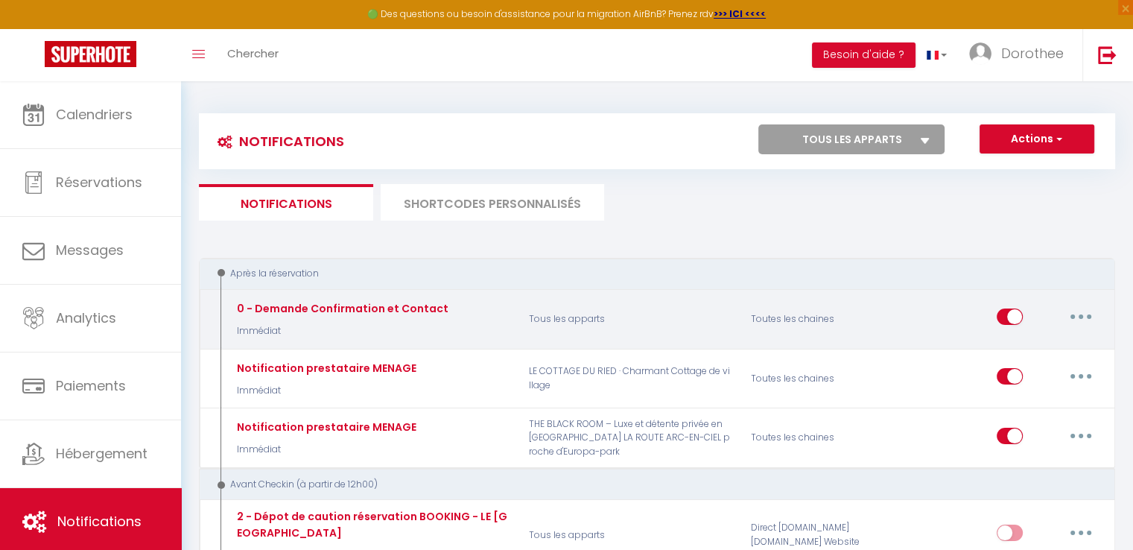
click at [1075, 320] on button "button" at bounding box center [1081, 317] width 42 height 24
click at [1006, 351] on link "Editer" at bounding box center [1042, 350] width 110 height 25
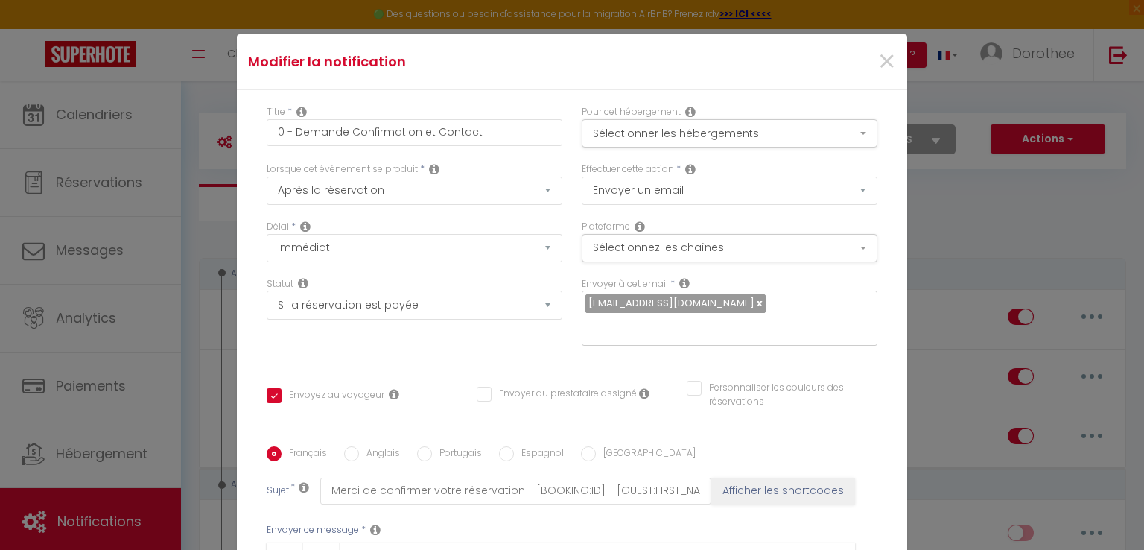
click at [345, 454] on input "Anglais" at bounding box center [351, 453] width 15 height 15
click at [850, 136] on button "Sélectionner les hébergements" at bounding box center [730, 133] width 296 height 28
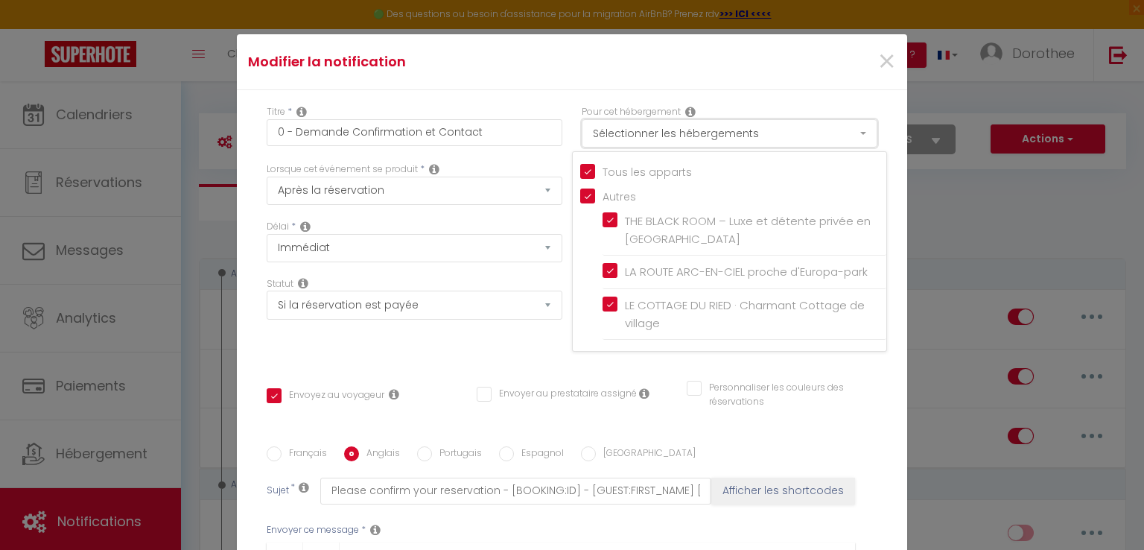
click at [850, 136] on button "Sélectionner les hébergements" at bounding box center [730, 133] width 296 height 28
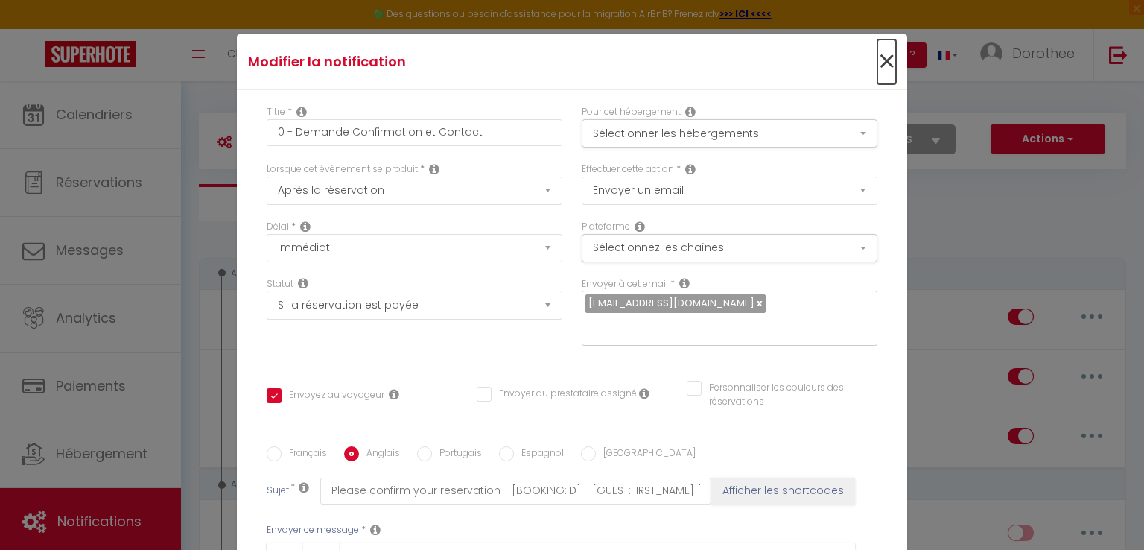
click at [877, 61] on span "×" at bounding box center [886, 61] width 19 height 45
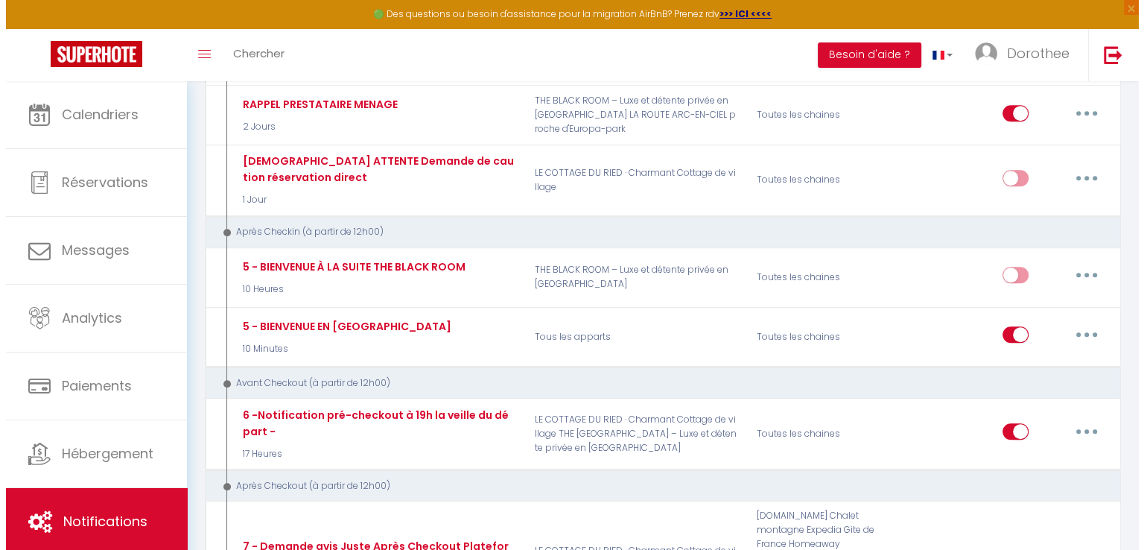
scroll to position [828, 0]
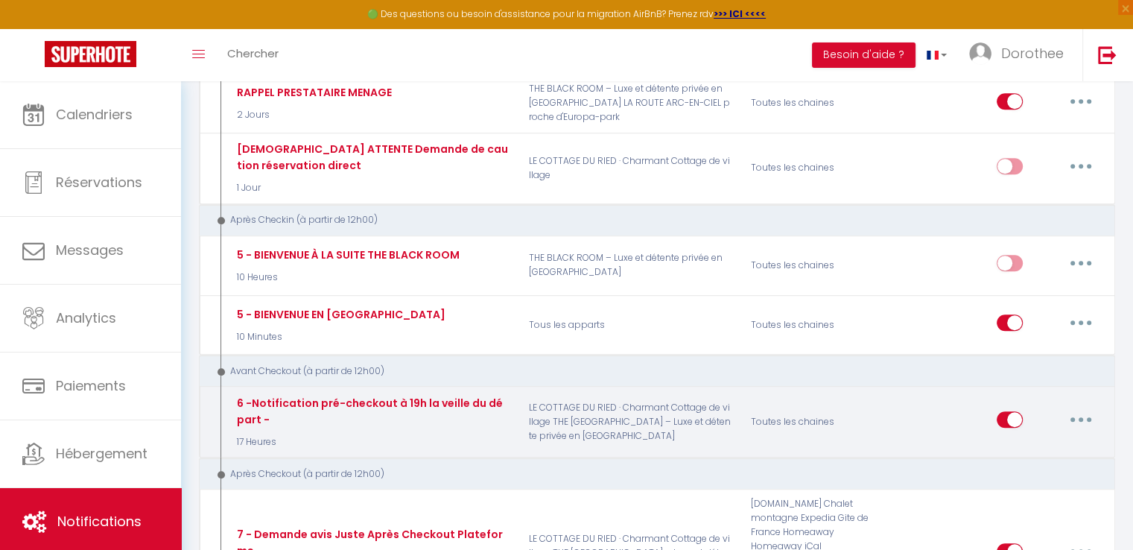
click at [1086, 407] on button "button" at bounding box center [1081, 419] width 42 height 24
click at [1010, 442] on link "Editer" at bounding box center [1042, 453] width 110 height 25
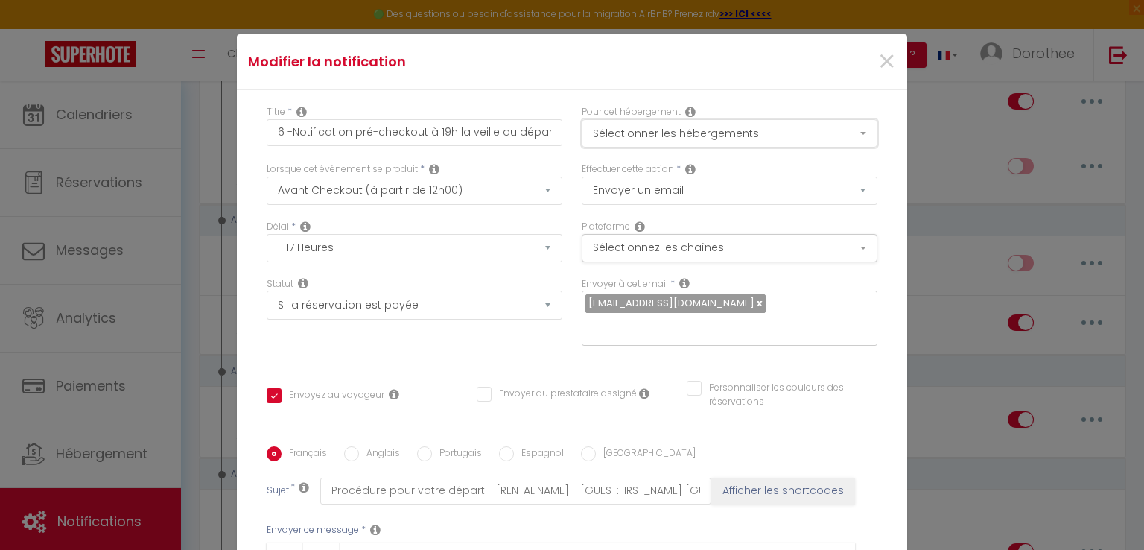
click at [851, 135] on button "Sélectionner les hébergements" at bounding box center [730, 133] width 296 height 28
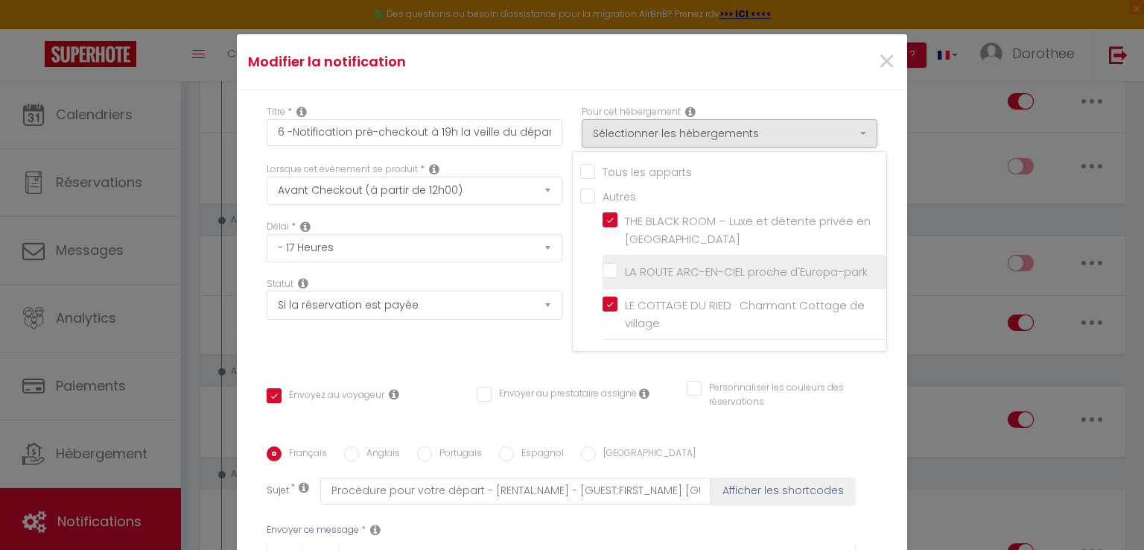
click at [603, 264] on input "LA ROUTE ARC-EN-CIEL proche d'Europa-park" at bounding box center [745, 271] width 284 height 15
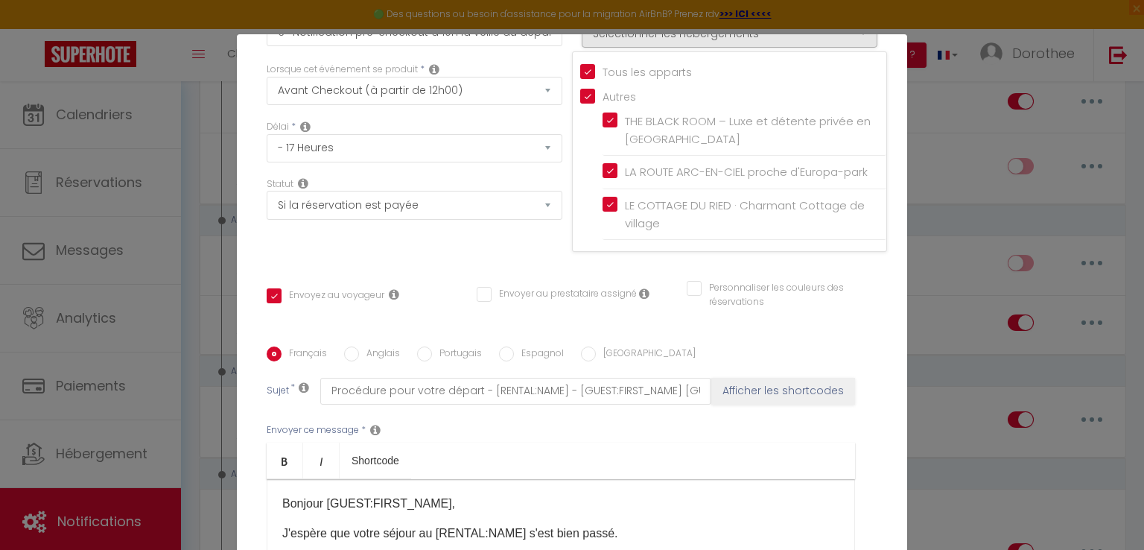
scroll to position [101, 0]
click at [345, 352] on input "Anglais" at bounding box center [351, 353] width 15 height 15
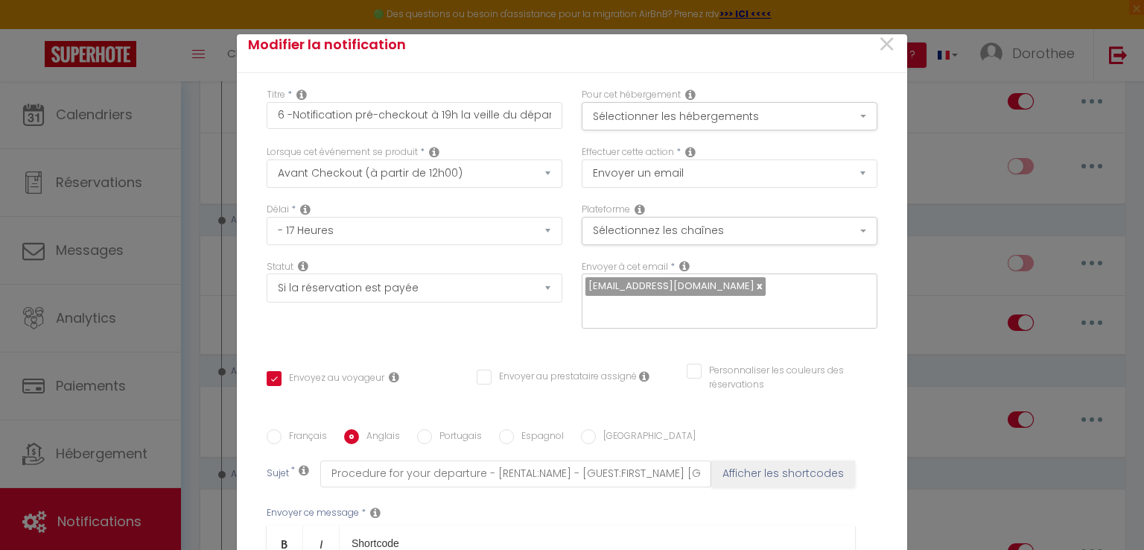
scroll to position [0, 0]
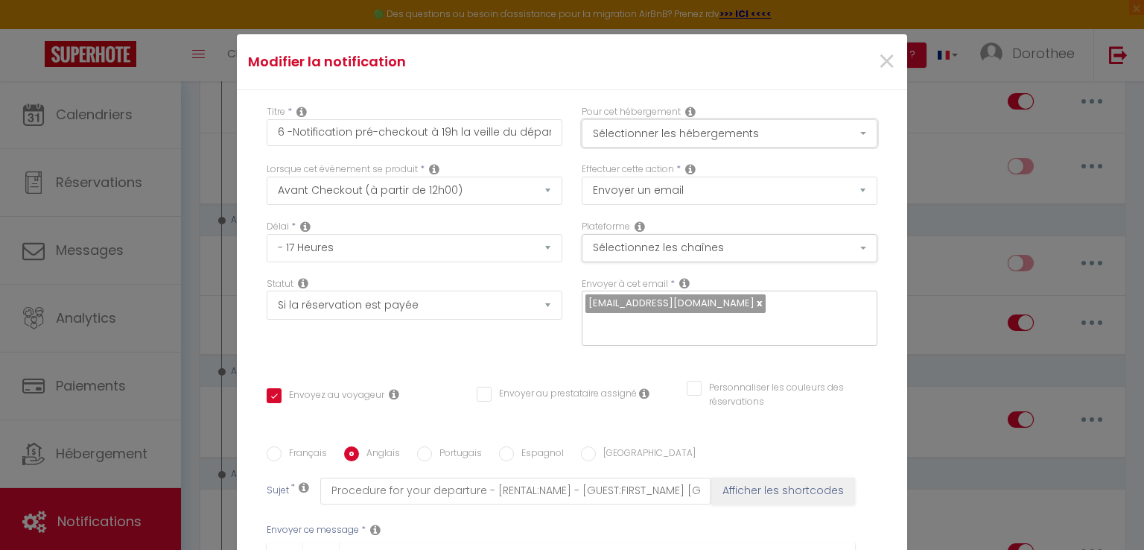
click at [846, 132] on button "Sélectionner les hébergements" at bounding box center [730, 133] width 296 height 28
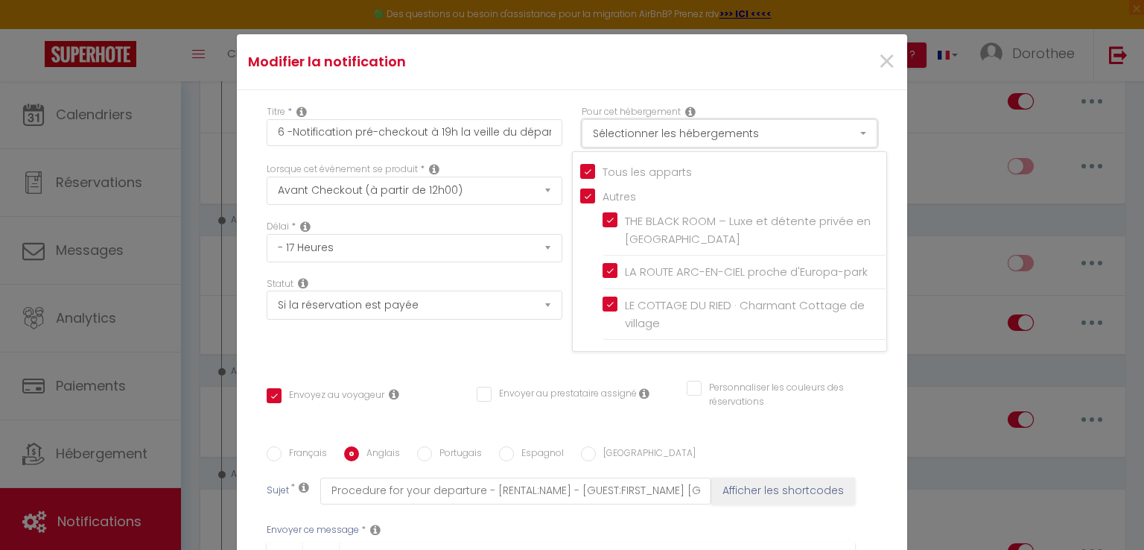
click at [846, 132] on button "Sélectionner les hébergements" at bounding box center [730, 133] width 296 height 28
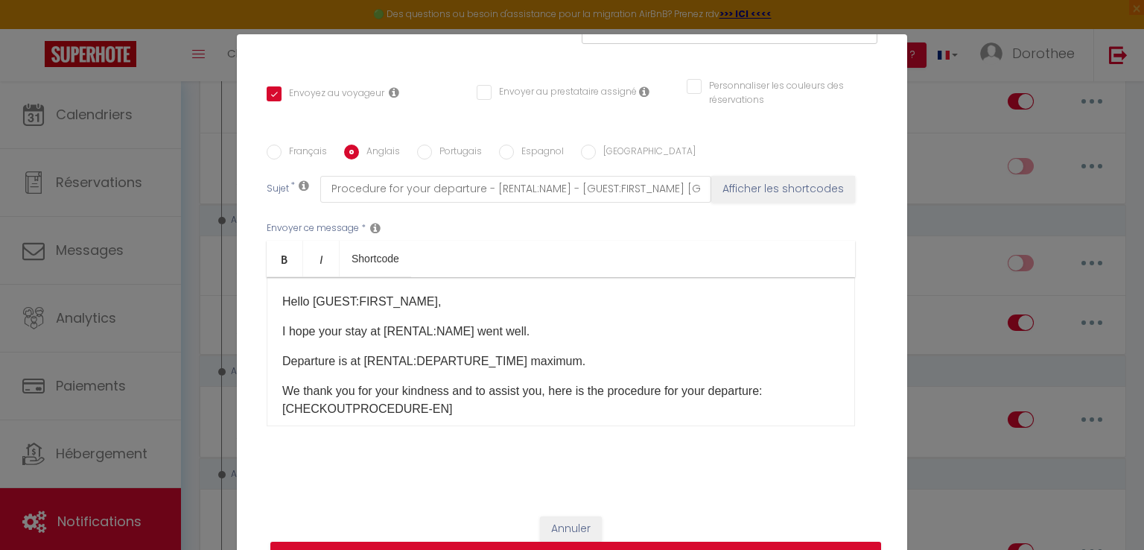
scroll to position [68, 0]
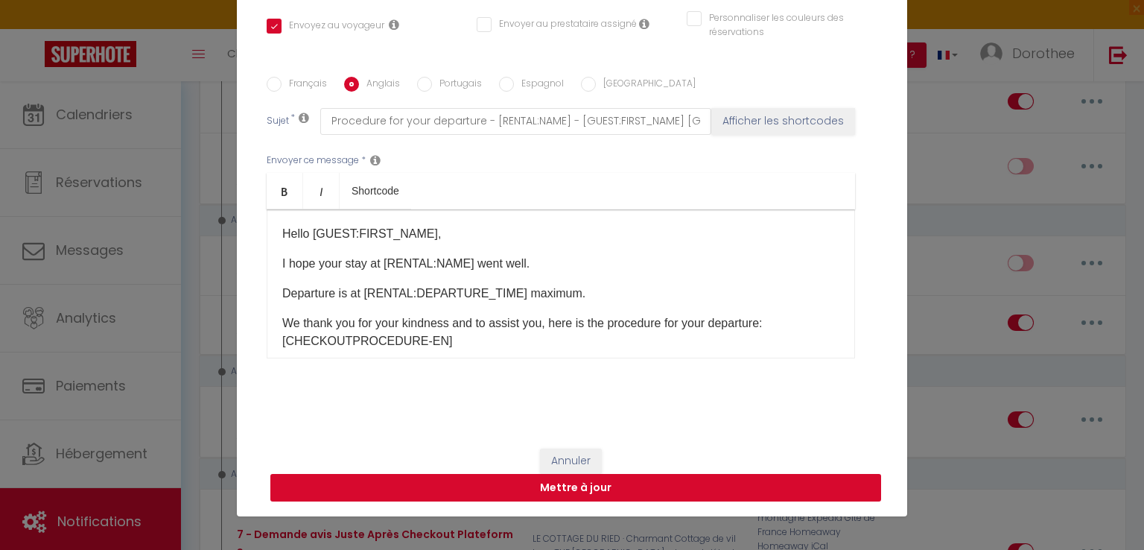
click at [551, 483] on button "Mettre à jour" at bounding box center [575, 488] width 611 height 28
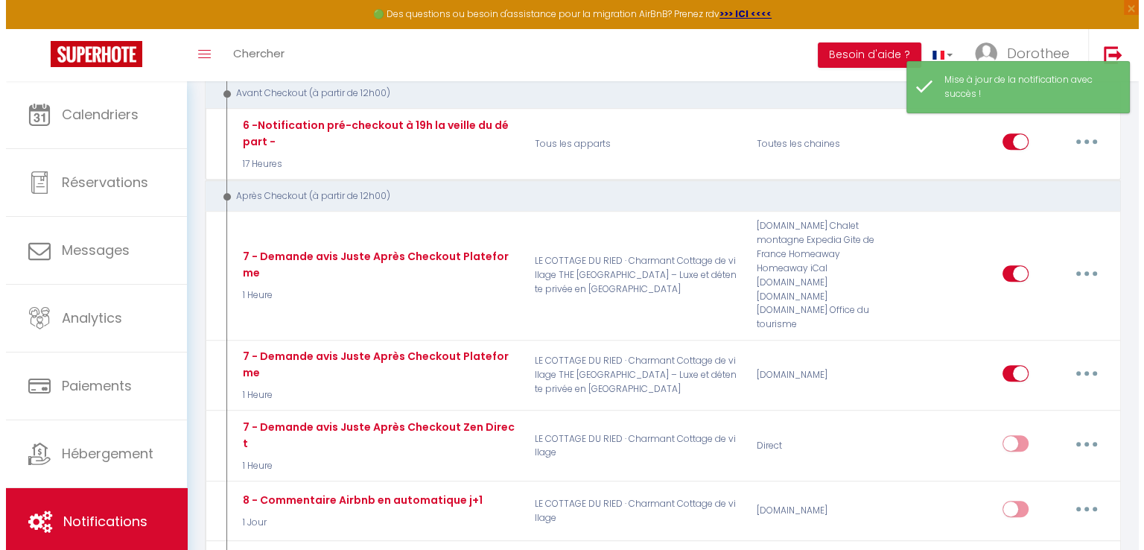
scroll to position [1108, 0]
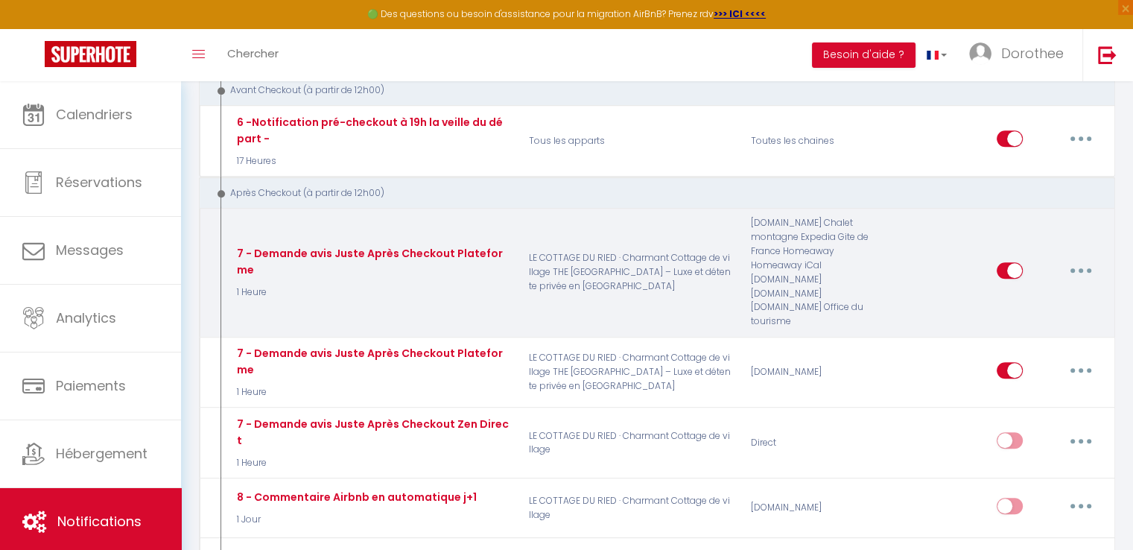
click at [1081, 268] on icon "button" at bounding box center [1081, 270] width 4 height 4
click at [1027, 291] on link "Editer" at bounding box center [1042, 303] width 110 height 25
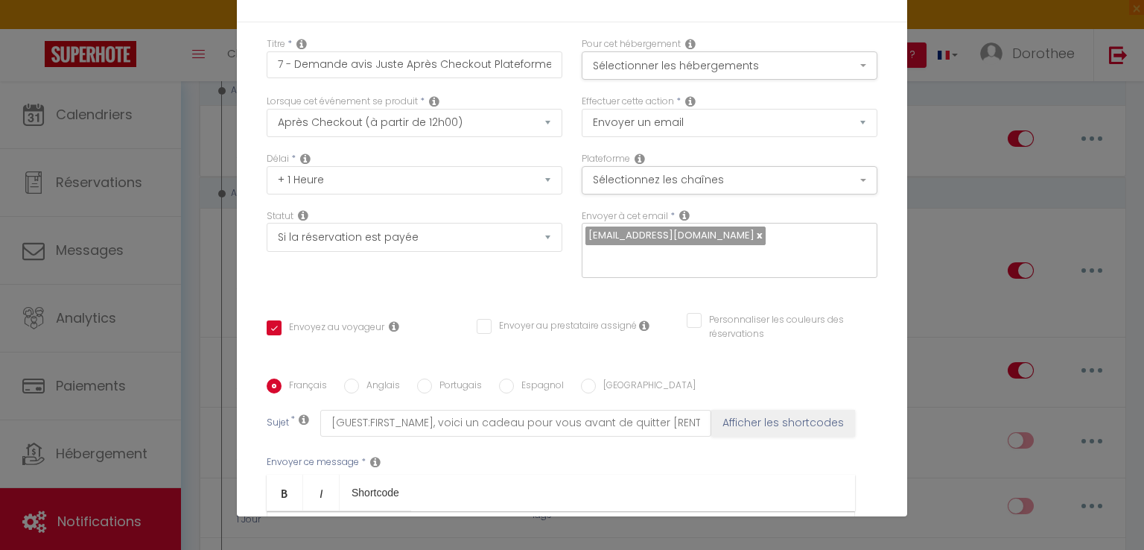
scroll to position [0, 0]
click at [849, 67] on button "Sélectionner les hébergements" at bounding box center [730, 65] width 296 height 28
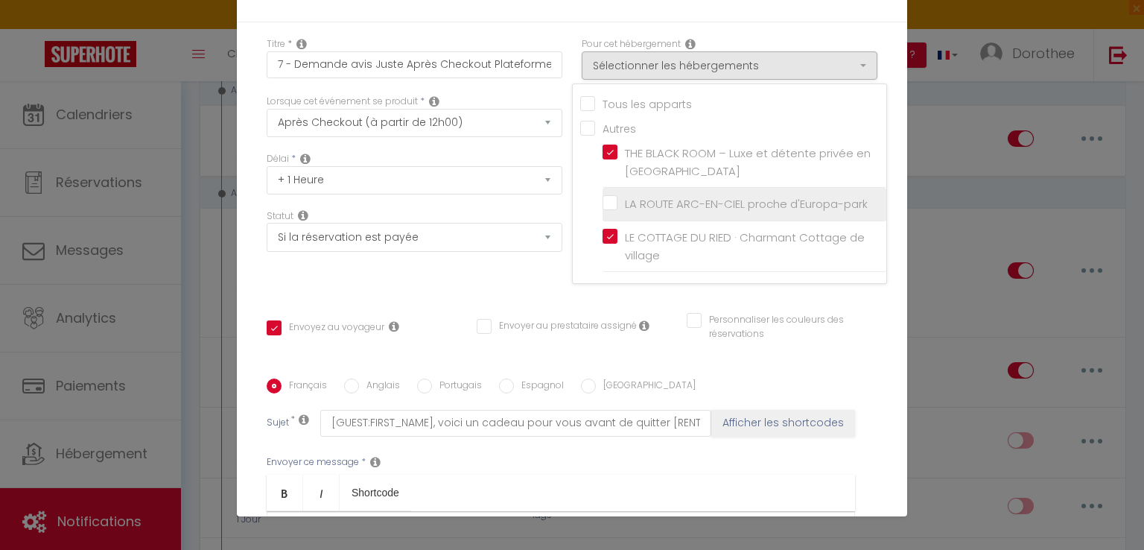
click at [605, 200] on input "LA ROUTE ARC-EN-CIEL proche d'Europa-park" at bounding box center [745, 204] width 284 height 15
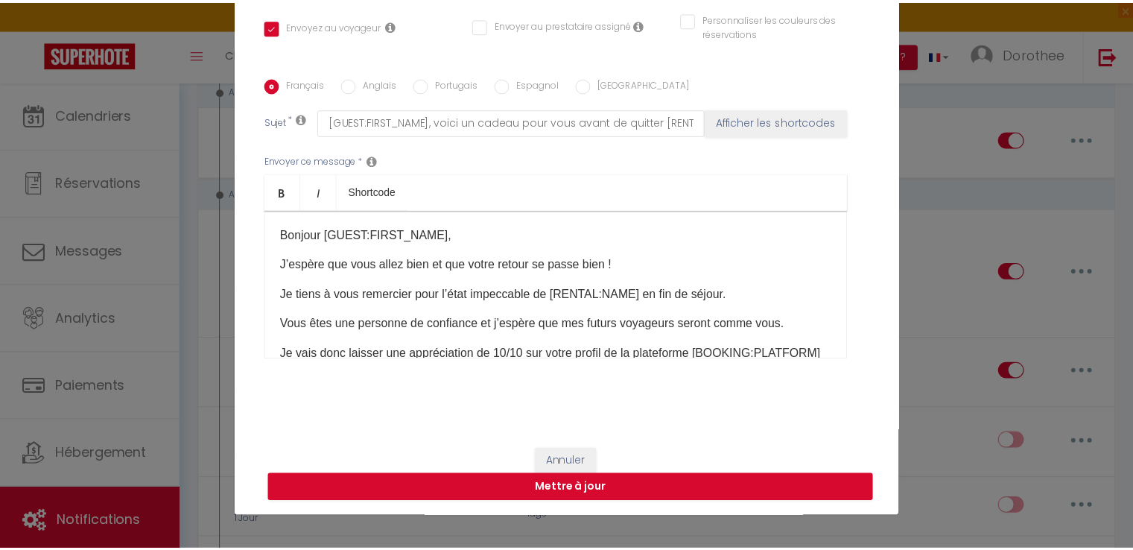
scroll to position [302, 0]
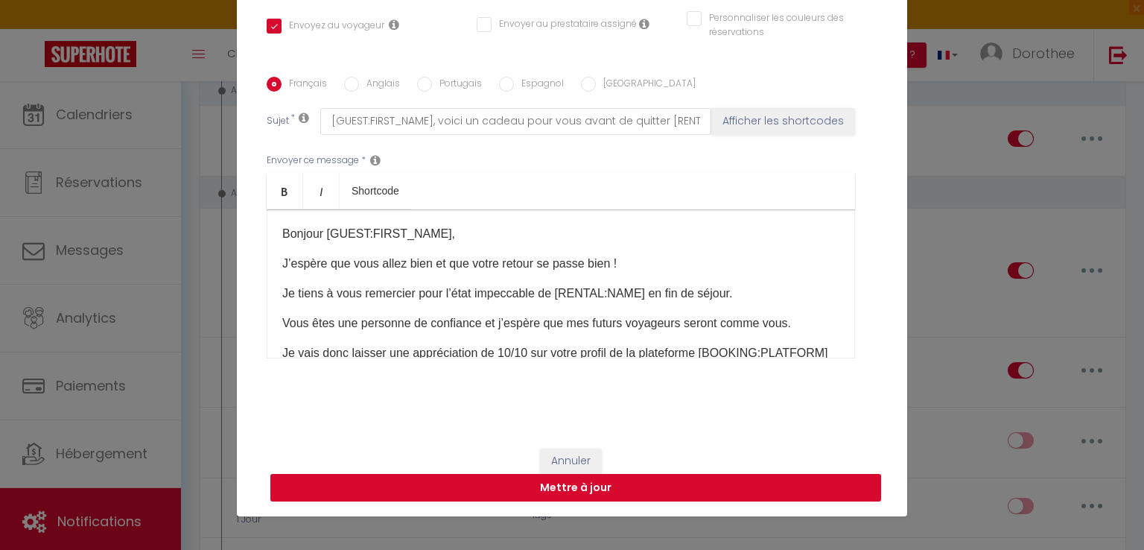
click at [557, 482] on button "Mettre à jour" at bounding box center [575, 488] width 611 height 28
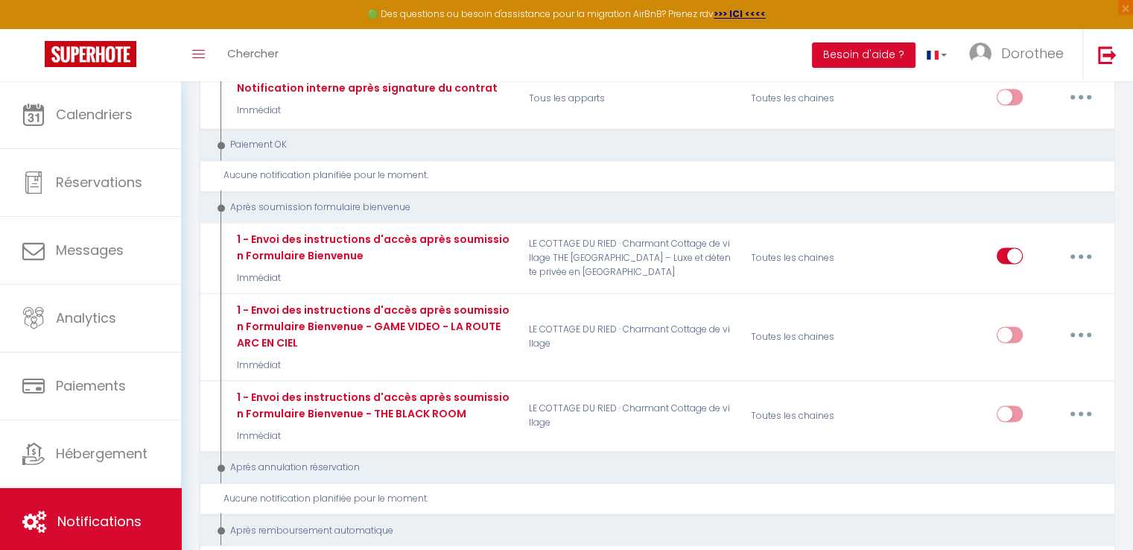
scroll to position [2343, 0]
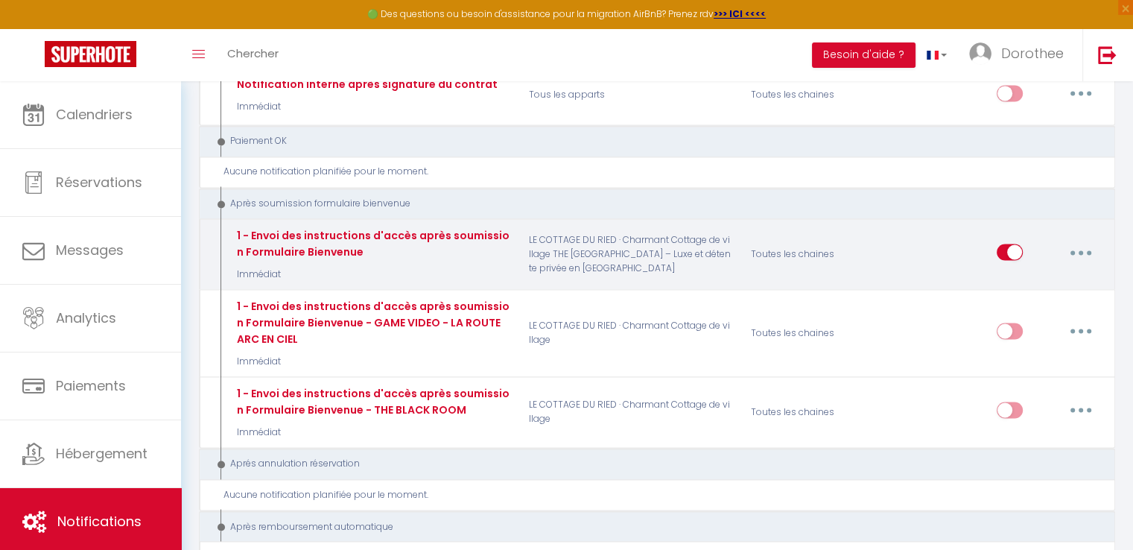
click at [1088, 240] on button "button" at bounding box center [1081, 252] width 42 height 24
click at [1012, 273] on link "Editer" at bounding box center [1042, 285] width 110 height 25
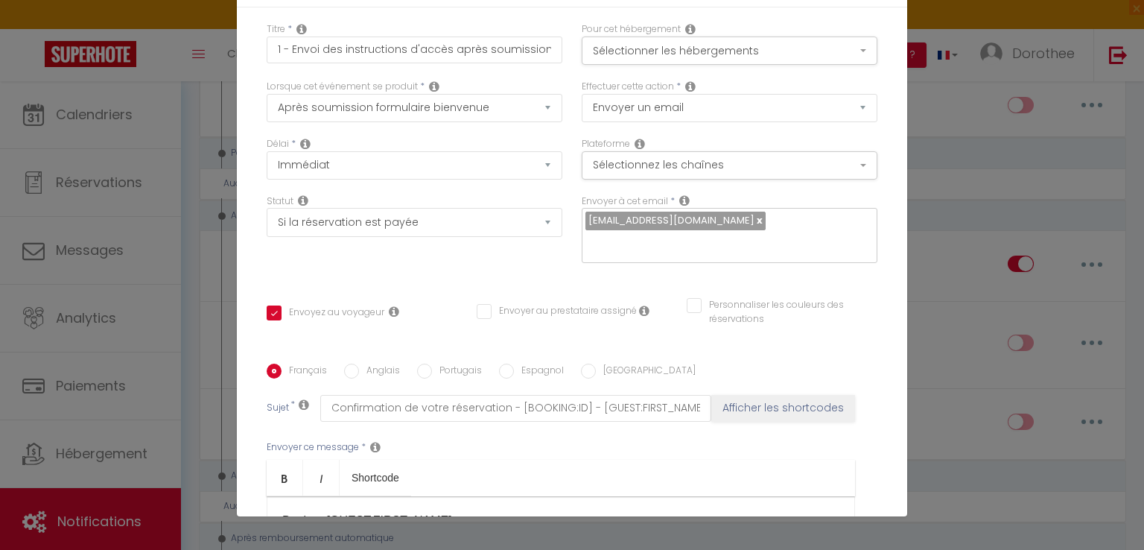
scroll to position [0, 0]
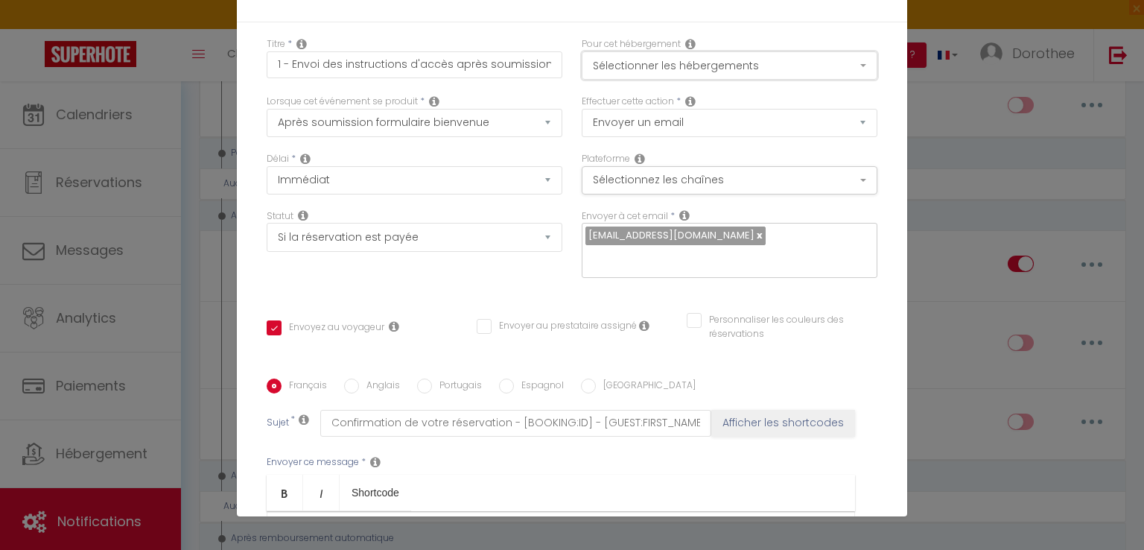
click at [852, 63] on button "Sélectionner les hébergements" at bounding box center [730, 65] width 296 height 28
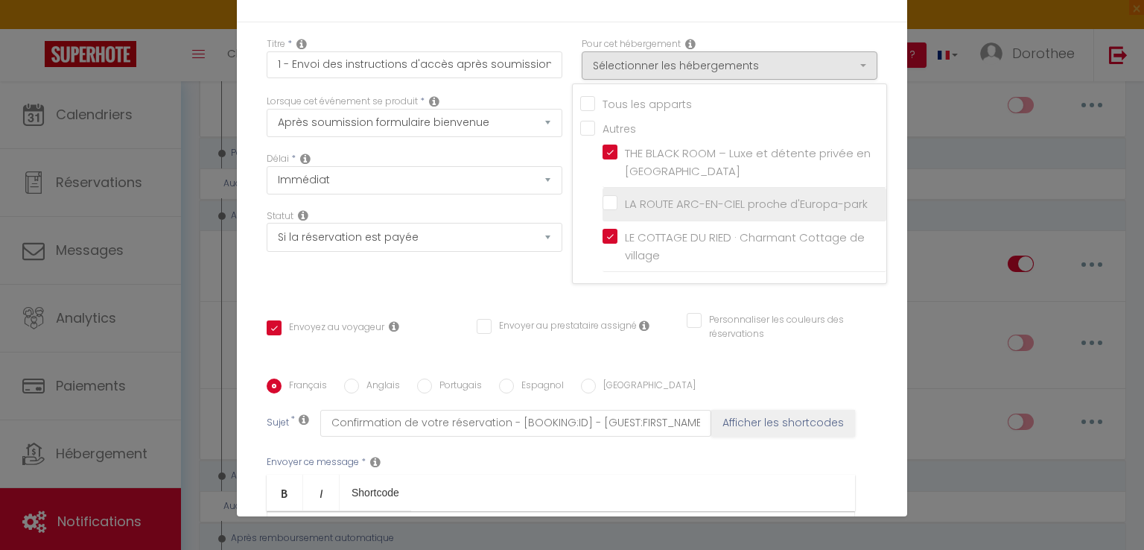
click at [603, 203] on input "LA ROUTE ARC-EN-CIEL proche d'Europa-park" at bounding box center [745, 204] width 284 height 15
click at [344, 388] on input "Anglais" at bounding box center [351, 385] width 15 height 15
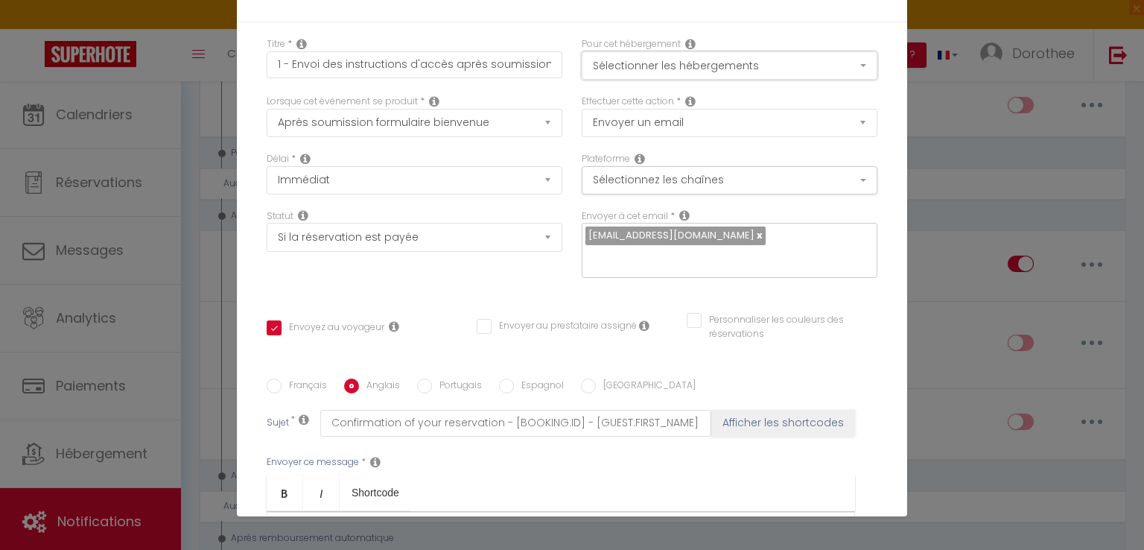
click at [784, 59] on button "Sélectionner les hébergements" at bounding box center [730, 65] width 296 height 28
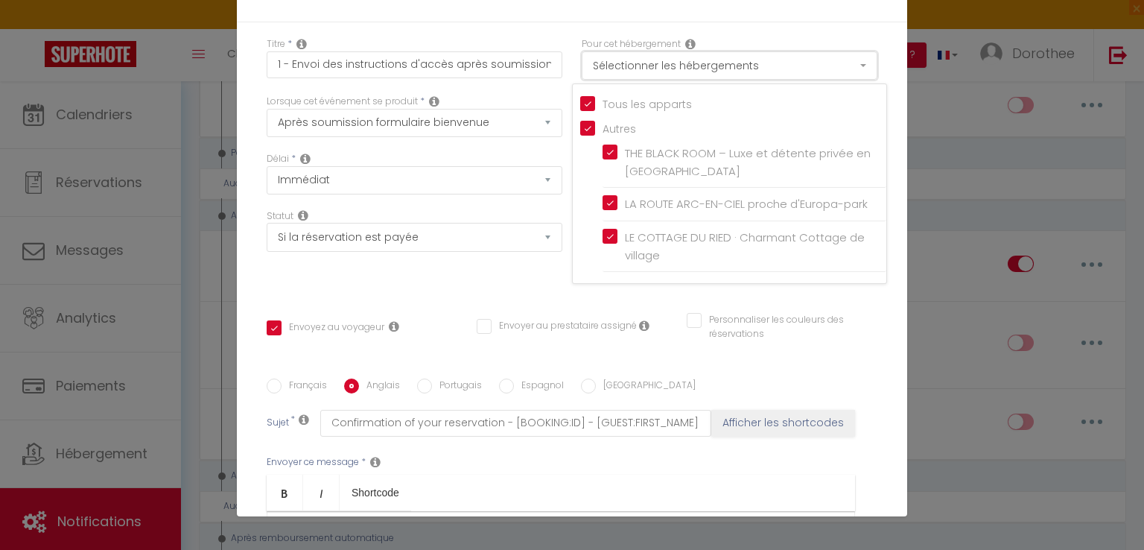
click at [784, 59] on button "Sélectionner les hébergements" at bounding box center [730, 65] width 296 height 28
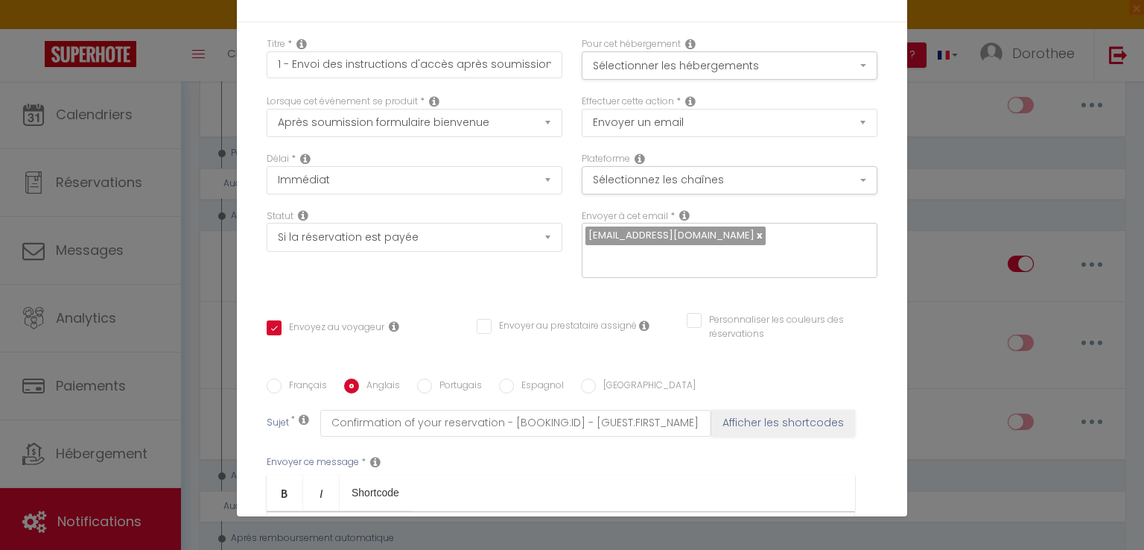
click at [267, 387] on input "Français" at bounding box center [274, 385] width 15 height 15
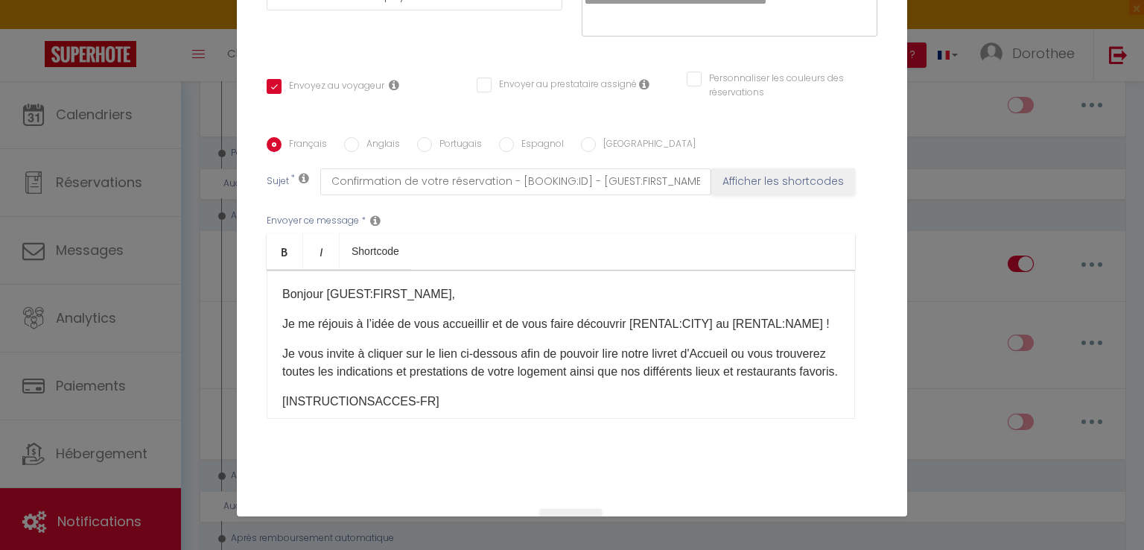
scroll to position [302, 0]
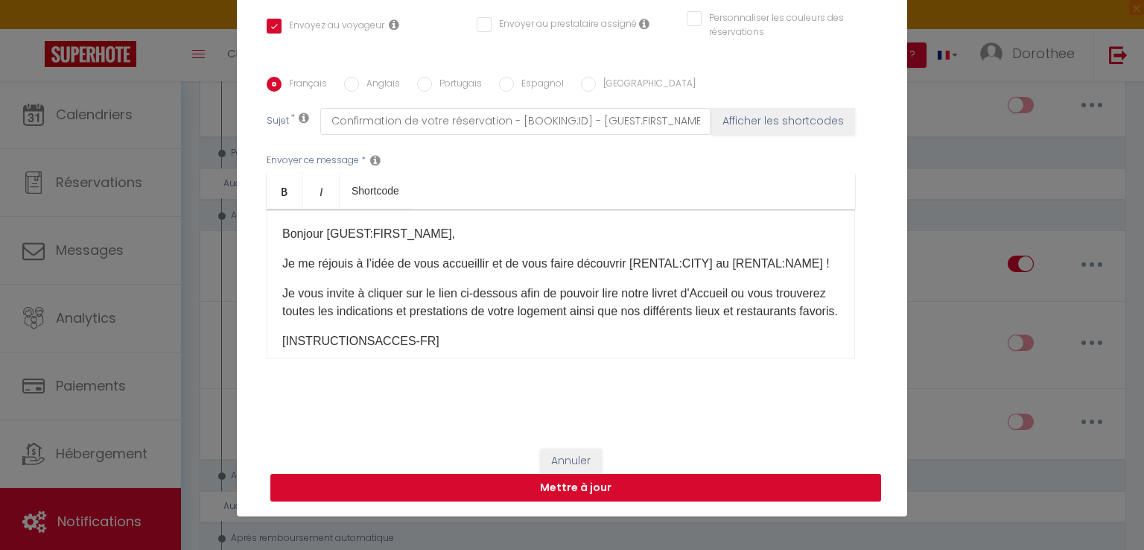
click at [526, 485] on button "Mettre à jour" at bounding box center [575, 488] width 611 height 28
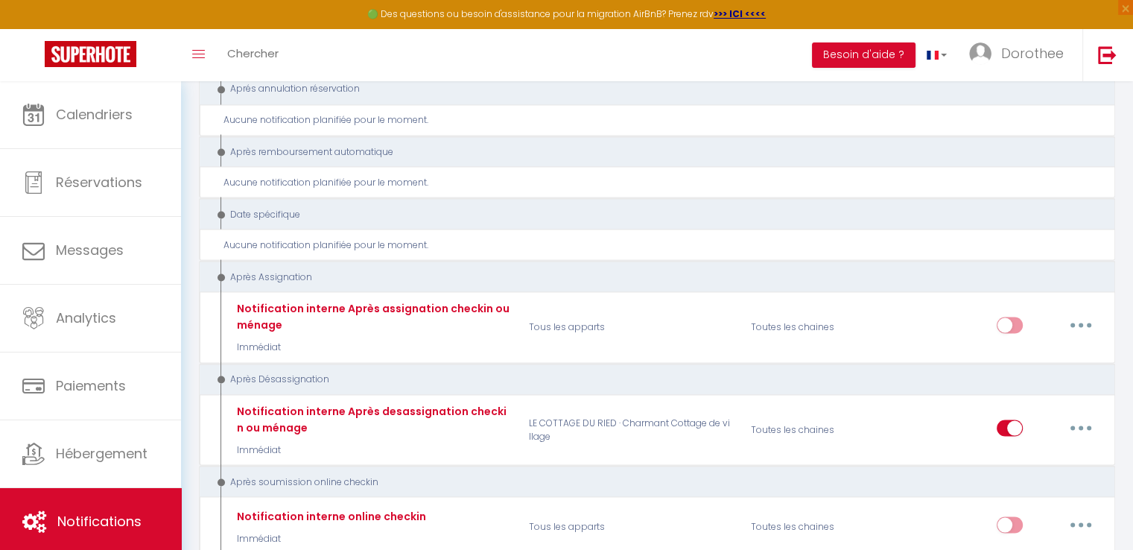
scroll to position [2764, 0]
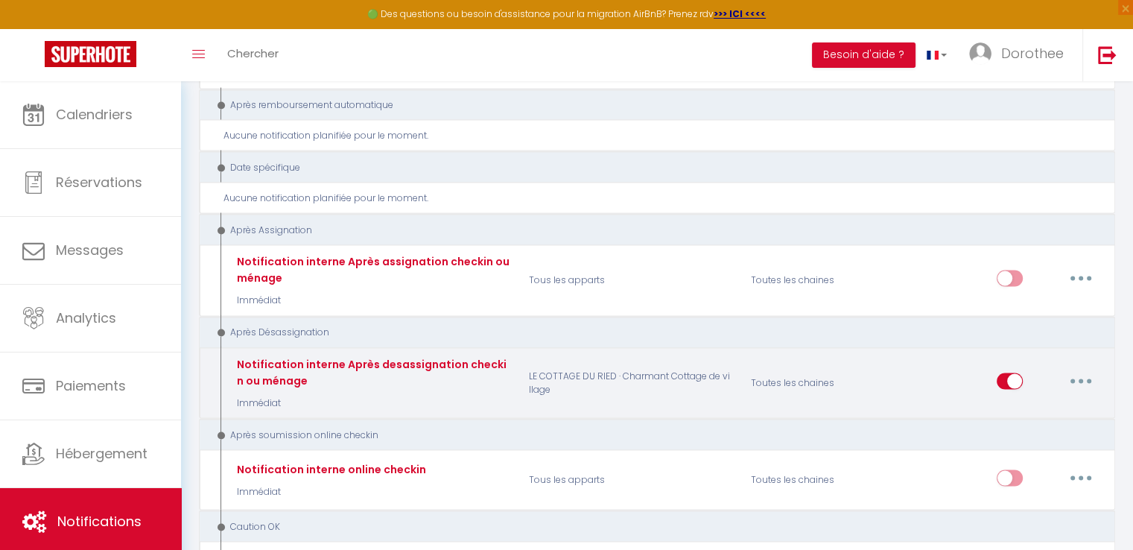
click at [1073, 369] on button "button" at bounding box center [1081, 381] width 42 height 24
click at [1004, 401] on link "Editer" at bounding box center [1042, 413] width 110 height 25
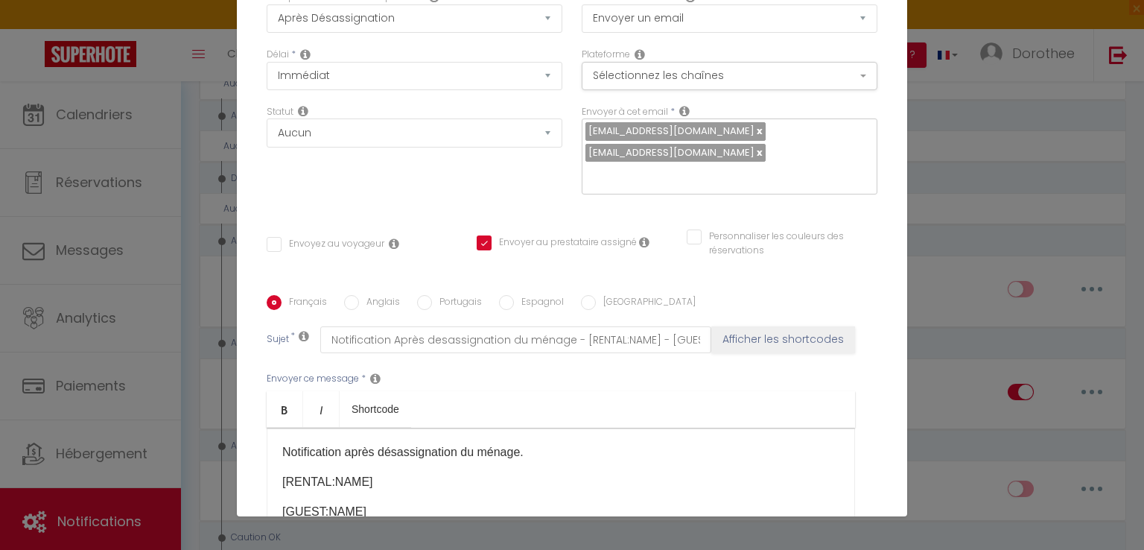
scroll to position [0, 0]
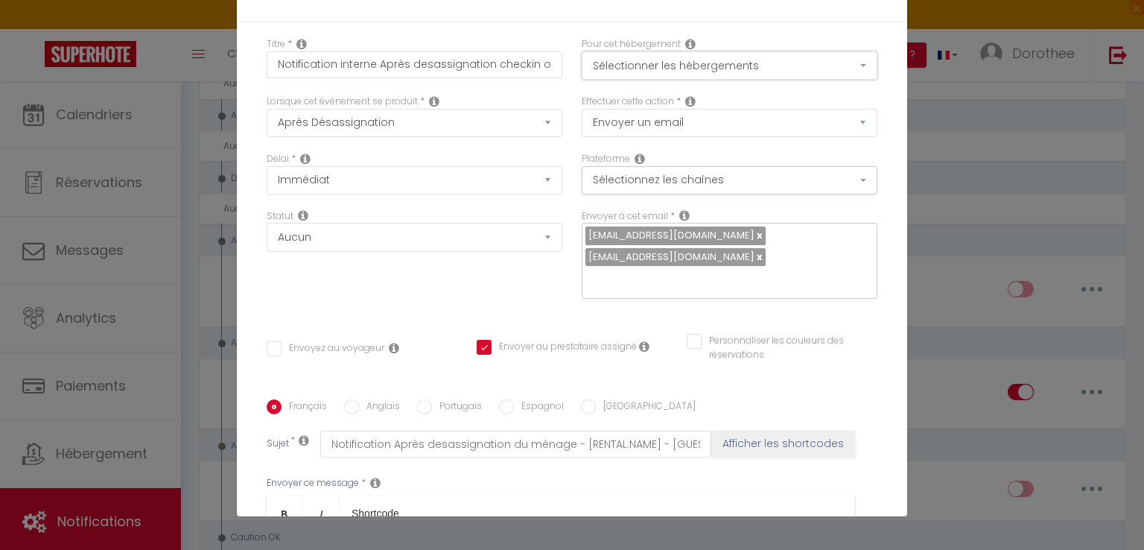
click at [730, 61] on button "Sélectionner les hébergements" at bounding box center [730, 65] width 296 height 28
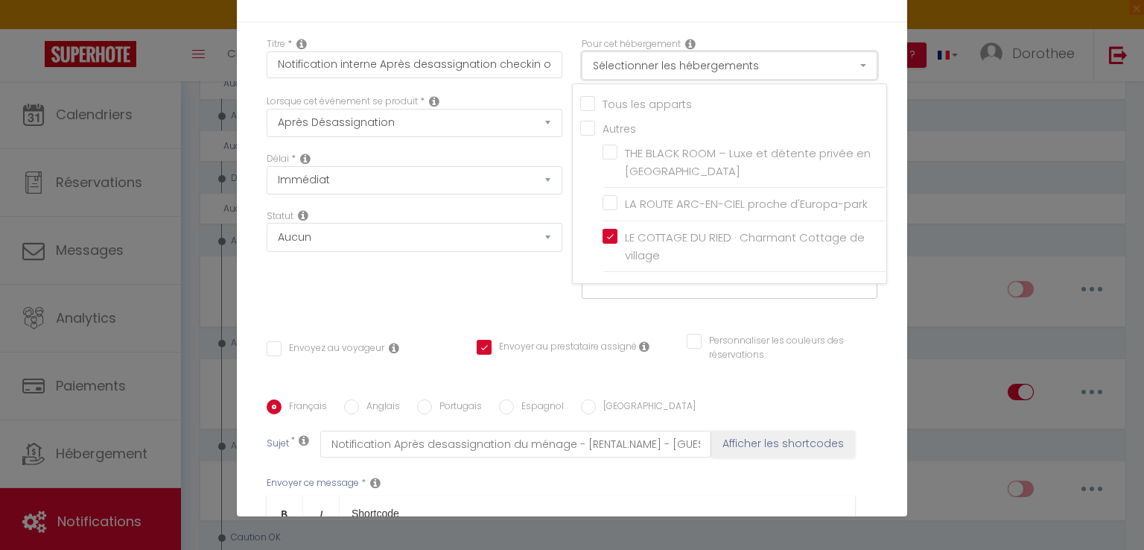
click at [730, 61] on button "Sélectionner les hébergements" at bounding box center [730, 65] width 296 height 28
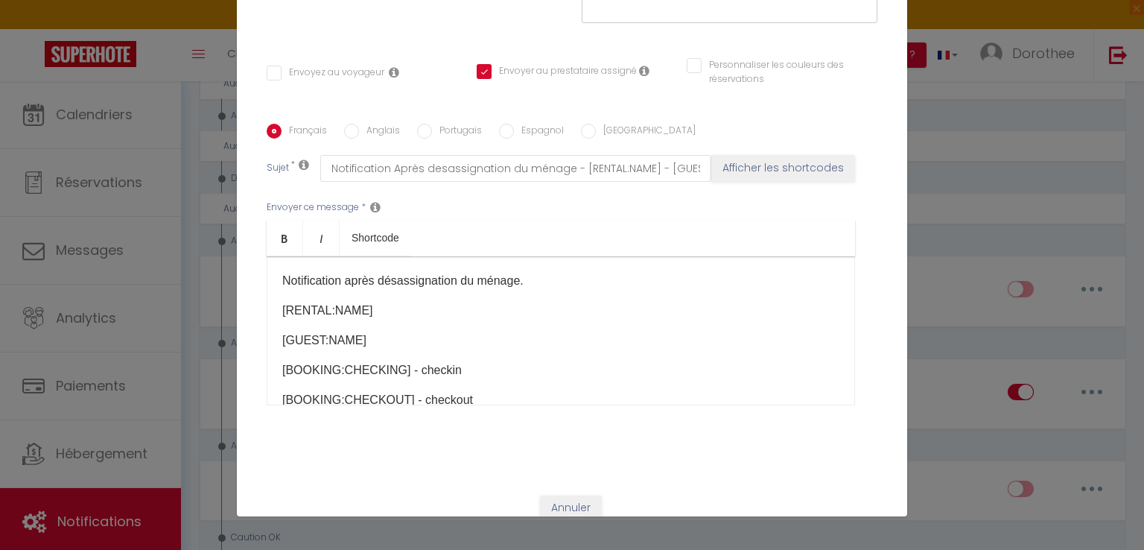
scroll to position [302, 0]
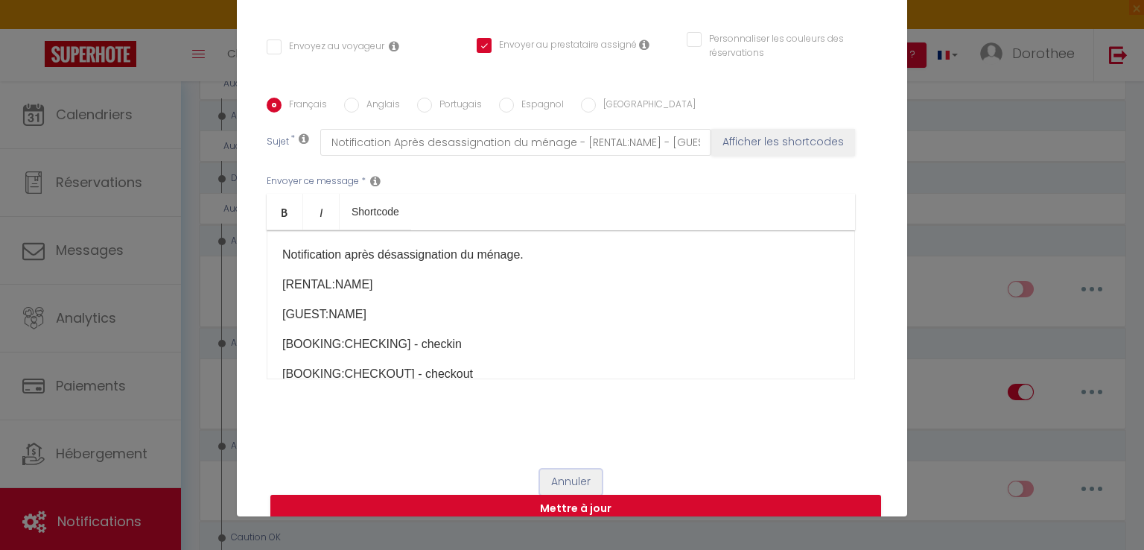
click at [554, 469] on button "Annuler" at bounding box center [571, 481] width 62 height 25
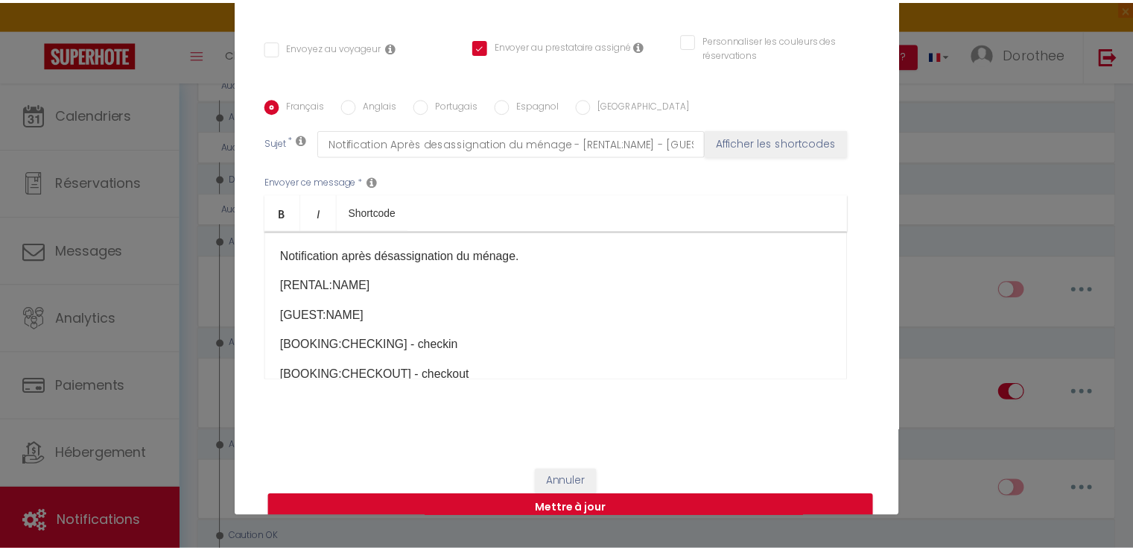
scroll to position [2764, 0]
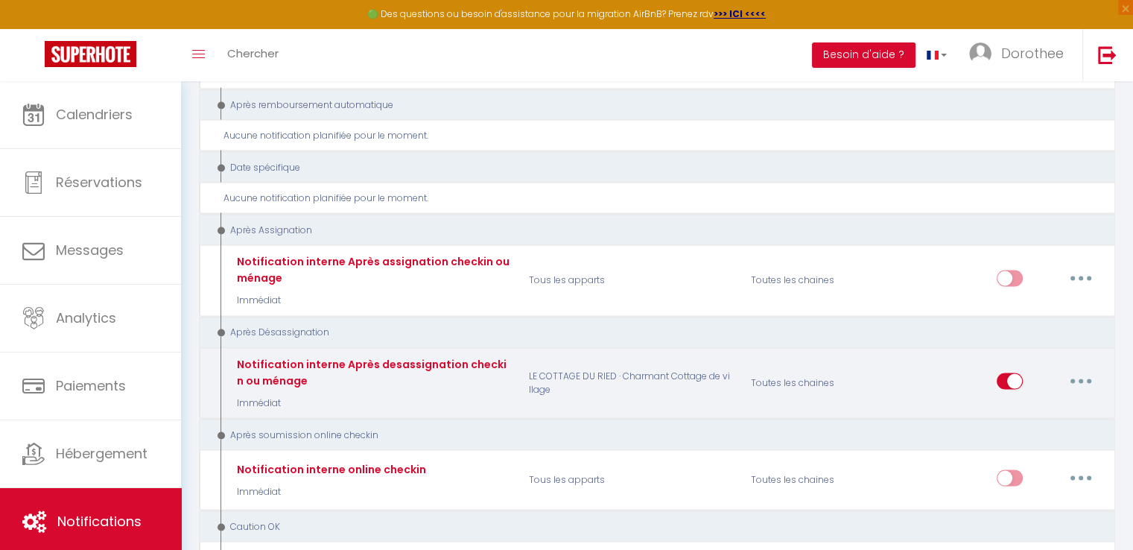
click at [1082, 378] on icon "button" at bounding box center [1081, 380] width 4 height 4
click at [1012, 401] on link "Editer" at bounding box center [1042, 413] width 110 height 25
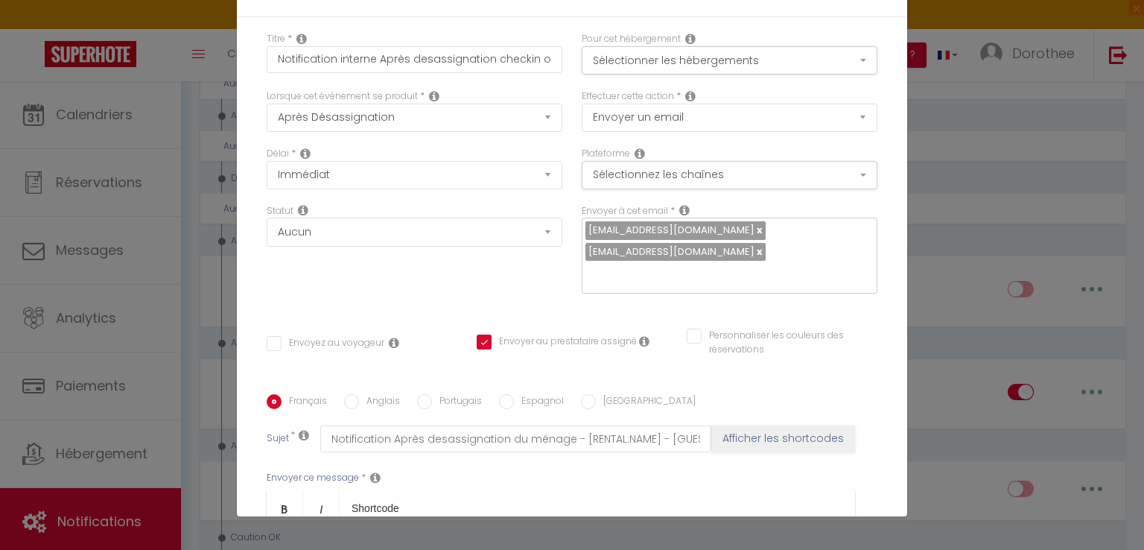
scroll to position [0, 0]
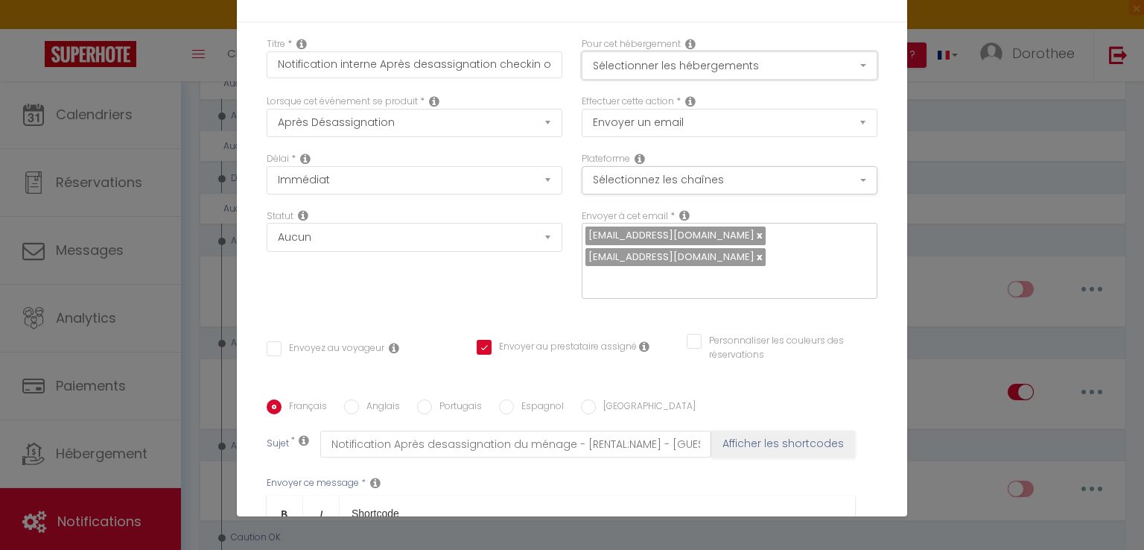
click at [847, 63] on button "Sélectionner les hébergements" at bounding box center [730, 65] width 296 height 28
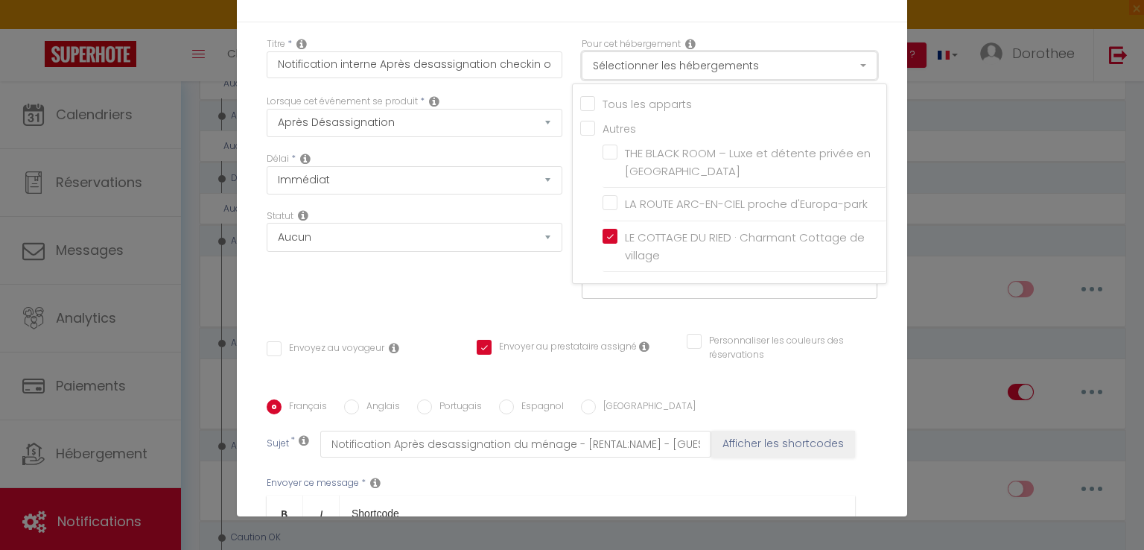
click at [847, 63] on button "Sélectionner les hébergements" at bounding box center [730, 65] width 296 height 28
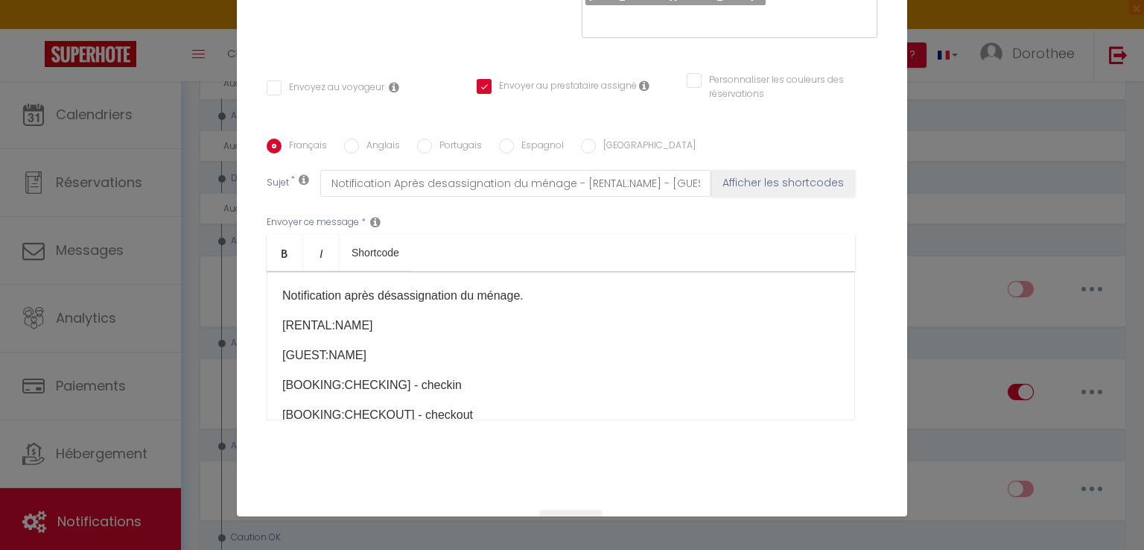
scroll to position [302, 0]
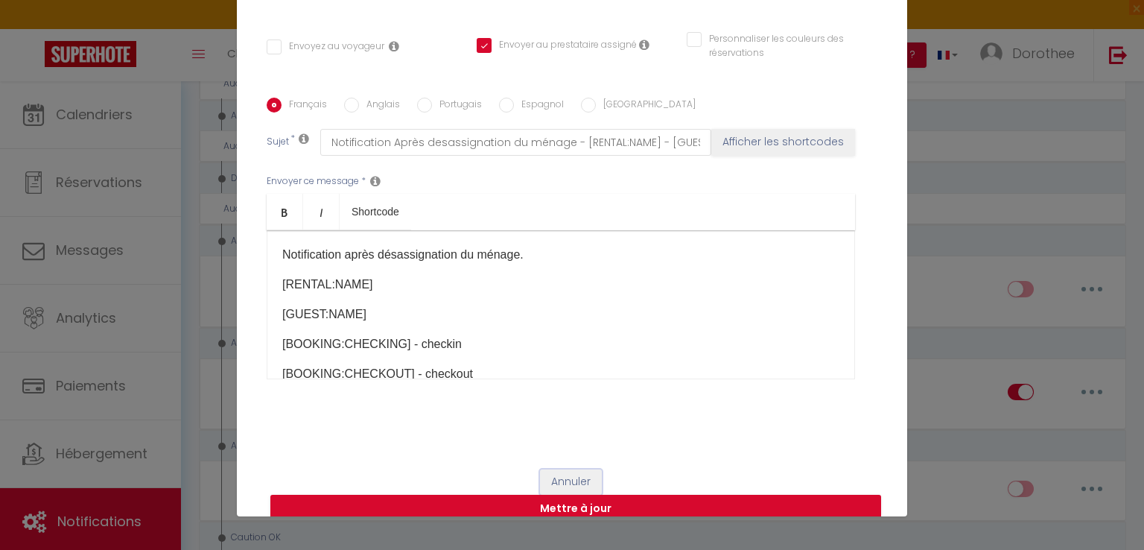
click at [547, 469] on button "Annuler" at bounding box center [571, 481] width 62 height 25
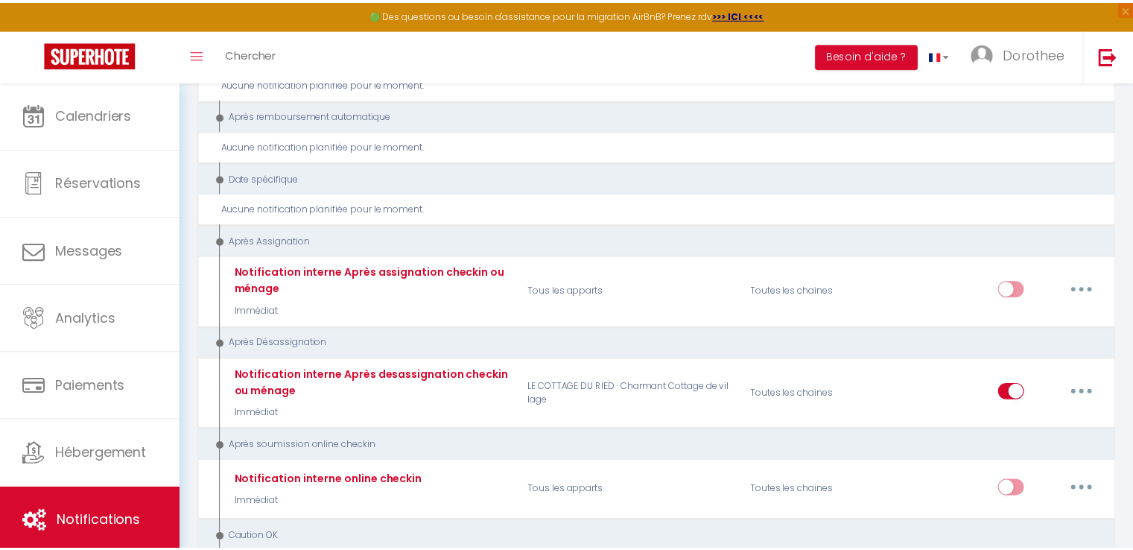
scroll to position [2764, 0]
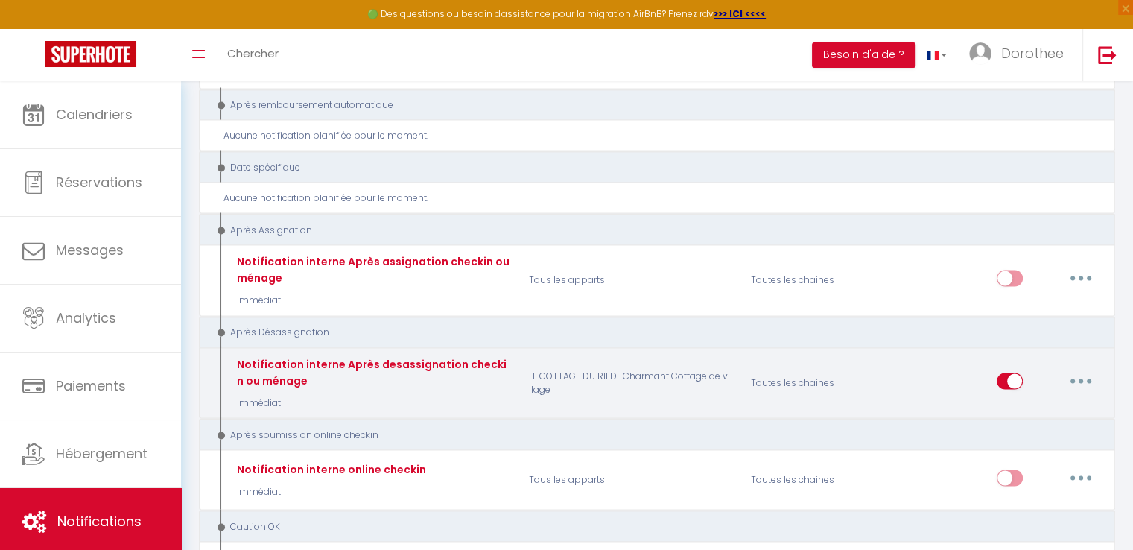
click at [1087, 369] on button "button" at bounding box center [1081, 381] width 42 height 24
click at [1009, 428] on link "Dupliquer" at bounding box center [1042, 440] width 110 height 25
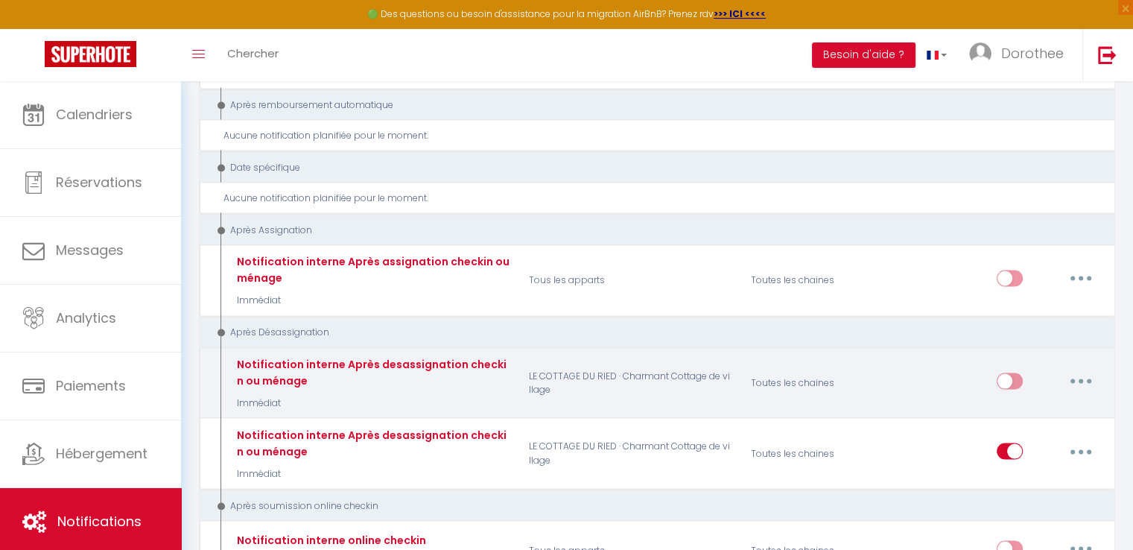
click at [1079, 378] on icon "button" at bounding box center [1081, 380] width 4 height 4
click at [1006, 401] on link "Editer" at bounding box center [1042, 413] width 110 height 25
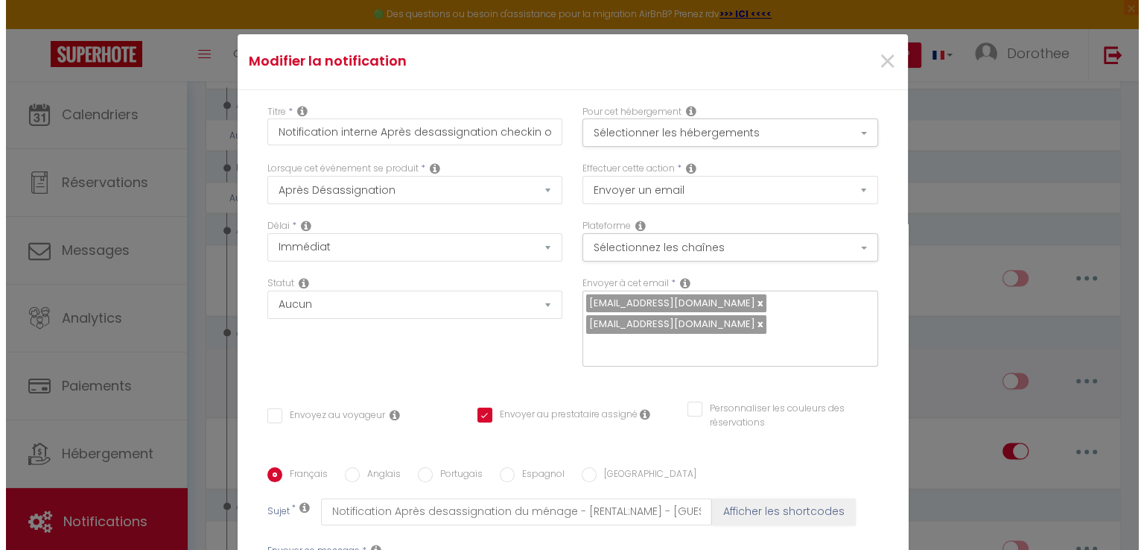
scroll to position [2753, 0]
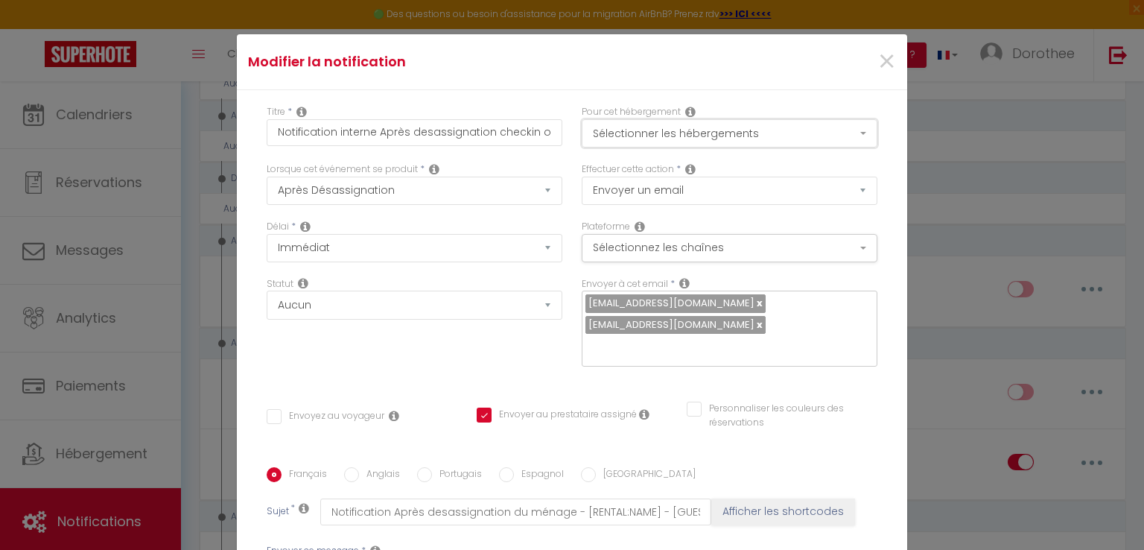
click at [674, 132] on button "Sélectionner les hébergements" at bounding box center [730, 133] width 296 height 28
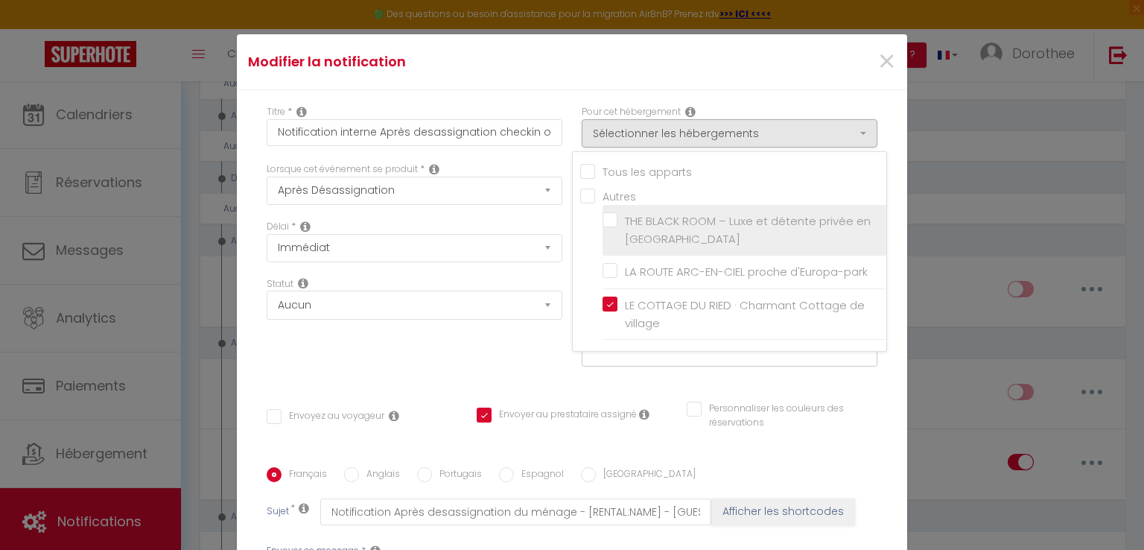
click at [617, 219] on label "THE BLACK ROOM – Luxe et détente privée en [GEOGRAPHIC_DATA]" at bounding box center [746, 229] width 259 height 35
click at [603, 223] on input "THE BLACK ROOM – Luxe et détente privée en [GEOGRAPHIC_DATA]" at bounding box center [745, 230] width 284 height 15
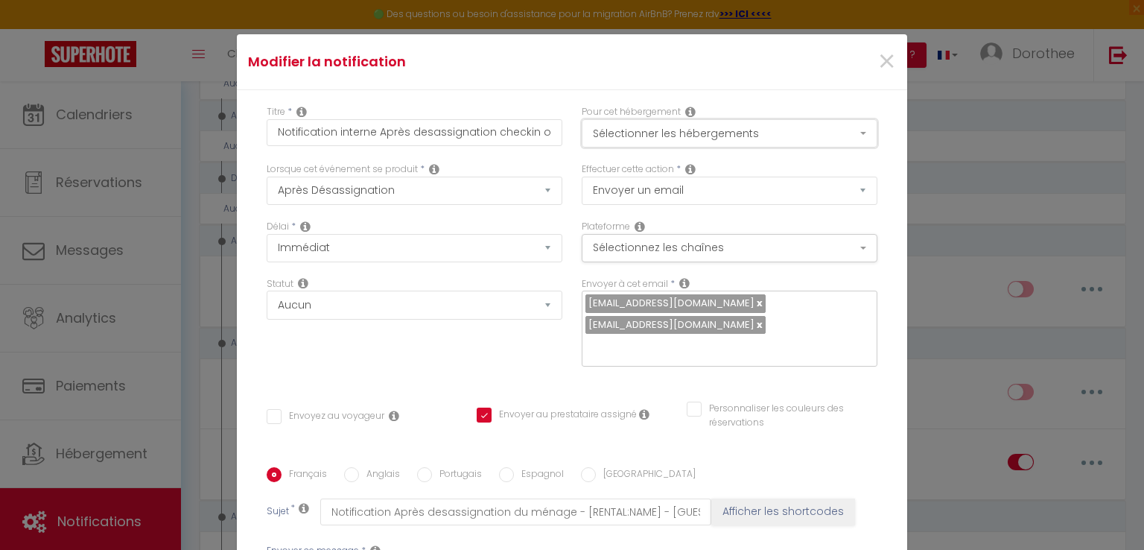
click at [615, 133] on button "Sélectionner les hébergements" at bounding box center [730, 133] width 296 height 28
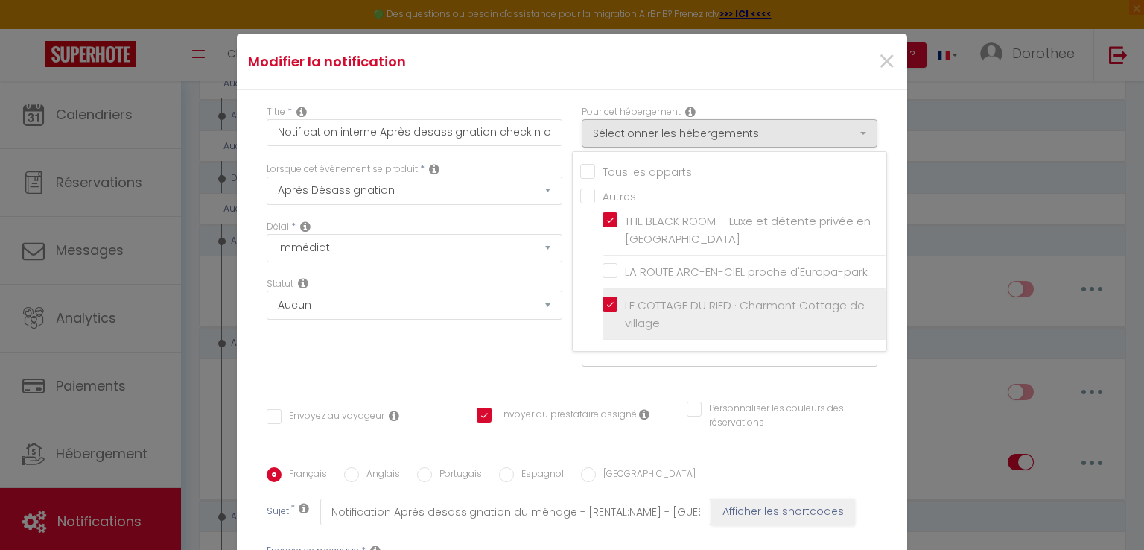
click at [617, 302] on label "LE COTTAGE DU RIED · Charmant Cottage de village" at bounding box center [746, 313] width 259 height 35
click at [603, 307] on input "LE COTTAGE DU RIED · Charmant Cottage de village" at bounding box center [745, 314] width 284 height 15
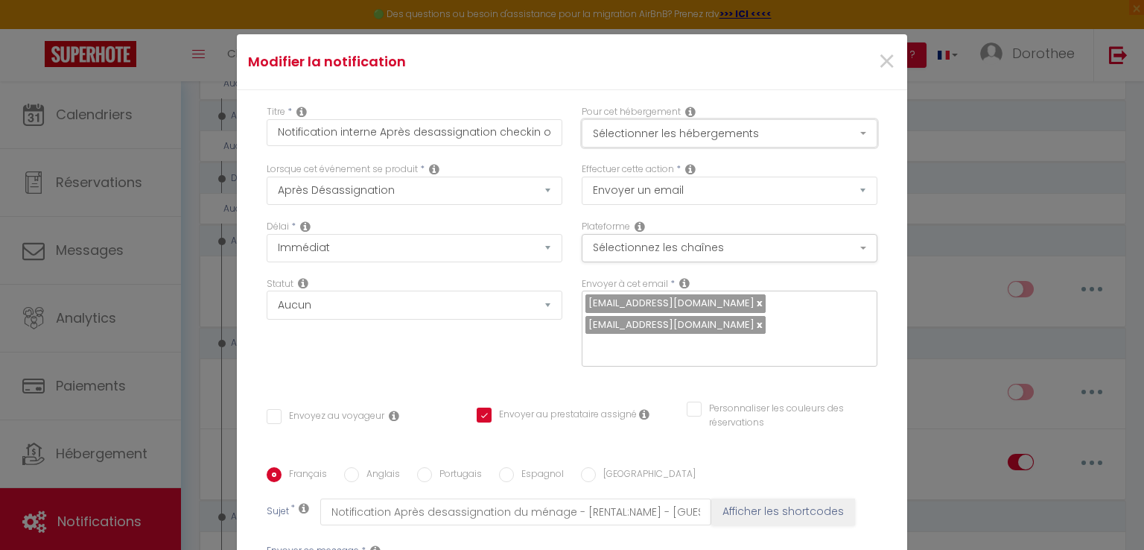
click at [642, 129] on button "Sélectionner les hébergements" at bounding box center [730, 133] width 296 height 28
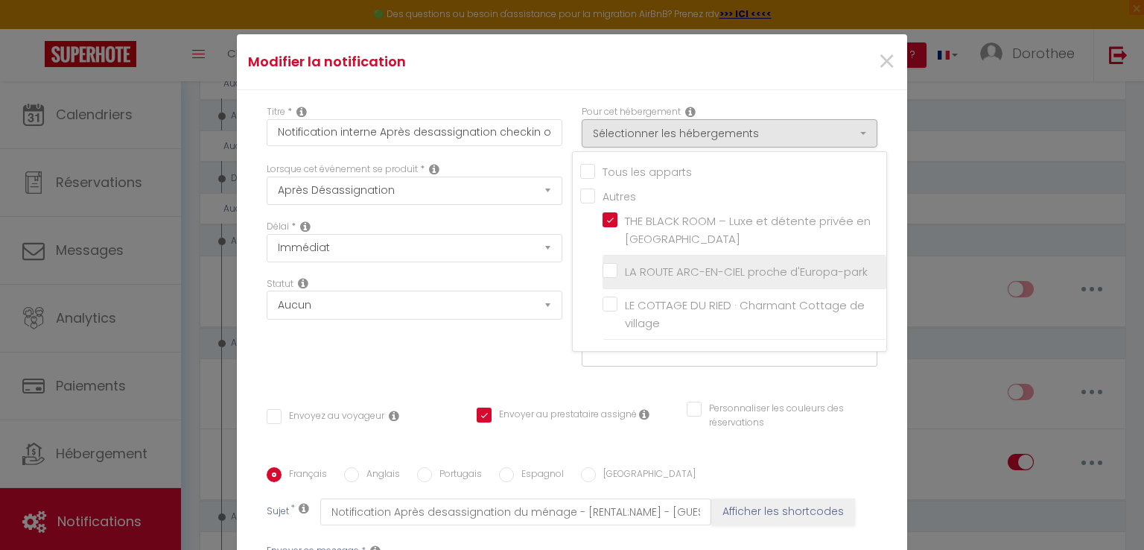
click at [603, 267] on input "LA ROUTE ARC-EN-CIEL proche d'Europa-park" at bounding box center [745, 271] width 284 height 15
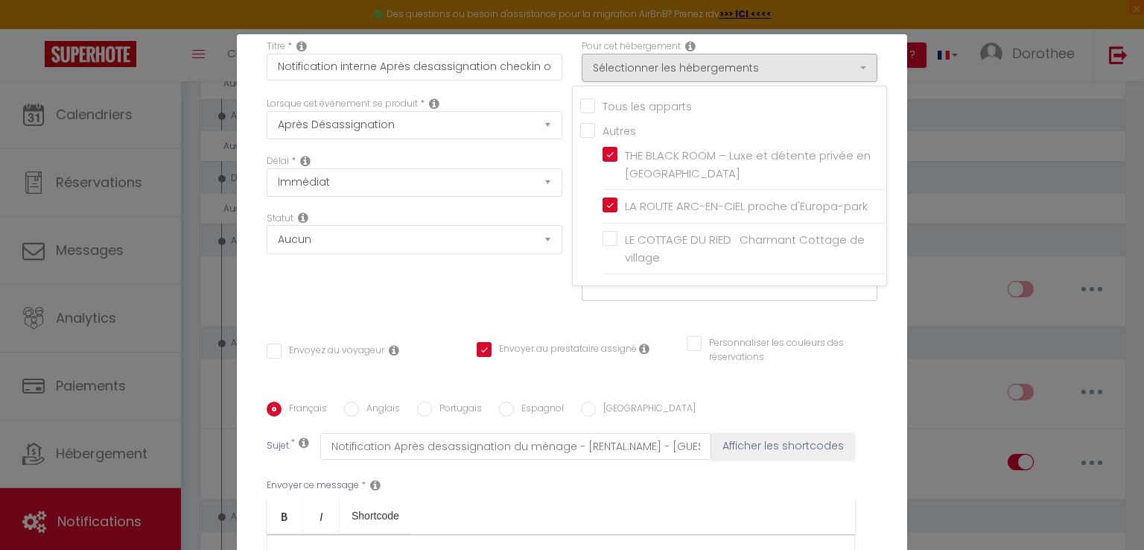
scroll to position [66, 0]
click at [879, 60] on div "Titre * Notification interne Après desassignation checkin ou ménage Pour cet hé…" at bounding box center [572, 391] width 670 height 734
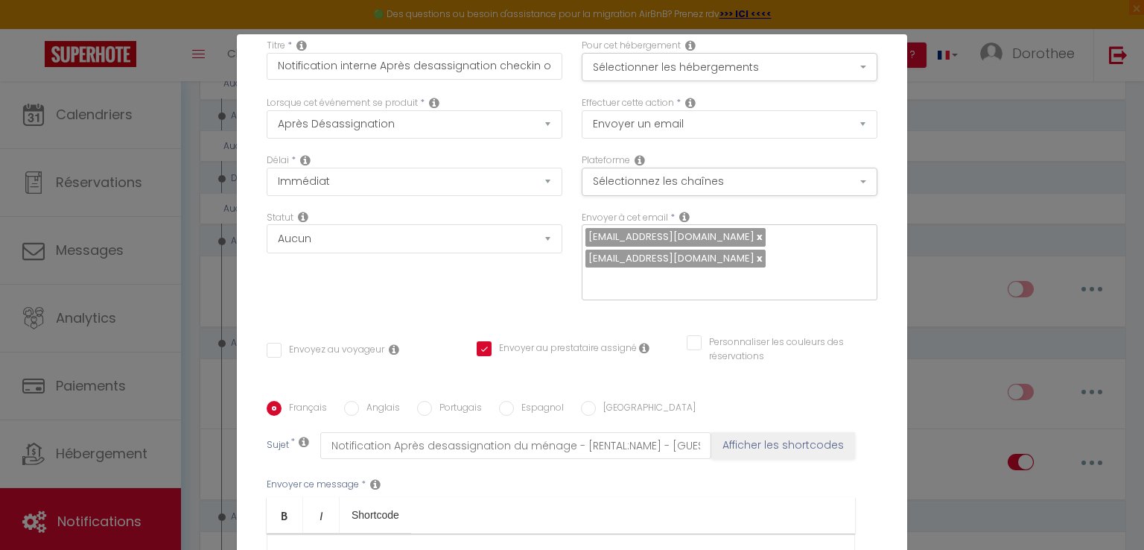
click at [755, 258] on link at bounding box center [759, 258] width 8 height 14
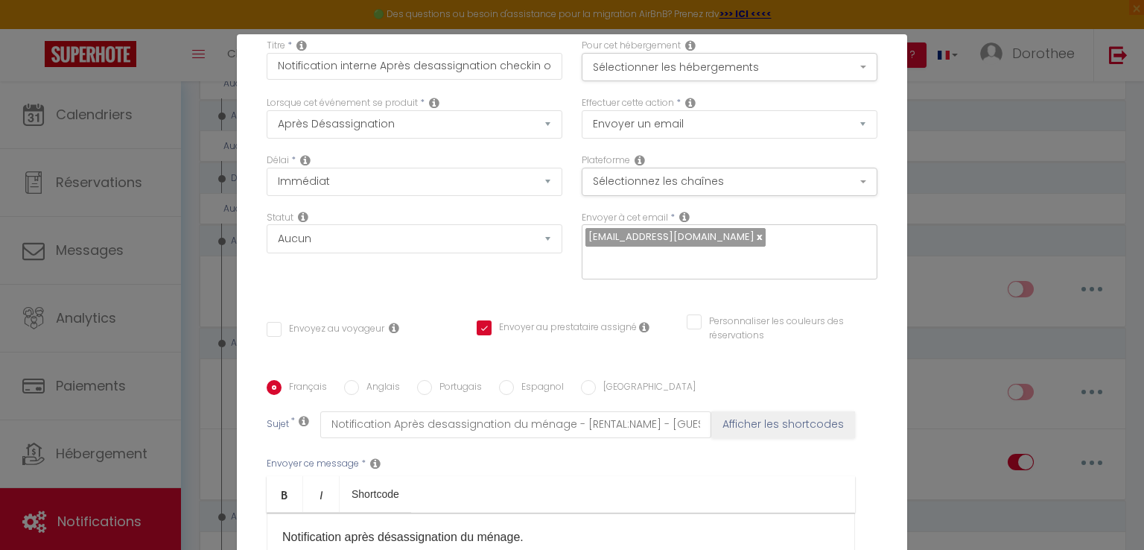
click at [590, 258] on input "text" at bounding box center [725, 259] width 281 height 19
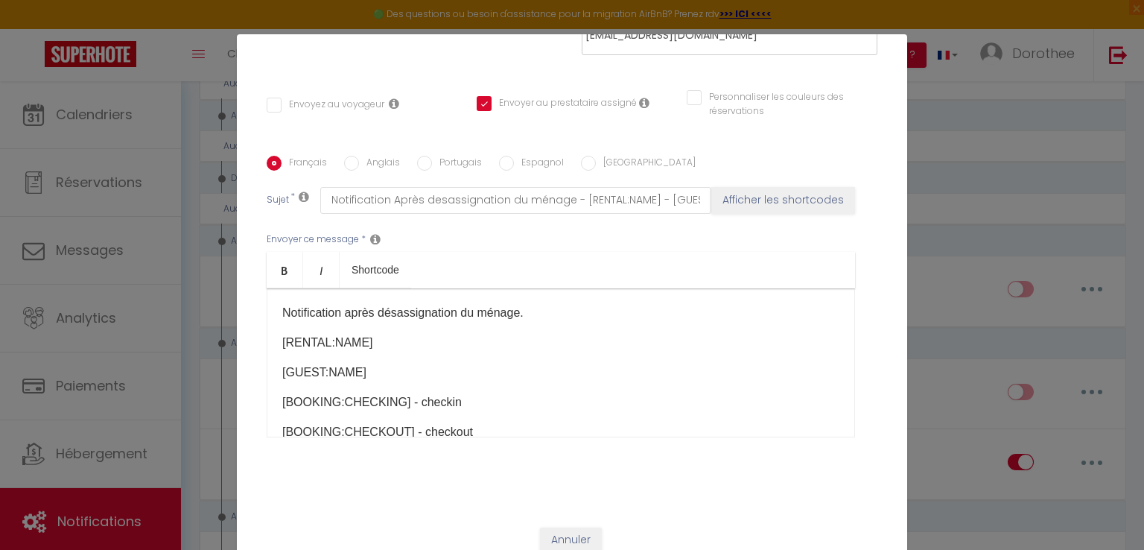
scroll to position [302, 0]
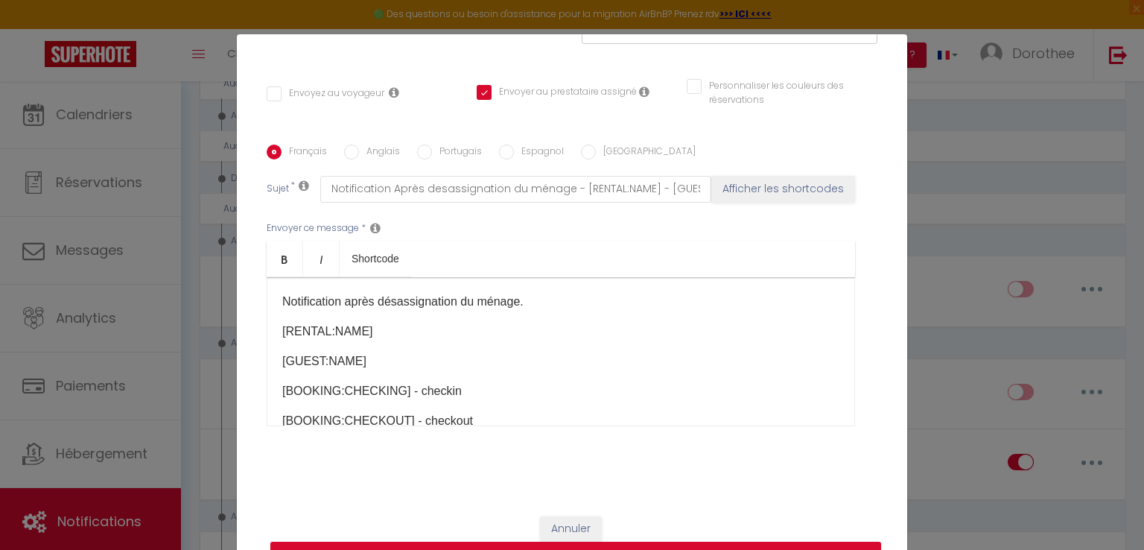
click at [885, 482] on div "Titre * Notification interne Après desassignation checkin ou ménage Pour cet hé…" at bounding box center [572, 144] width 670 height 713
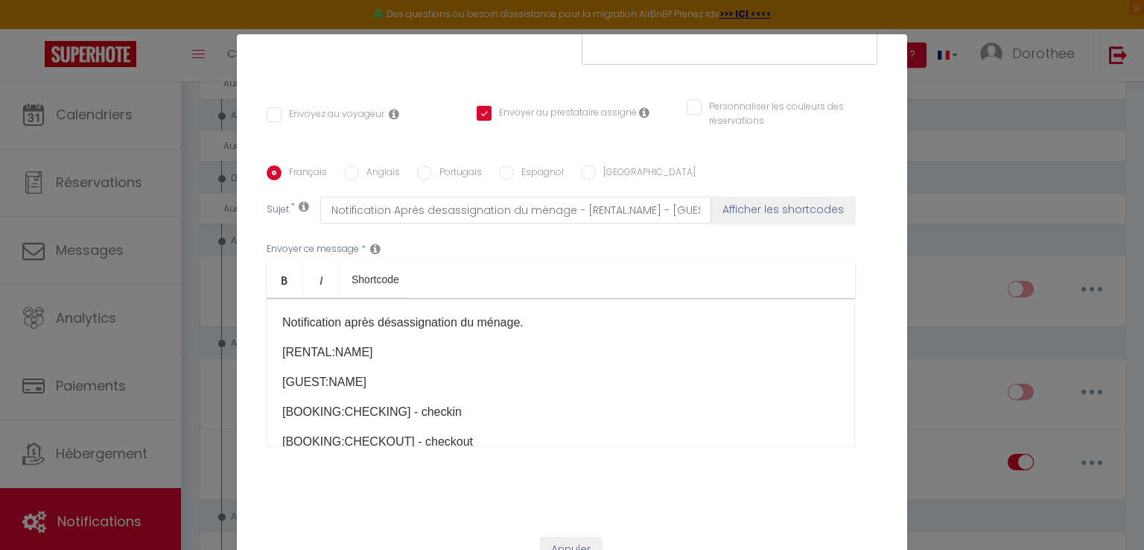
click at [885, 482] on div "Titre * Notification interne Après desassignation checkin ou ménage Pour cet hé…" at bounding box center [572, 155] width 670 height 734
click at [344, 175] on input "Anglais" at bounding box center [351, 172] width 15 height 15
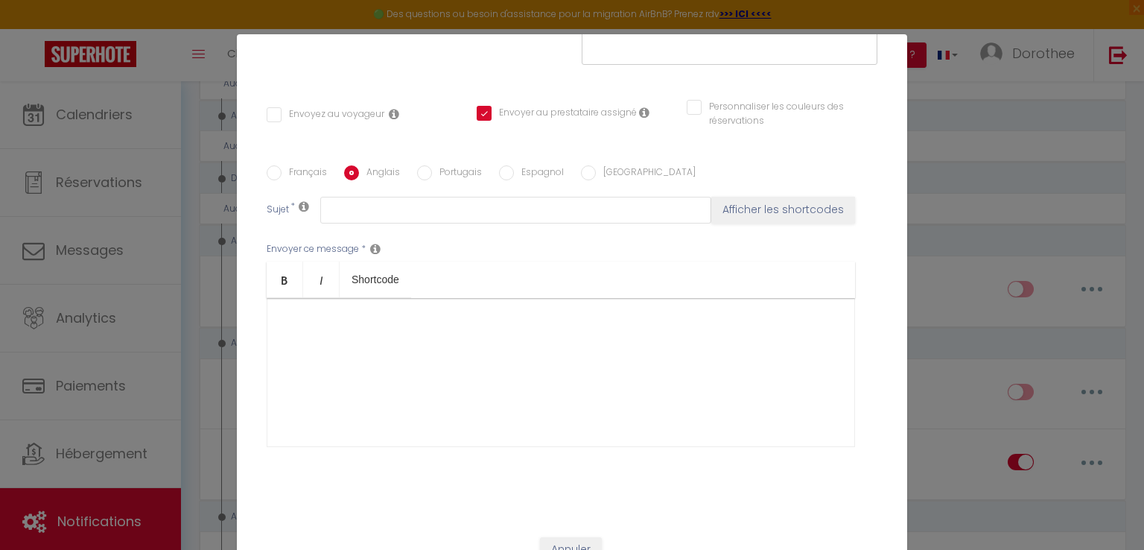
click at [268, 169] on input "Français" at bounding box center [274, 172] width 15 height 15
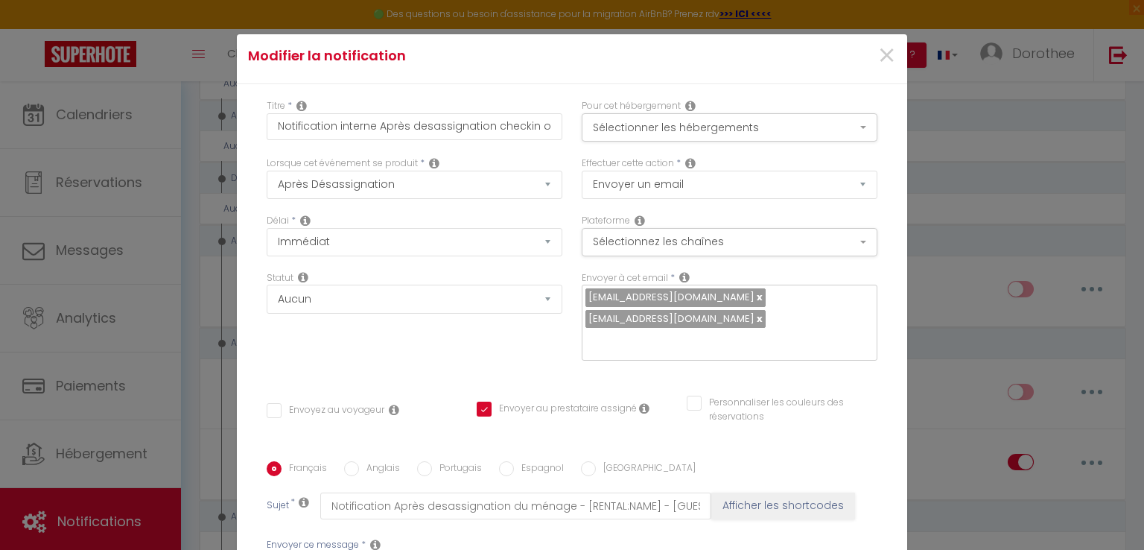
scroll to position [0, 0]
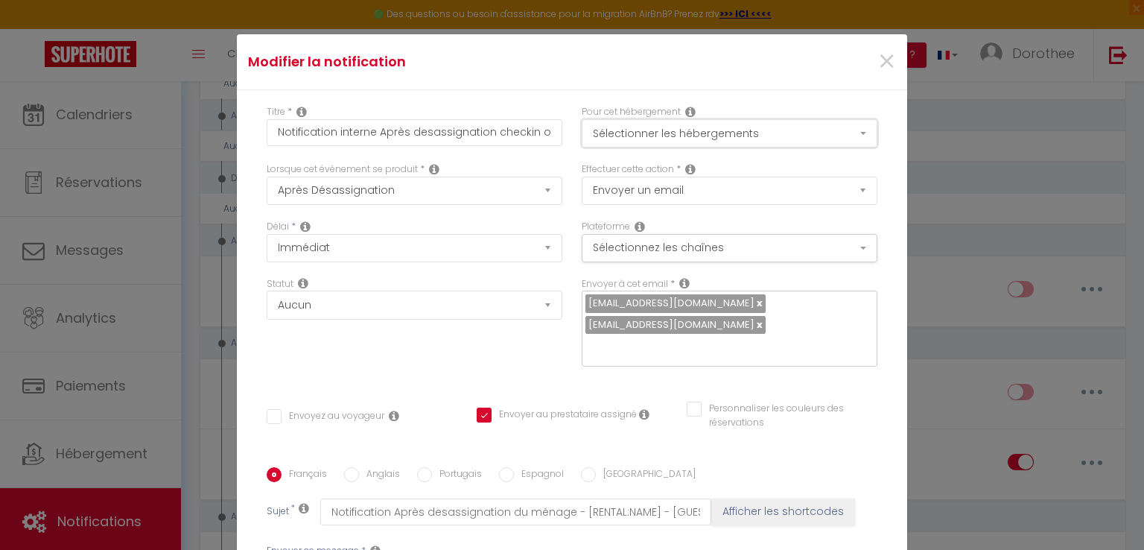
click at [841, 127] on button "Sélectionner les hébergements" at bounding box center [730, 133] width 296 height 28
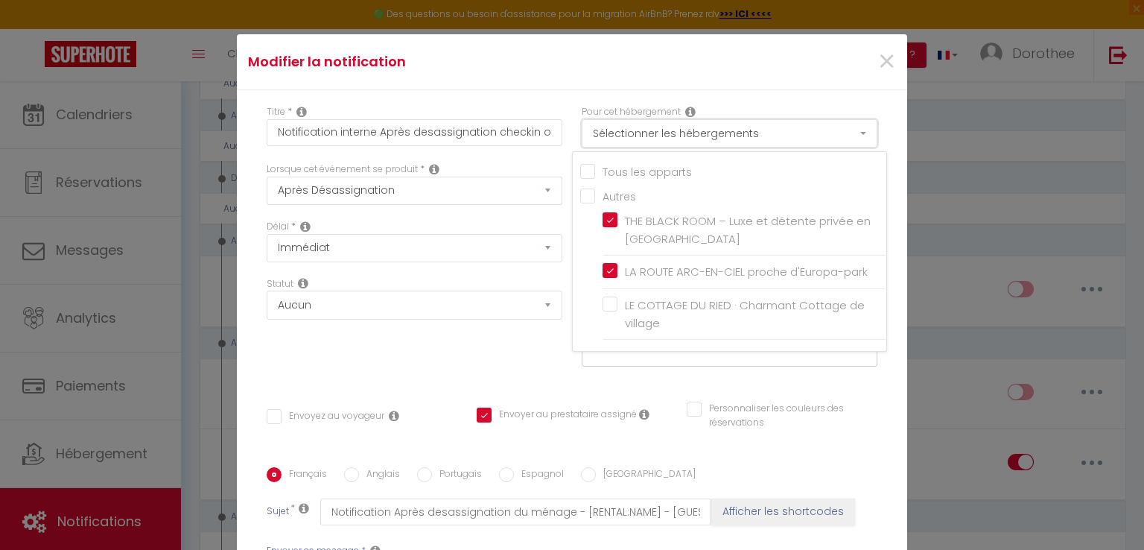
click at [841, 127] on button "Sélectionner les hébergements" at bounding box center [730, 133] width 296 height 28
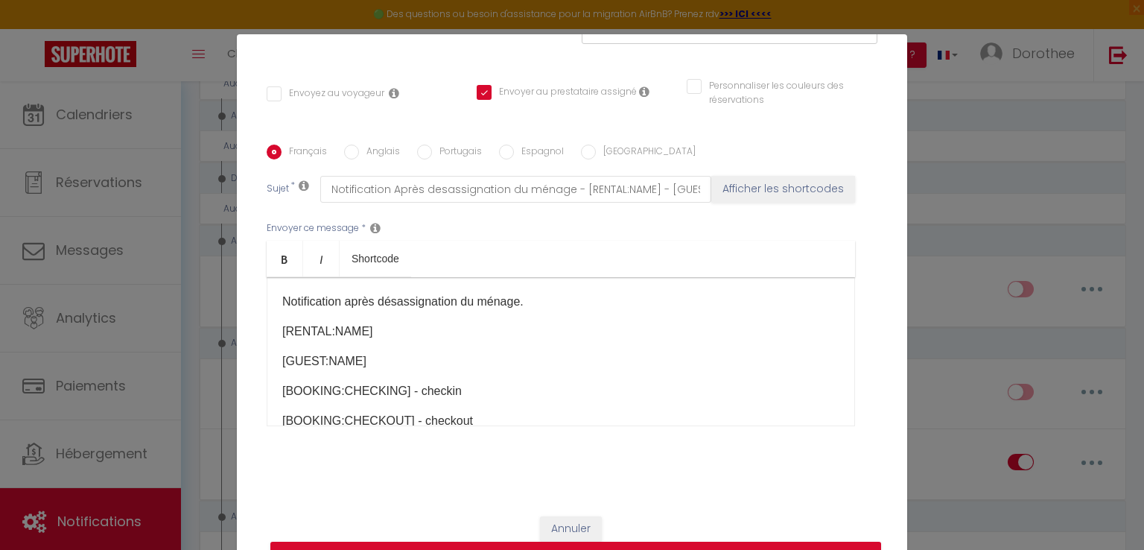
scroll to position [68, 0]
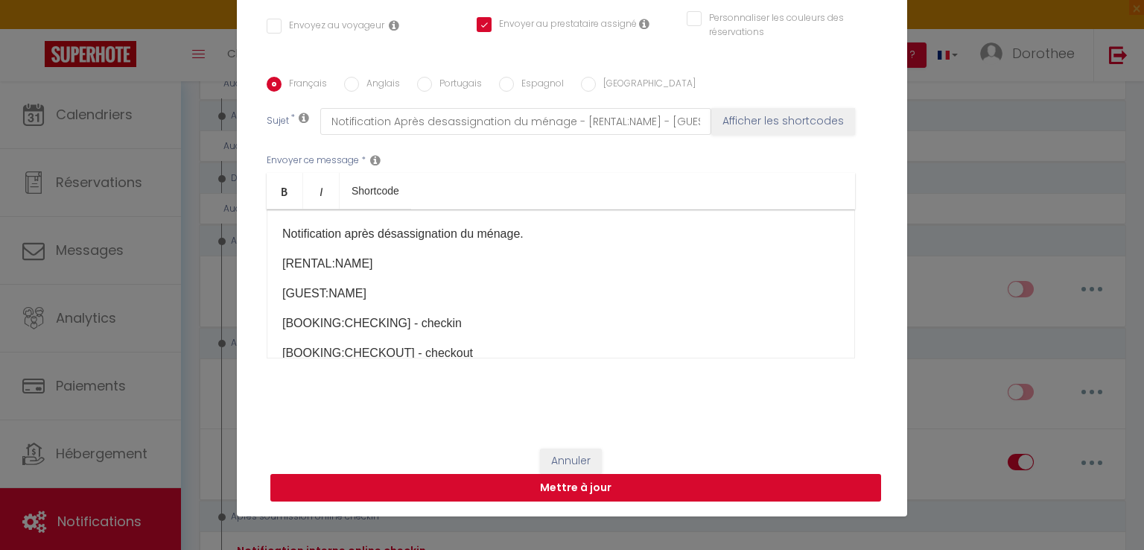
click at [533, 489] on button "Mettre à jour" at bounding box center [575, 488] width 611 height 28
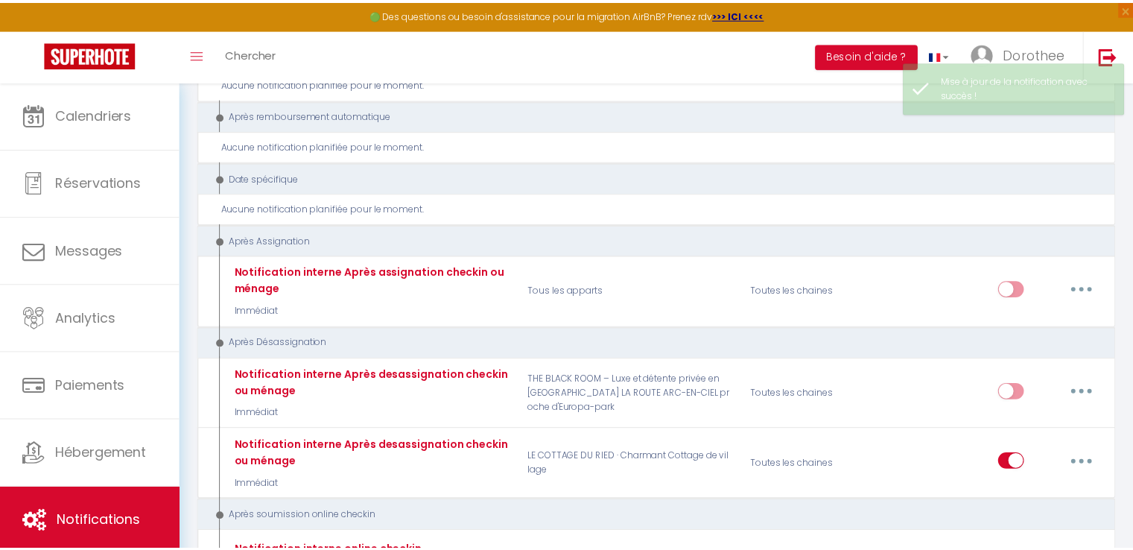
scroll to position [2764, 0]
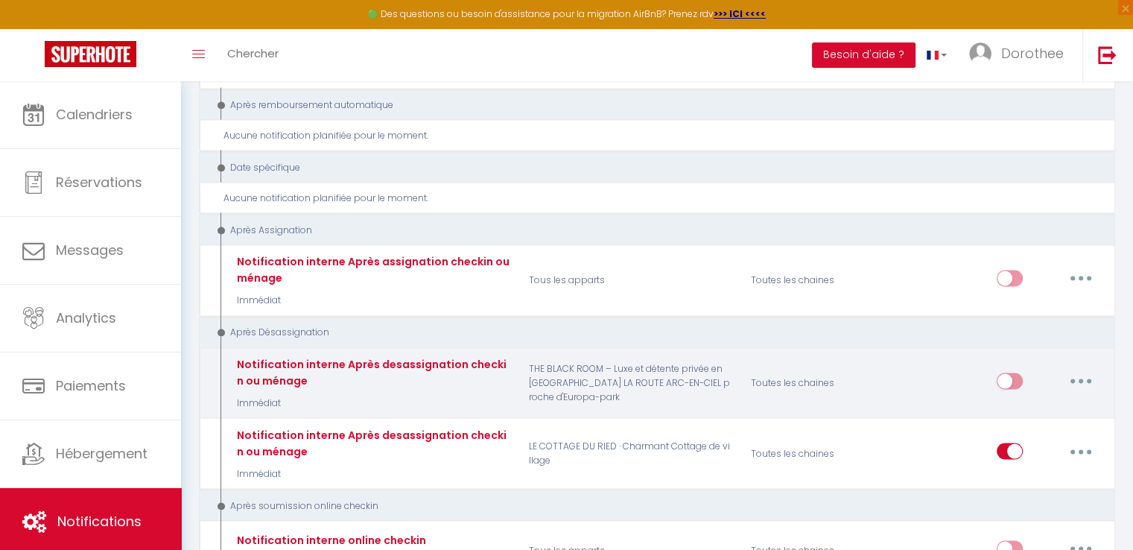
click at [1019, 372] on input "checkbox" at bounding box center [1010, 383] width 26 height 22
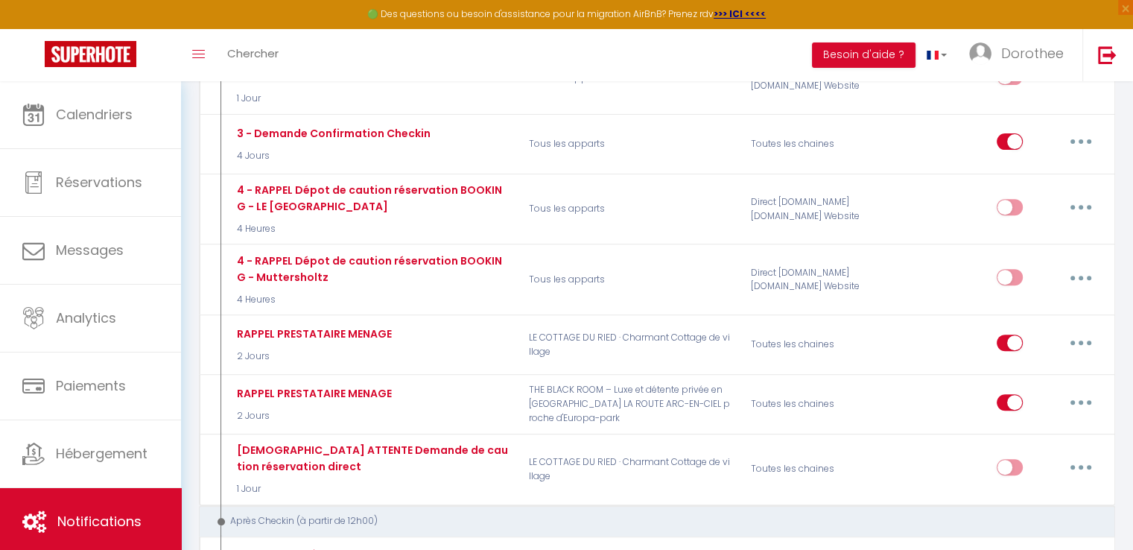
scroll to position [0, 0]
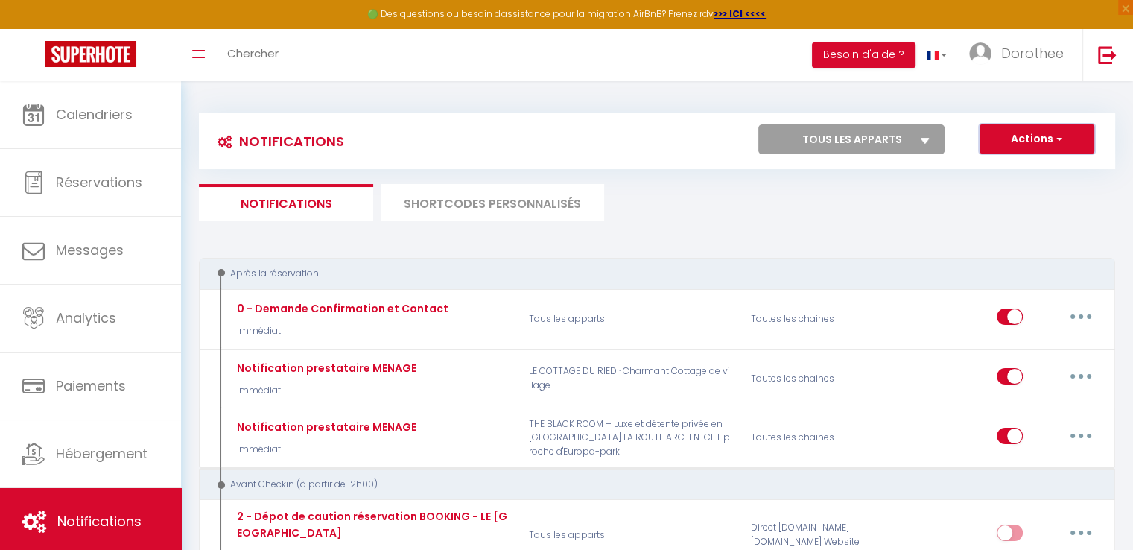
click at [1068, 138] on button "Actions" at bounding box center [1036, 139] width 115 height 30
click at [801, 218] on ul "Notifications SHORTCODES PERSONNALISÉS" at bounding box center [657, 202] width 916 height 36
click at [864, 50] on button "Besoin d'aide ?" at bounding box center [864, 54] width 104 height 25
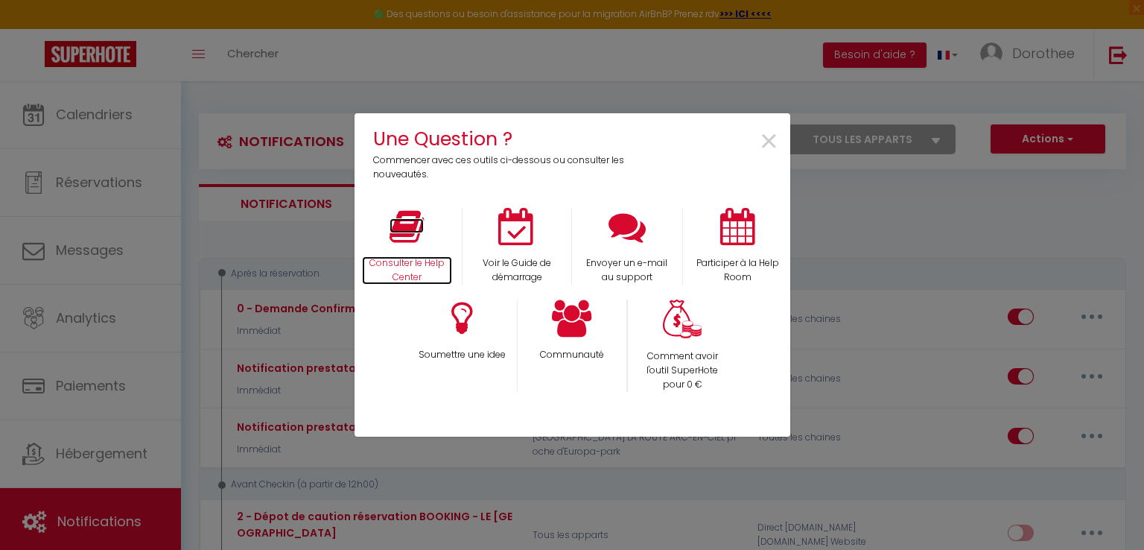
click at [405, 265] on p "Consulter le Help Center" at bounding box center [407, 270] width 91 height 28
click at [766, 139] on span "×" at bounding box center [769, 141] width 20 height 47
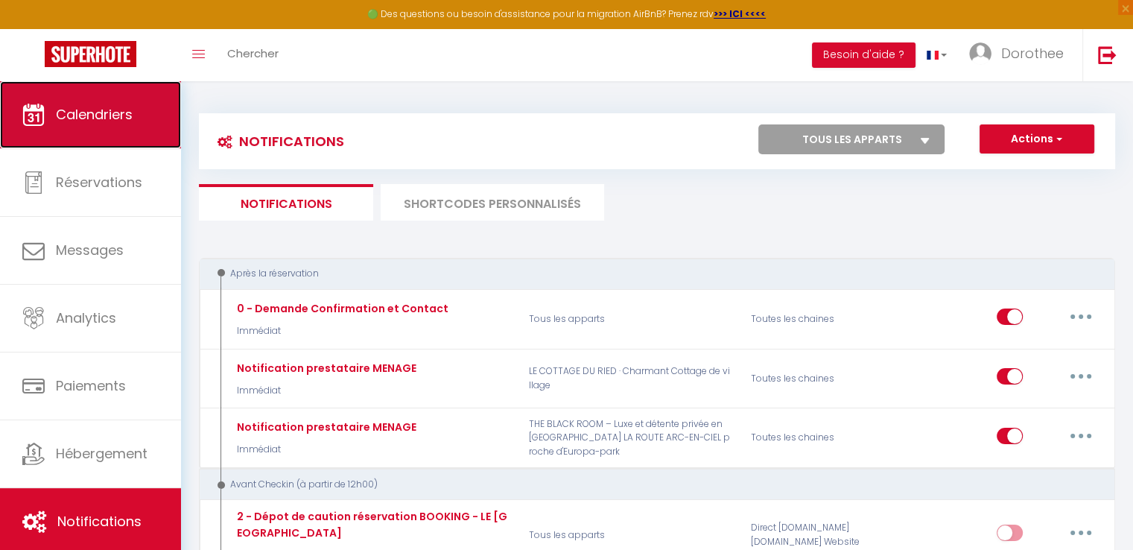
click at [103, 102] on link "Calendriers" at bounding box center [90, 114] width 181 height 67
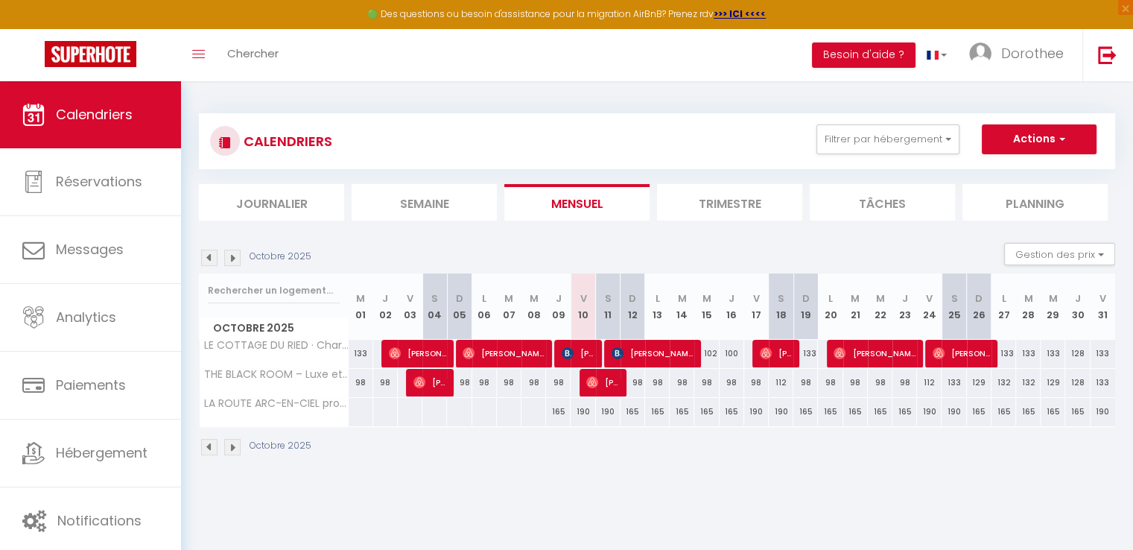
click at [232, 260] on img at bounding box center [232, 258] width 16 height 16
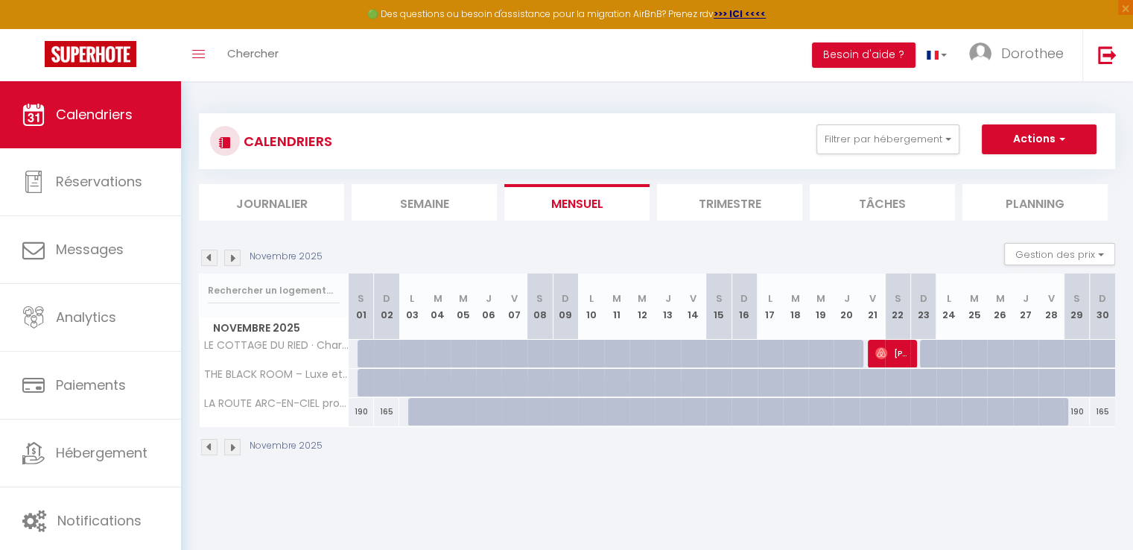
click at [232, 260] on img at bounding box center [232, 258] width 16 height 16
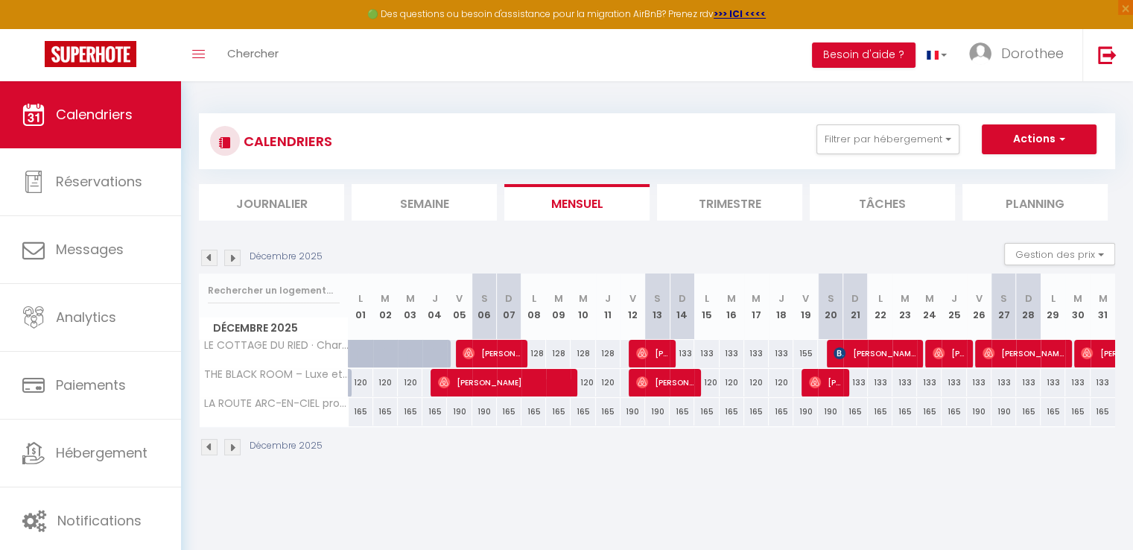
click at [232, 260] on img at bounding box center [232, 258] width 16 height 16
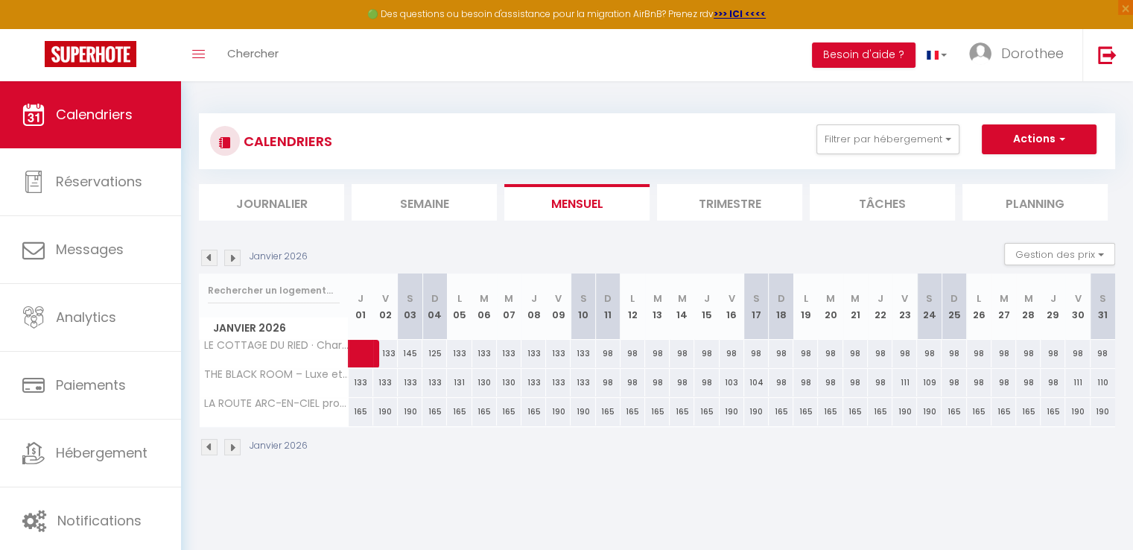
click at [232, 260] on img at bounding box center [232, 258] width 16 height 16
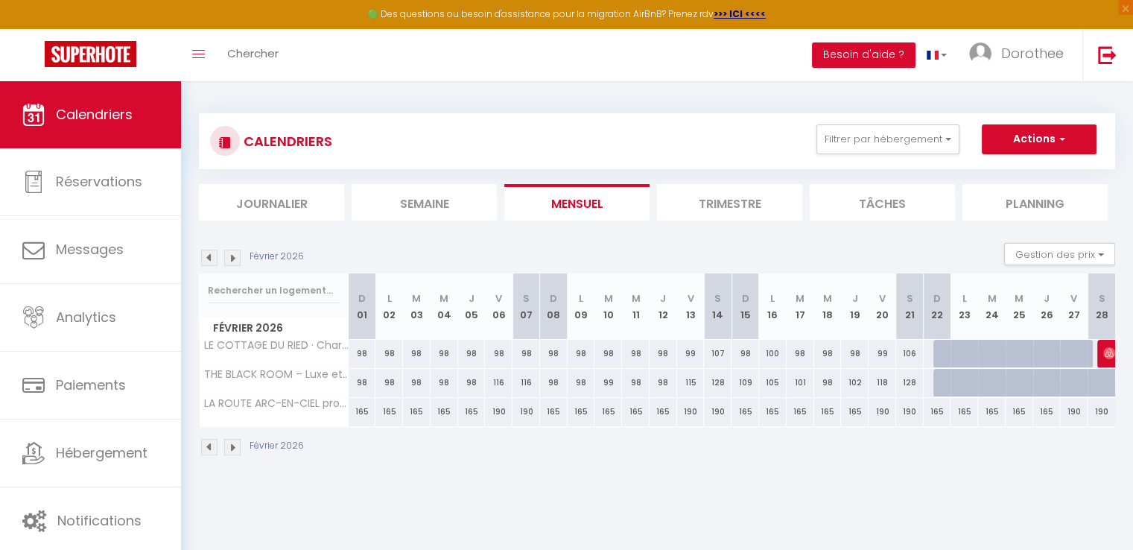
click at [232, 260] on img at bounding box center [232, 258] width 16 height 16
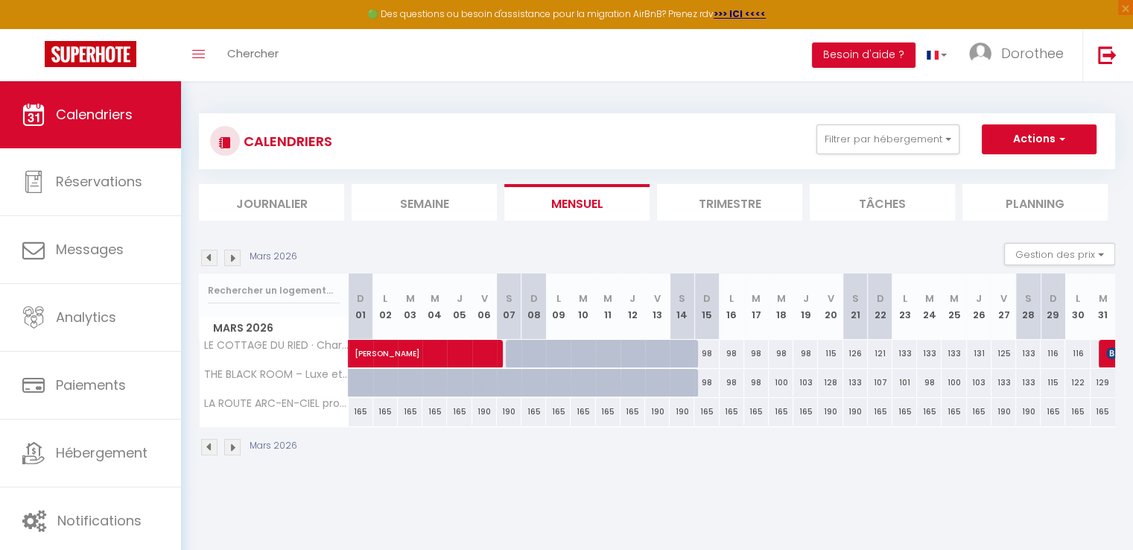
click at [232, 260] on img at bounding box center [232, 258] width 16 height 16
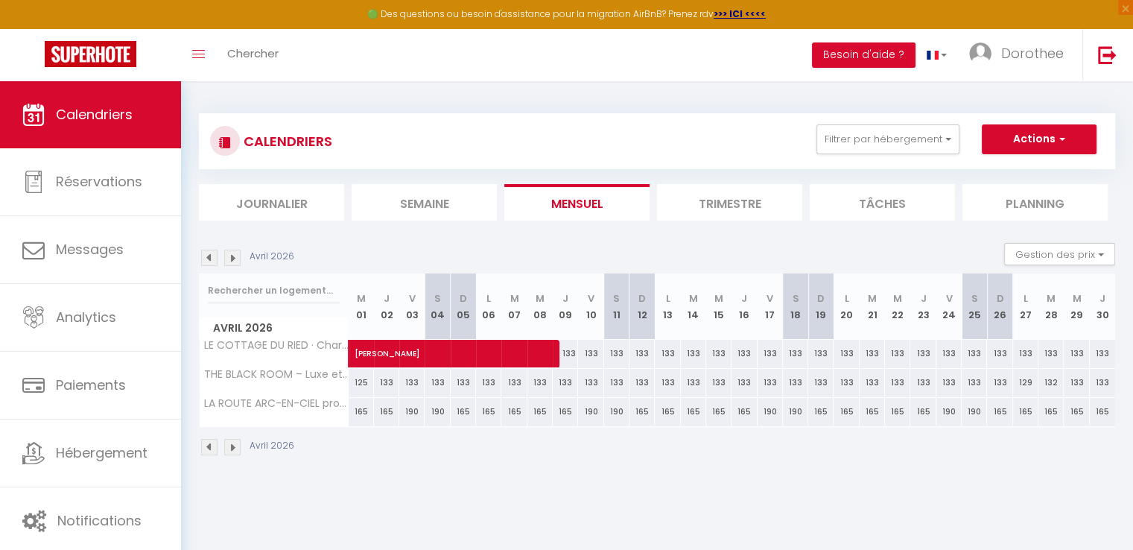
click at [232, 260] on img at bounding box center [232, 258] width 16 height 16
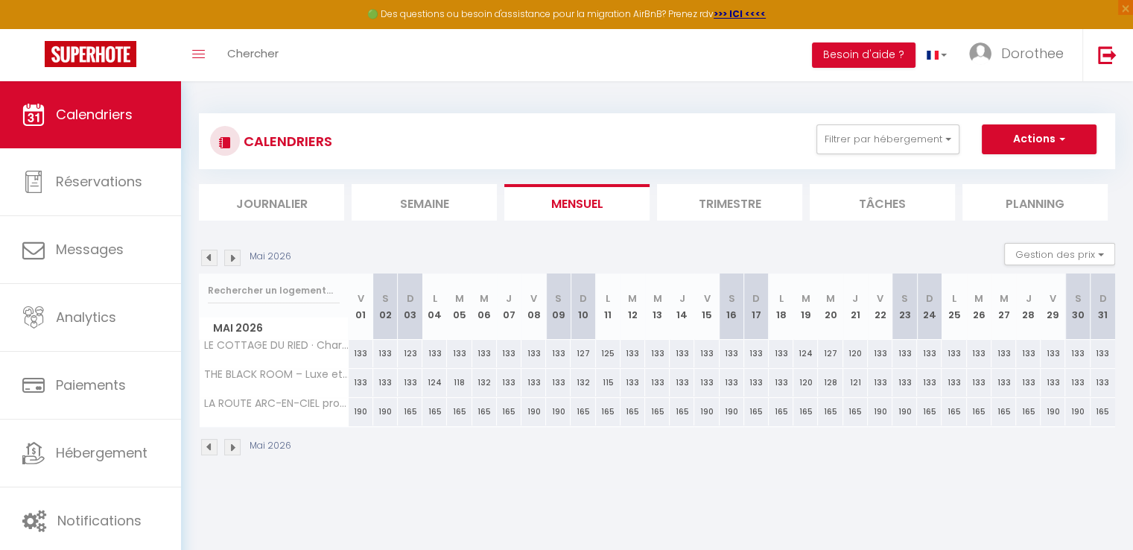
click at [206, 259] on img at bounding box center [209, 258] width 16 height 16
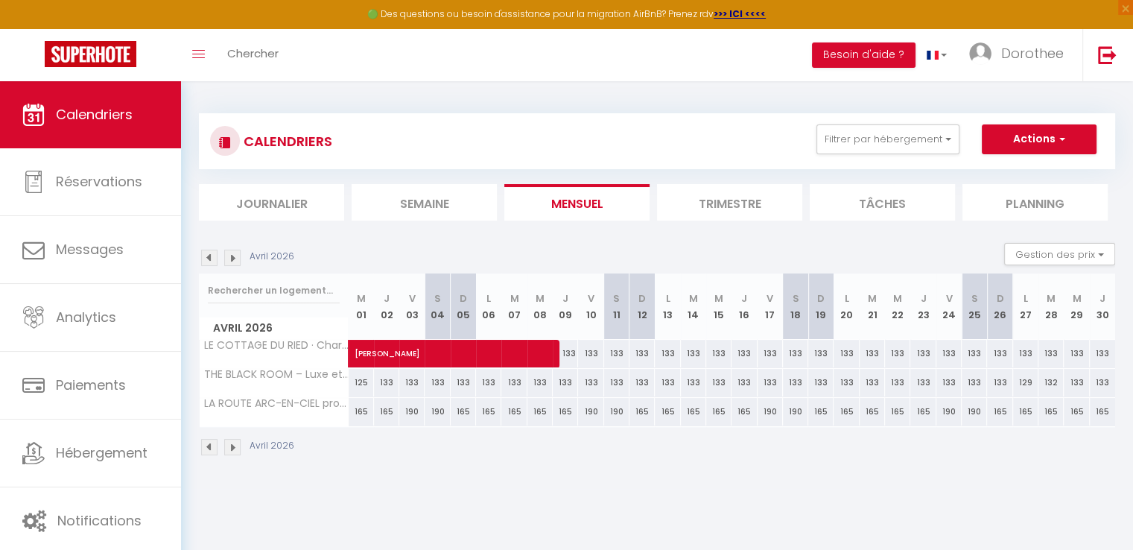
click at [235, 264] on img at bounding box center [232, 258] width 16 height 16
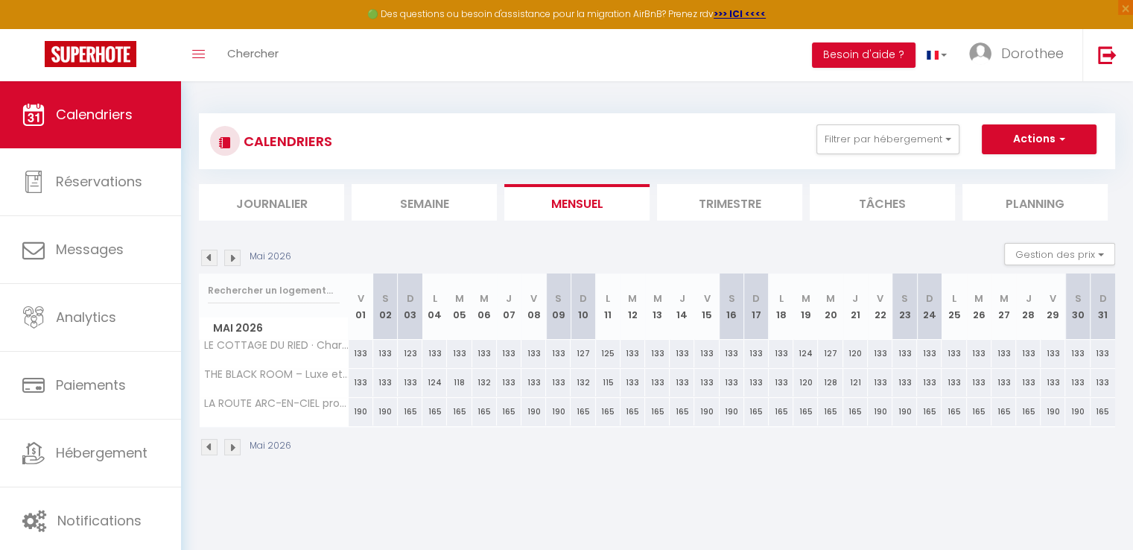
click at [235, 264] on img at bounding box center [232, 258] width 16 height 16
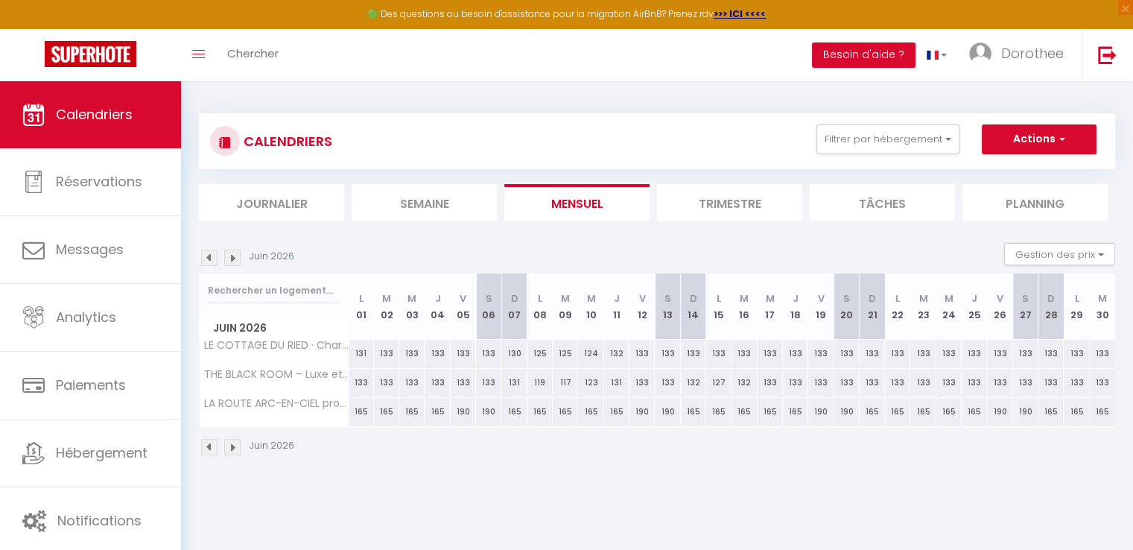
click at [235, 264] on img at bounding box center [232, 258] width 16 height 16
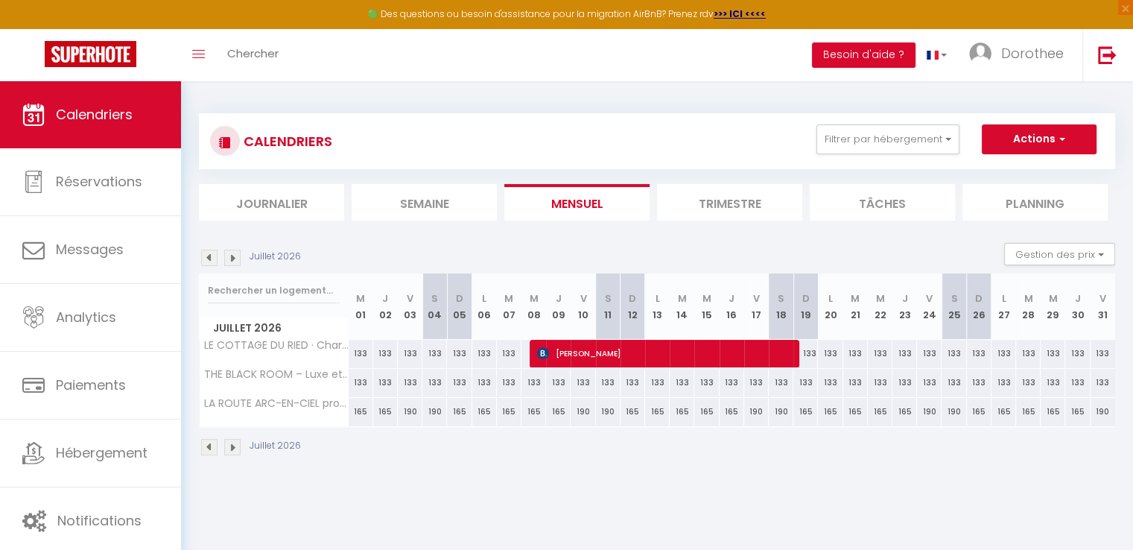
click at [235, 264] on img at bounding box center [232, 258] width 16 height 16
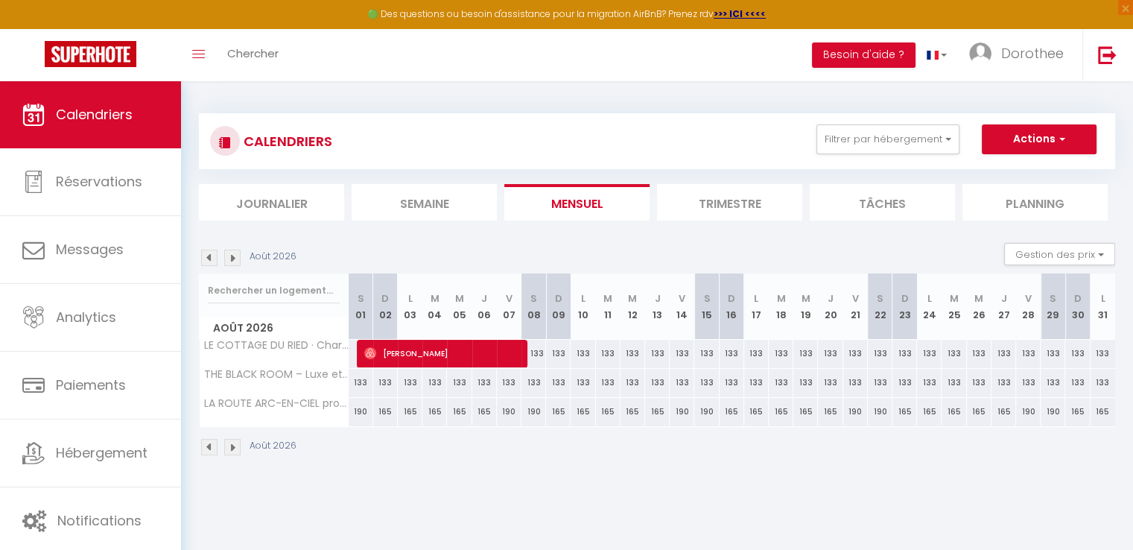
click at [235, 264] on img at bounding box center [232, 258] width 16 height 16
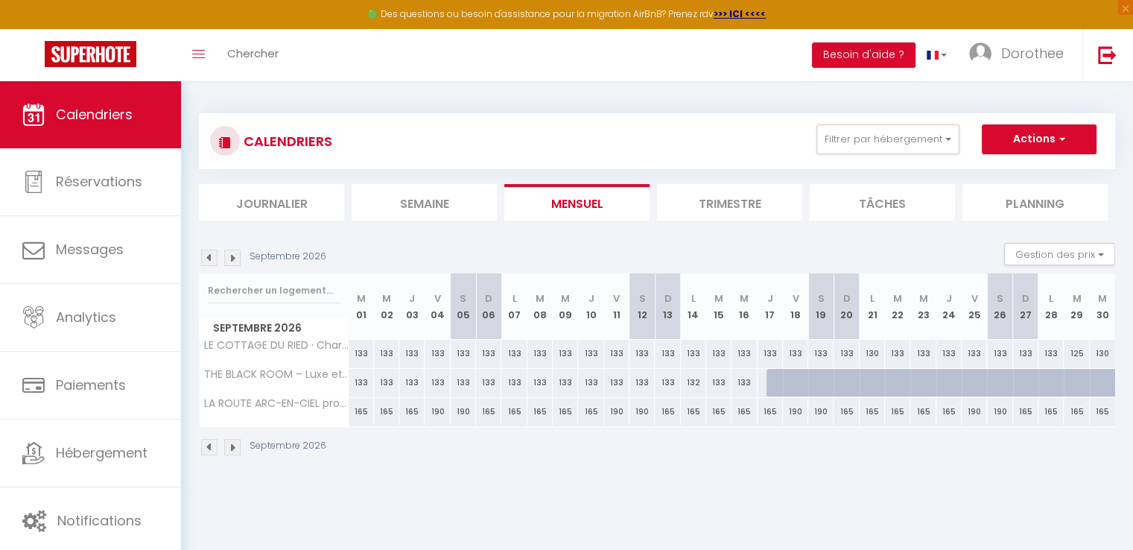
click at [235, 264] on img at bounding box center [232, 258] width 16 height 16
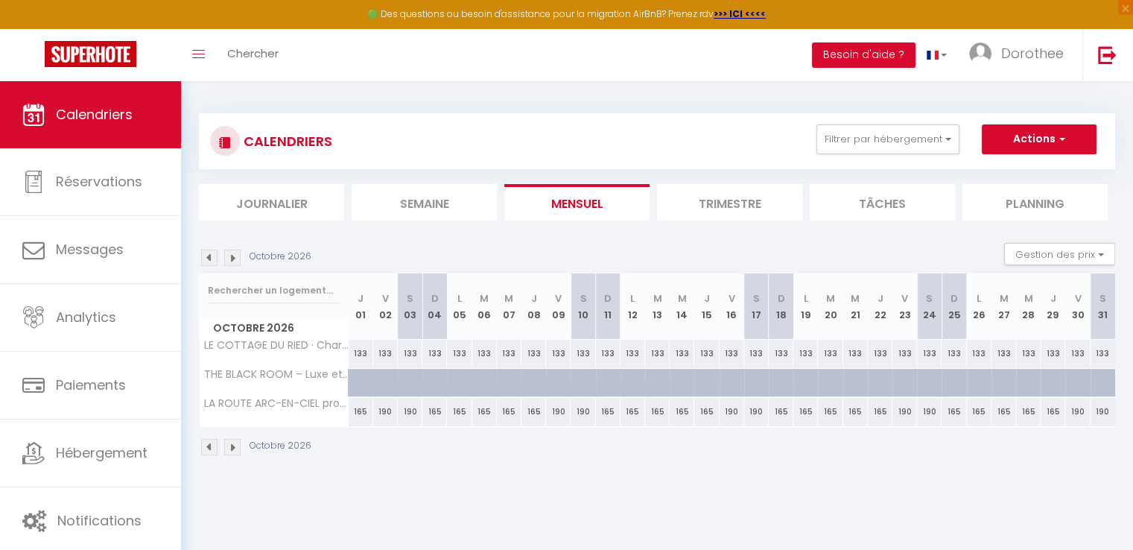
click at [235, 264] on img at bounding box center [232, 258] width 16 height 16
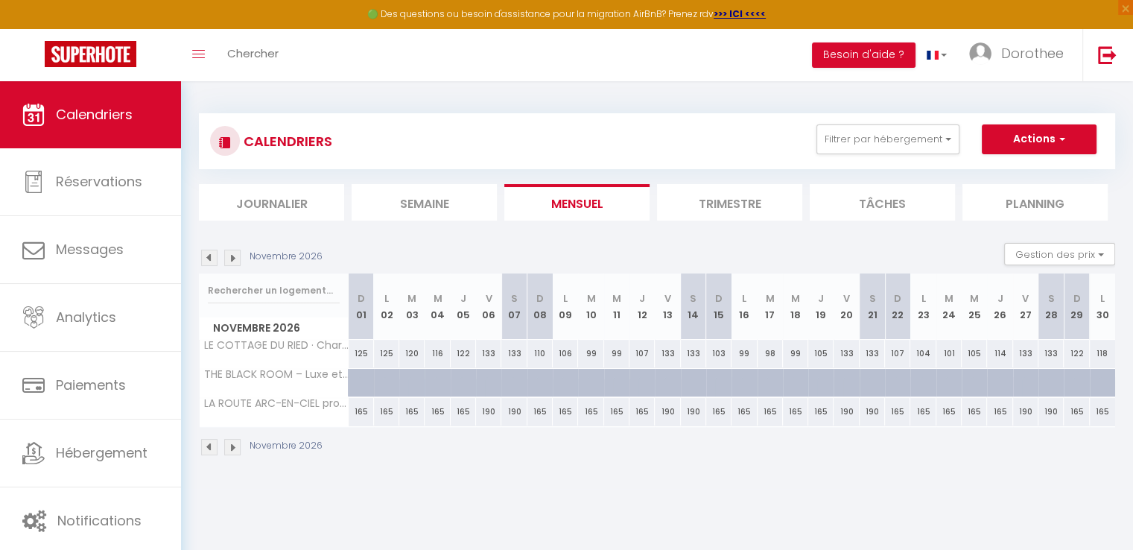
click at [206, 257] on img at bounding box center [209, 258] width 16 height 16
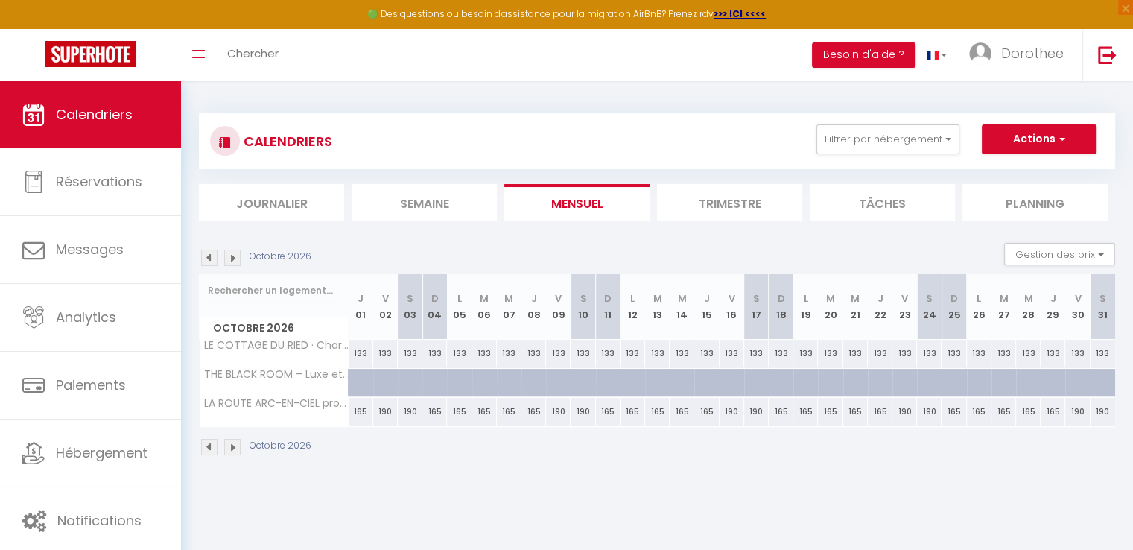
click at [206, 257] on img at bounding box center [209, 258] width 16 height 16
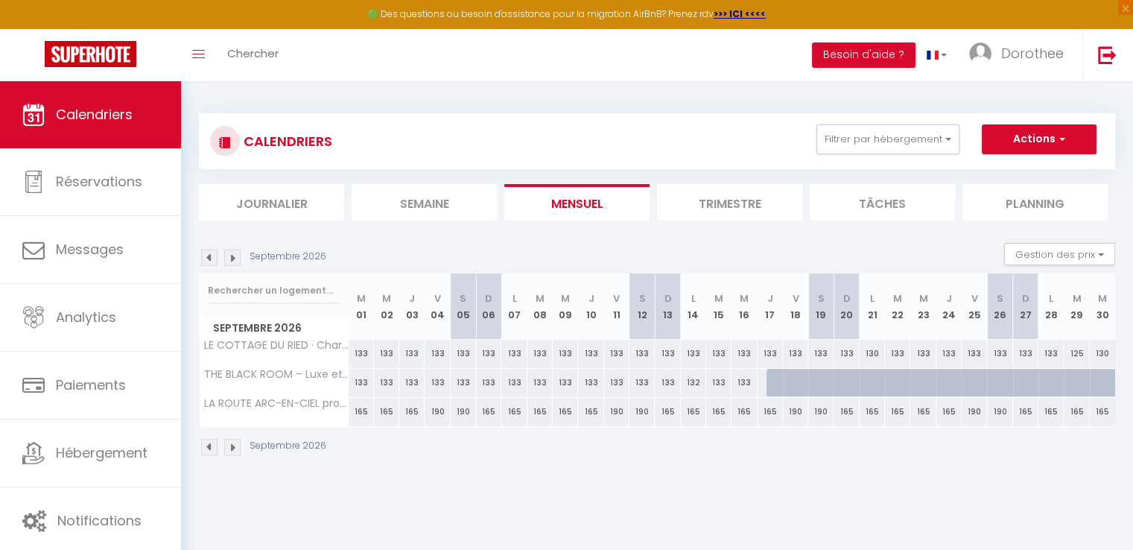
click at [235, 257] on img at bounding box center [232, 258] width 16 height 16
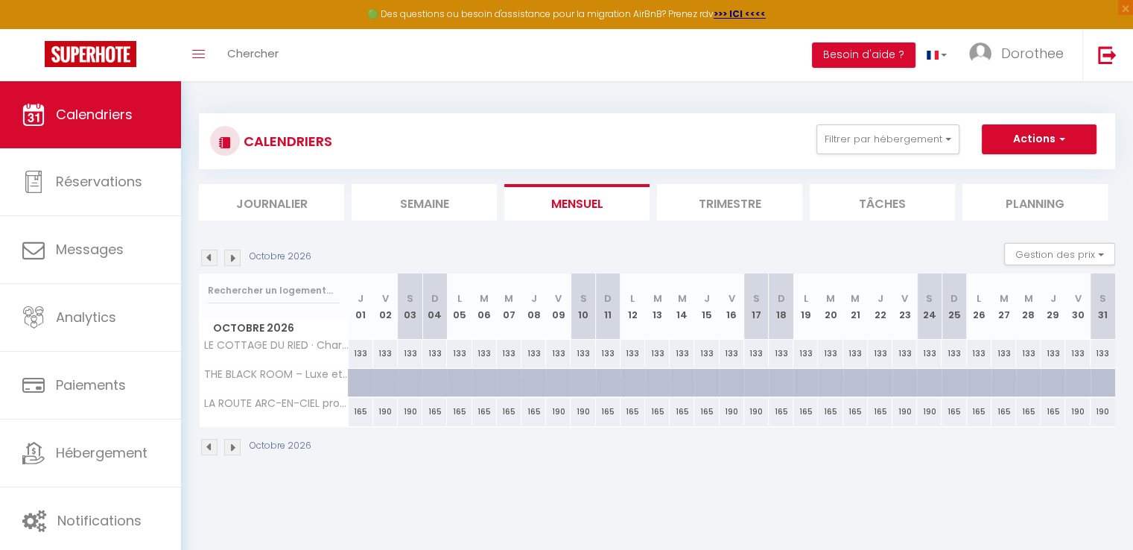
click at [235, 257] on img at bounding box center [232, 258] width 16 height 16
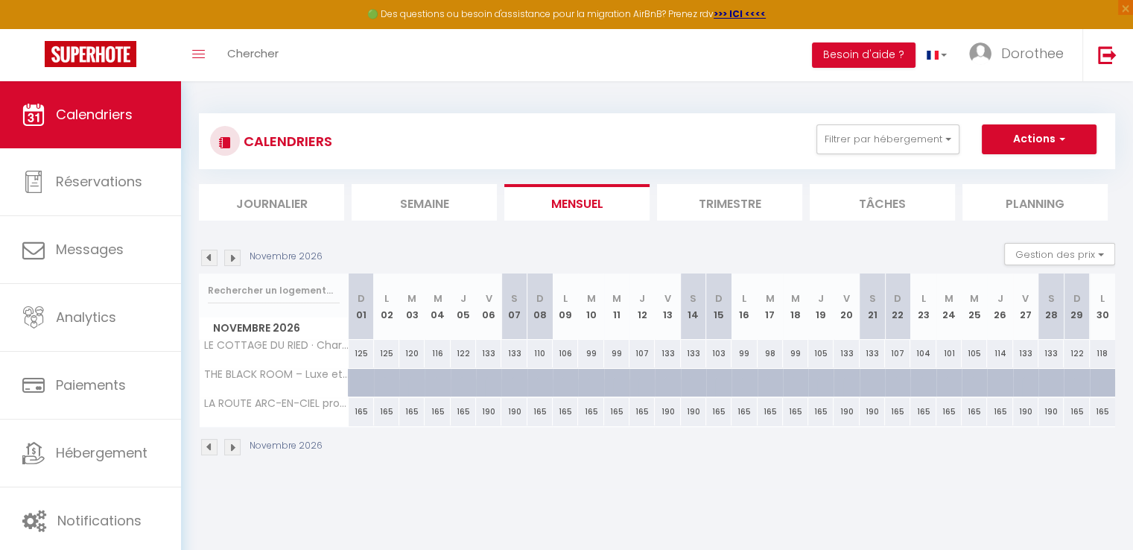
click at [206, 257] on img at bounding box center [209, 258] width 16 height 16
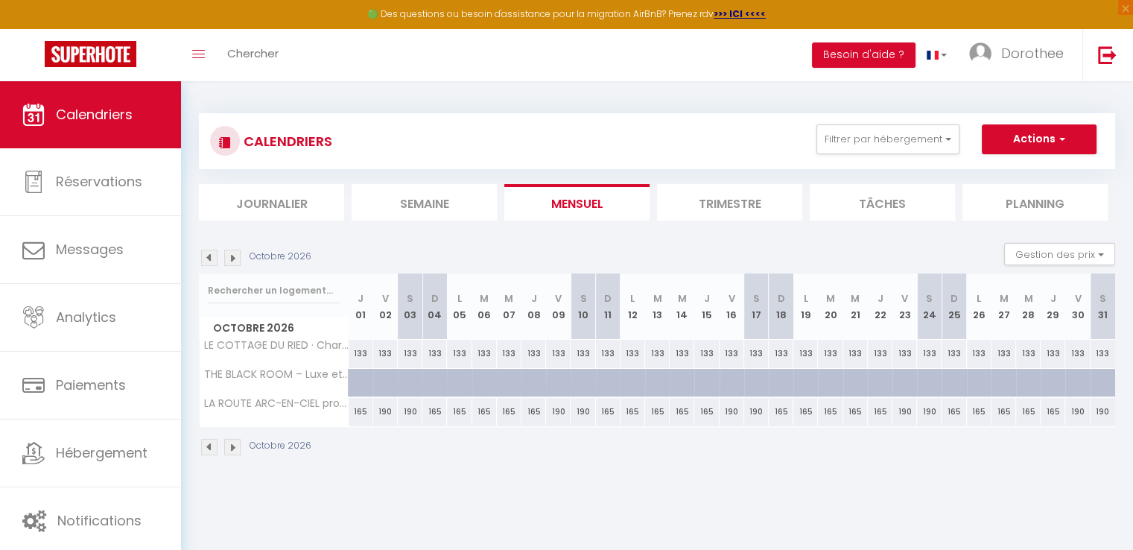
click at [206, 257] on img at bounding box center [209, 258] width 16 height 16
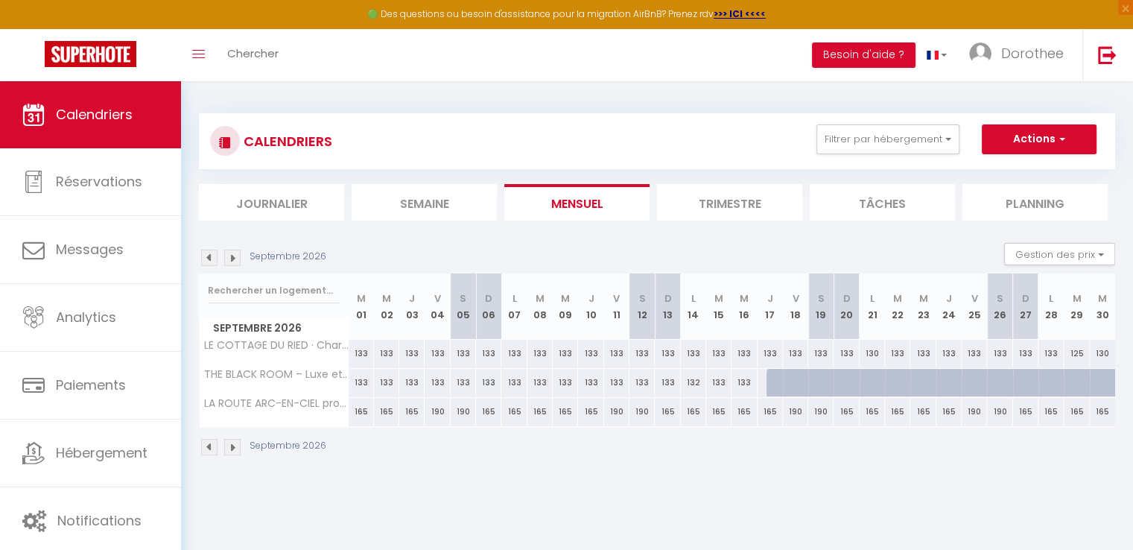
click at [776, 378] on div at bounding box center [778, 383] width 25 height 28
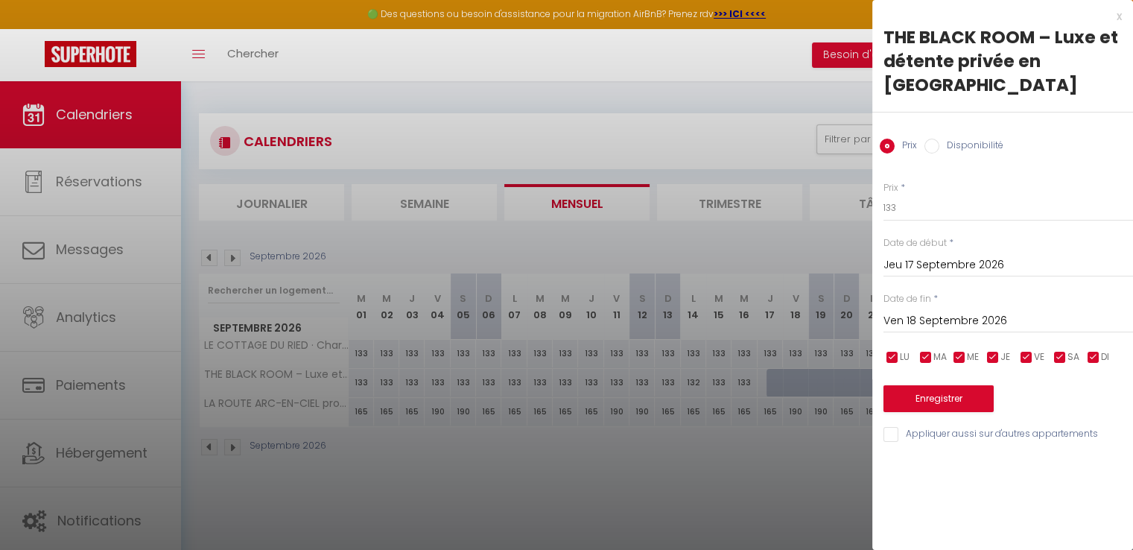
click at [790, 435] on div at bounding box center [566, 275] width 1133 height 550
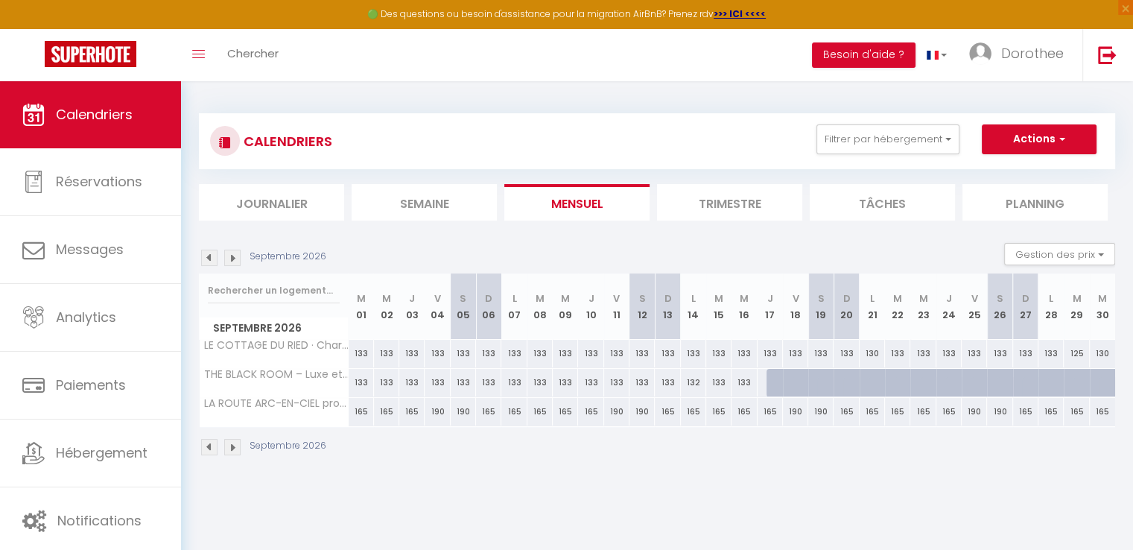
drag, startPoint x: 766, startPoint y: 379, endPoint x: 862, endPoint y: 379, distance: 96.1
click at [862, 379] on tr "THE BLACK ROOM – Luxe et détente privée en [GEOGRAPHIC_DATA] 133 133 133 133 13…" at bounding box center [658, 382] width 916 height 29
click at [232, 259] on img at bounding box center [232, 258] width 16 height 16
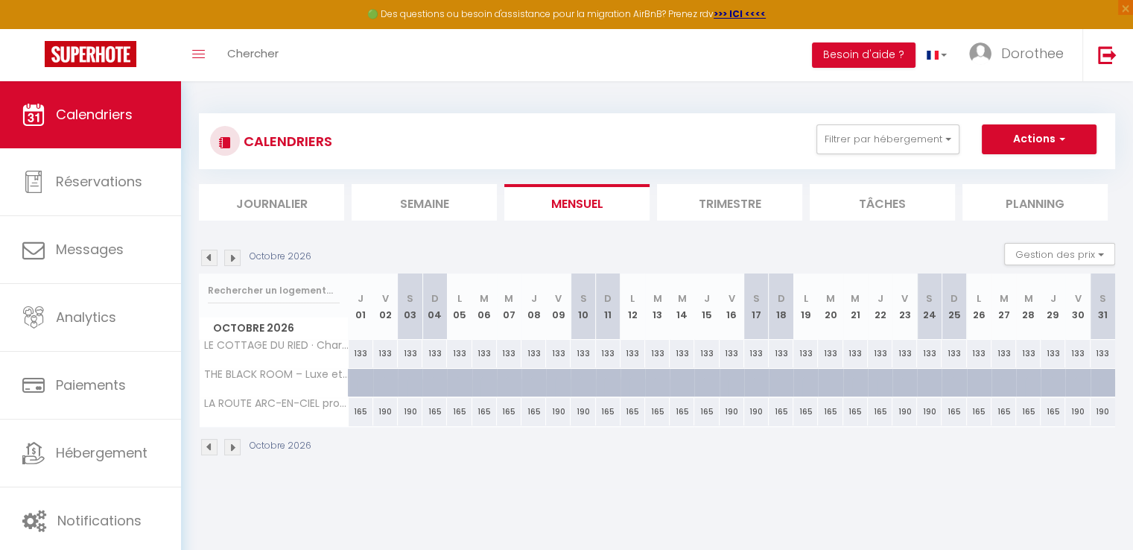
click at [232, 259] on img at bounding box center [232, 258] width 16 height 16
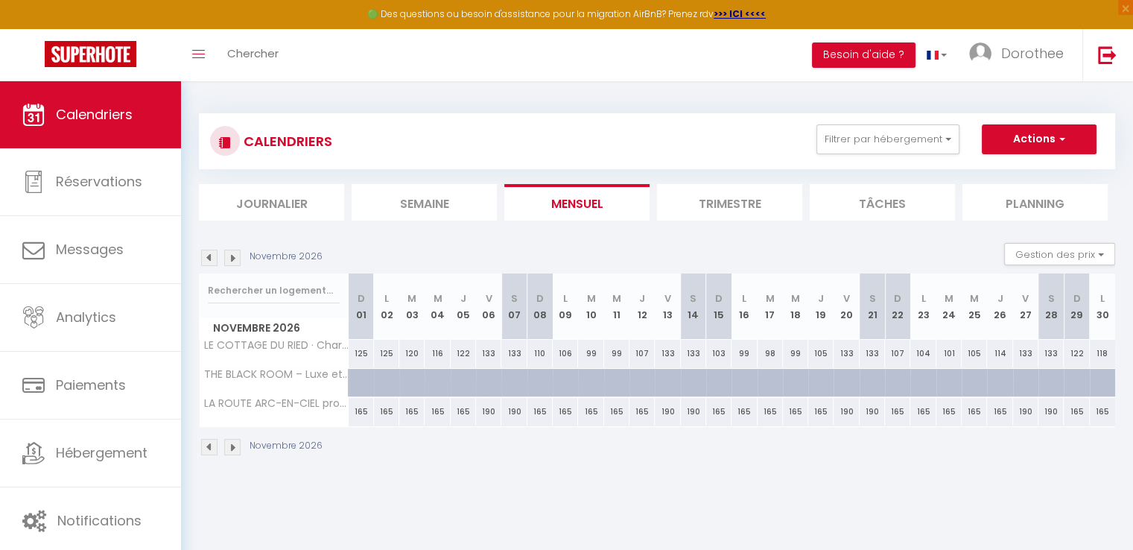
click at [232, 259] on img at bounding box center [232, 258] width 16 height 16
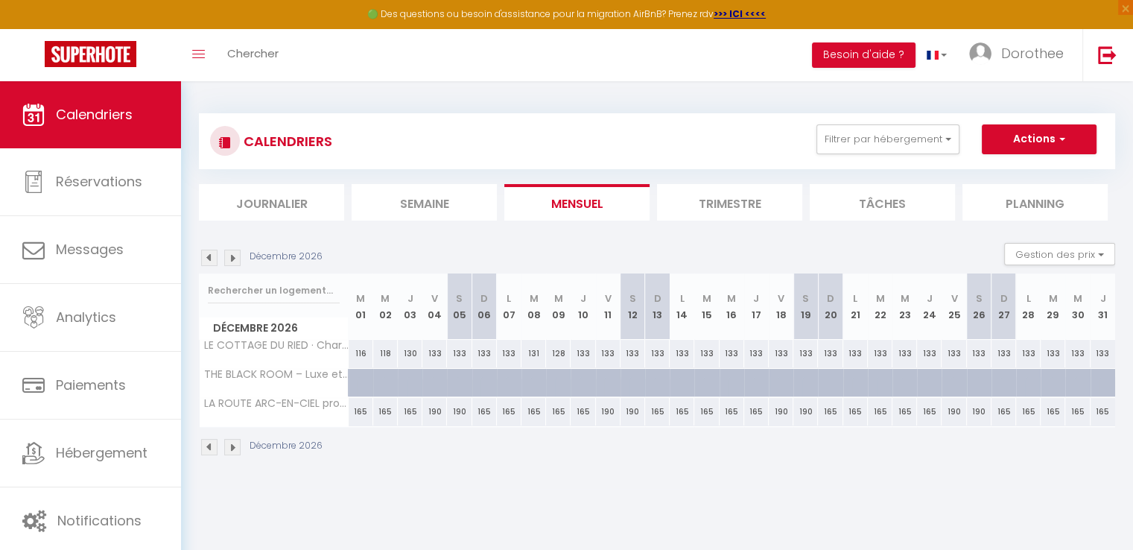
click at [232, 259] on img at bounding box center [232, 258] width 16 height 16
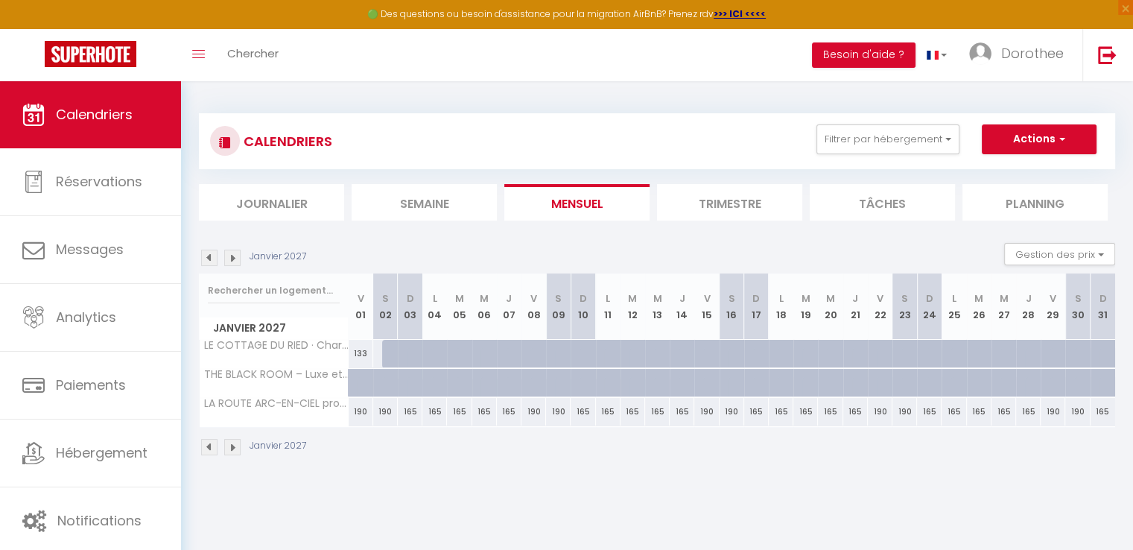
click at [232, 259] on img at bounding box center [232, 258] width 16 height 16
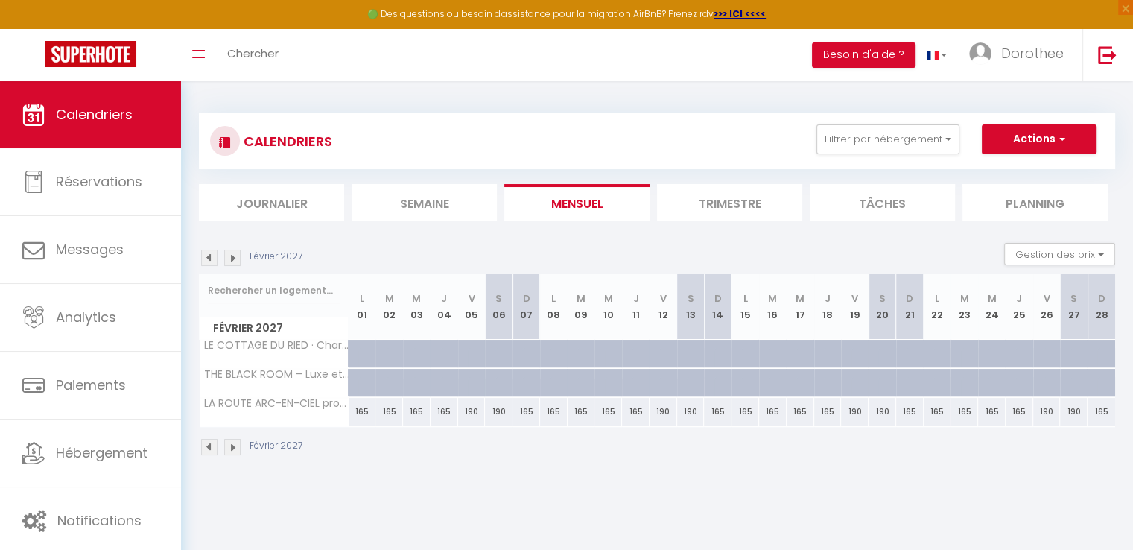
click at [209, 256] on img at bounding box center [209, 258] width 16 height 16
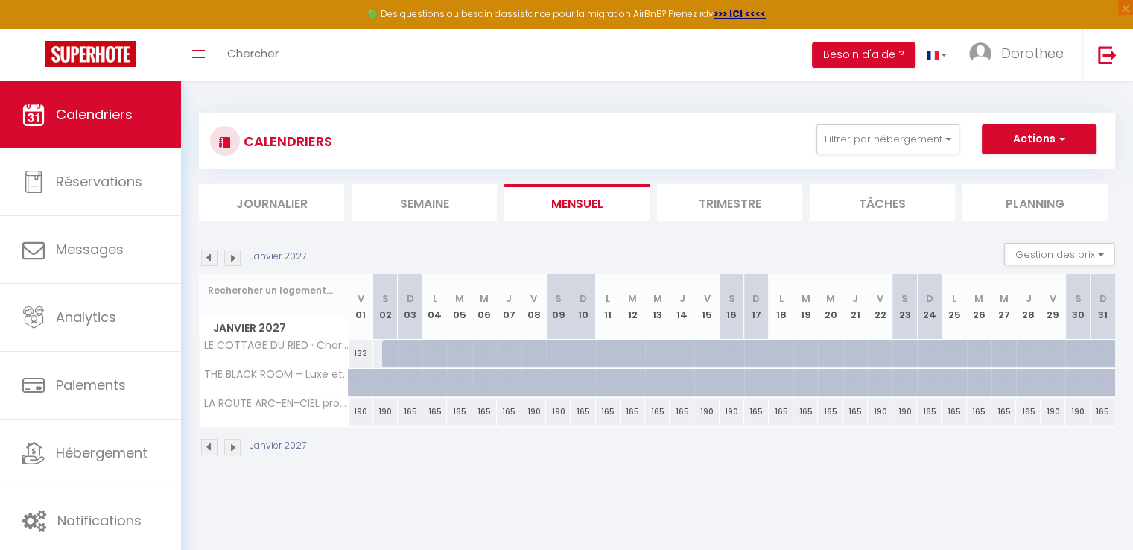
click at [209, 256] on img at bounding box center [209, 258] width 16 height 16
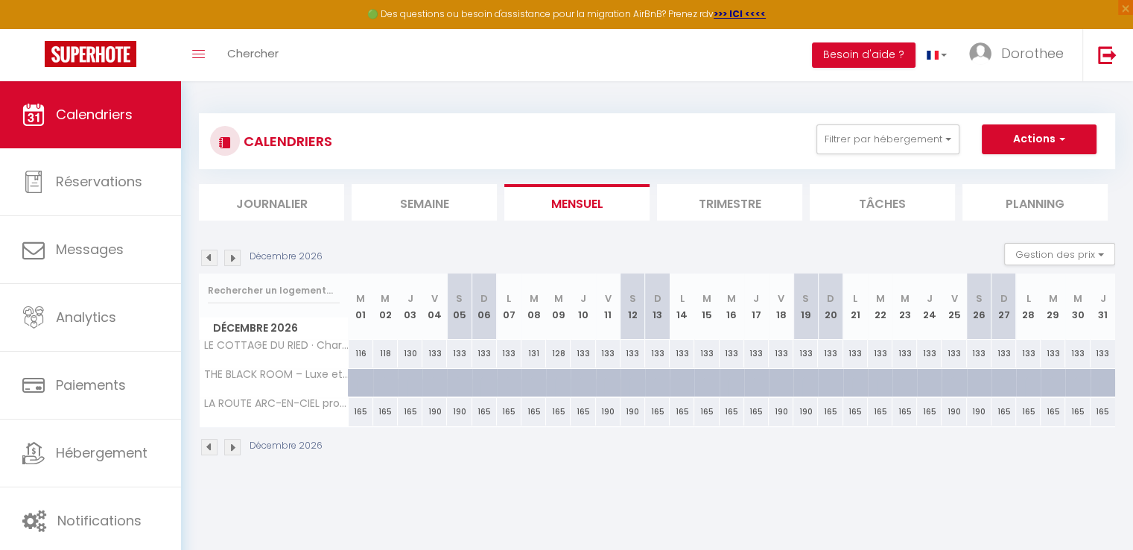
click at [209, 256] on img at bounding box center [209, 258] width 16 height 16
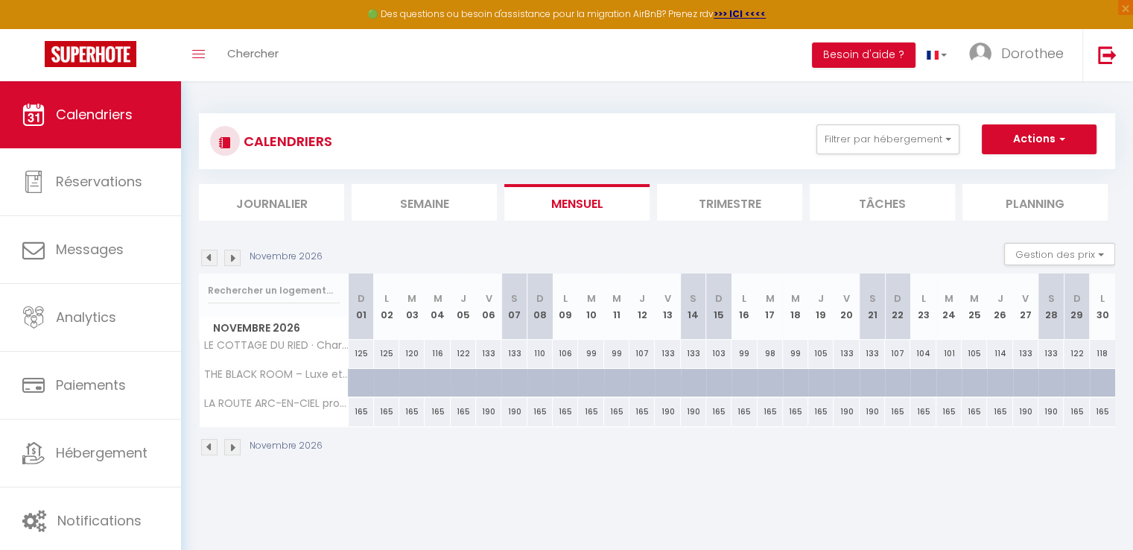
click at [209, 256] on img at bounding box center [209, 258] width 16 height 16
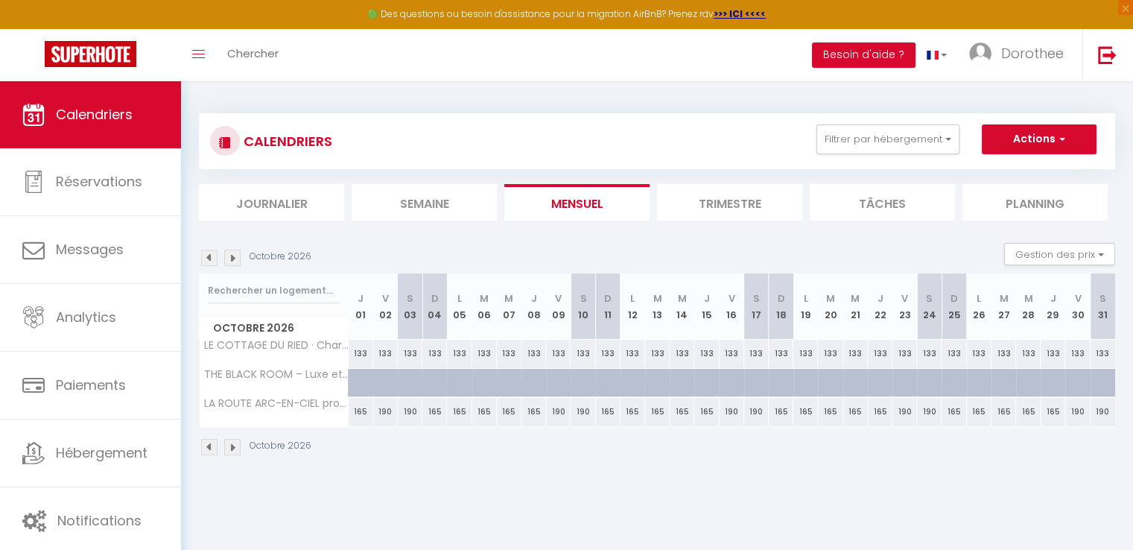
click at [209, 256] on img at bounding box center [209, 258] width 16 height 16
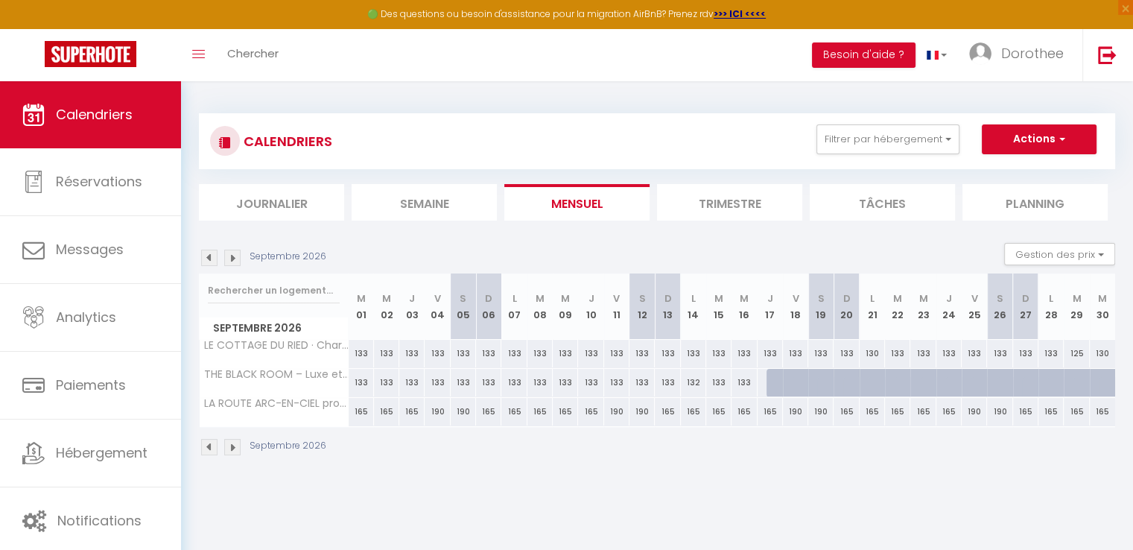
click at [764, 378] on div "133" at bounding box center [770, 383] width 26 height 28
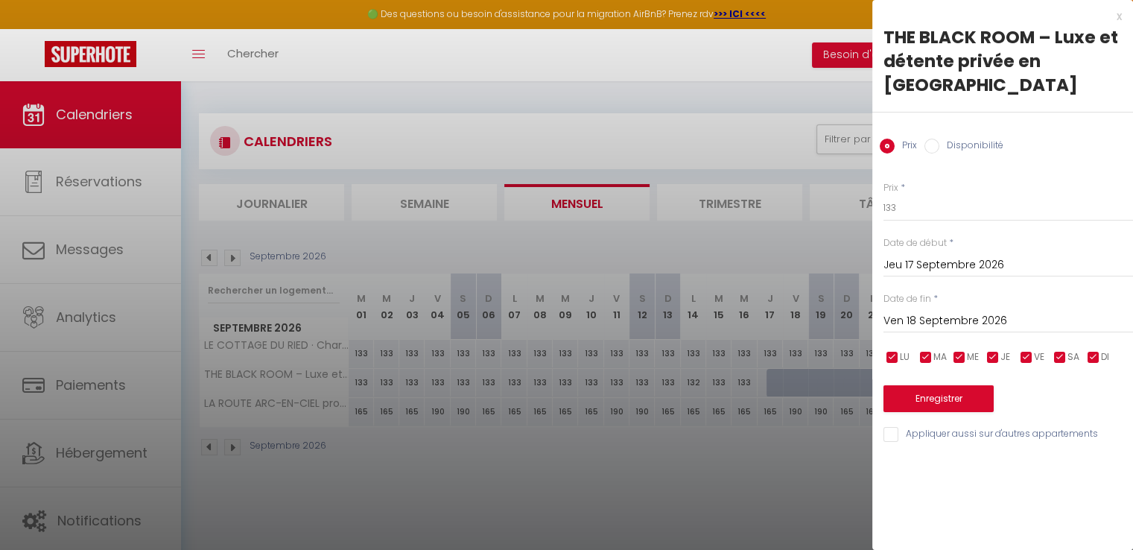
click at [925, 139] on input "Disponibilité" at bounding box center [931, 146] width 15 height 15
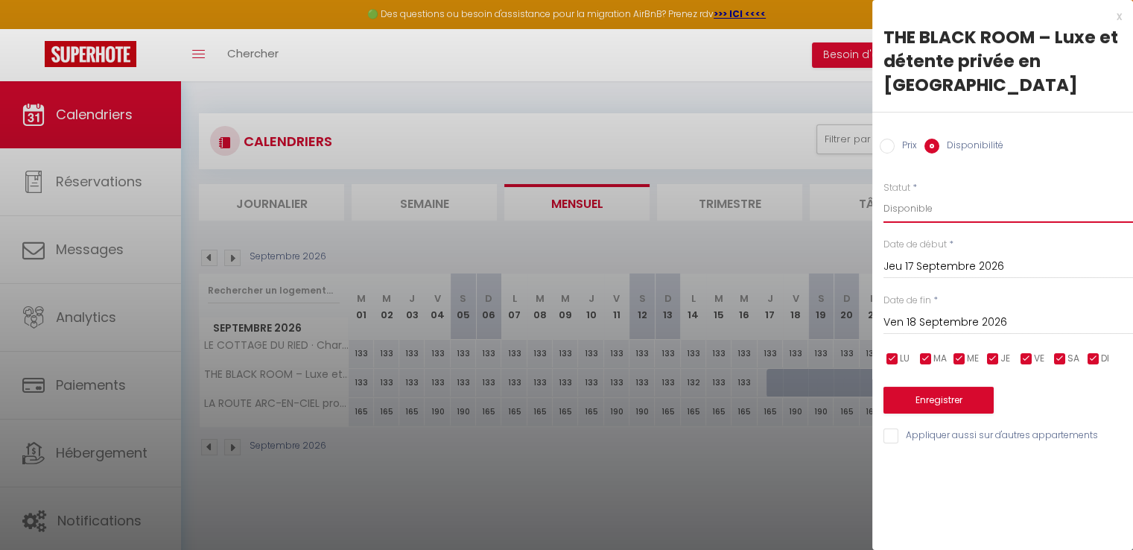
click at [897, 194] on select "Disponible Indisponible" at bounding box center [1008, 208] width 250 height 28
click at [883, 194] on select "Disponible Indisponible" at bounding box center [1008, 208] width 250 height 28
click at [894, 313] on input "Ven 18 Septembre 2026" at bounding box center [1008, 322] width 250 height 19
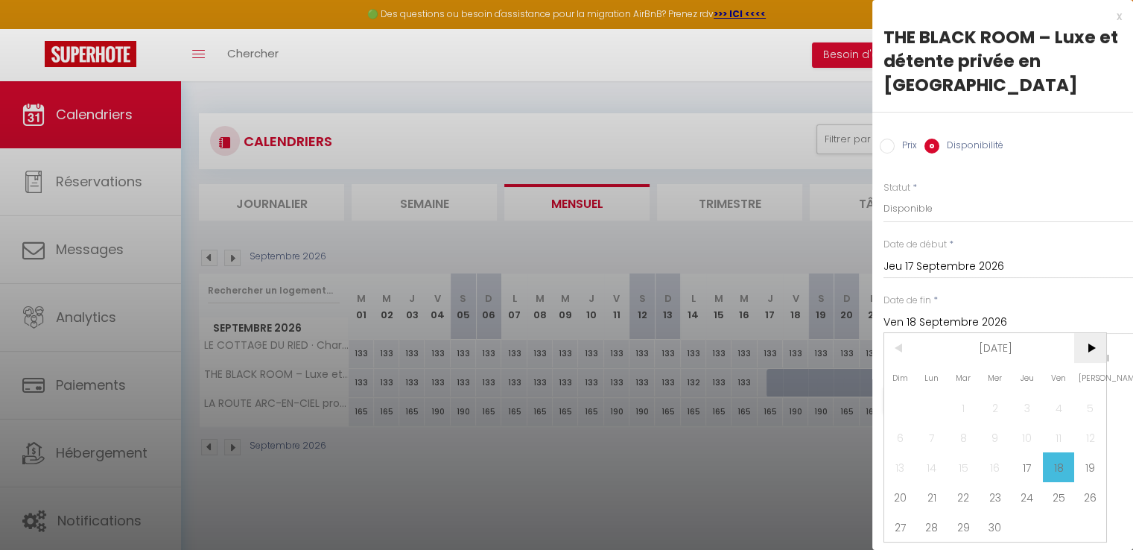
click at [1093, 333] on span ">" at bounding box center [1090, 348] width 32 height 30
click at [1084, 333] on span ">" at bounding box center [1090, 348] width 32 height 30
click at [1096, 413] on span "2" at bounding box center [1090, 408] width 32 height 30
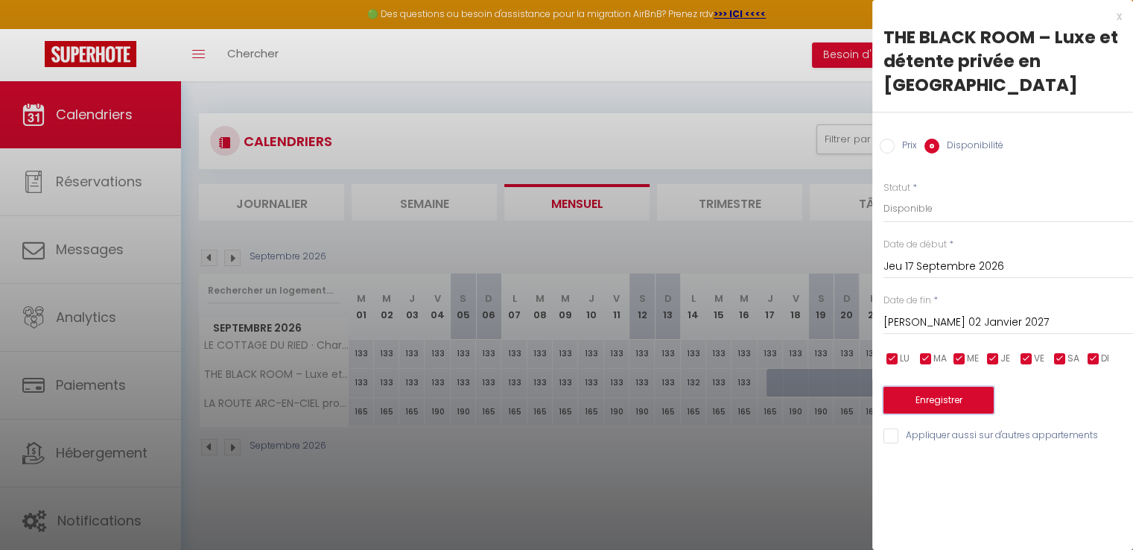
click at [971, 387] on button "Enregistrer" at bounding box center [938, 400] width 110 height 27
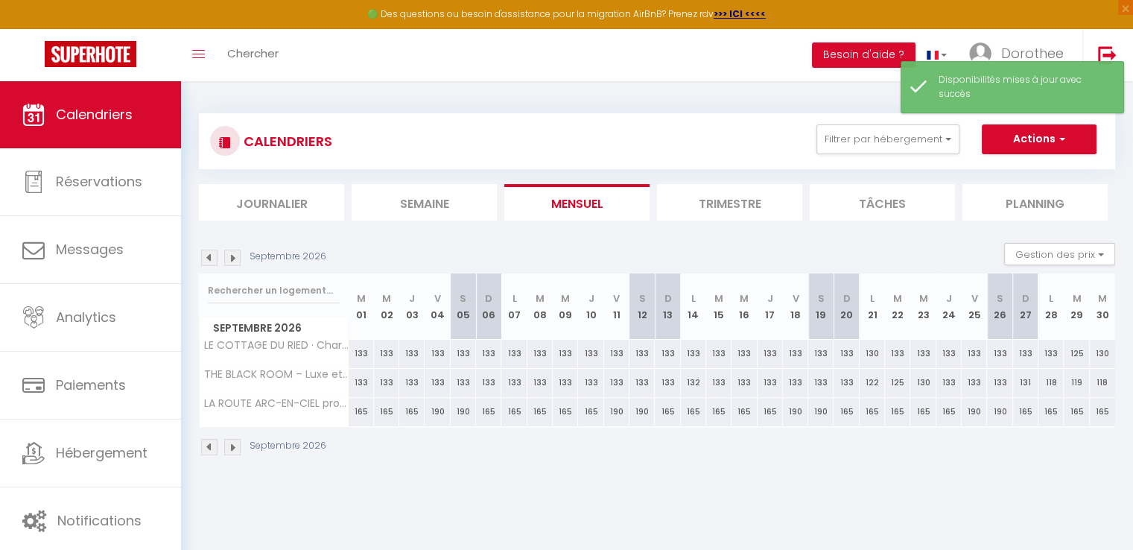
click at [235, 257] on img at bounding box center [232, 258] width 16 height 16
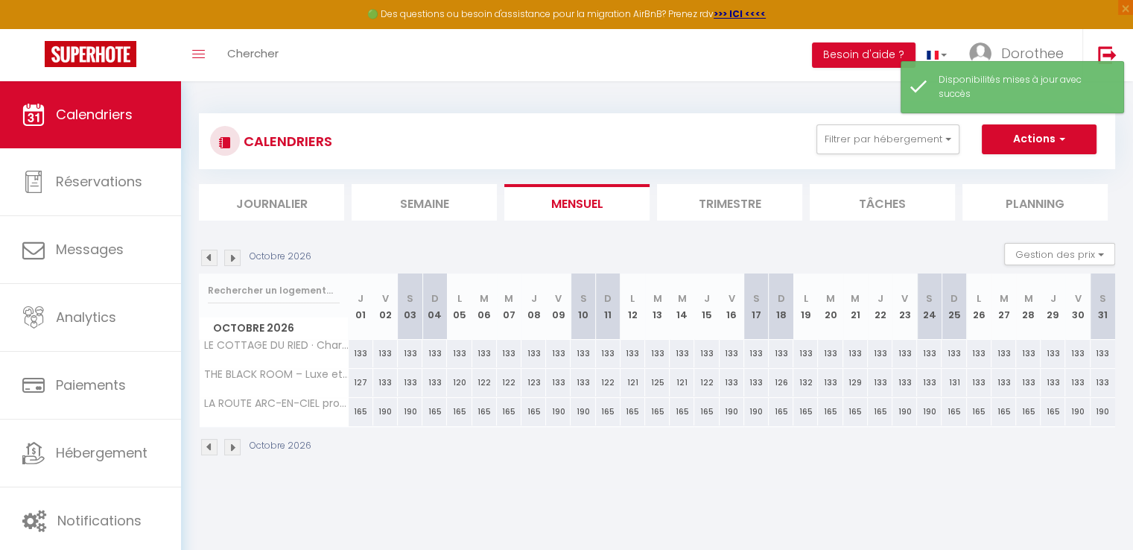
click at [235, 257] on img at bounding box center [232, 258] width 16 height 16
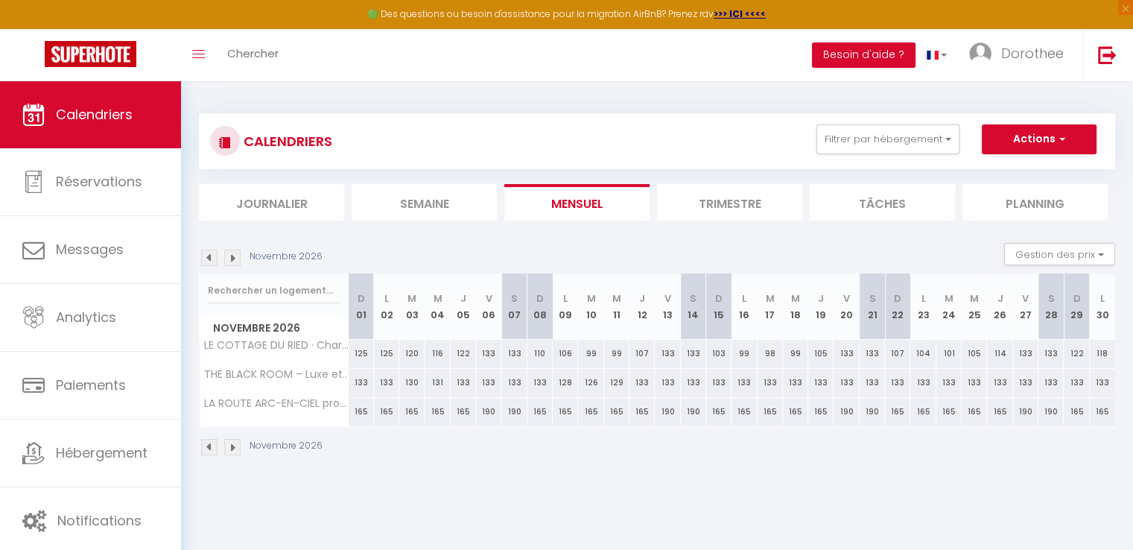
click at [235, 257] on img at bounding box center [232, 258] width 16 height 16
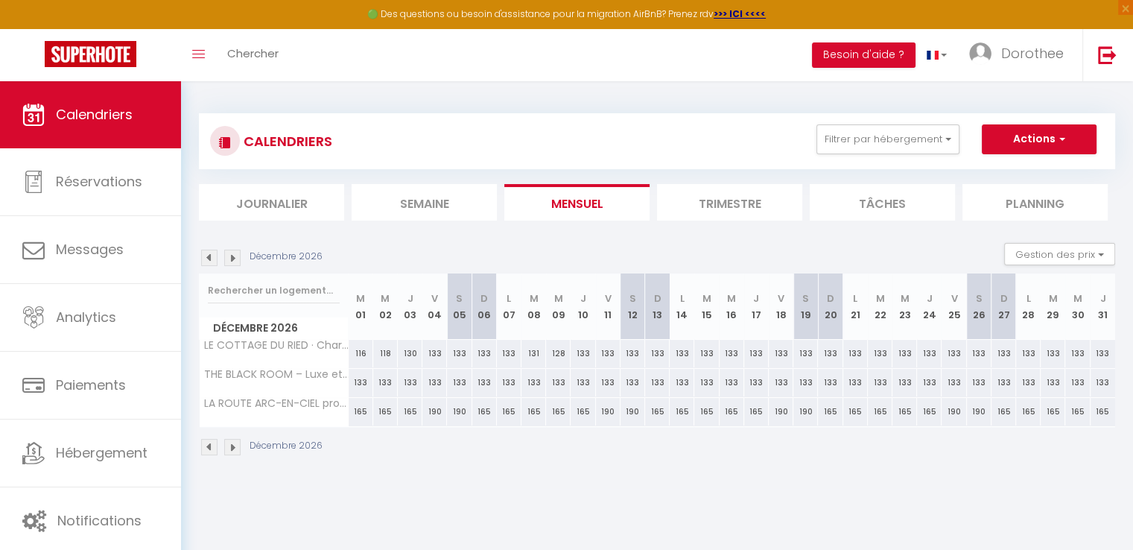
click at [235, 257] on img at bounding box center [232, 258] width 16 height 16
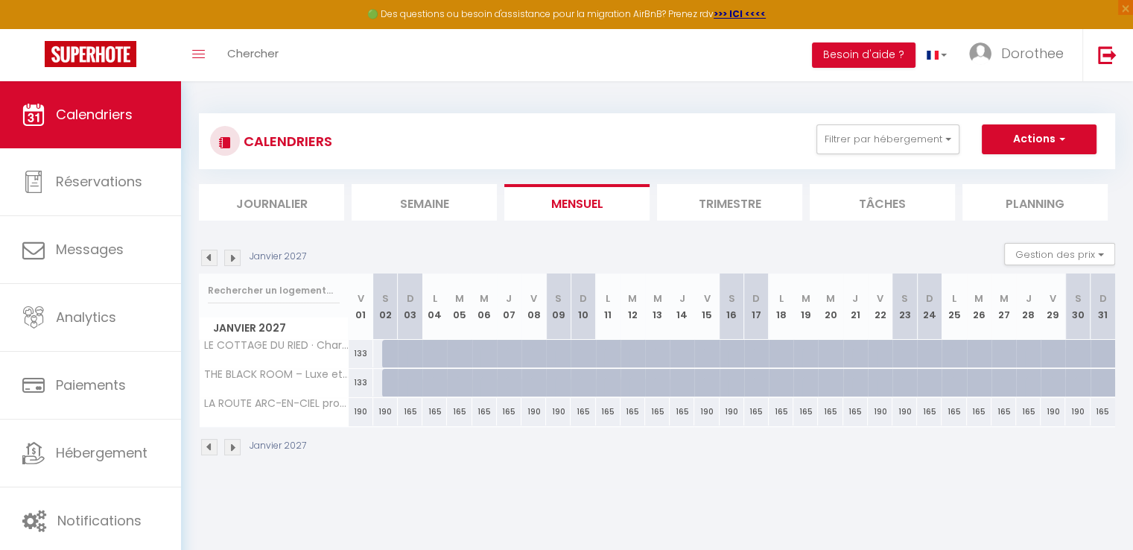
click at [209, 258] on img at bounding box center [209, 258] width 16 height 16
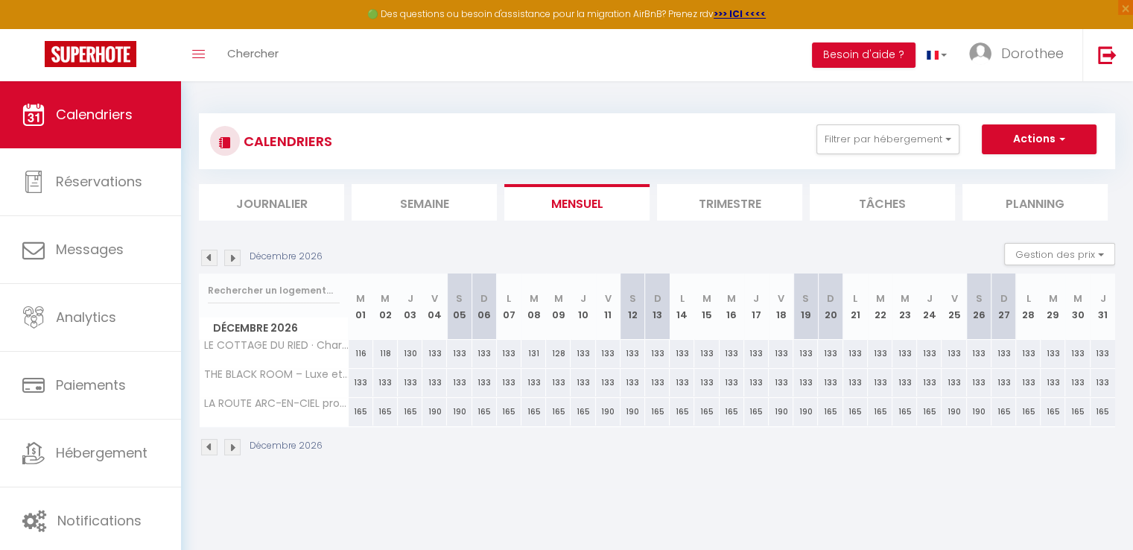
click at [209, 258] on img at bounding box center [209, 258] width 16 height 16
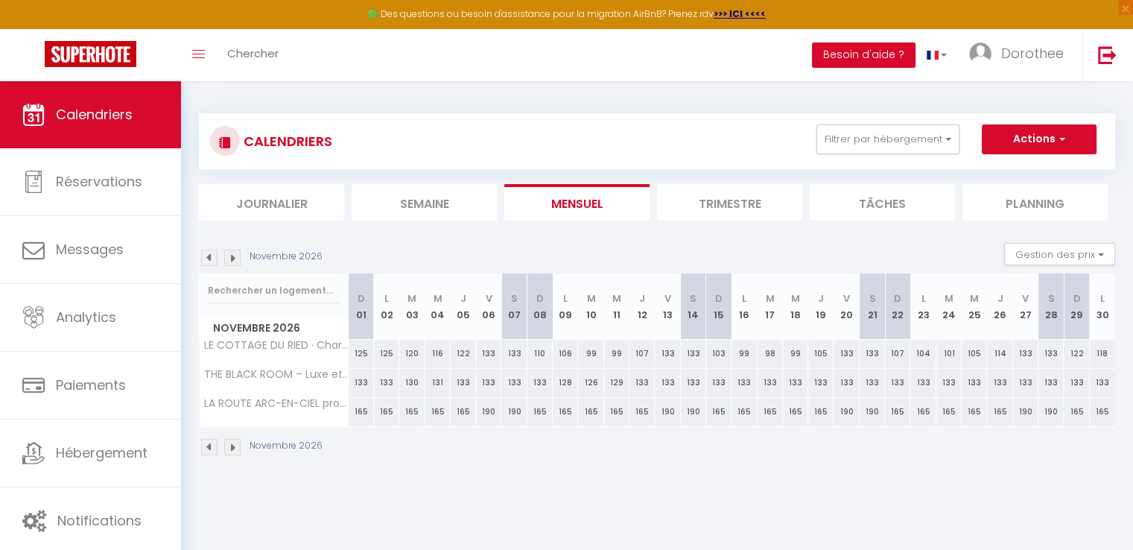
click at [209, 258] on img at bounding box center [209, 258] width 16 height 16
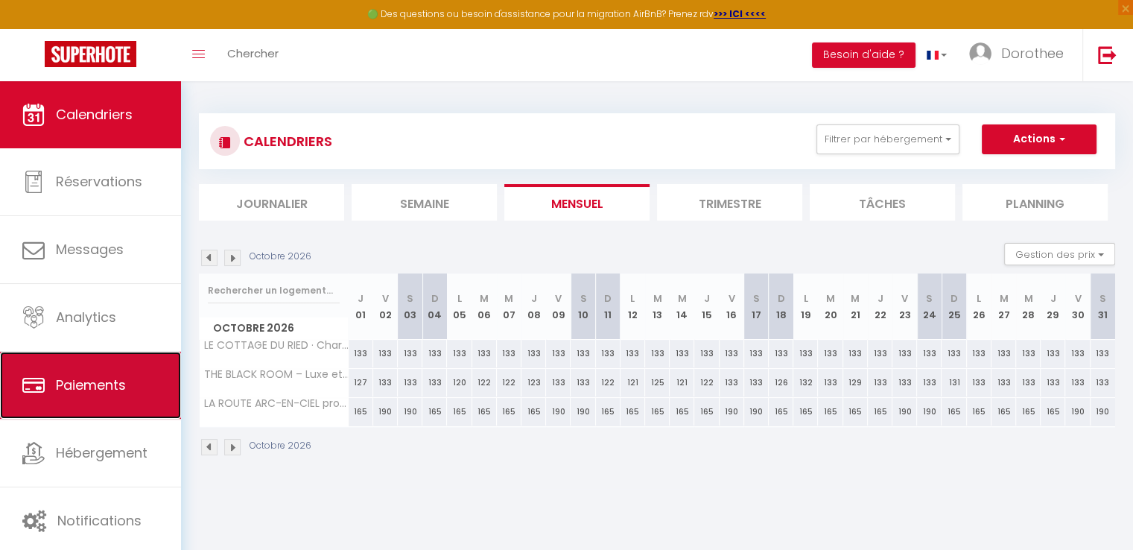
click at [21, 352] on link "Paiements" at bounding box center [90, 385] width 181 height 67
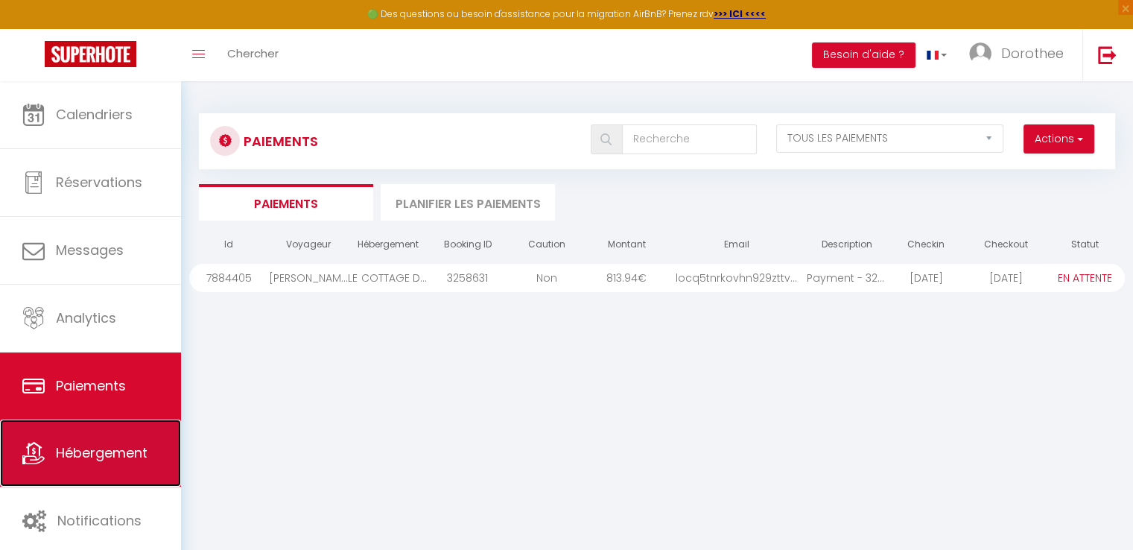
click at [49, 454] on link "Hébergement" at bounding box center [90, 452] width 181 height 67
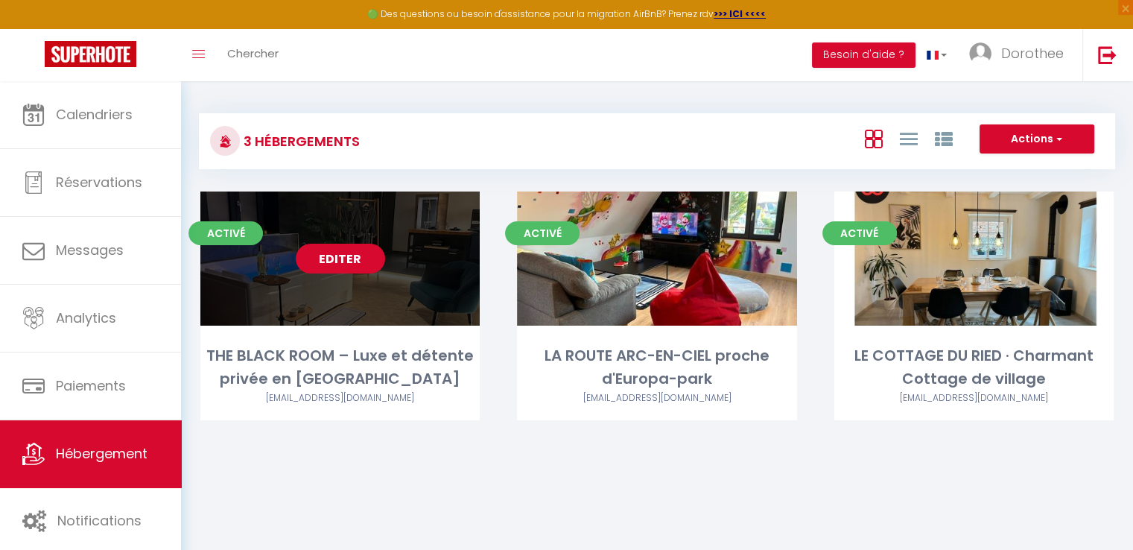
click at [338, 257] on link "Editer" at bounding box center [340, 259] width 89 height 30
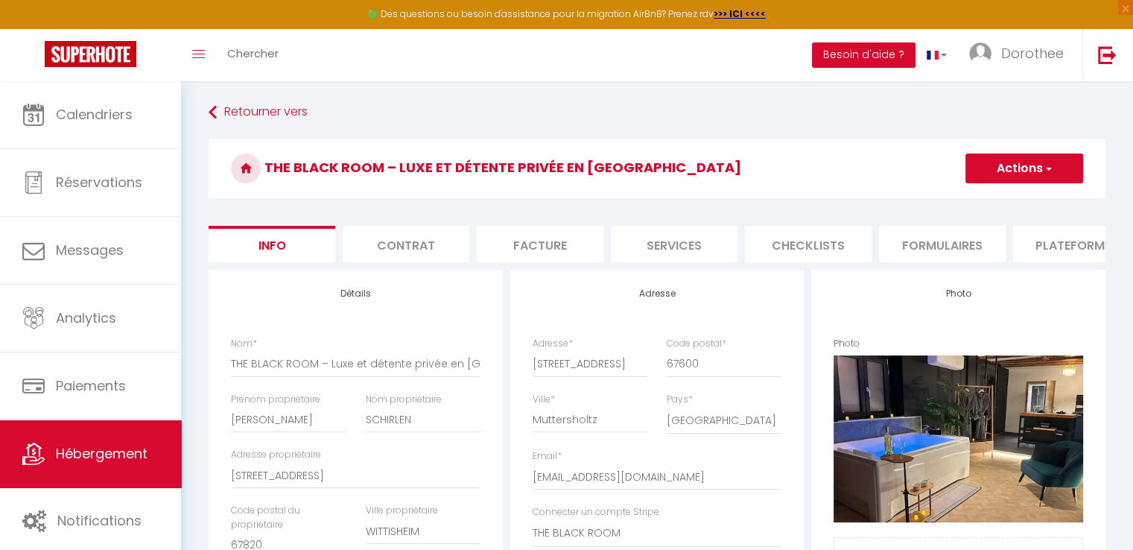
click at [413, 250] on li "Contrat" at bounding box center [406, 244] width 127 height 36
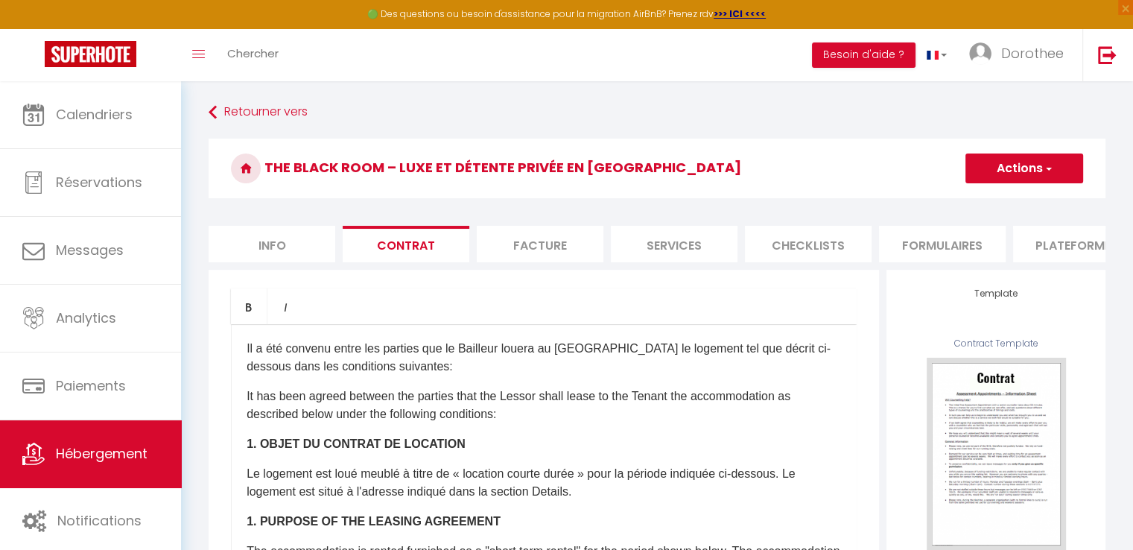
click at [518, 248] on li "Facture" at bounding box center [540, 244] width 127 height 36
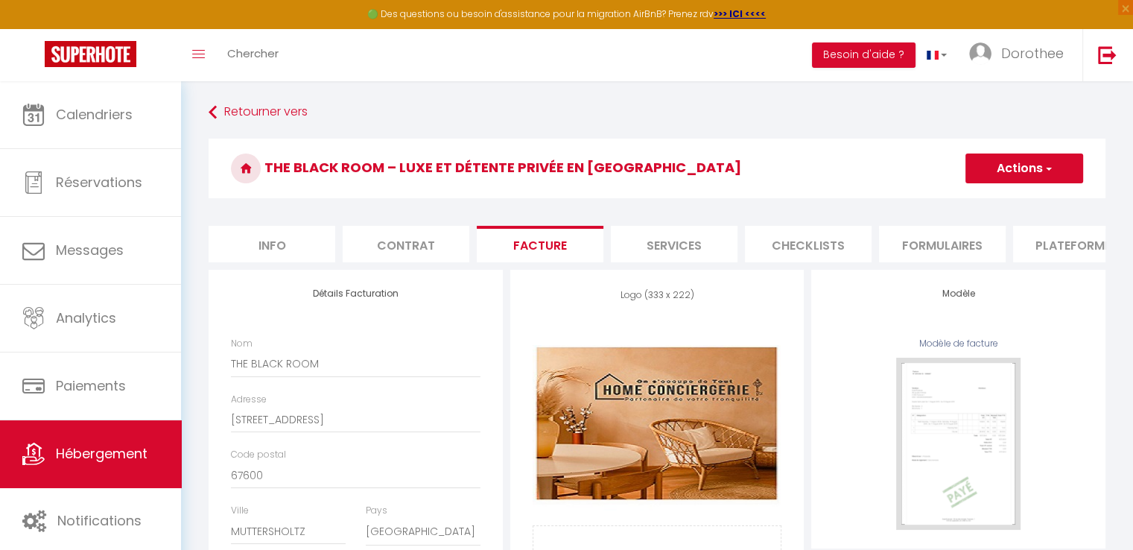
click at [647, 245] on li "Services" at bounding box center [674, 244] width 127 height 36
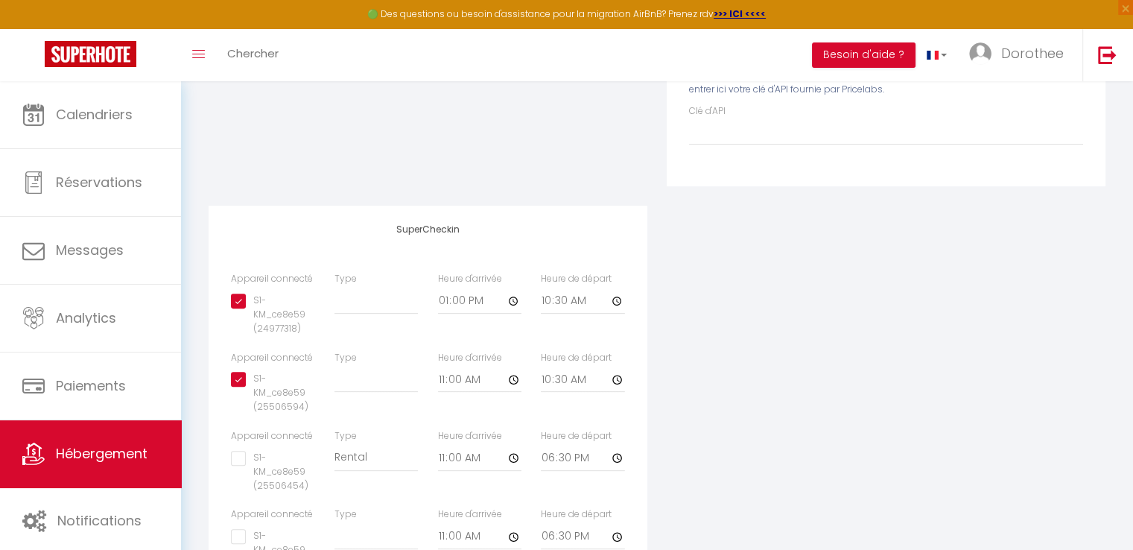
scroll to position [383, 0]
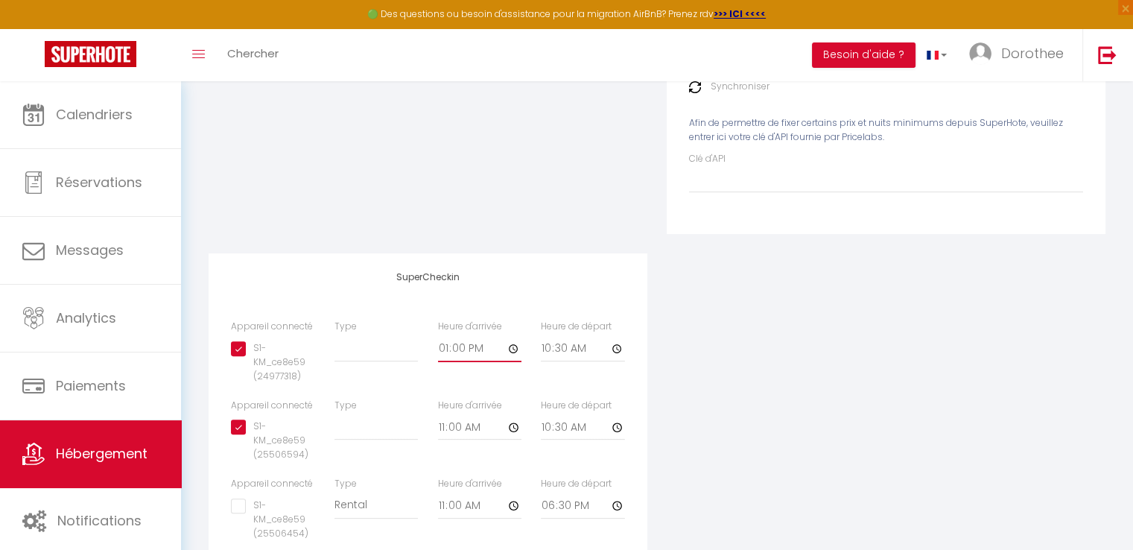
click at [509, 358] on input "13:00" at bounding box center [480, 348] width 84 height 27
drag, startPoint x: 740, startPoint y: 351, endPoint x: 515, endPoint y: 361, distance: 225.2
click at [515, 361] on input "11:00" at bounding box center [480, 348] width 84 height 27
click at [447, 356] on input "11:00" at bounding box center [480, 348] width 84 height 27
click at [438, 356] on input "11:00" at bounding box center [480, 348] width 84 height 27
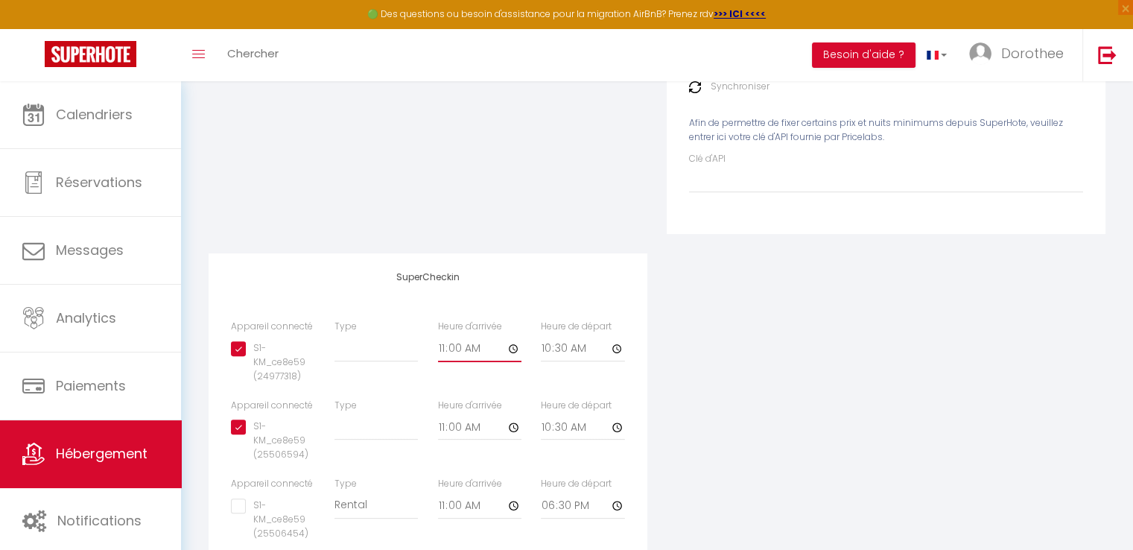
click at [438, 356] on input "11:00" at bounding box center [480, 348] width 84 height 27
click at [512, 359] on input "11:00" at bounding box center [480, 348] width 84 height 27
click at [354, 168] on div "Appareil connecté Types de verrouillage de compte SuperCheckin" at bounding box center [428, 70] width 458 height 366
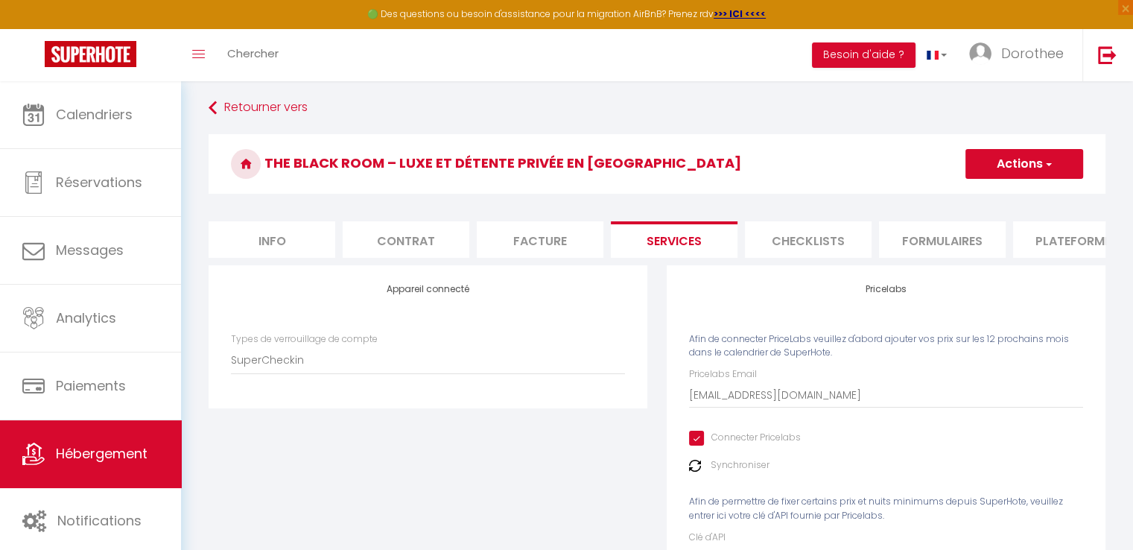
scroll to position [0, 0]
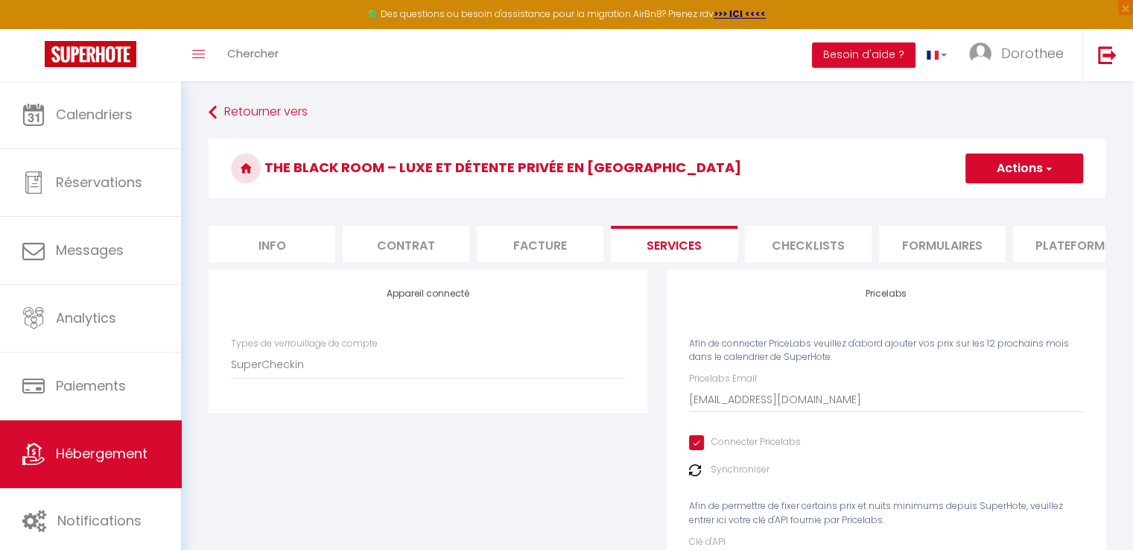
click at [991, 165] on button "Actions" at bounding box center [1024, 168] width 118 height 30
click at [992, 201] on link "Enregistrer" at bounding box center [1024, 200] width 118 height 19
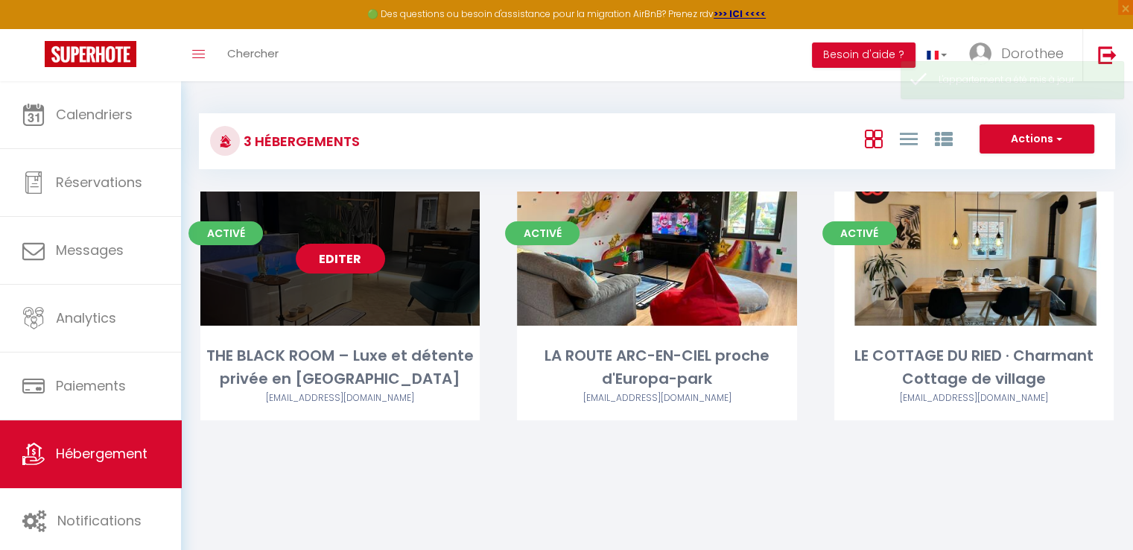
click at [337, 263] on link "Editer" at bounding box center [340, 259] width 89 height 30
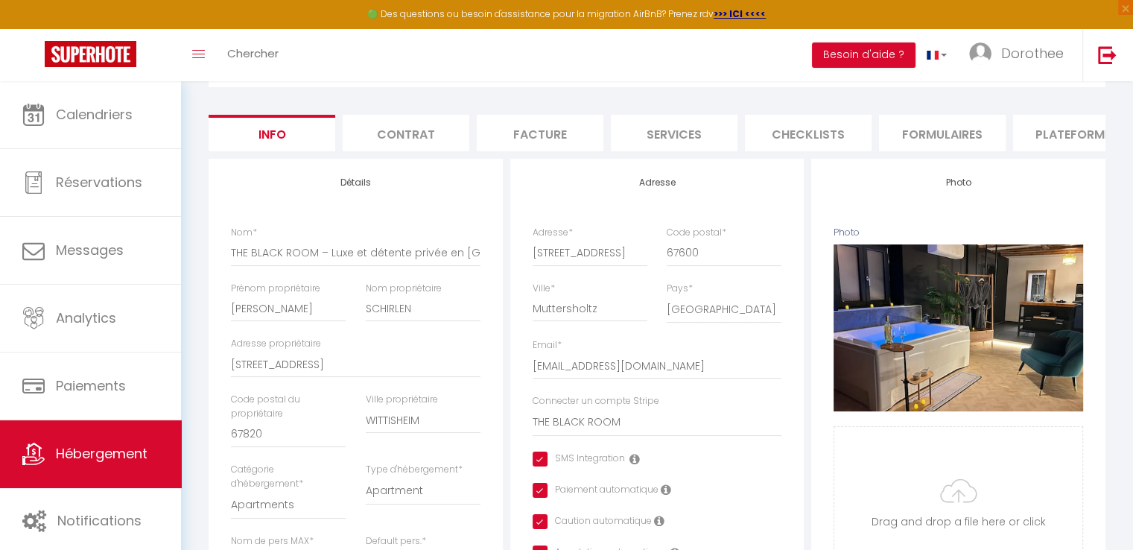
scroll to position [63, 0]
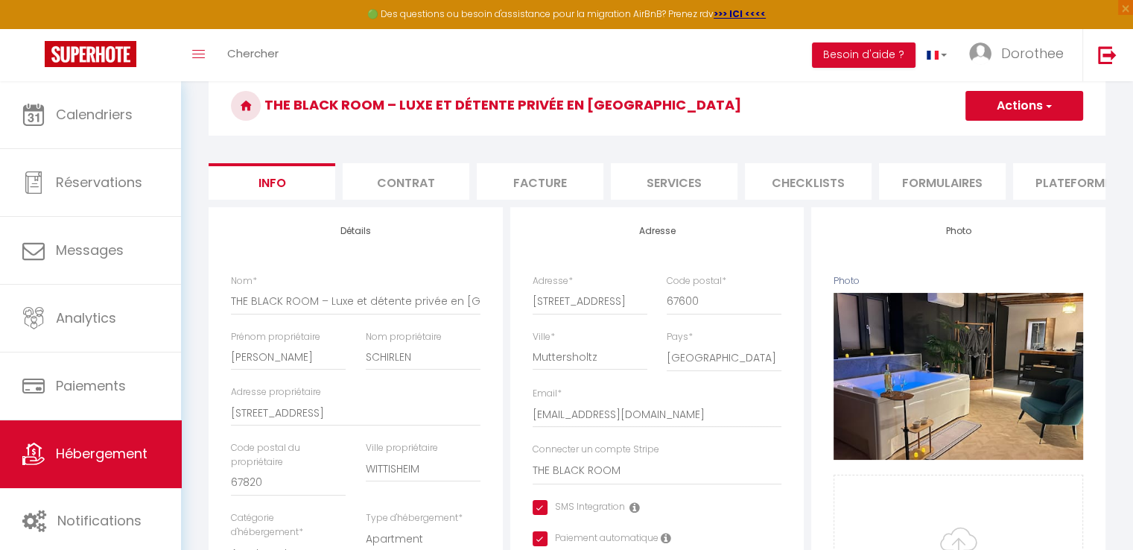
click at [1043, 182] on li "Plateformes" at bounding box center [1076, 181] width 127 height 36
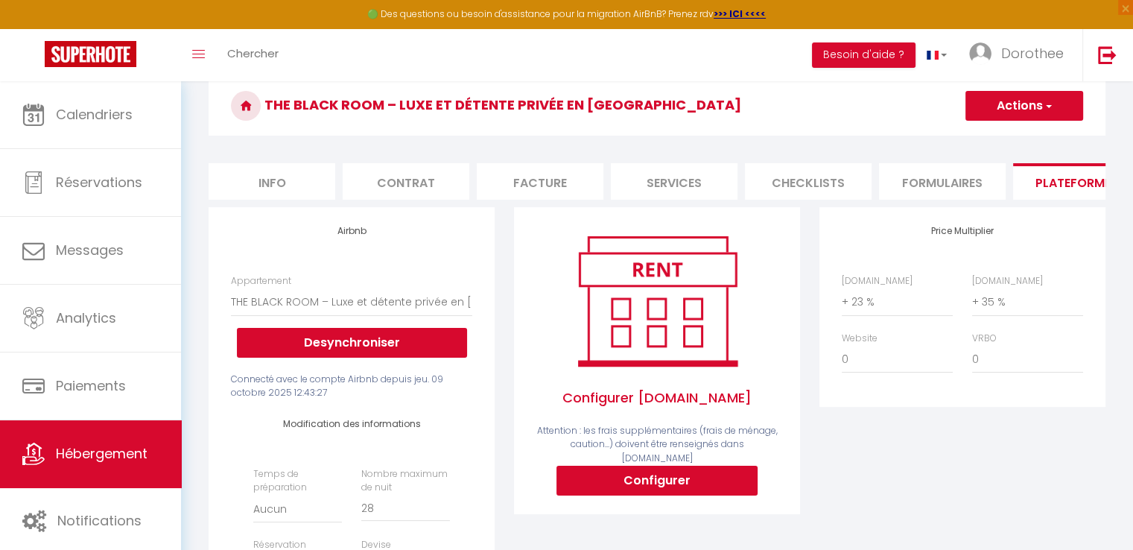
click at [655, 178] on li "Services" at bounding box center [674, 181] width 127 height 36
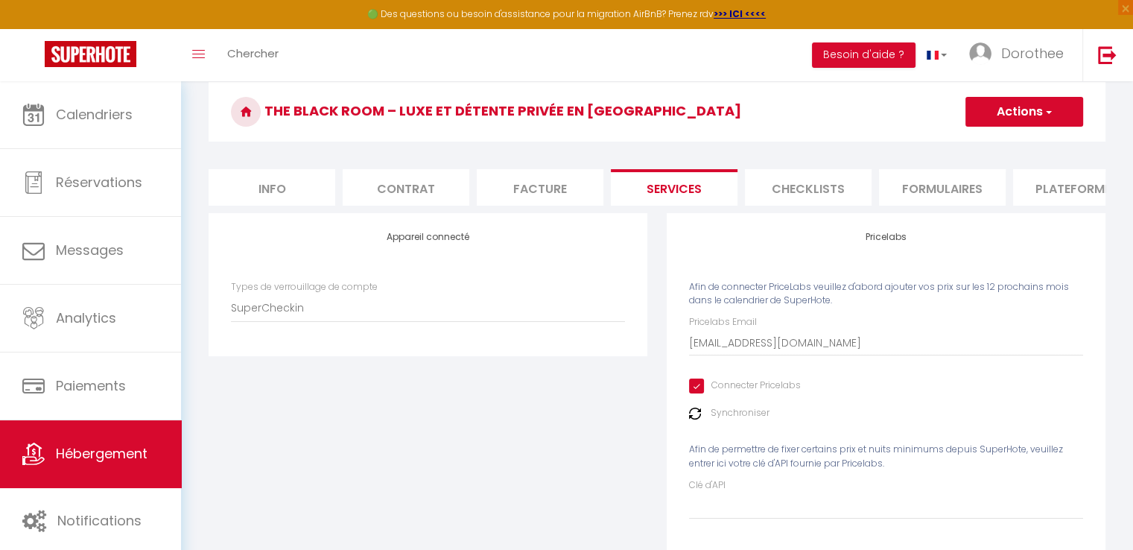
scroll to position [42, 0]
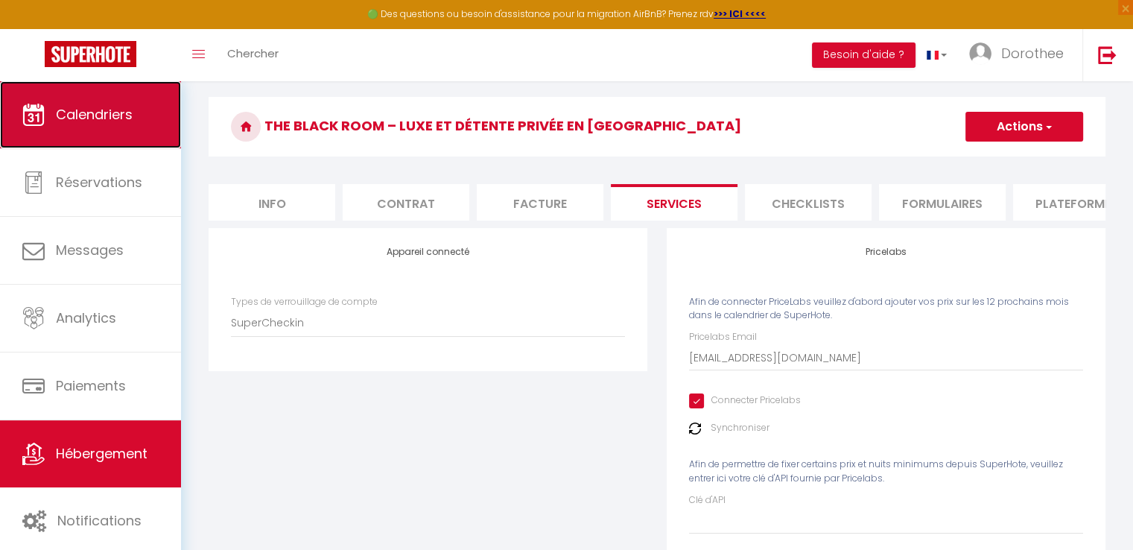
click at [109, 107] on span "Calendriers" at bounding box center [94, 114] width 77 height 19
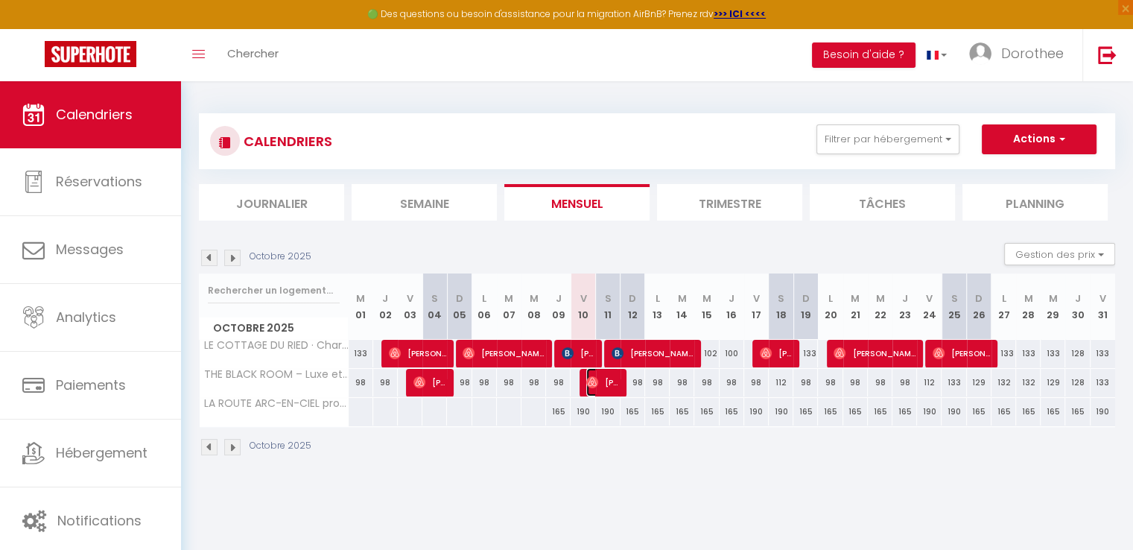
click at [608, 383] on span "[PERSON_NAME]" at bounding box center [602, 382] width 33 height 28
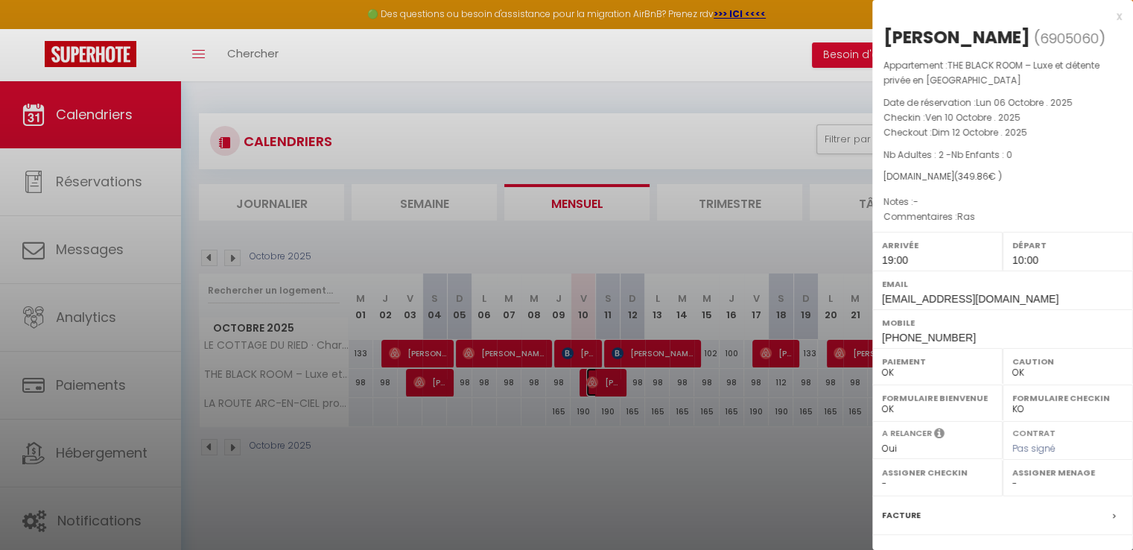
scroll to position [157, 0]
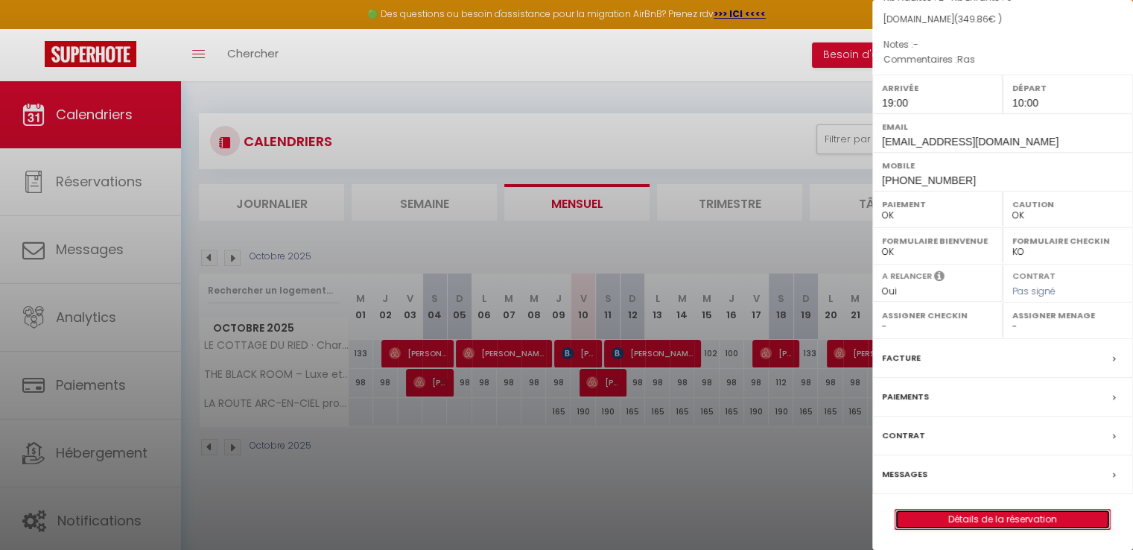
click at [955, 522] on link "Détails de la réservation" at bounding box center [1002, 518] width 215 height 19
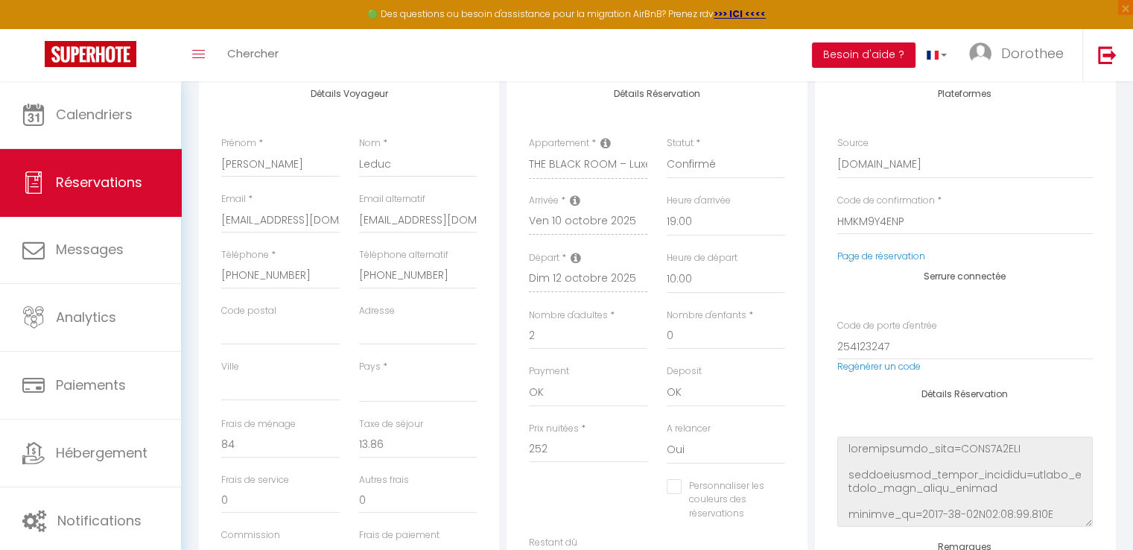
scroll to position [228, 0]
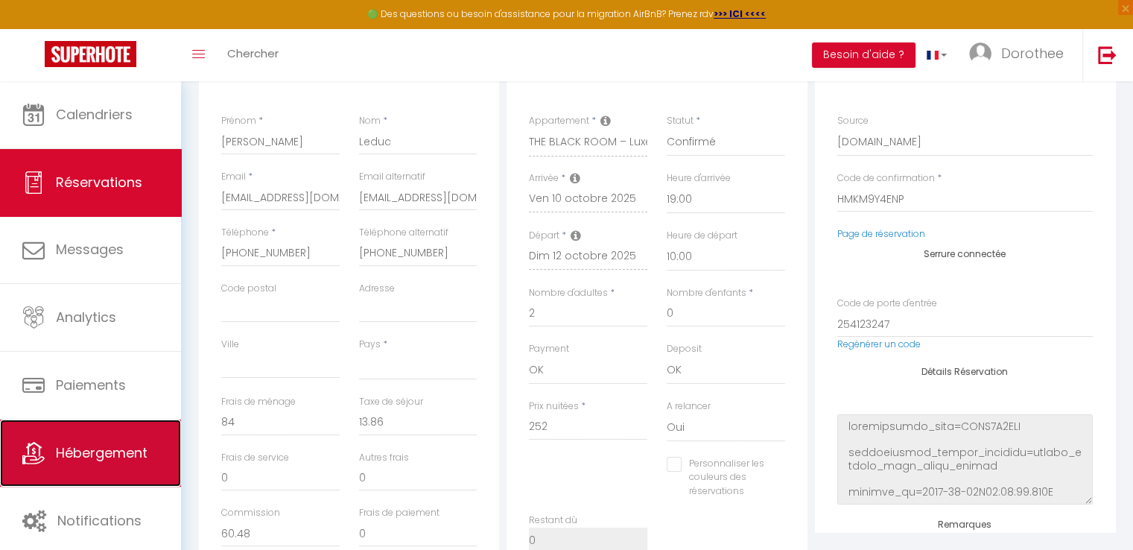
click at [140, 457] on span "Hébergement" at bounding box center [102, 452] width 92 height 19
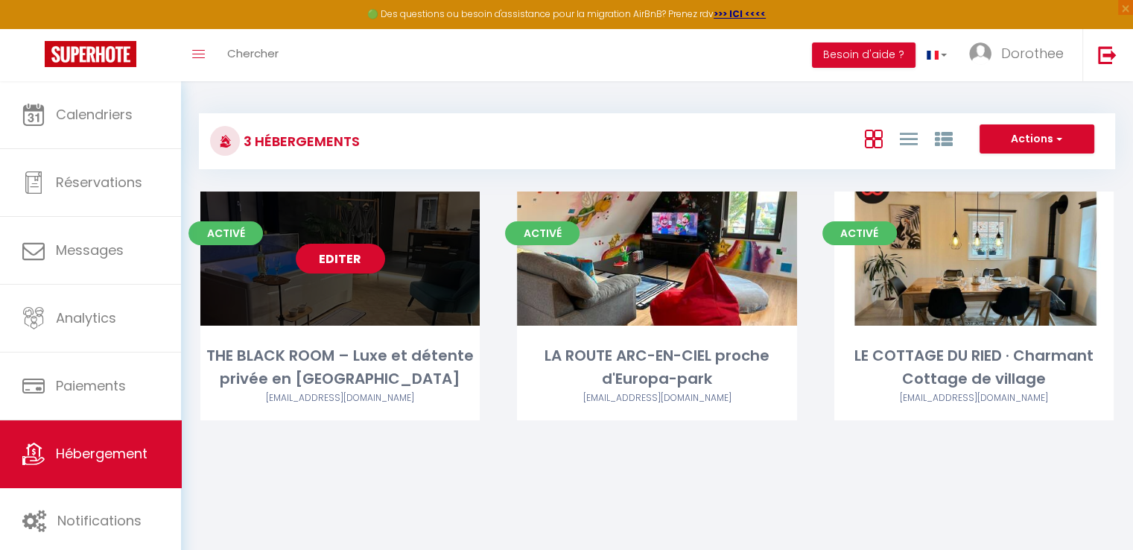
click at [343, 261] on link "Editer" at bounding box center [340, 259] width 89 height 30
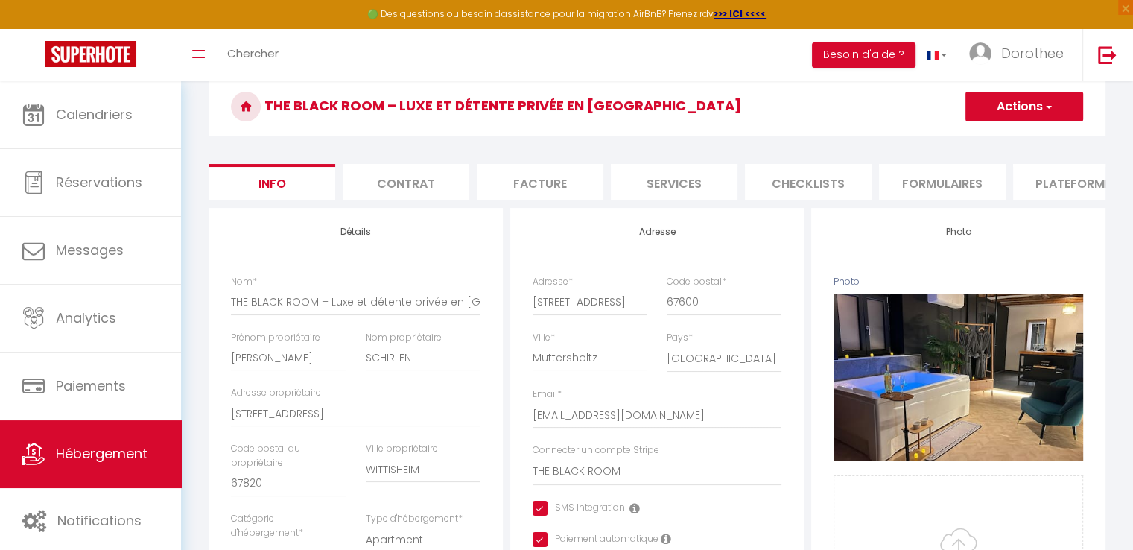
scroll to position [12, 0]
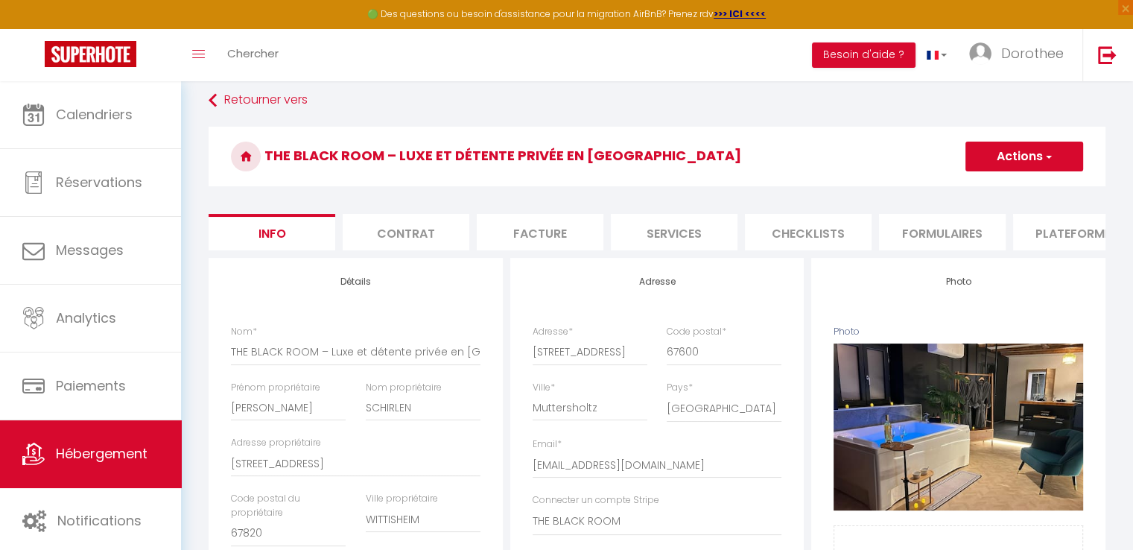
click at [684, 235] on li "Services" at bounding box center [674, 232] width 127 height 36
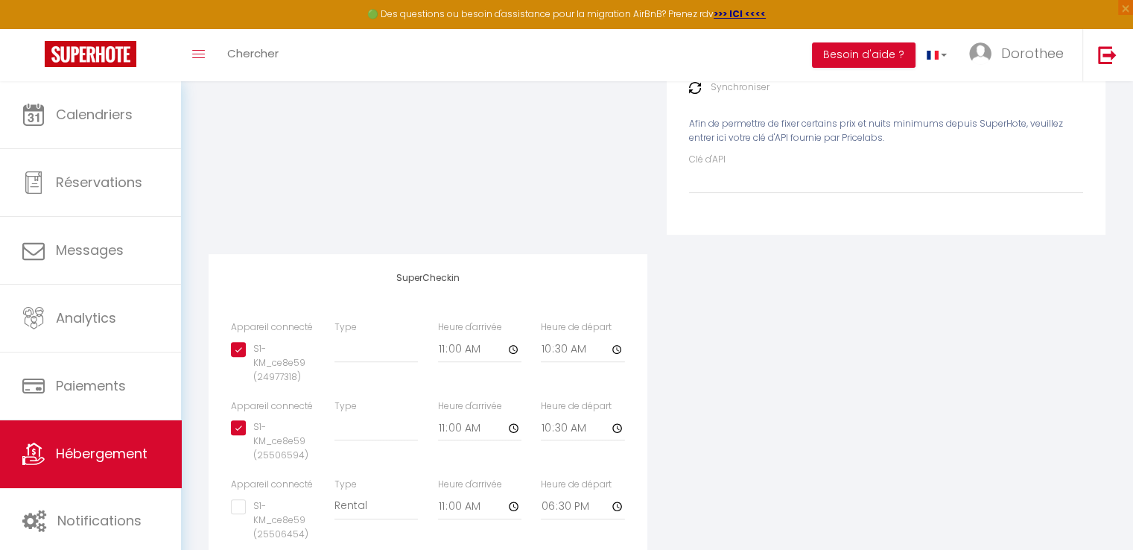
scroll to position [414, 0]
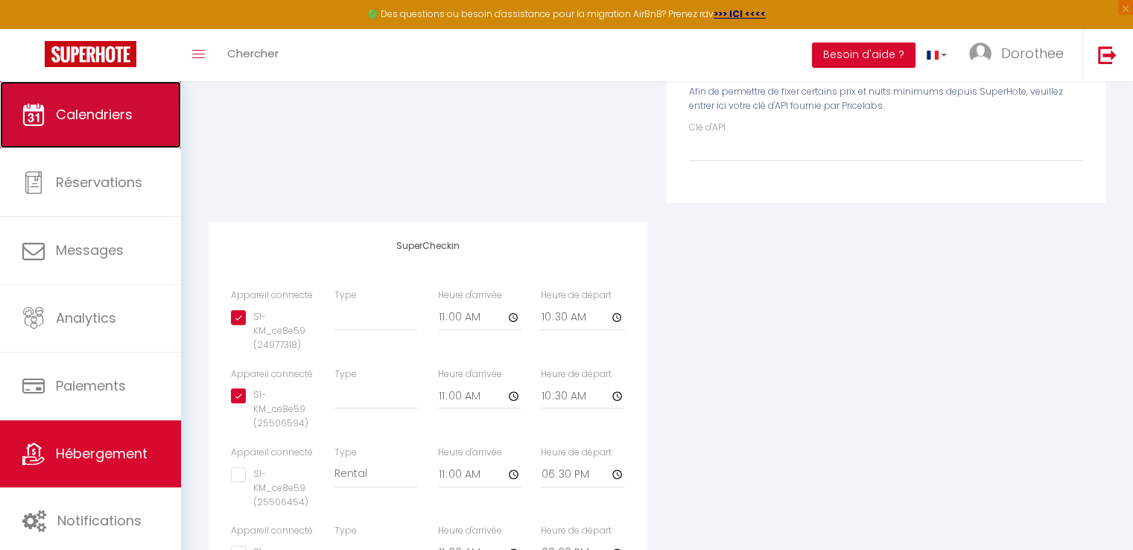
drag, startPoint x: 1138, startPoint y: 293, endPoint x: 89, endPoint y: 113, distance: 1064.1
click at [89, 113] on span "Calendriers" at bounding box center [94, 114] width 77 height 19
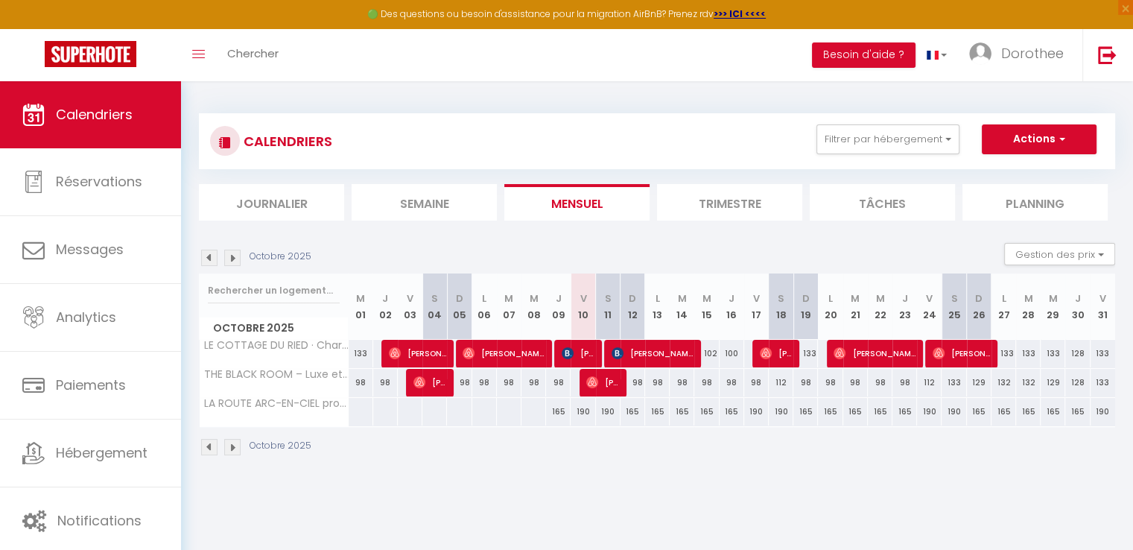
click at [230, 259] on img at bounding box center [232, 258] width 16 height 16
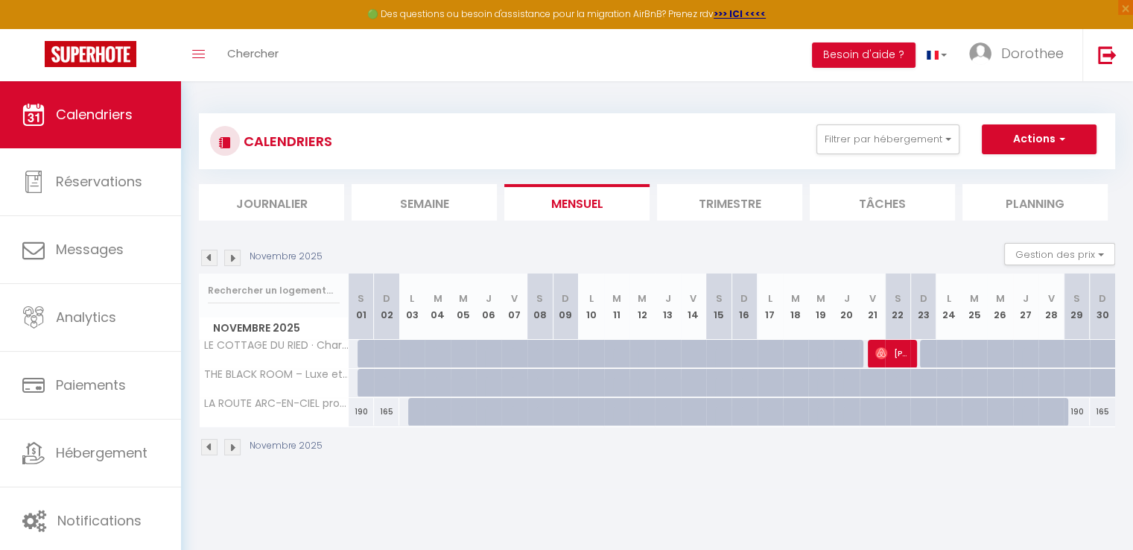
click at [211, 257] on img at bounding box center [209, 258] width 16 height 16
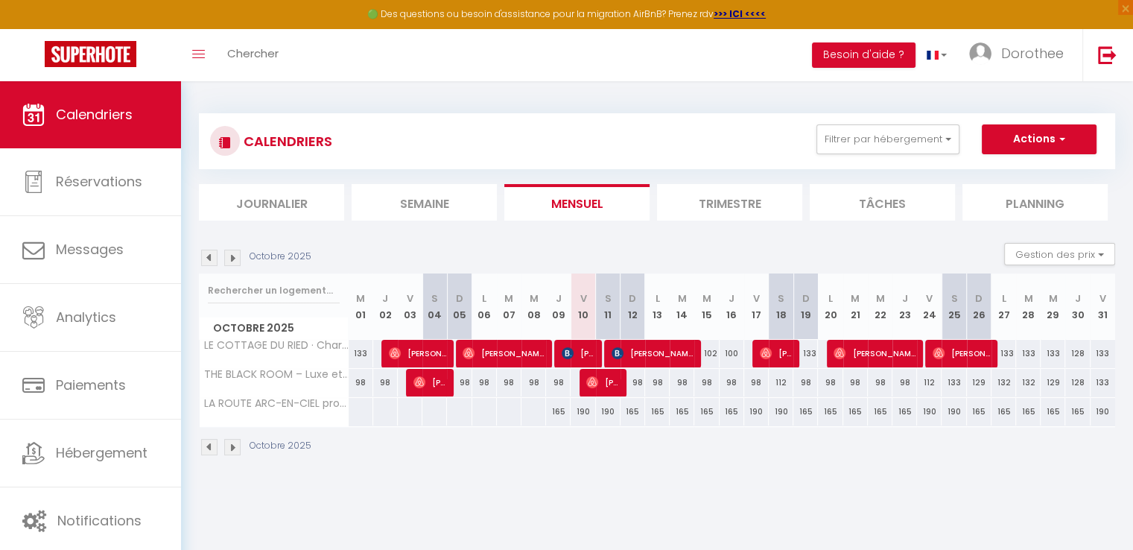
click at [233, 262] on img at bounding box center [232, 258] width 16 height 16
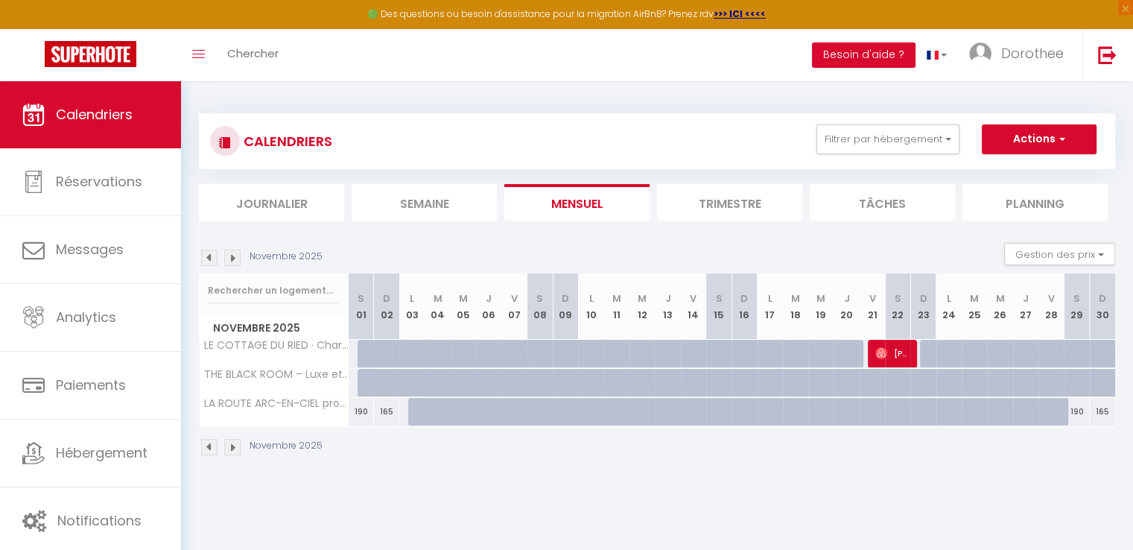
click at [364, 352] on div at bounding box center [370, 354] width 25 height 28
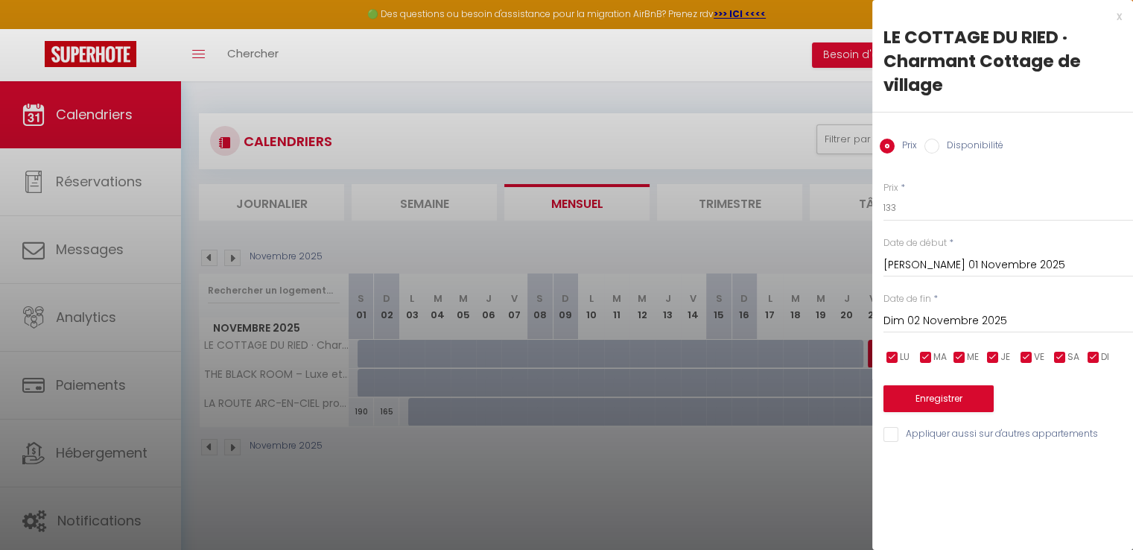
click at [364, 351] on div at bounding box center [566, 275] width 1133 height 550
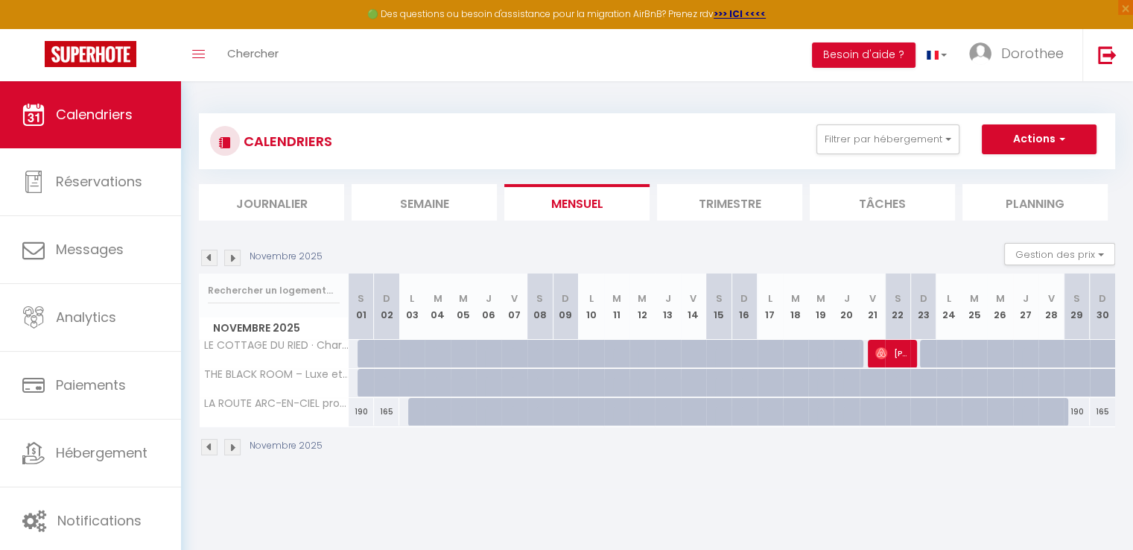
click at [364, 351] on div at bounding box center [370, 354] width 25 height 28
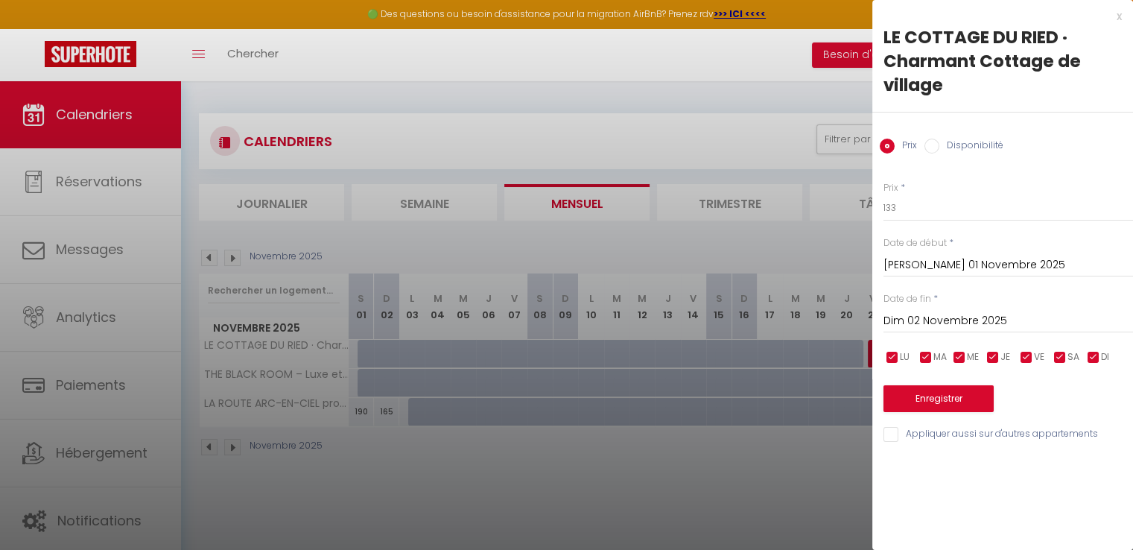
click at [934, 142] on input "Disponibilité" at bounding box center [931, 146] width 15 height 15
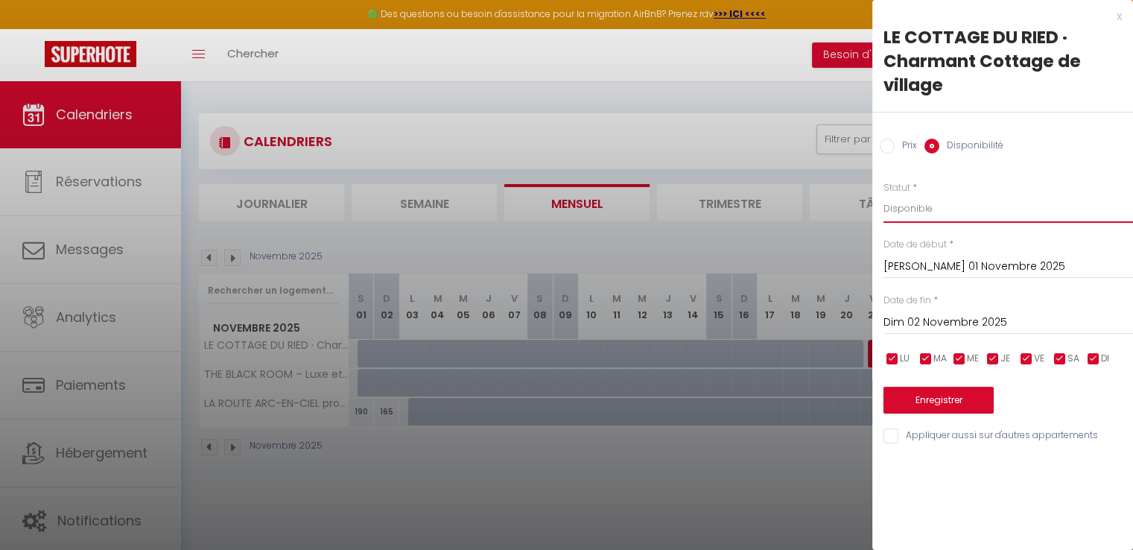
click at [900, 209] on select "Disponible Indisponible" at bounding box center [1008, 208] width 250 height 28
click at [883, 194] on select "Disponible Indisponible" at bounding box center [1008, 208] width 250 height 28
click at [915, 323] on input "Dim 02 Novembre 2025" at bounding box center [1008, 322] width 250 height 19
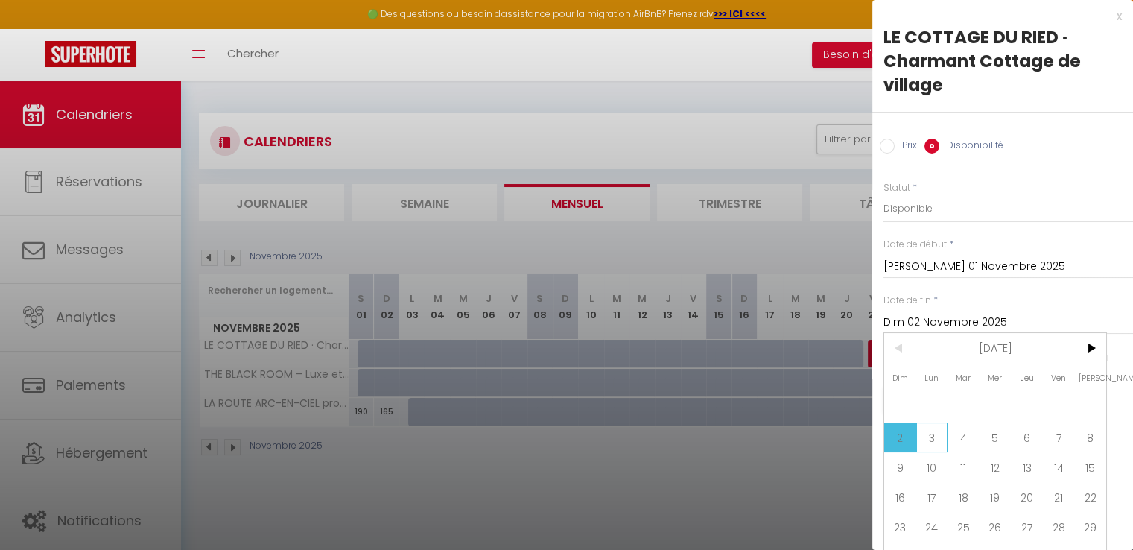
click at [931, 437] on span "3" at bounding box center [932, 437] width 32 height 30
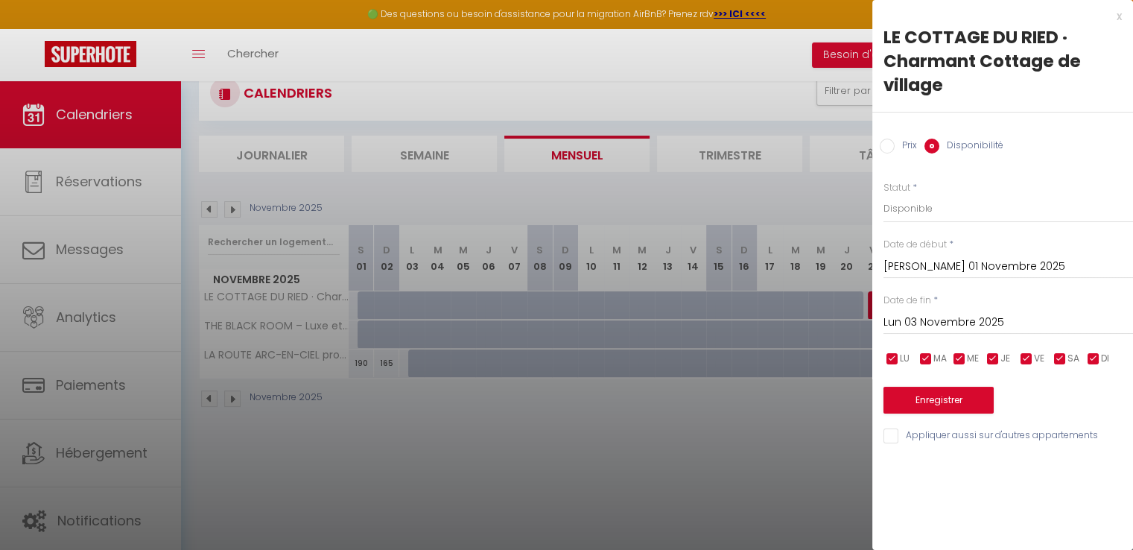
scroll to position [63, 0]
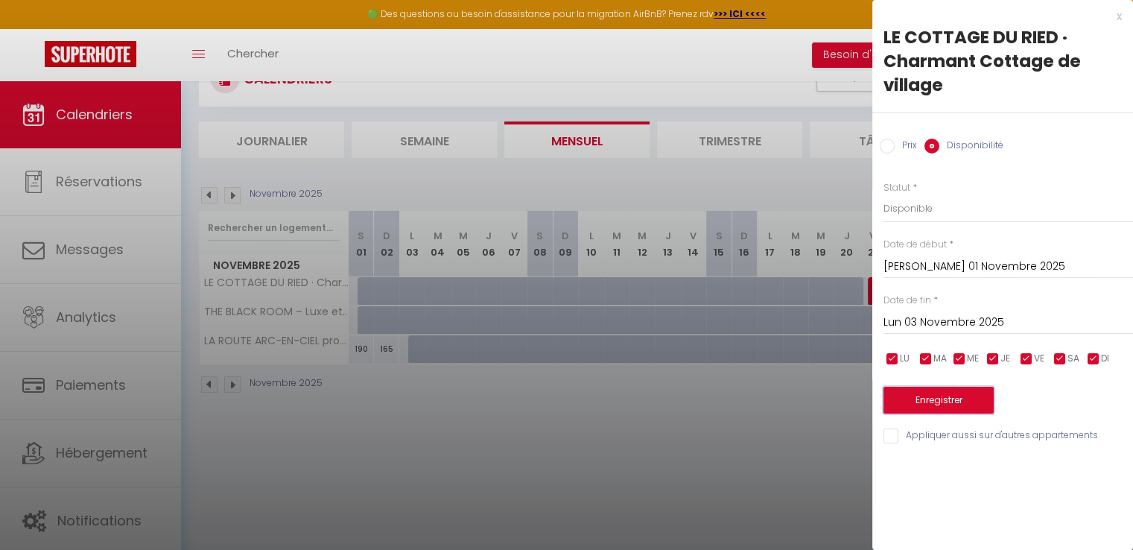
click at [962, 396] on button "Enregistrer" at bounding box center [938, 400] width 110 height 27
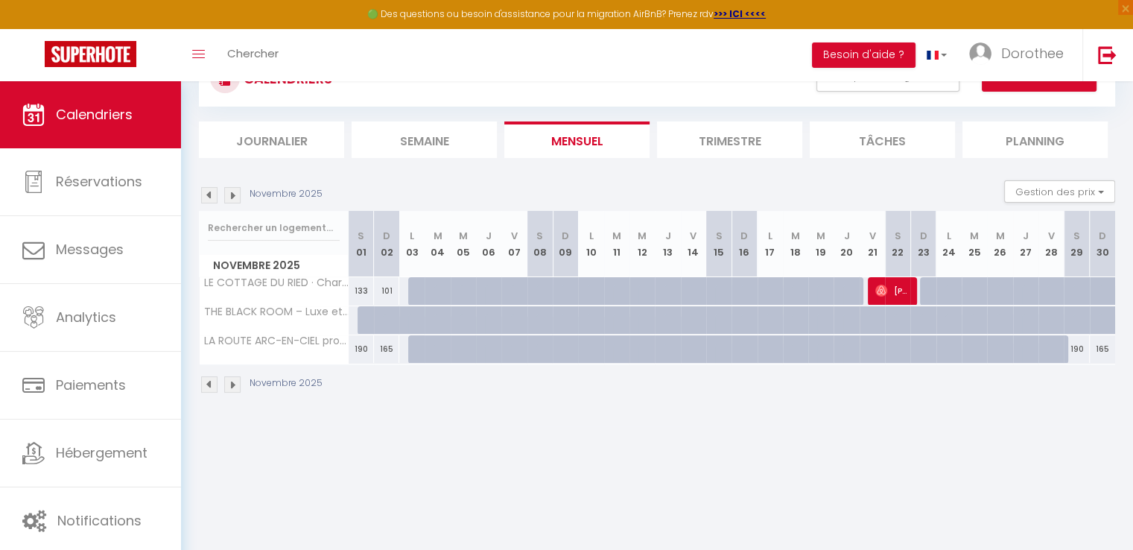
click at [362, 317] on div at bounding box center [370, 320] width 25 height 28
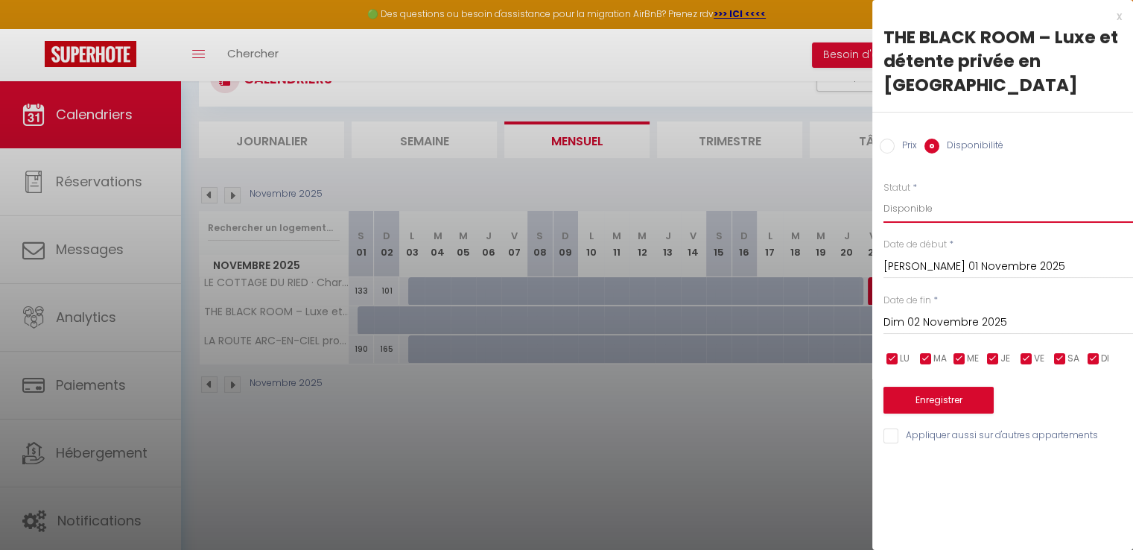
click at [892, 194] on select "Disponible Indisponible" at bounding box center [1008, 208] width 250 height 28
click at [883, 194] on select "Disponible Indisponible" at bounding box center [1008, 208] width 250 height 28
click at [938, 313] on input "Dim 02 Novembre 2025" at bounding box center [1008, 322] width 250 height 19
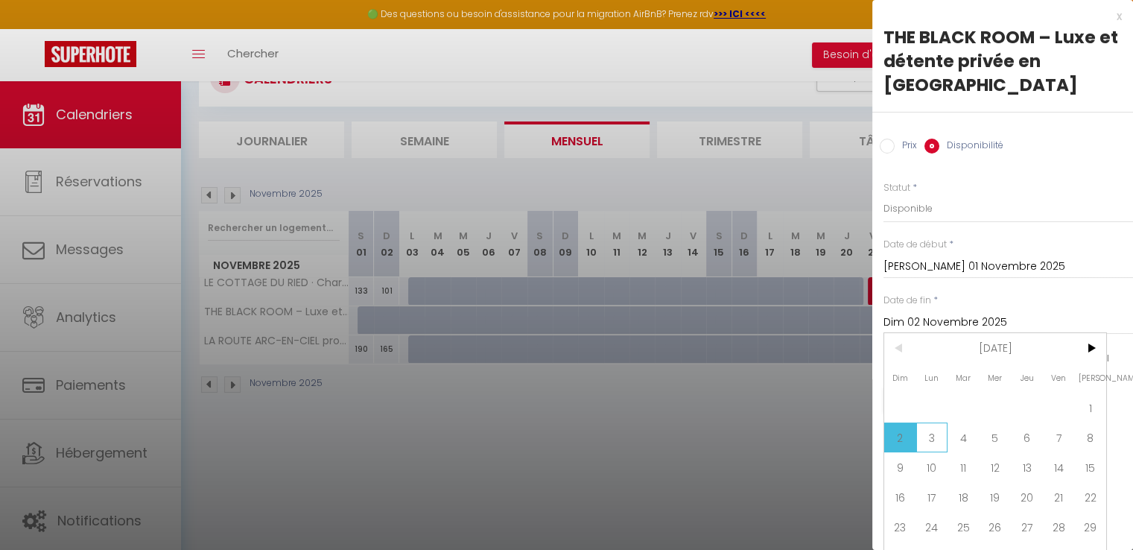
click at [925, 435] on span "3" at bounding box center [932, 437] width 32 height 30
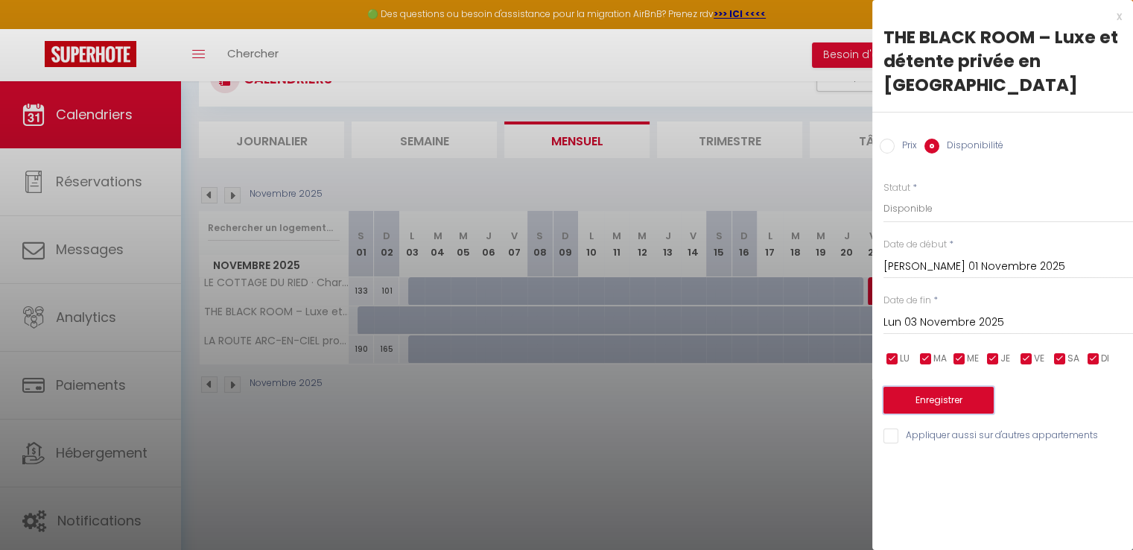
click at [926, 387] on button "Enregistrer" at bounding box center [938, 400] width 110 height 27
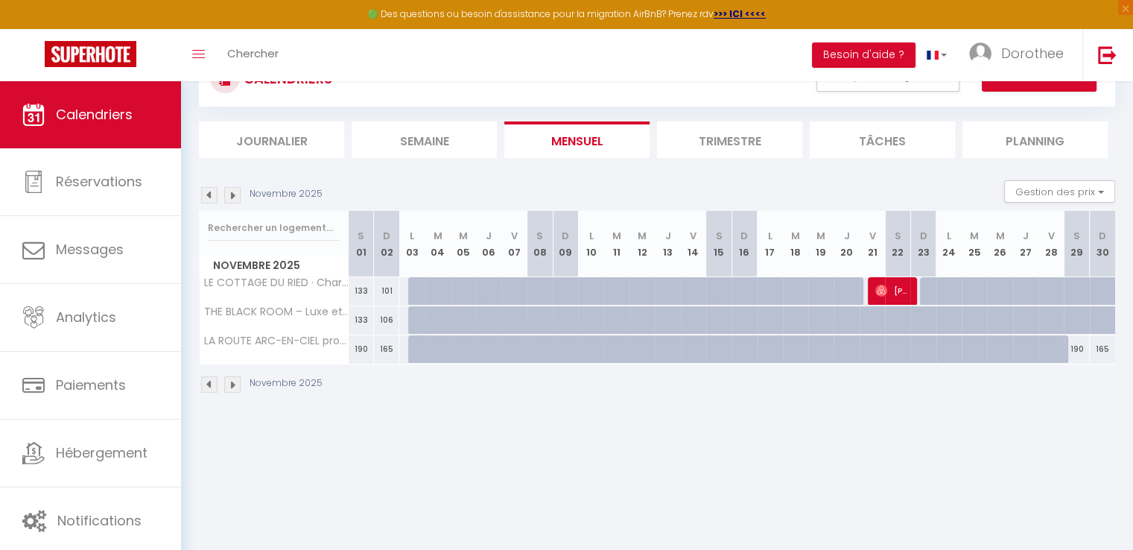
click at [232, 195] on img at bounding box center [232, 195] width 16 height 16
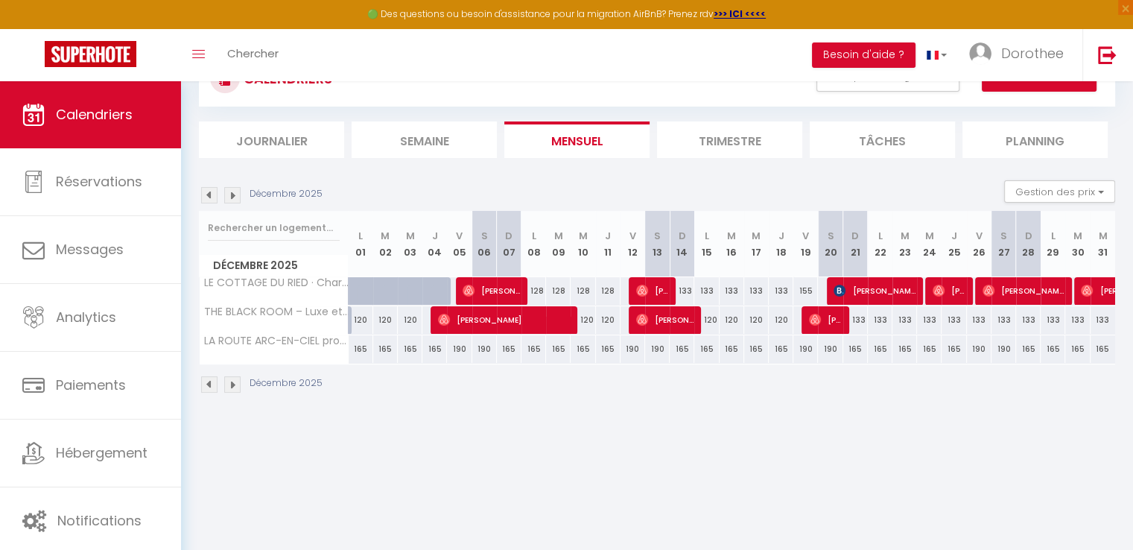
click at [209, 197] on img at bounding box center [209, 195] width 16 height 16
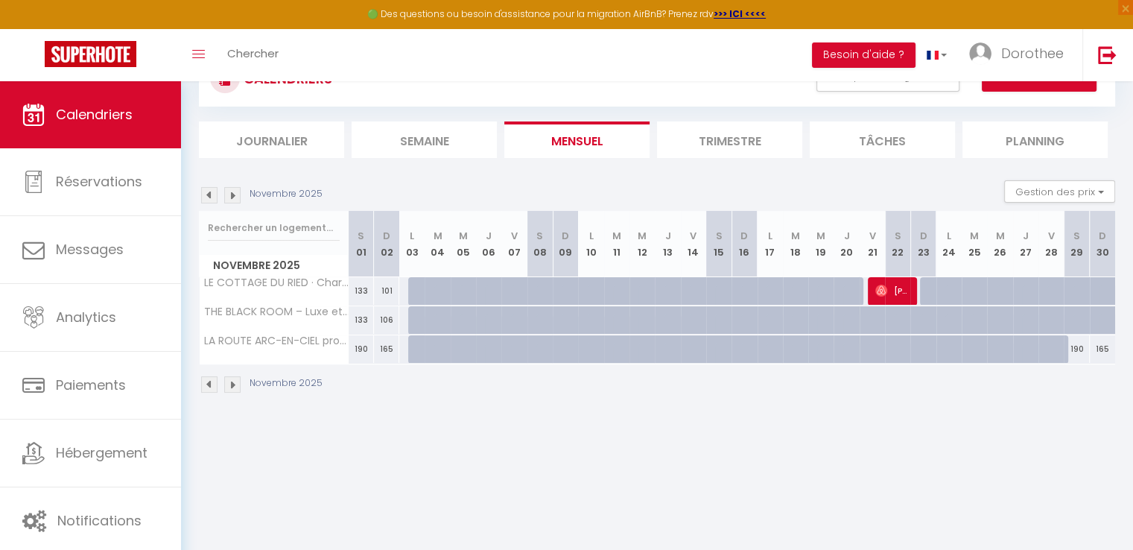
click at [433, 316] on div at bounding box center [437, 320] width 25 height 28
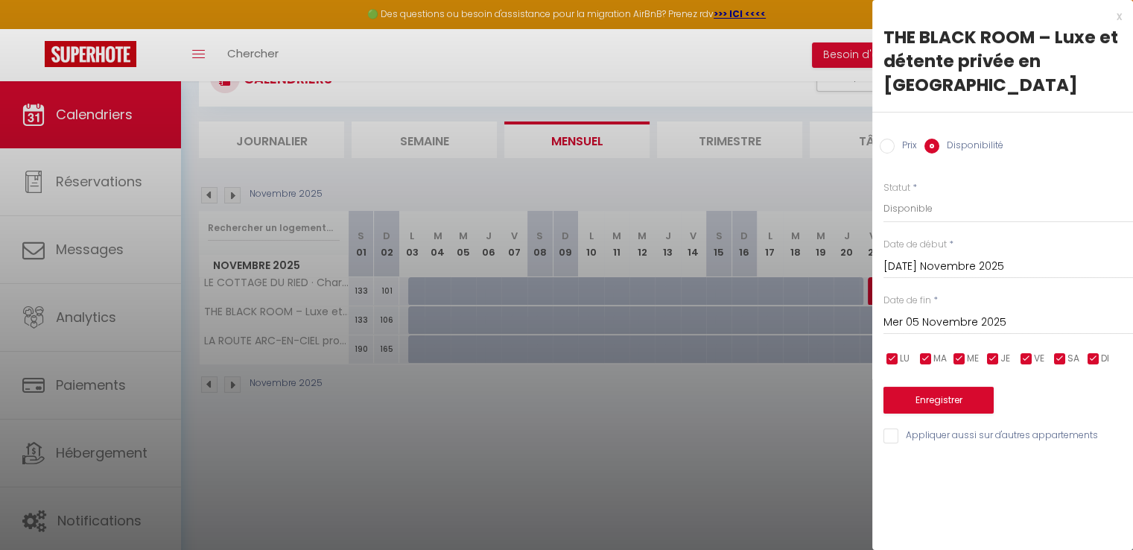
click at [1116, 19] on div "x" at bounding box center [997, 16] width 250 height 18
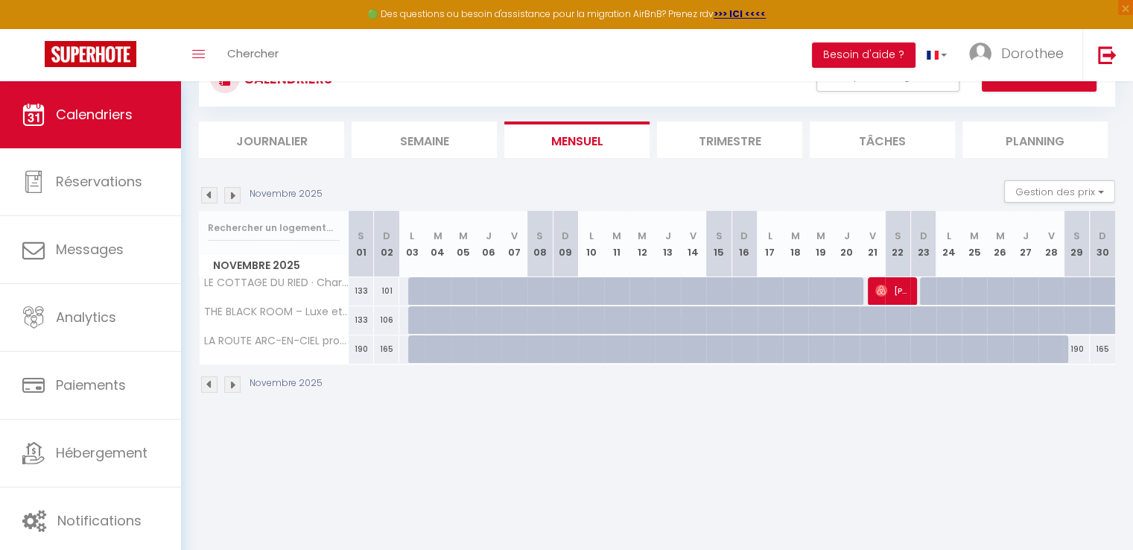
click at [1077, 318] on div at bounding box center [1085, 328] width 25 height 28
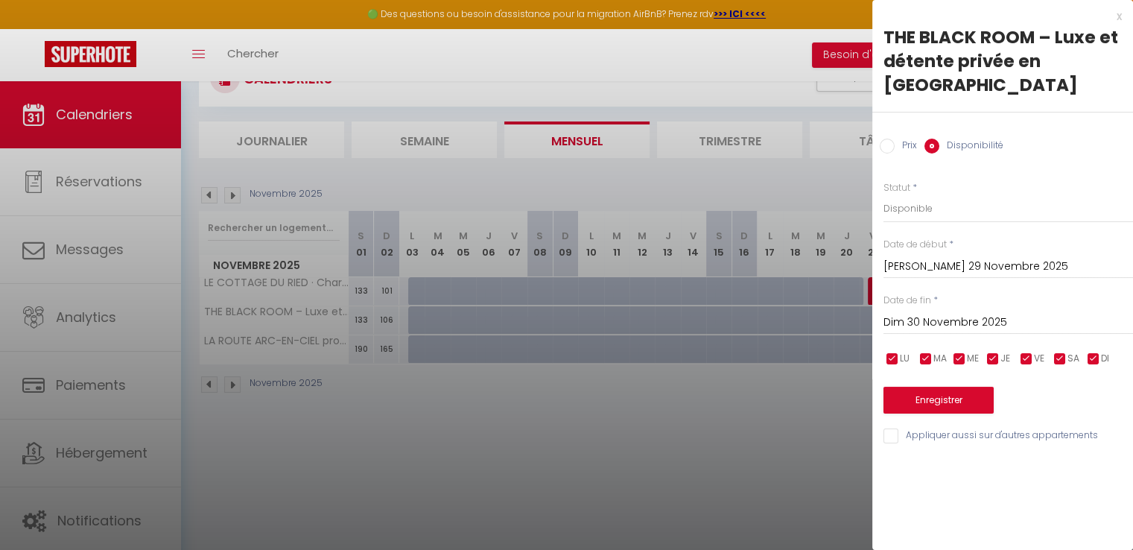
click at [908, 313] on input "Dim 30 Novembre 2025" at bounding box center [1008, 322] width 250 height 19
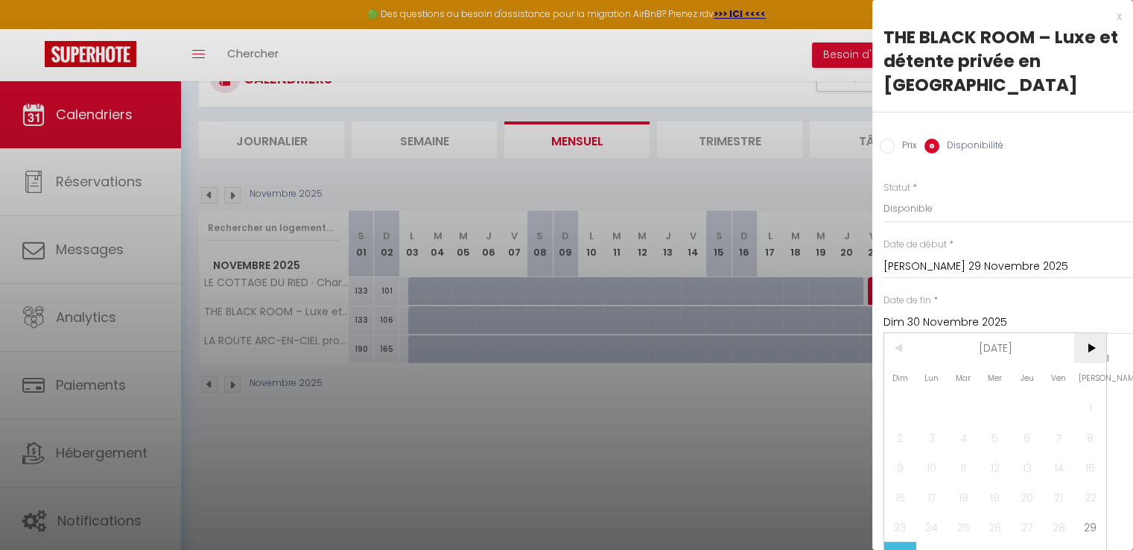
click at [1087, 347] on span ">" at bounding box center [1090, 348] width 32 height 30
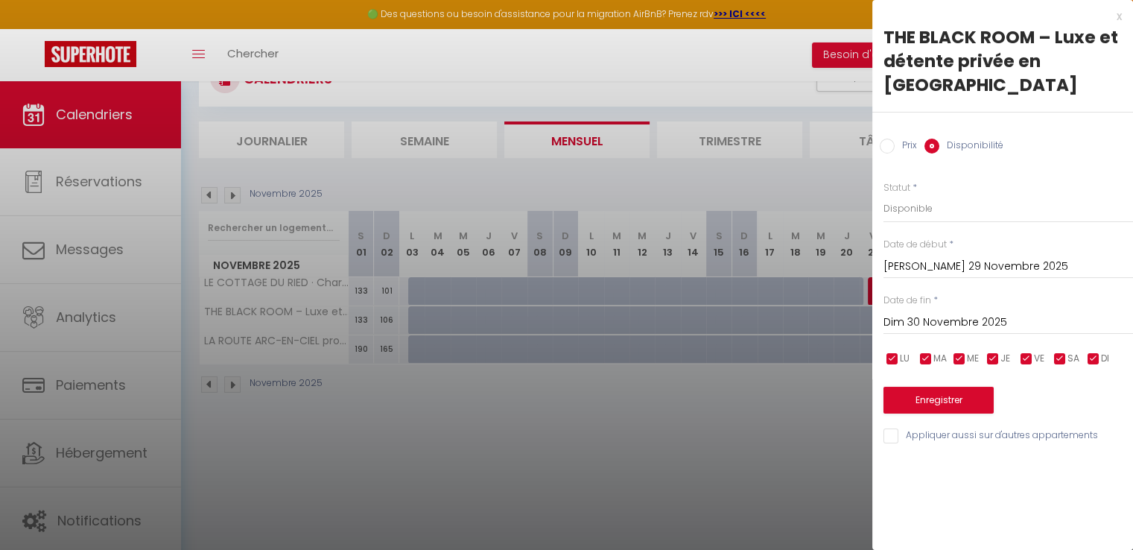
click at [1117, 19] on div "x" at bounding box center [997, 16] width 250 height 18
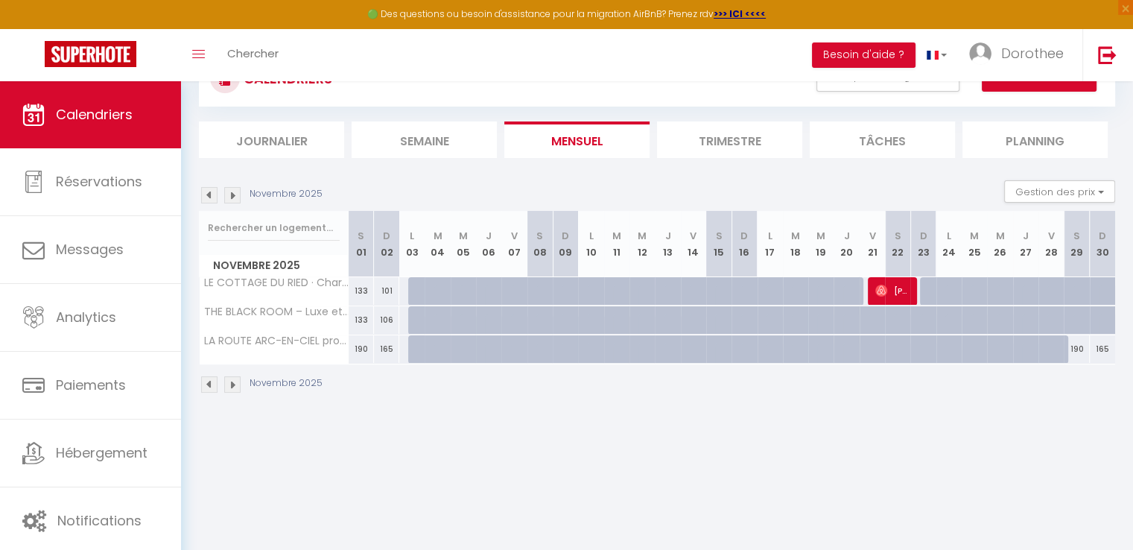
click at [232, 197] on img at bounding box center [232, 195] width 16 height 16
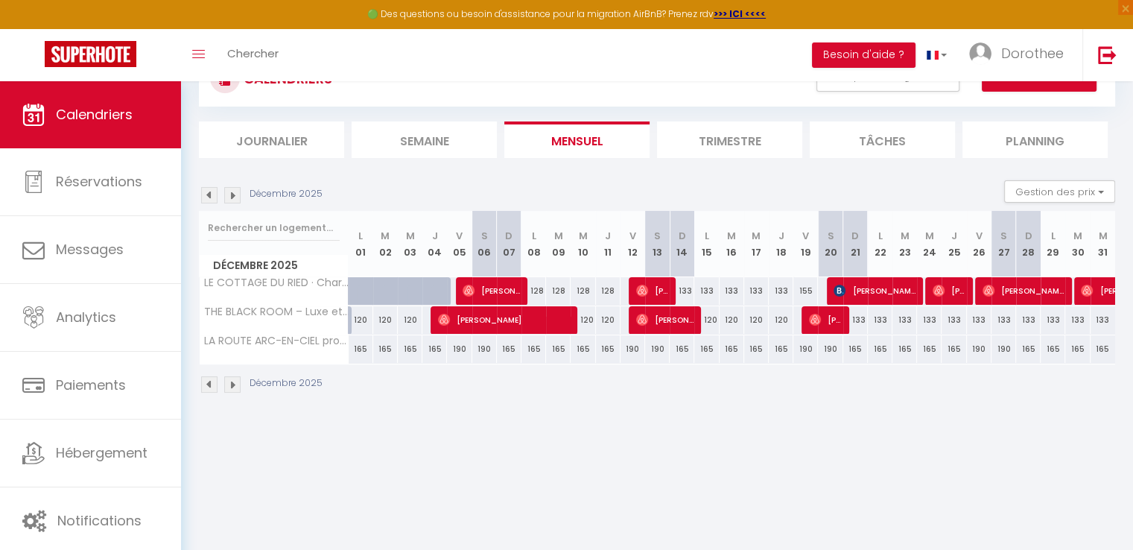
click at [207, 194] on img at bounding box center [209, 195] width 16 height 16
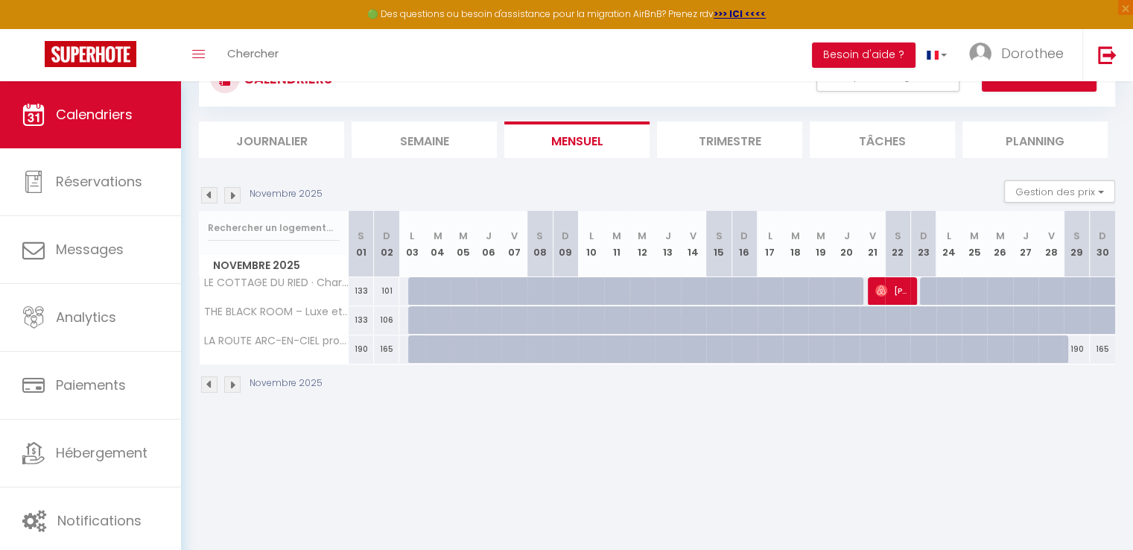
click at [1073, 316] on div at bounding box center [1085, 328] width 25 height 28
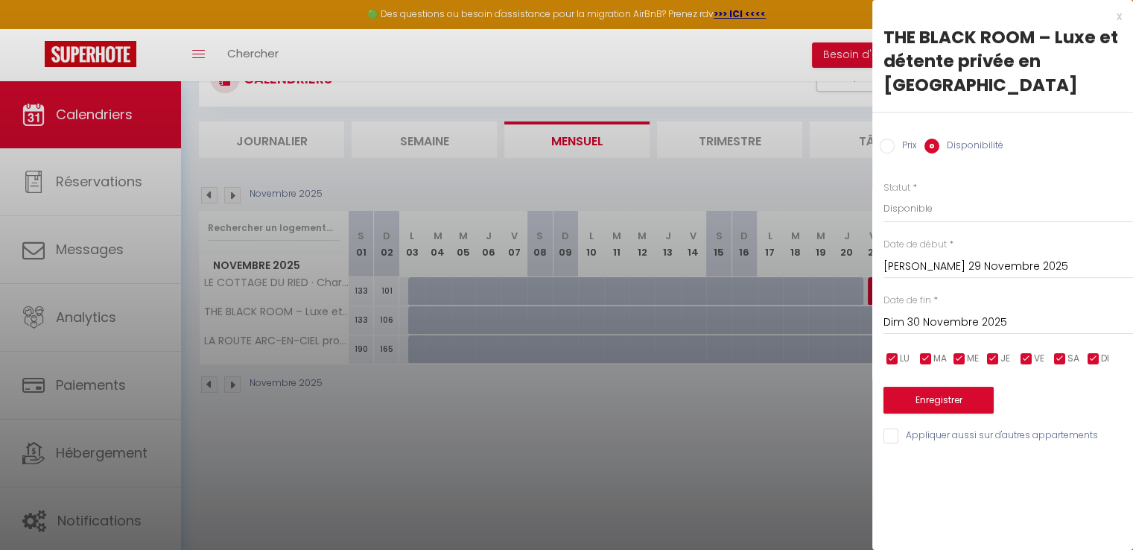
click at [942, 313] on input "Dim 30 Novembre 2025" at bounding box center [1008, 322] width 250 height 19
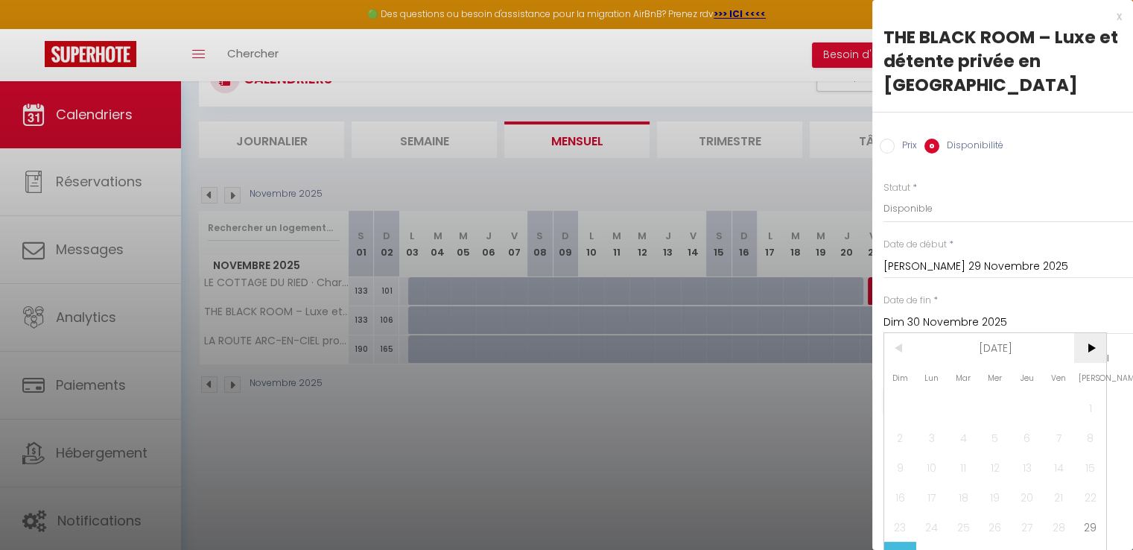
click at [1091, 346] on span ">" at bounding box center [1090, 348] width 32 height 30
click at [934, 393] on span "1" at bounding box center [932, 408] width 32 height 30
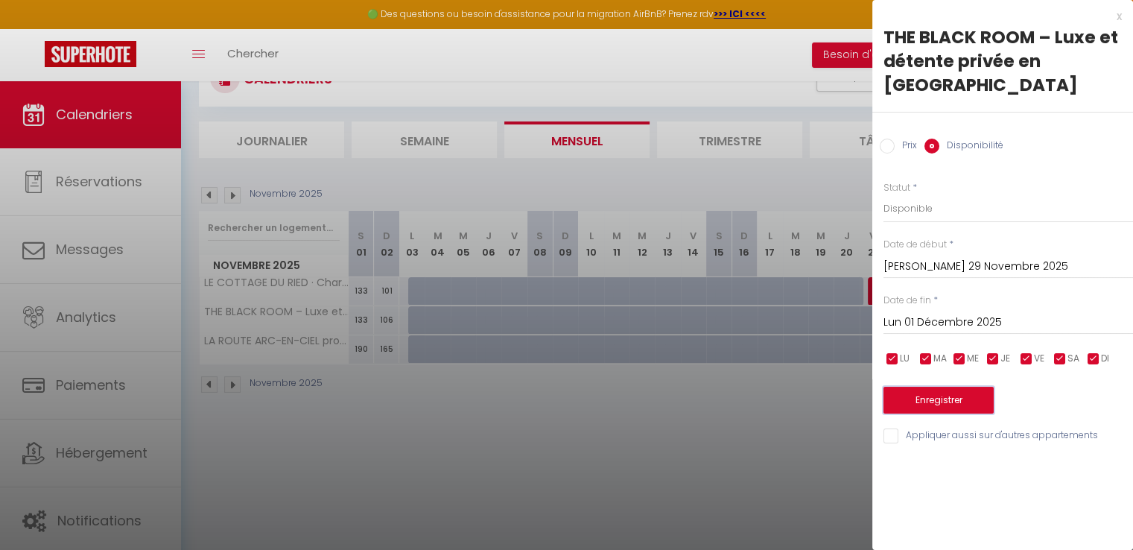
click at [921, 387] on button "Enregistrer" at bounding box center [938, 400] width 110 height 27
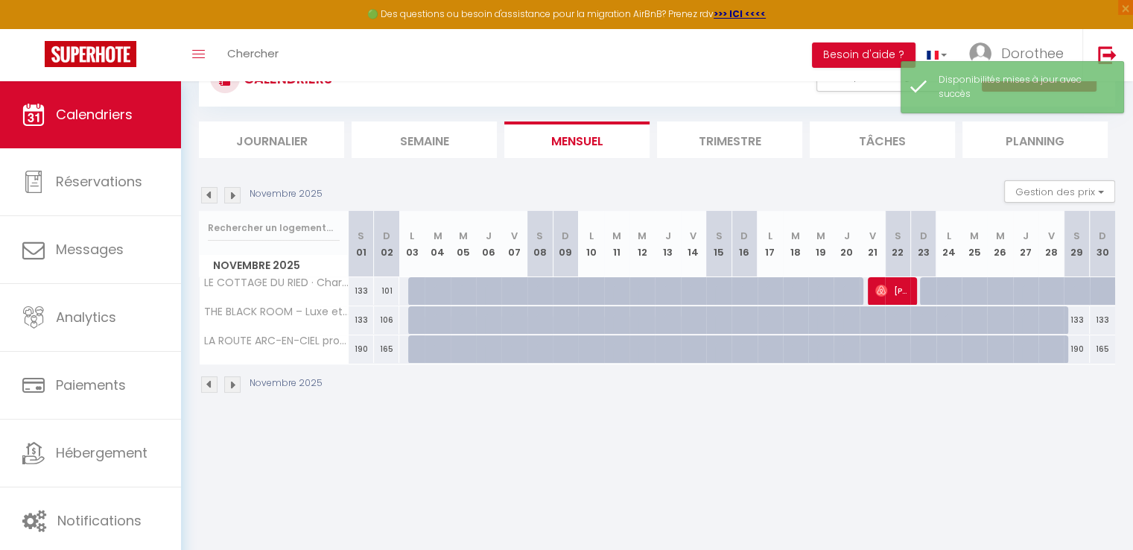
click at [232, 194] on img at bounding box center [232, 195] width 16 height 16
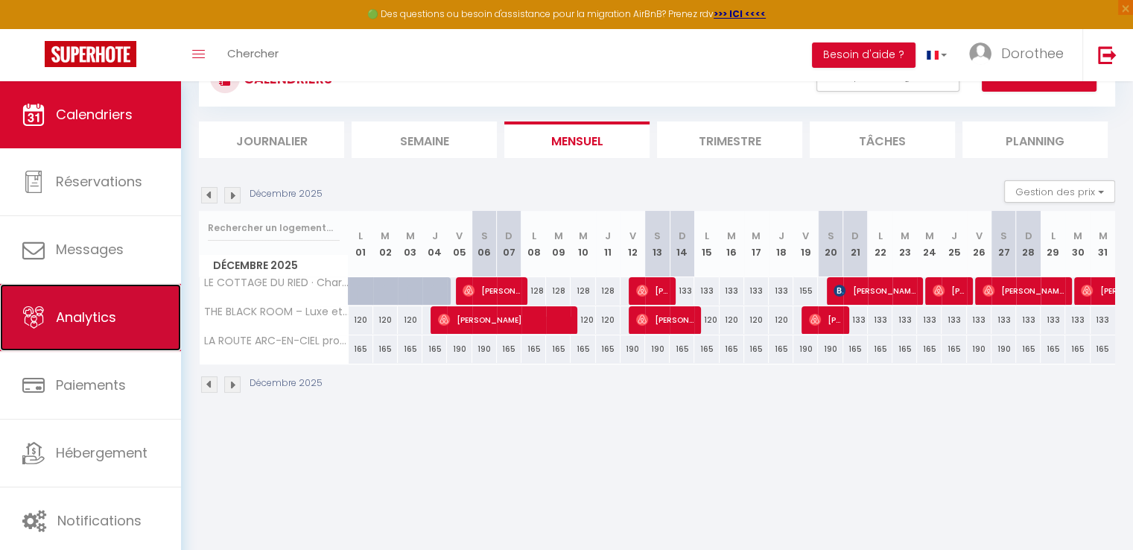
click at [130, 305] on link "Analytics" at bounding box center [90, 317] width 181 height 67
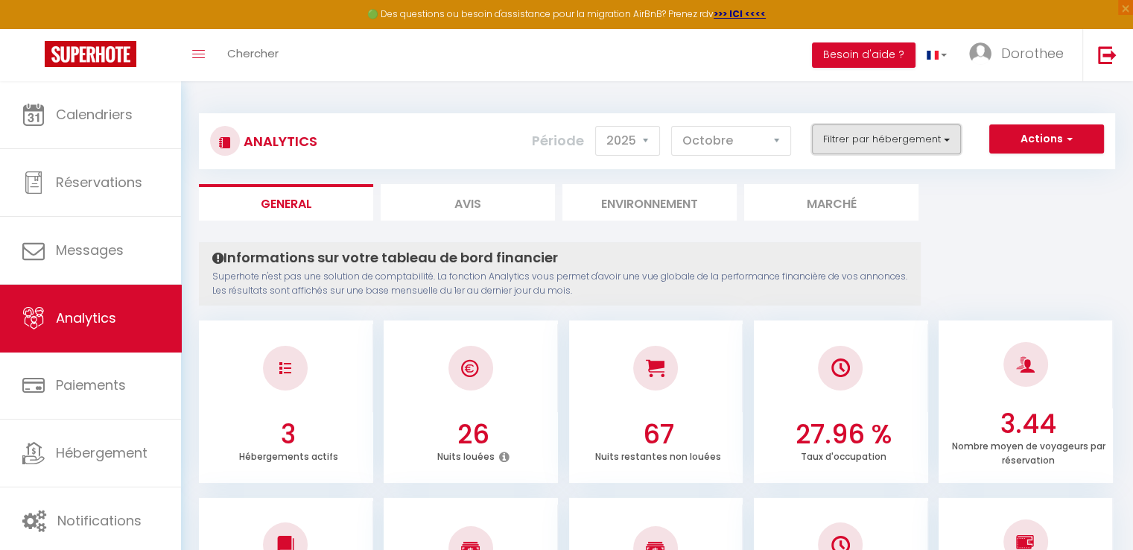
click at [873, 142] on button "Filtrer par hébergement" at bounding box center [886, 139] width 149 height 30
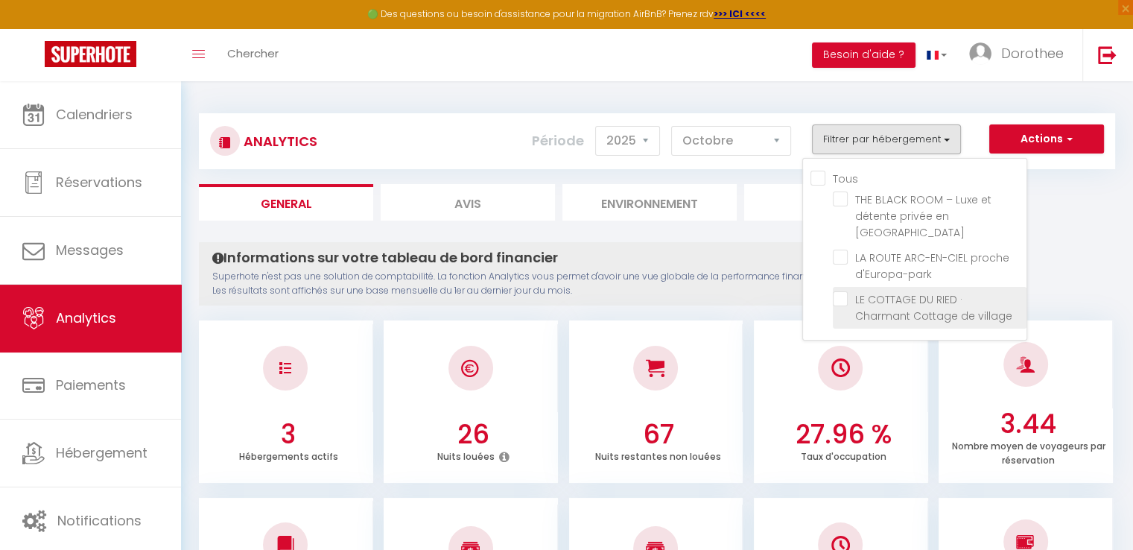
click at [842, 291] on village "checkbox" at bounding box center [930, 298] width 194 height 15
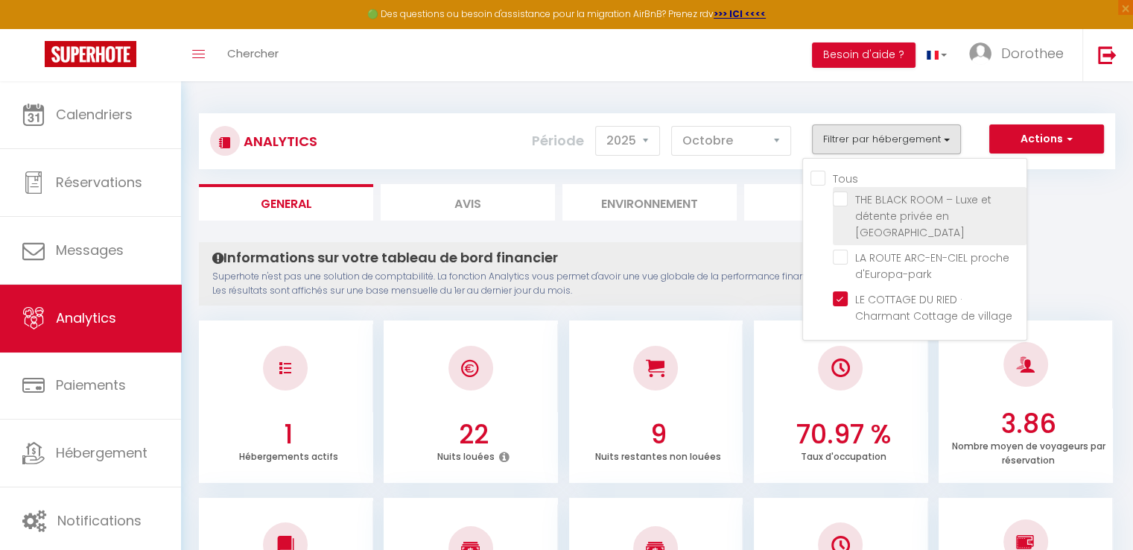
click at [843, 194] on Alsace "checkbox" at bounding box center [930, 198] width 194 height 15
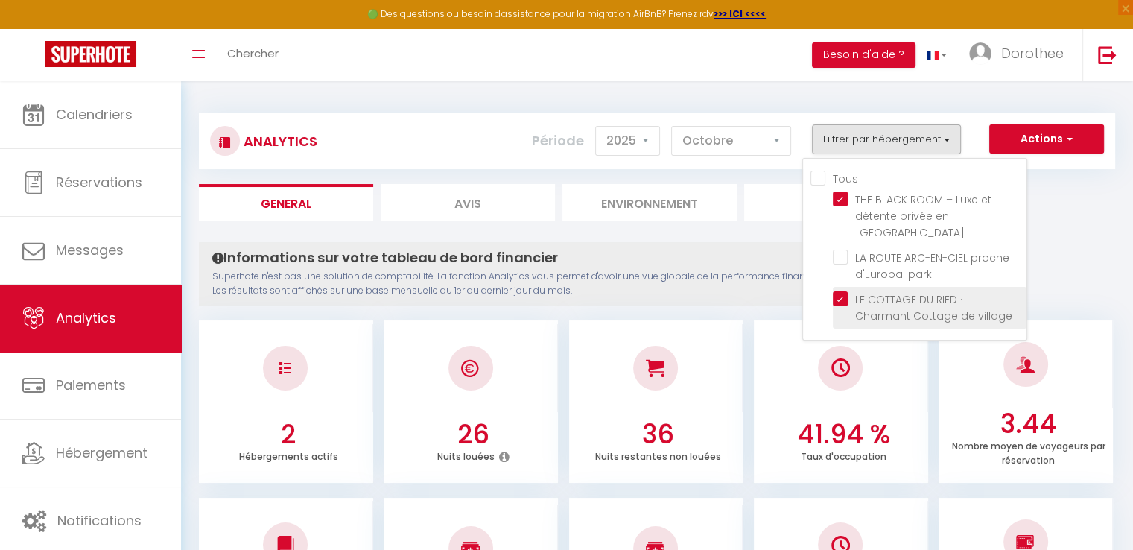
click at [837, 291] on village "checkbox" at bounding box center [930, 298] width 194 height 15
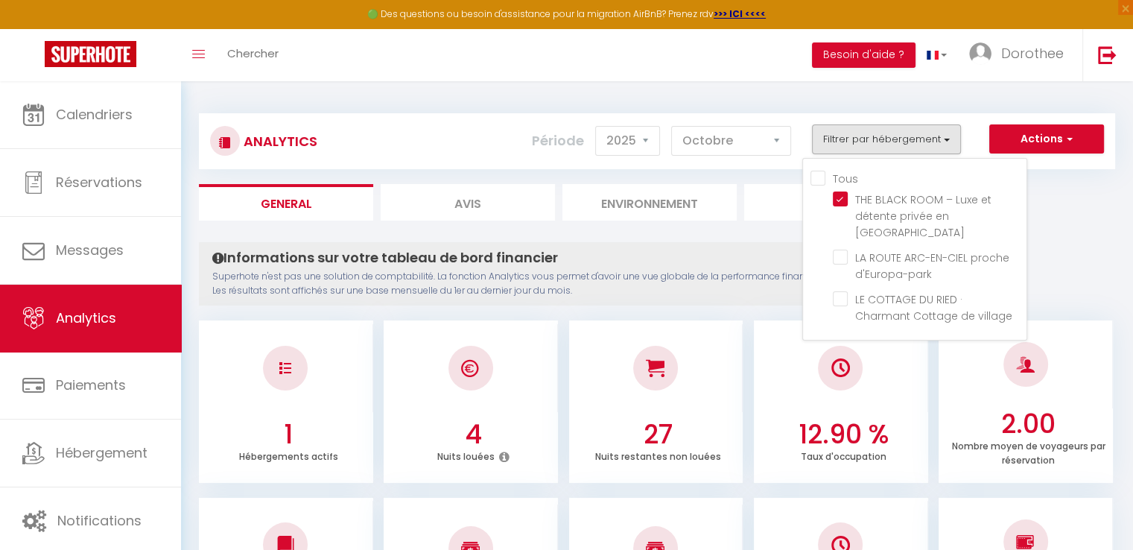
click at [819, 171] on input "Tous" at bounding box center [918, 177] width 216 height 15
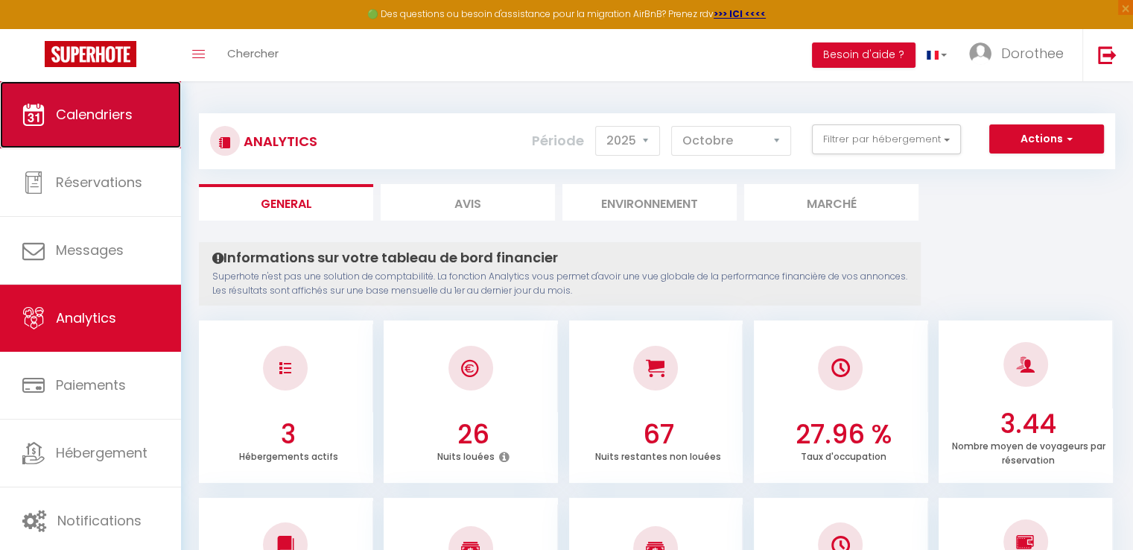
click at [122, 110] on span "Calendriers" at bounding box center [94, 114] width 77 height 19
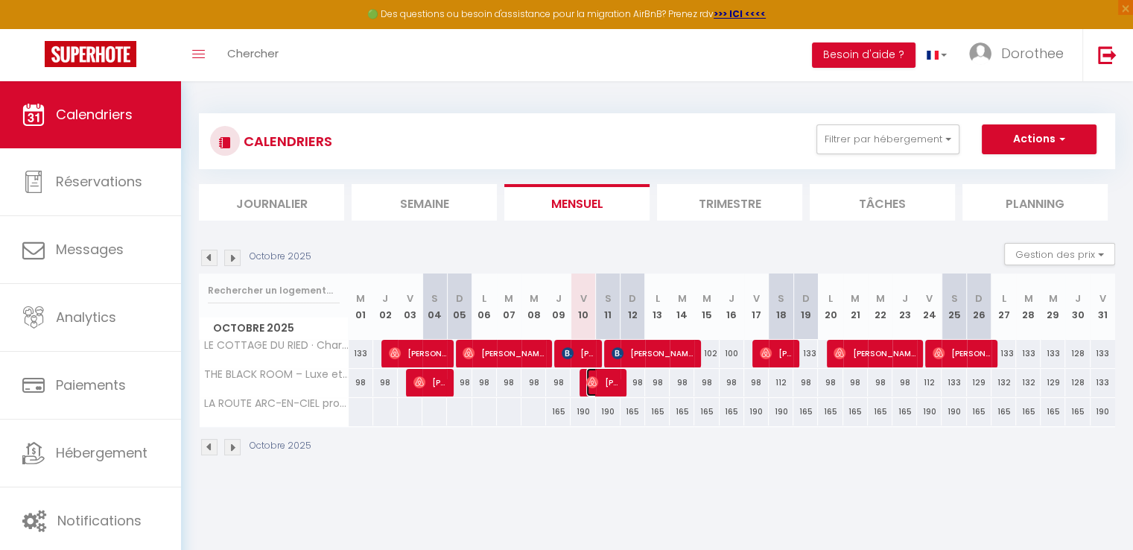
click at [603, 385] on span "[PERSON_NAME]" at bounding box center [602, 382] width 33 height 28
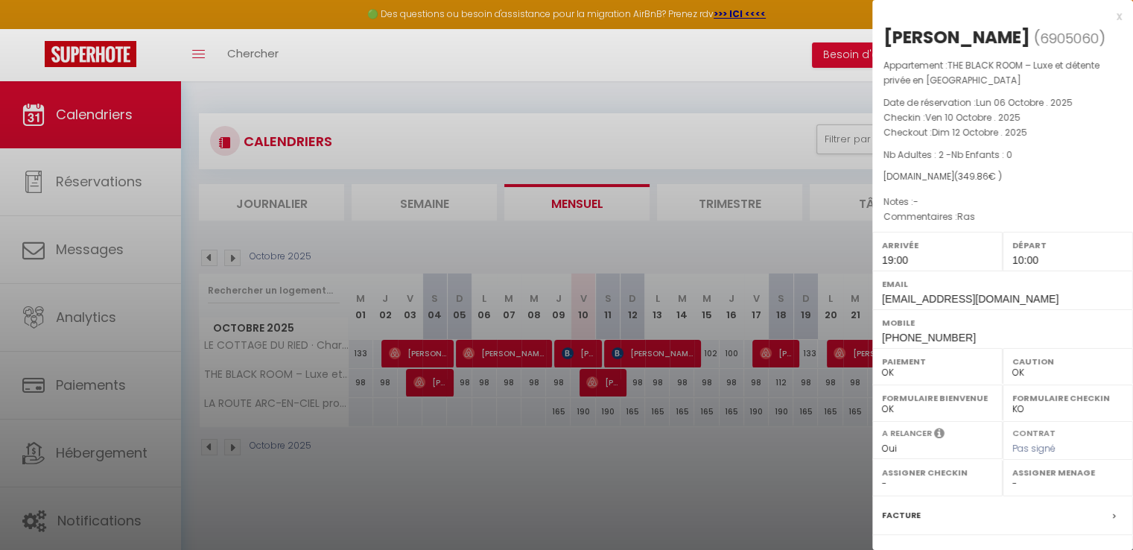
click at [623, 57] on div at bounding box center [566, 275] width 1133 height 550
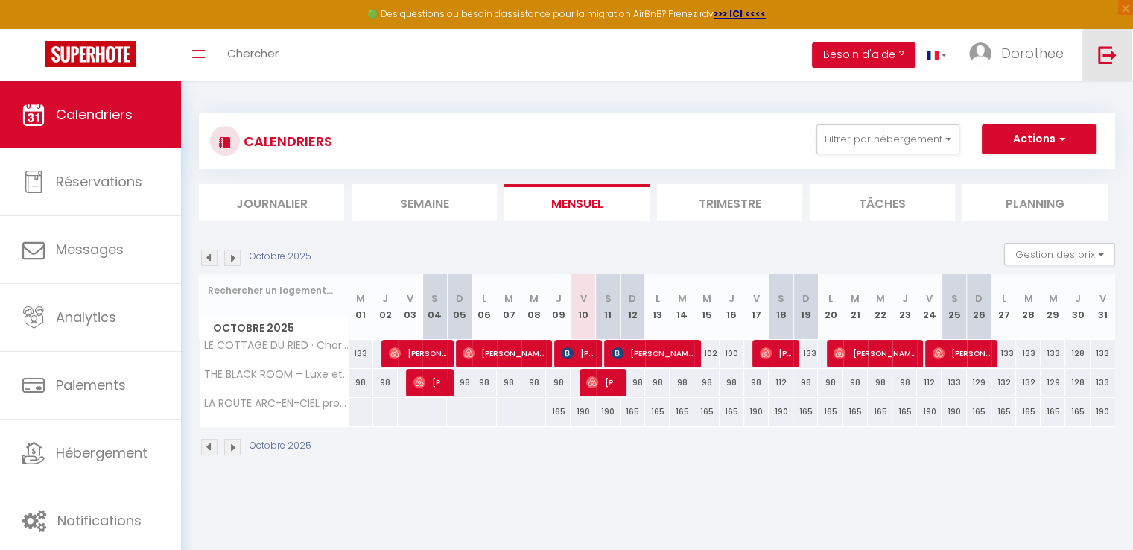
click at [1114, 51] on img at bounding box center [1107, 54] width 19 height 19
